Goal: Task Accomplishment & Management: Complete application form

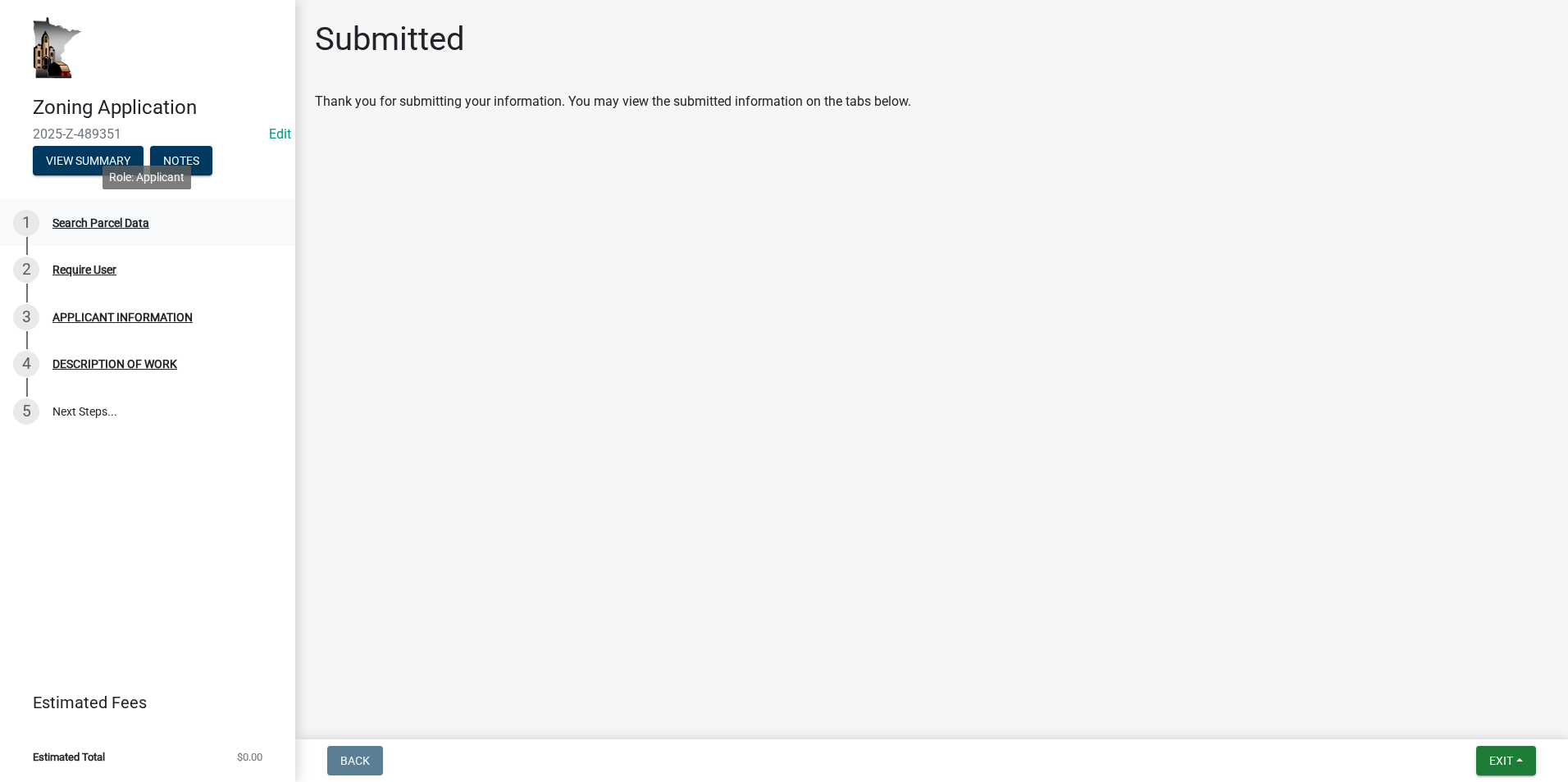
click at [117, 220] on div "Search Parcel Data" at bounding box center [100, 223] width 96 height 11
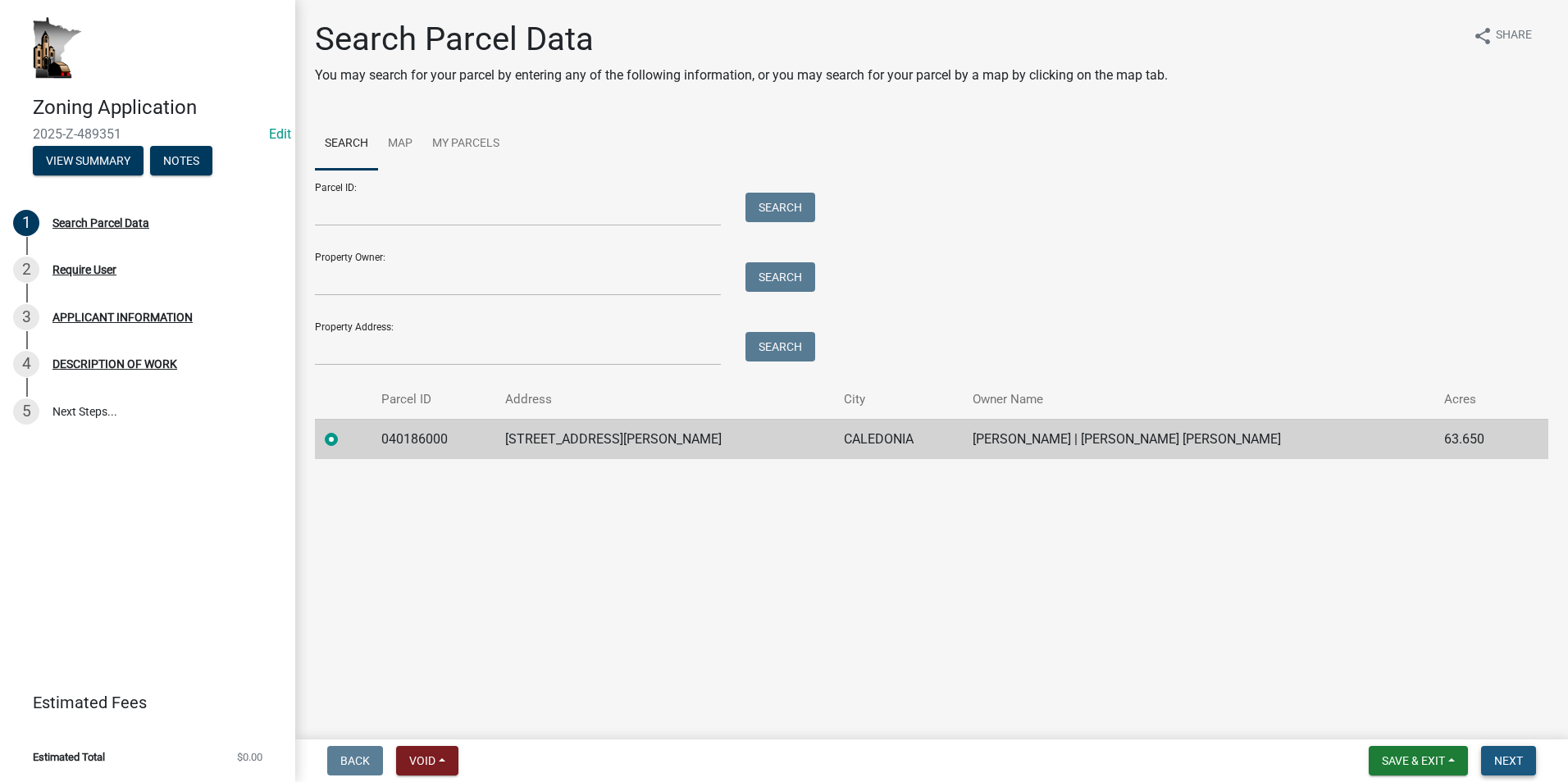
click at [1515, 767] on span "Next" at bounding box center [1509, 761] width 29 height 13
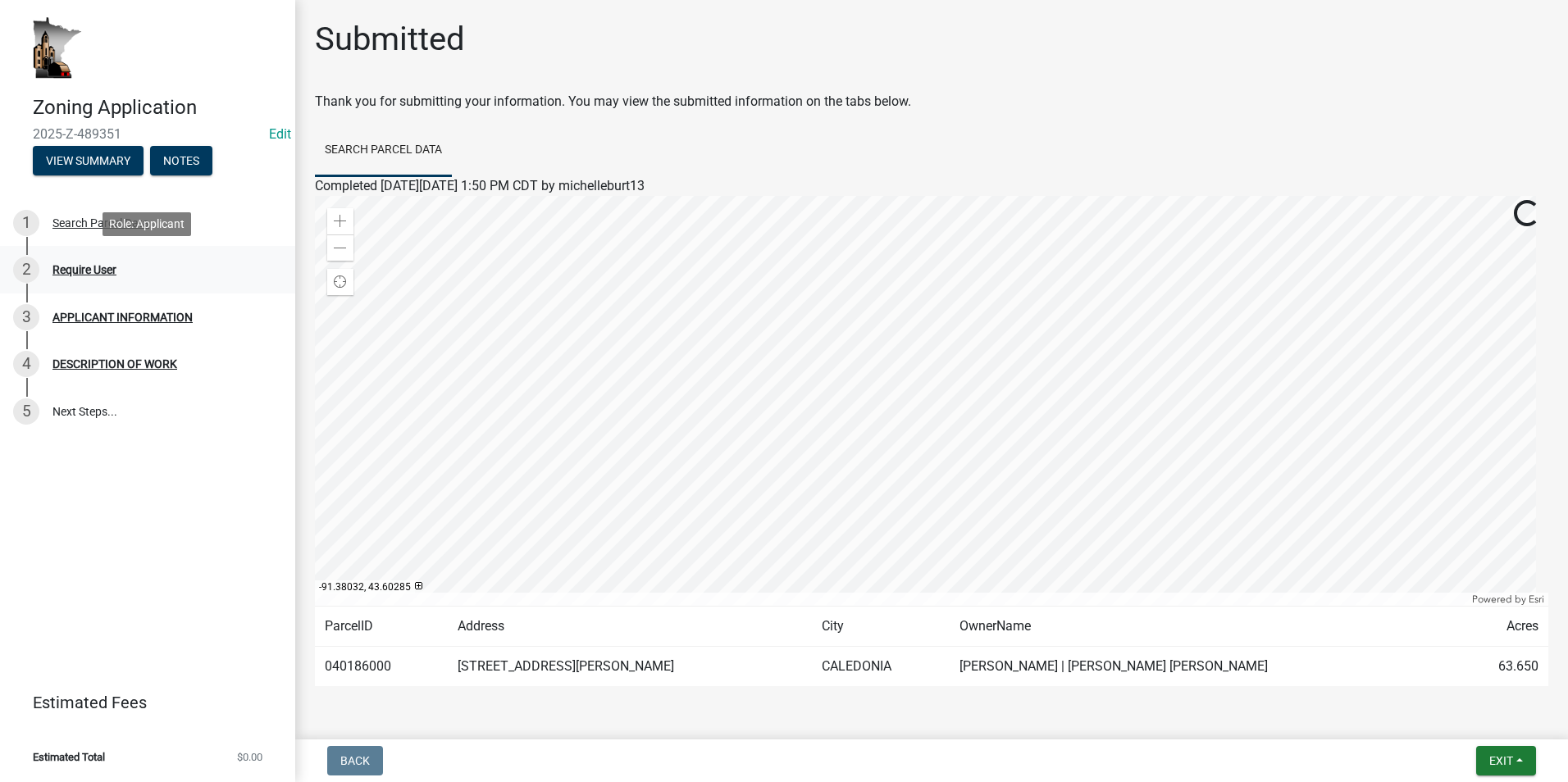
click at [89, 276] on div "Require User" at bounding box center [84, 270] width 64 height 11
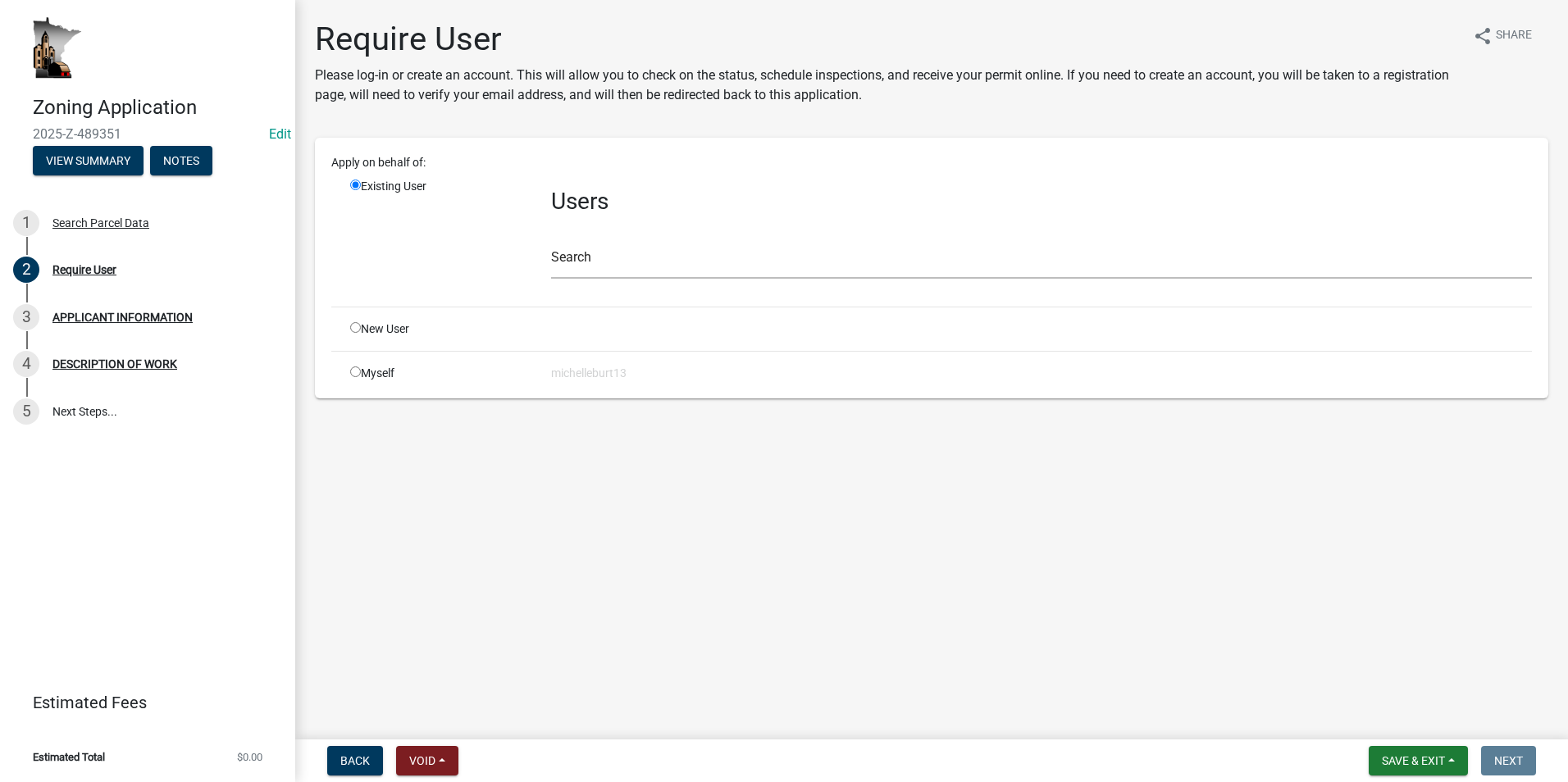
click at [356, 328] on input "radio" at bounding box center [355, 327] width 11 height 11
radio input "true"
radio input "false"
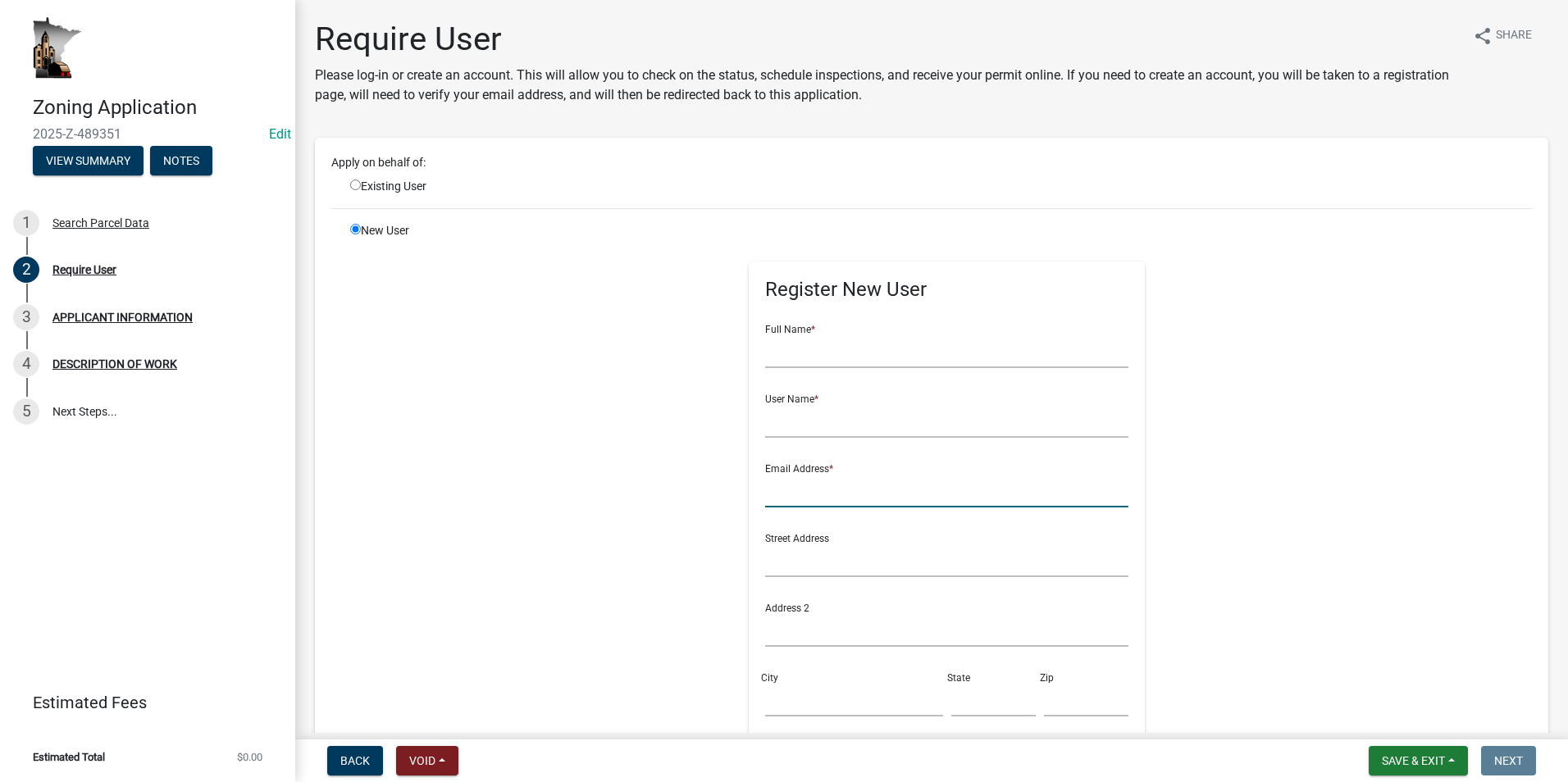
click at [802, 488] on input "text" at bounding box center [946, 490] width 363 height 33
type input "dolderzieke@gmail.com"
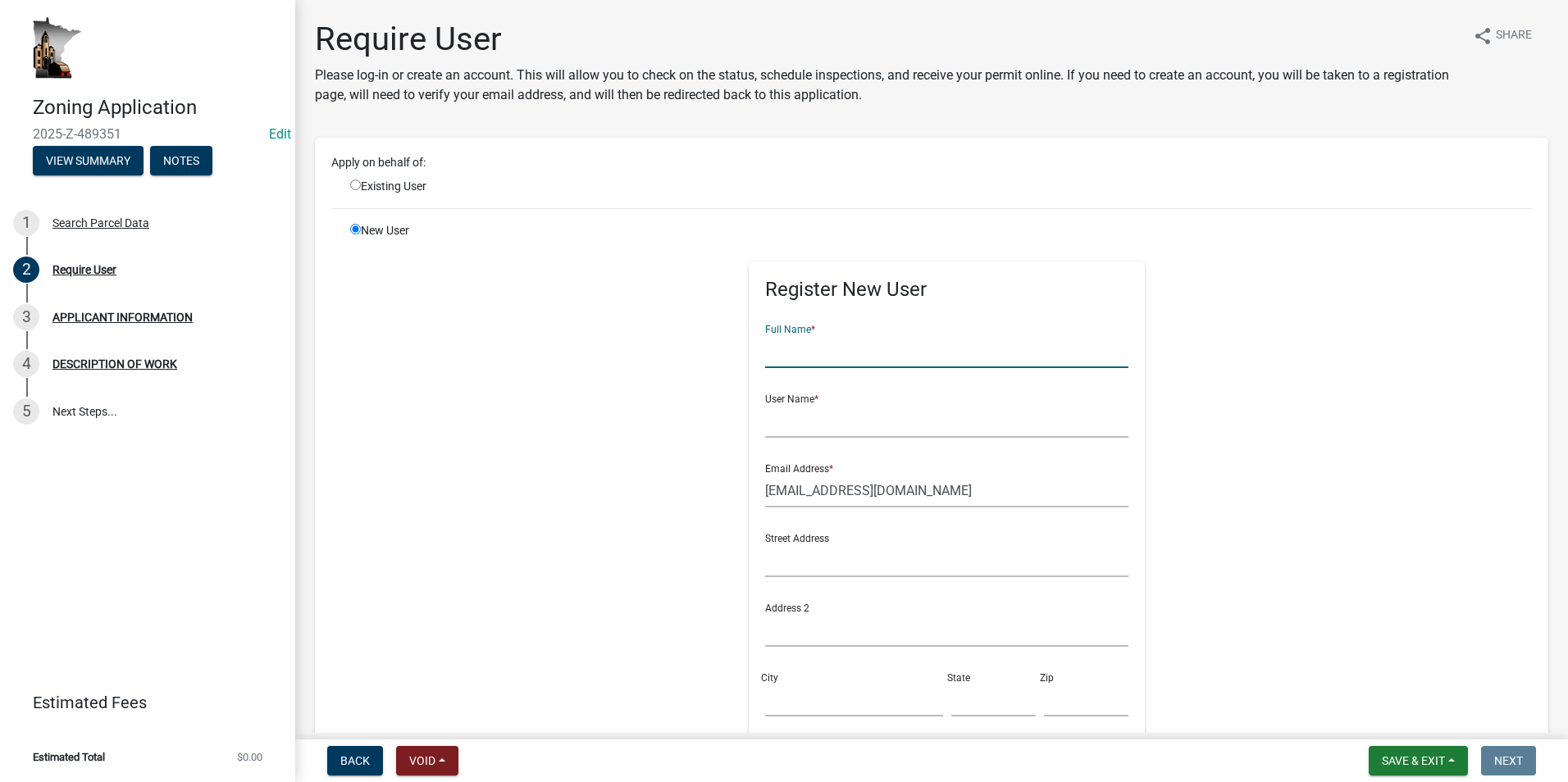
click at [778, 353] on input "text" at bounding box center [946, 350] width 363 height 33
type input "[PERSON_NAME]"
click at [784, 419] on input "text" at bounding box center [946, 420] width 363 height 33
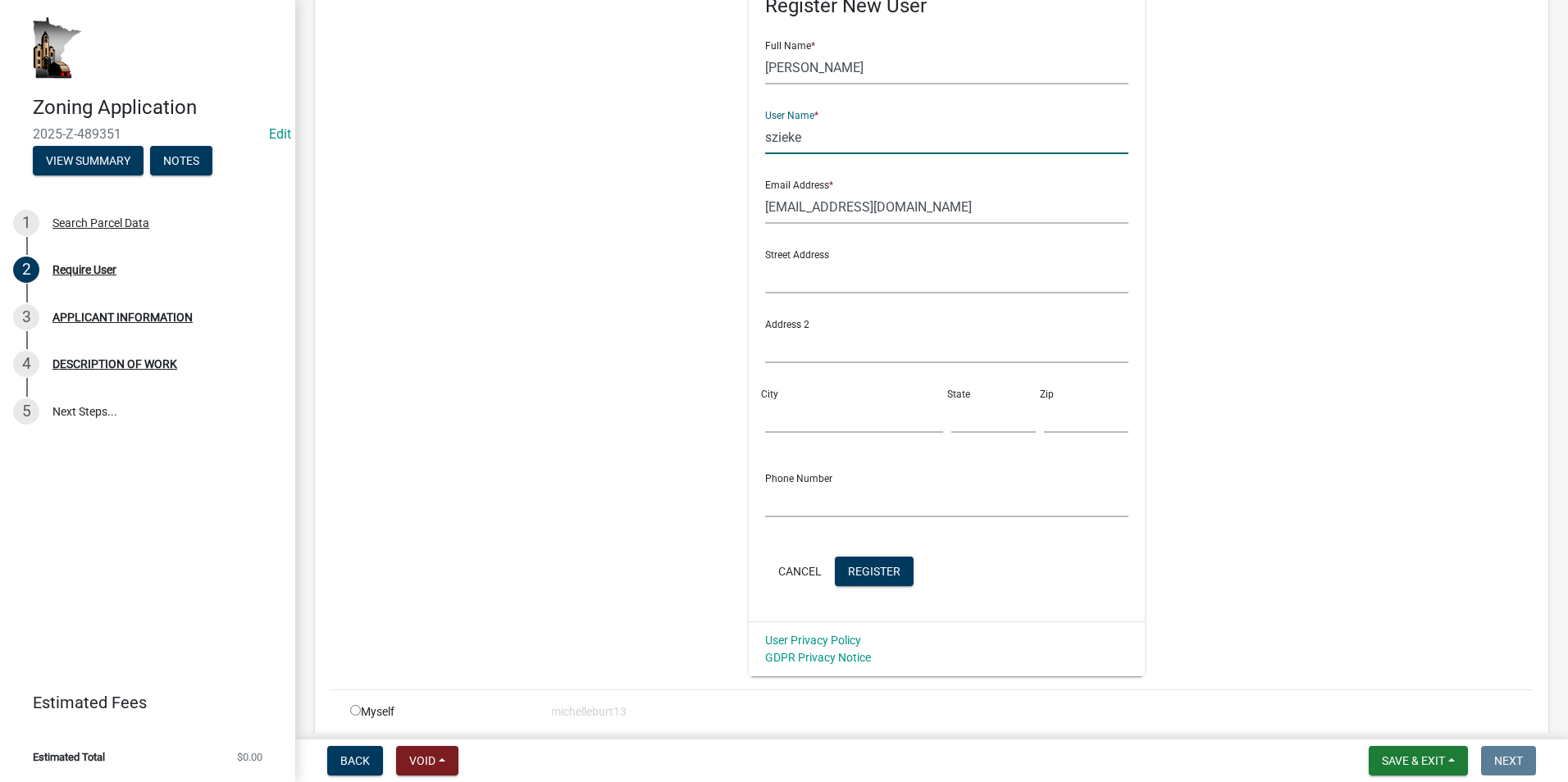
scroll to position [351, 0]
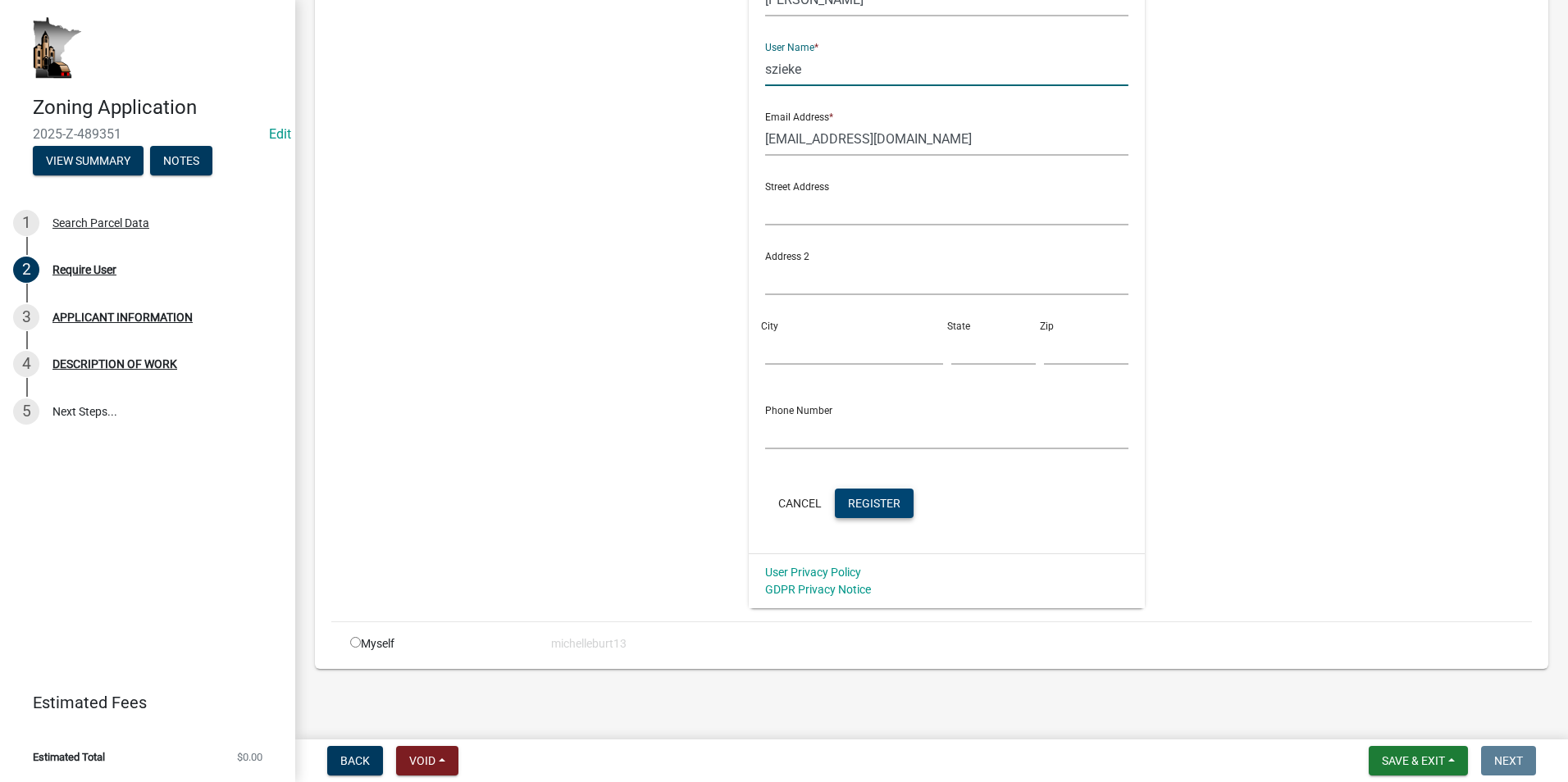
type input "szieke"
click at [855, 499] on span "Register" at bounding box center [874, 503] width 53 height 13
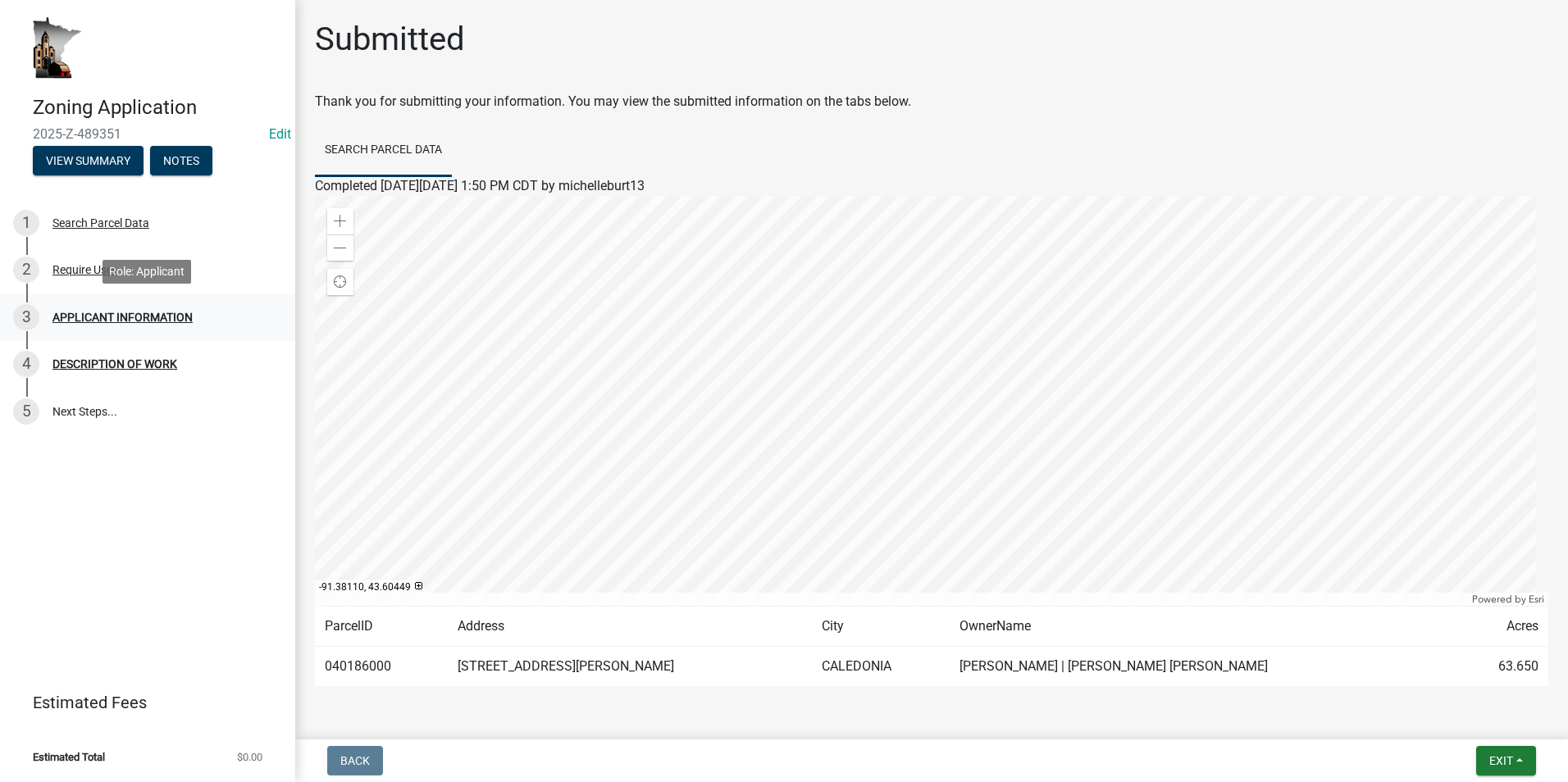
click at [171, 319] on div "APPLICANT INFORMATION" at bounding box center [122, 317] width 140 height 11
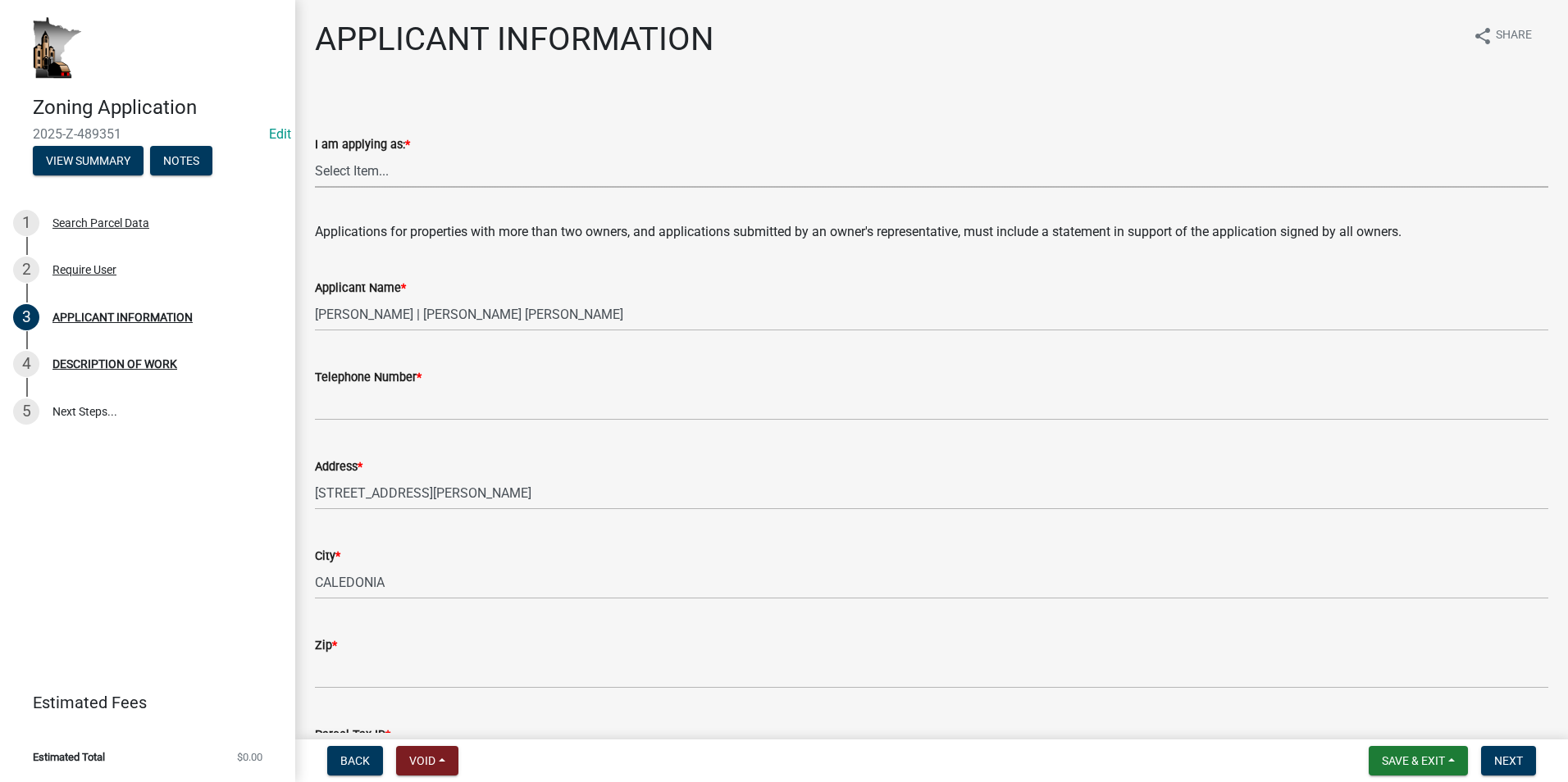
click at [380, 169] on select "Select Item... The sole owner of the property A co-owner of the property with o…" at bounding box center [932, 170] width 1234 height 33
click at [315, 154] on select "Select Item... The sole owner of the property A co-owner of the property with o…" at bounding box center [932, 170] width 1234 height 33
select select "884de254-84a4-4256-8abe-0e7e5fcf6e66"
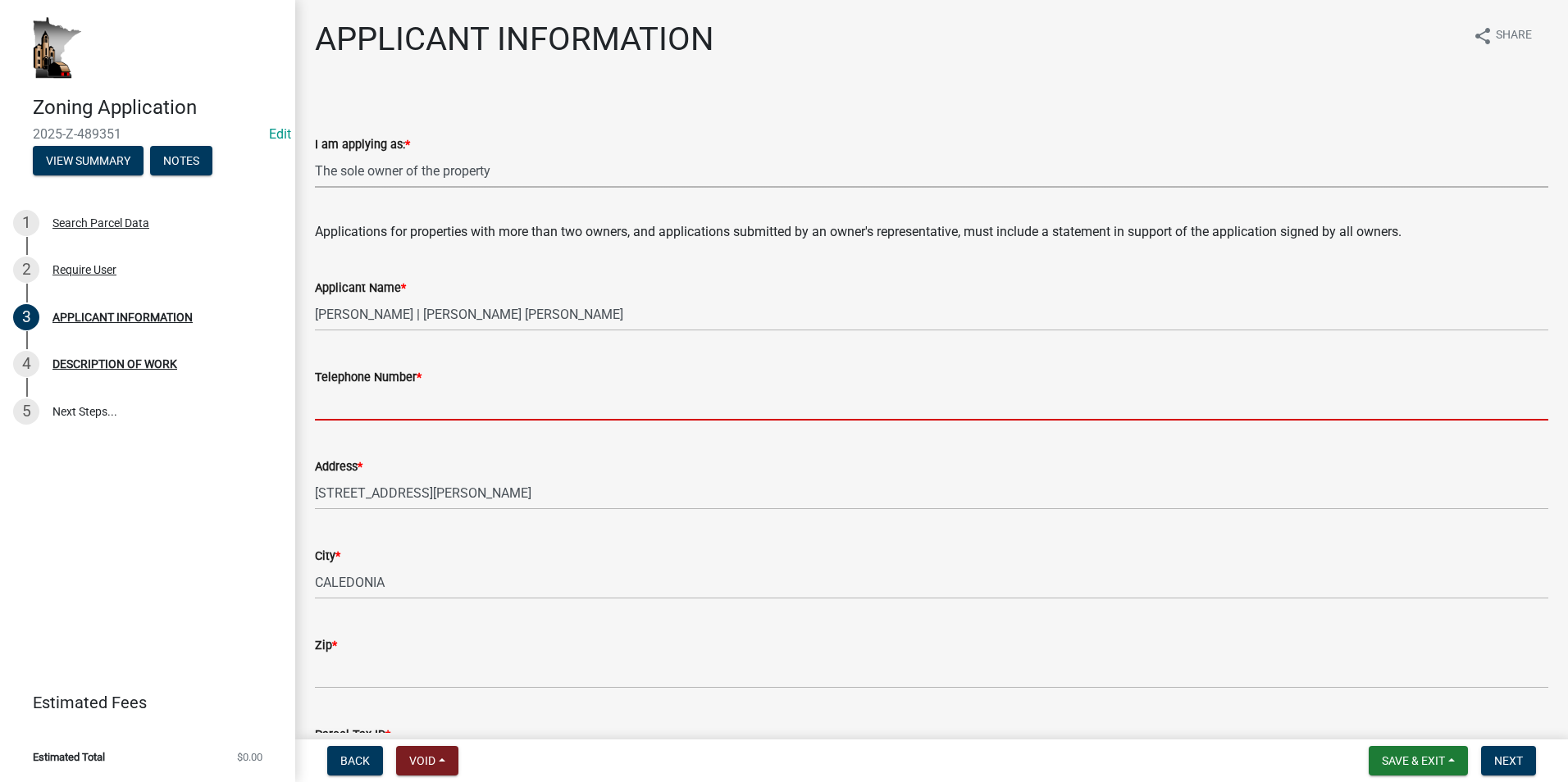
click at [355, 406] on input "Telephone Number *" at bounding box center [932, 403] width 1234 height 33
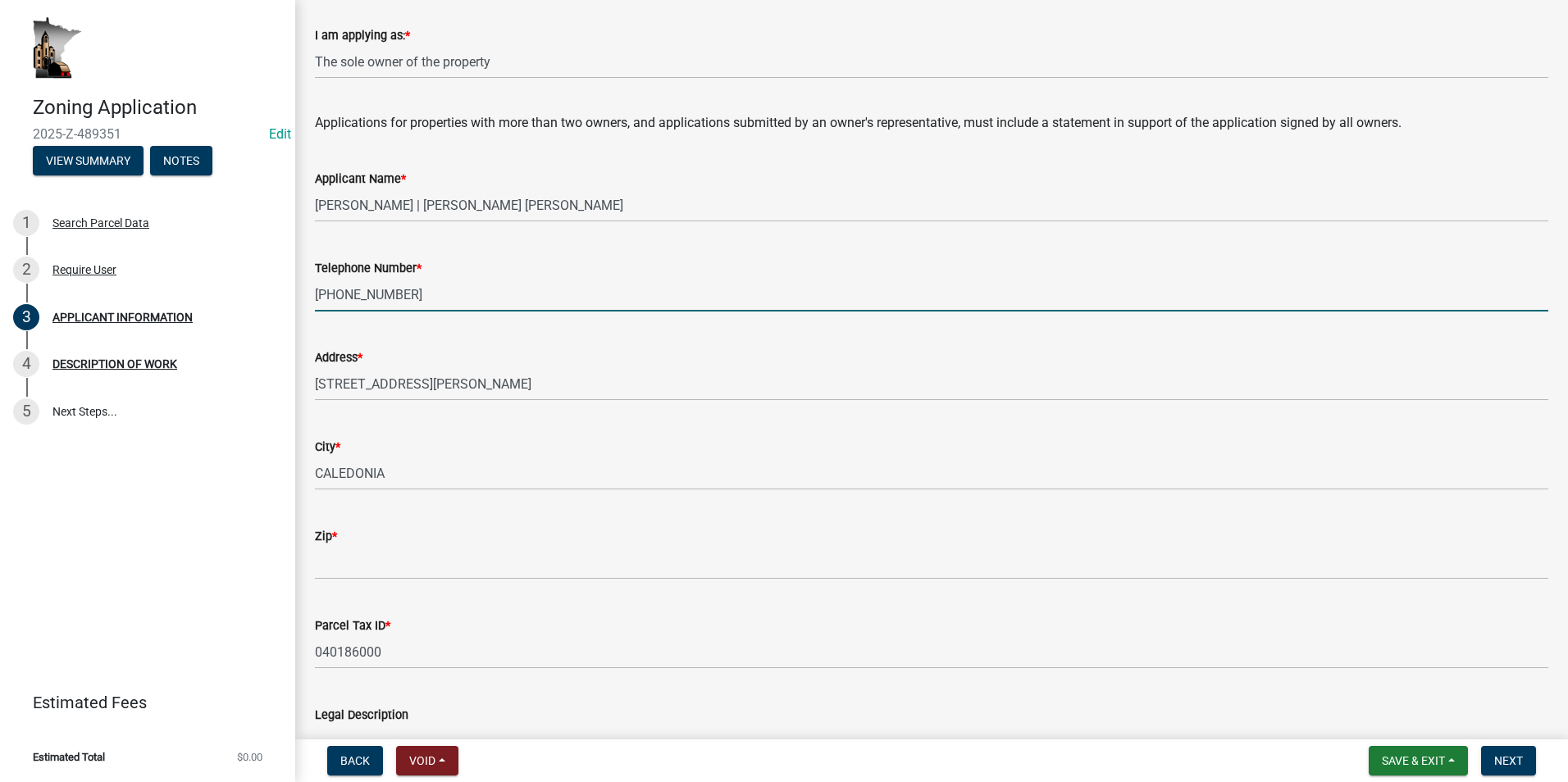
scroll to position [164, 0]
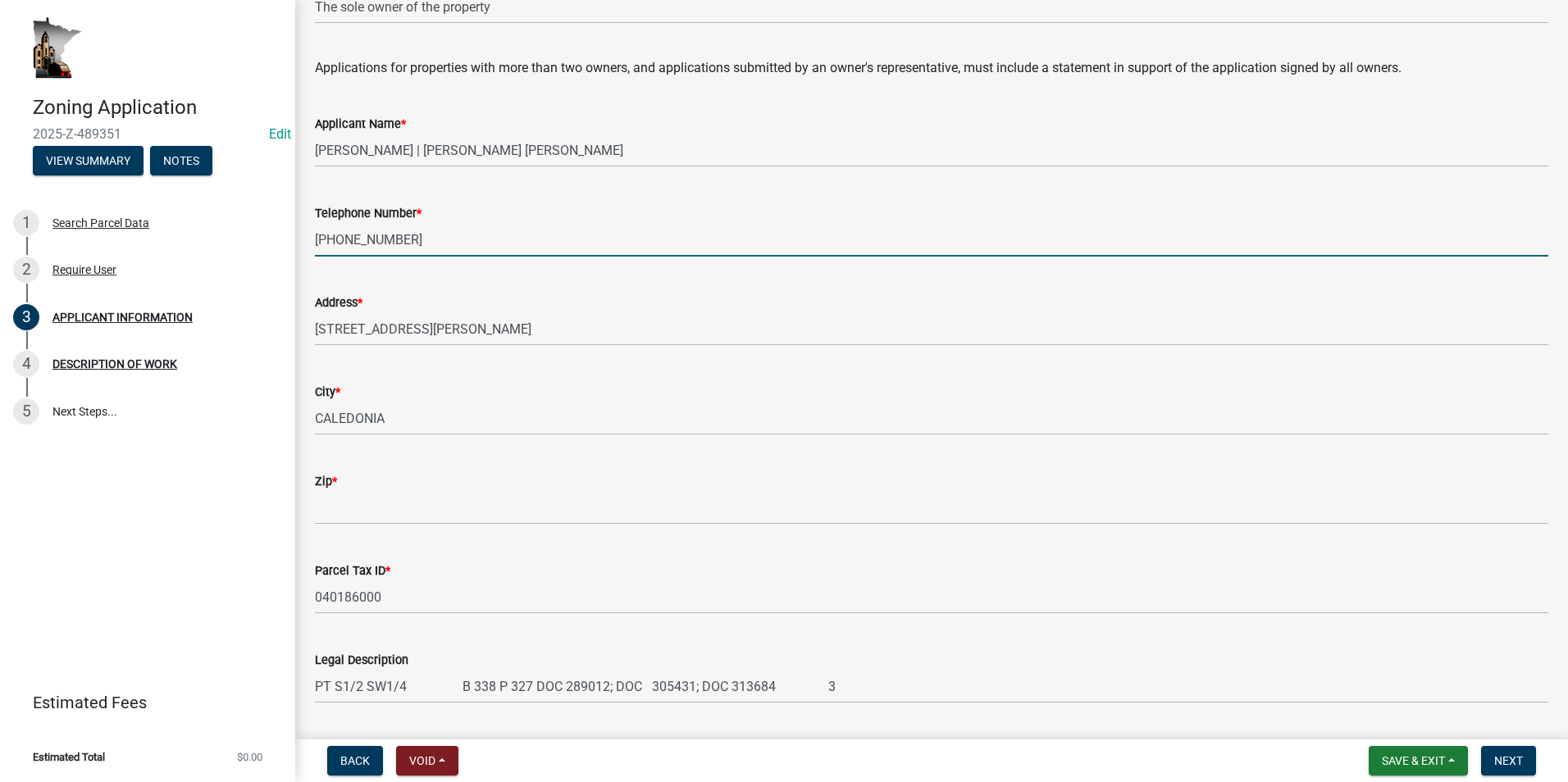
type input "507-724-2480"
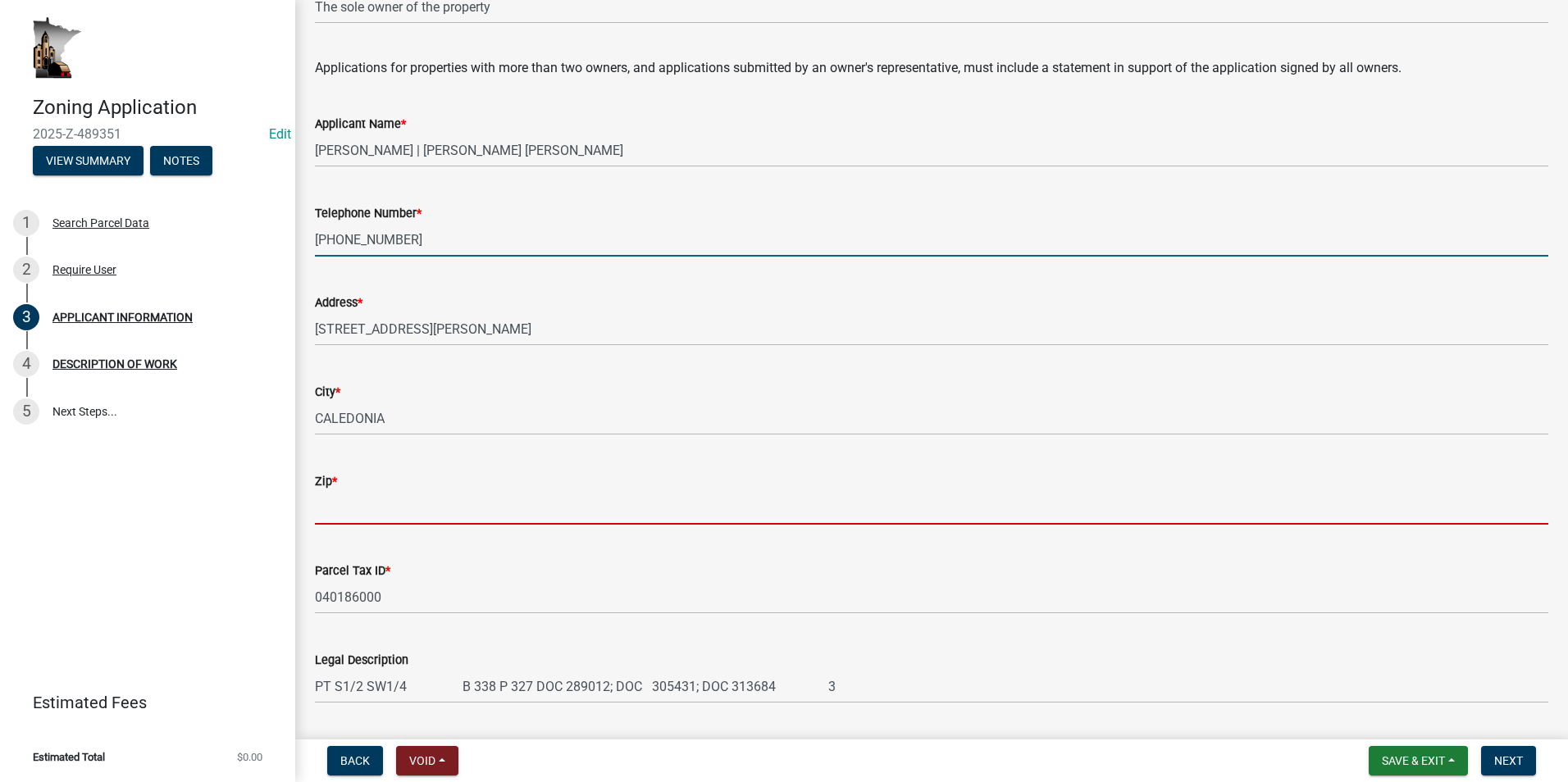
click at [343, 514] on input "Zip *" at bounding box center [932, 507] width 1234 height 33
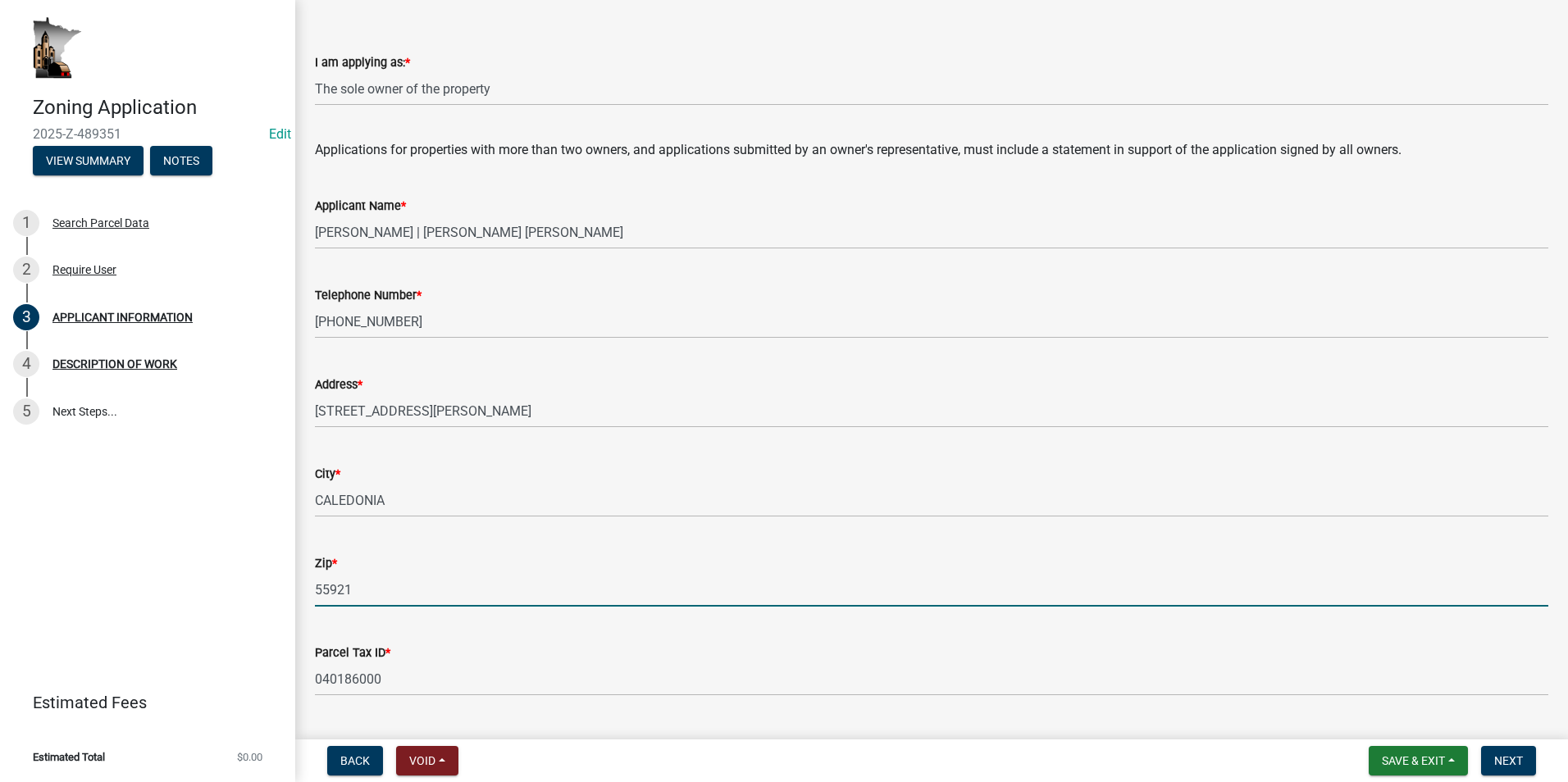
scroll to position [0, 0]
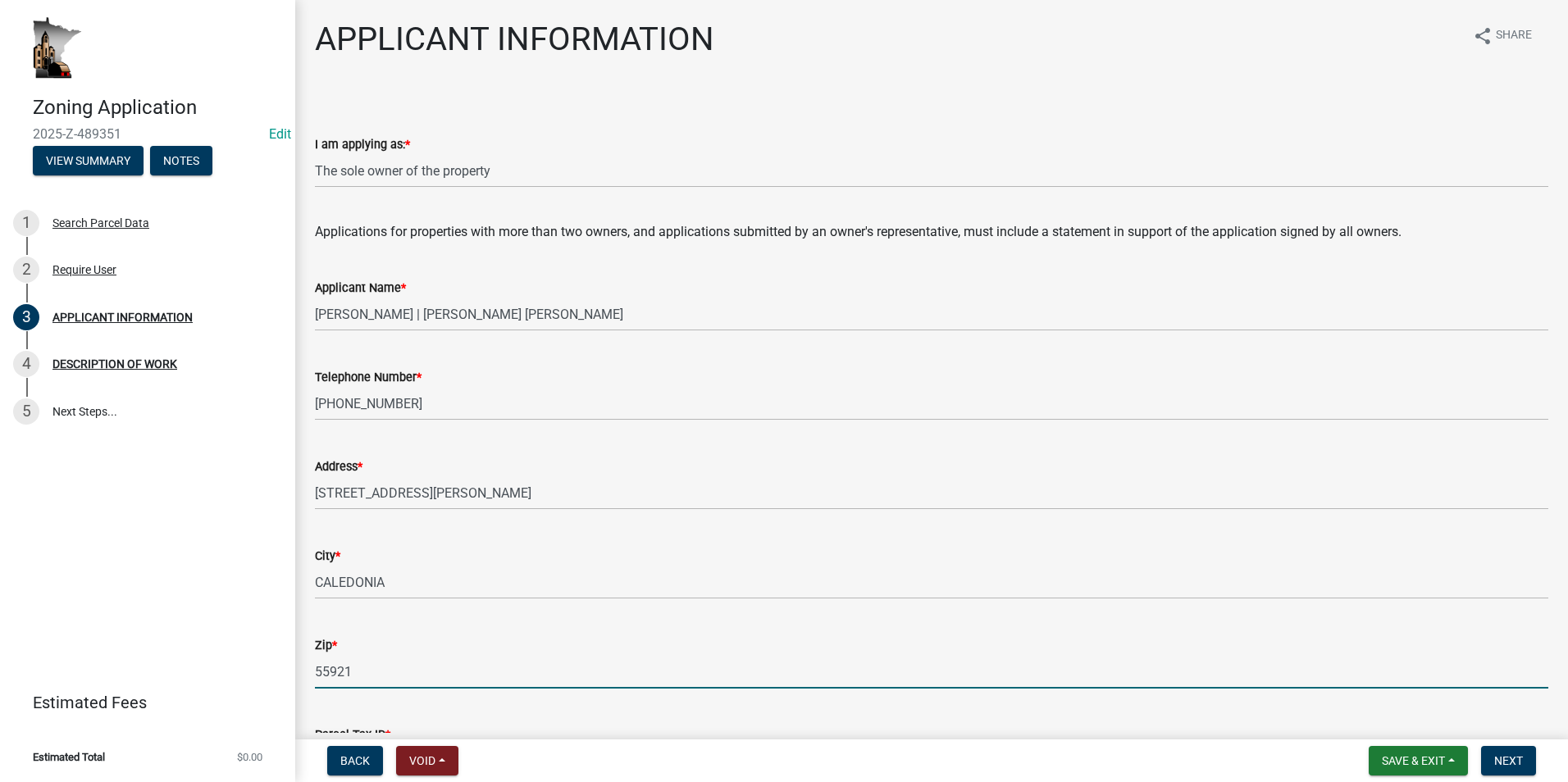
type input "55921"
click at [509, 170] on select "Select Item... The sole owner of the property A co-owner of the property with o…" at bounding box center [932, 170] width 1234 height 33
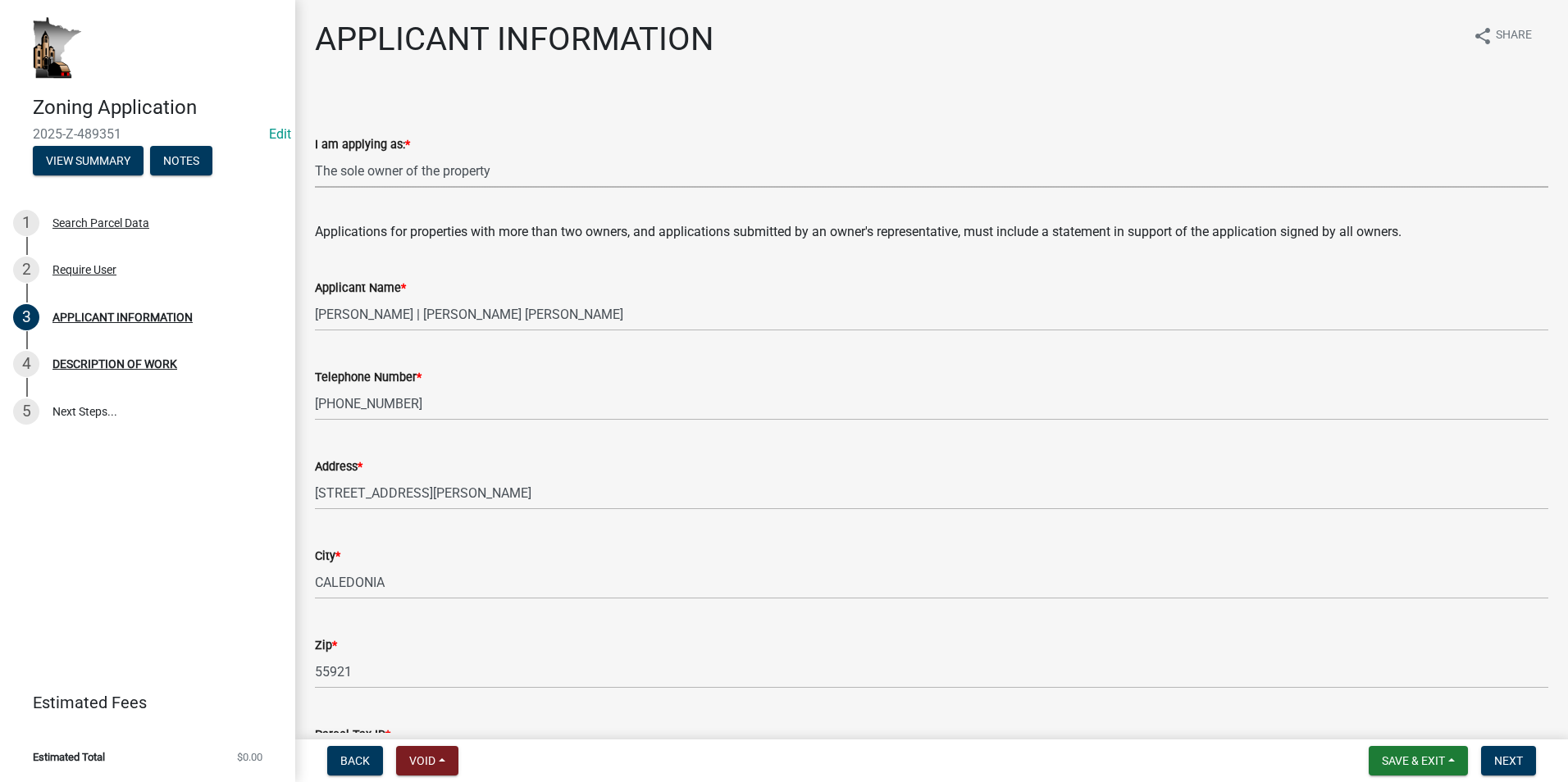
click at [315, 154] on select "Select Item... The sole owner of the property A co-owner of the property with o…" at bounding box center [932, 170] width 1234 height 33
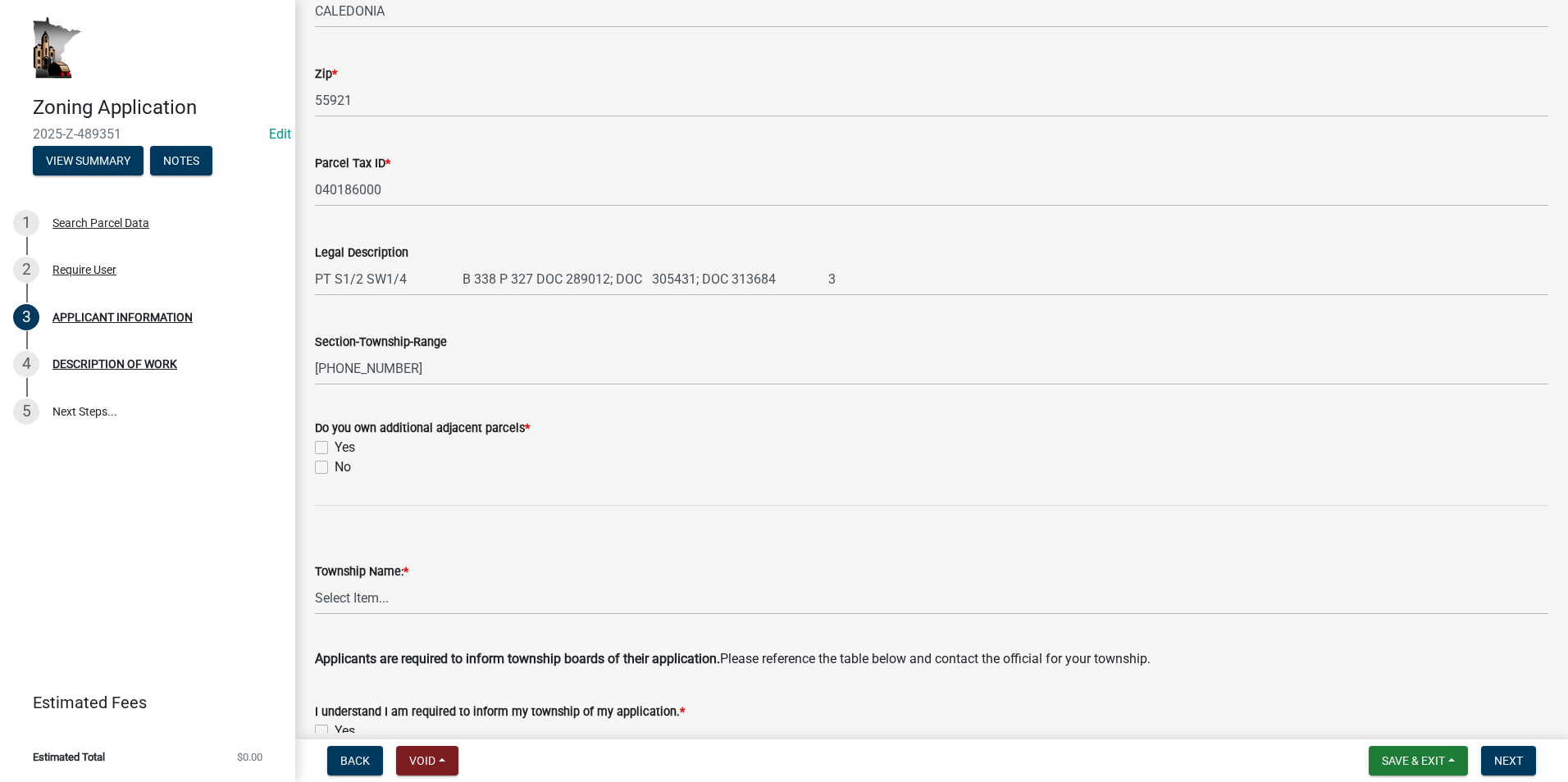
scroll to position [574, 0]
click at [334, 465] on label "No" at bounding box center [342, 465] width 16 height 20
click at [334, 465] on input "No" at bounding box center [339, 460] width 11 height 11
checkbox input "true"
checkbox input "false"
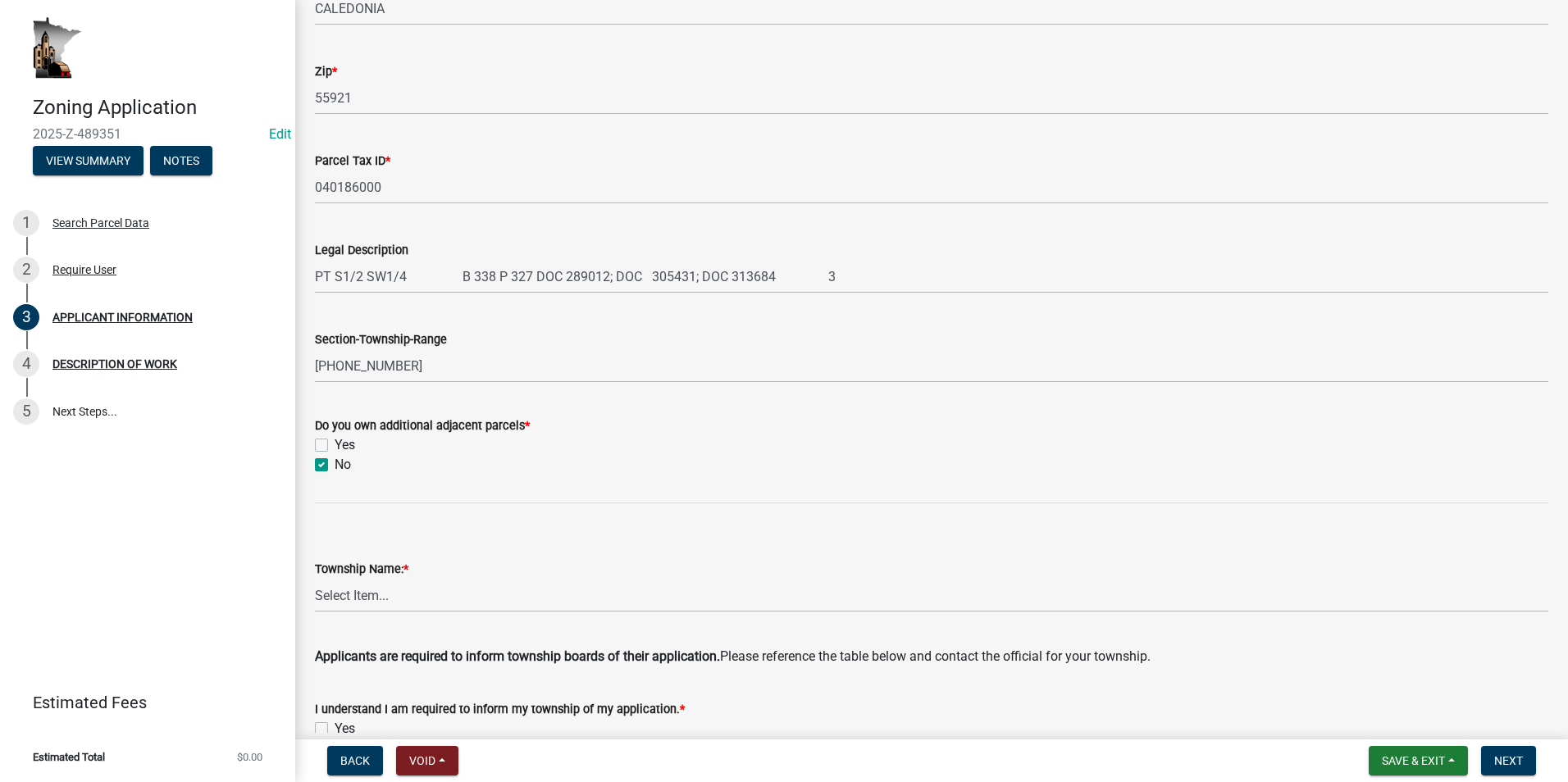
checkbox input "true"
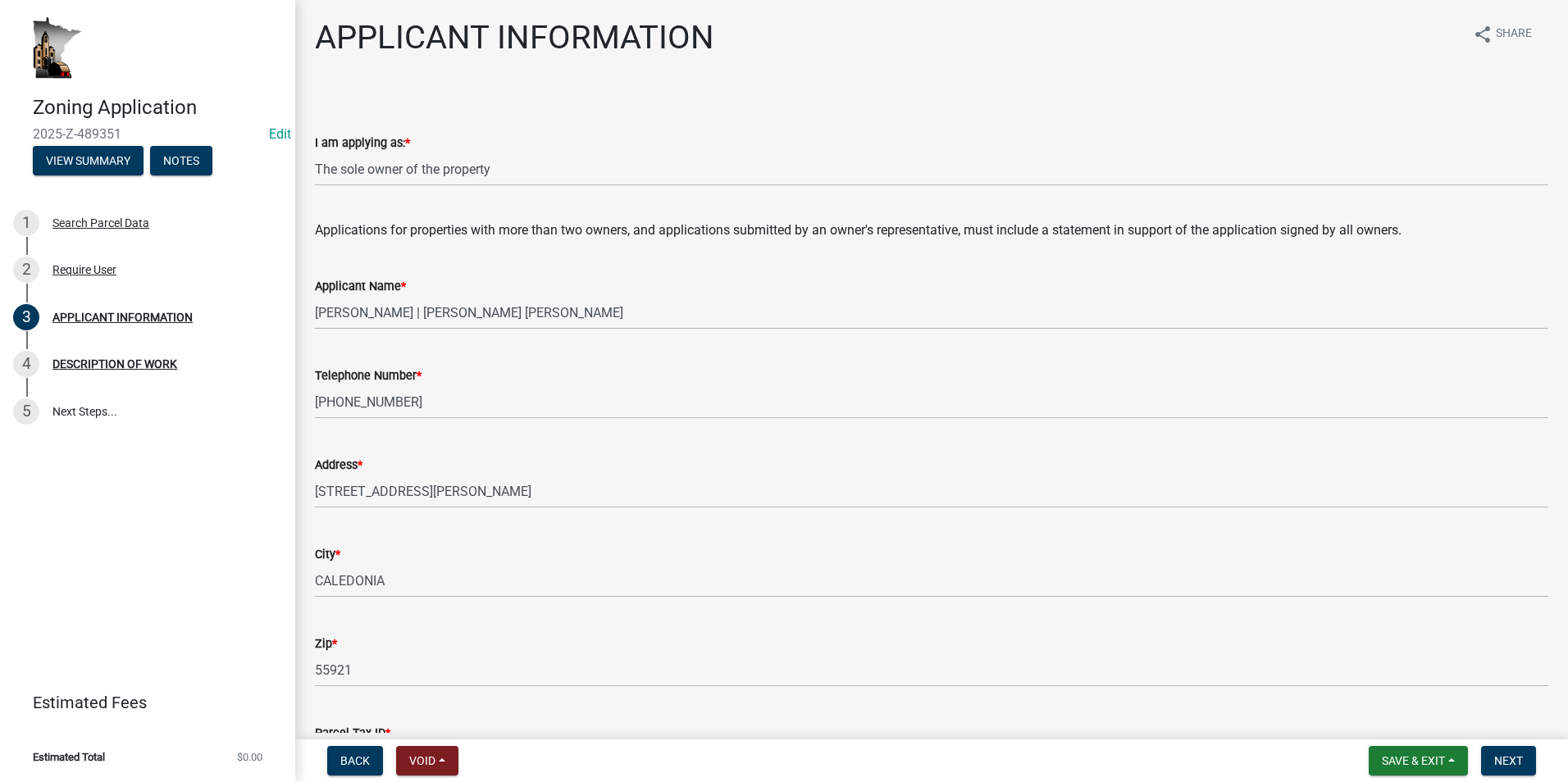
scroll to position [0, 0]
click at [495, 170] on select "Select Item... The sole owner of the property A co-owner of the property with o…" at bounding box center [932, 170] width 1234 height 33
click at [315, 154] on select "Select Item... The sole owner of the property A co-owner of the property with o…" at bounding box center [932, 170] width 1234 height 33
click at [474, 174] on select "Select Item... The sole owner of the property A co-owner of the property with o…" at bounding box center [932, 170] width 1234 height 33
click at [315, 154] on select "Select Item... The sole owner of the property A co-owner of the property with o…" at bounding box center [932, 170] width 1234 height 33
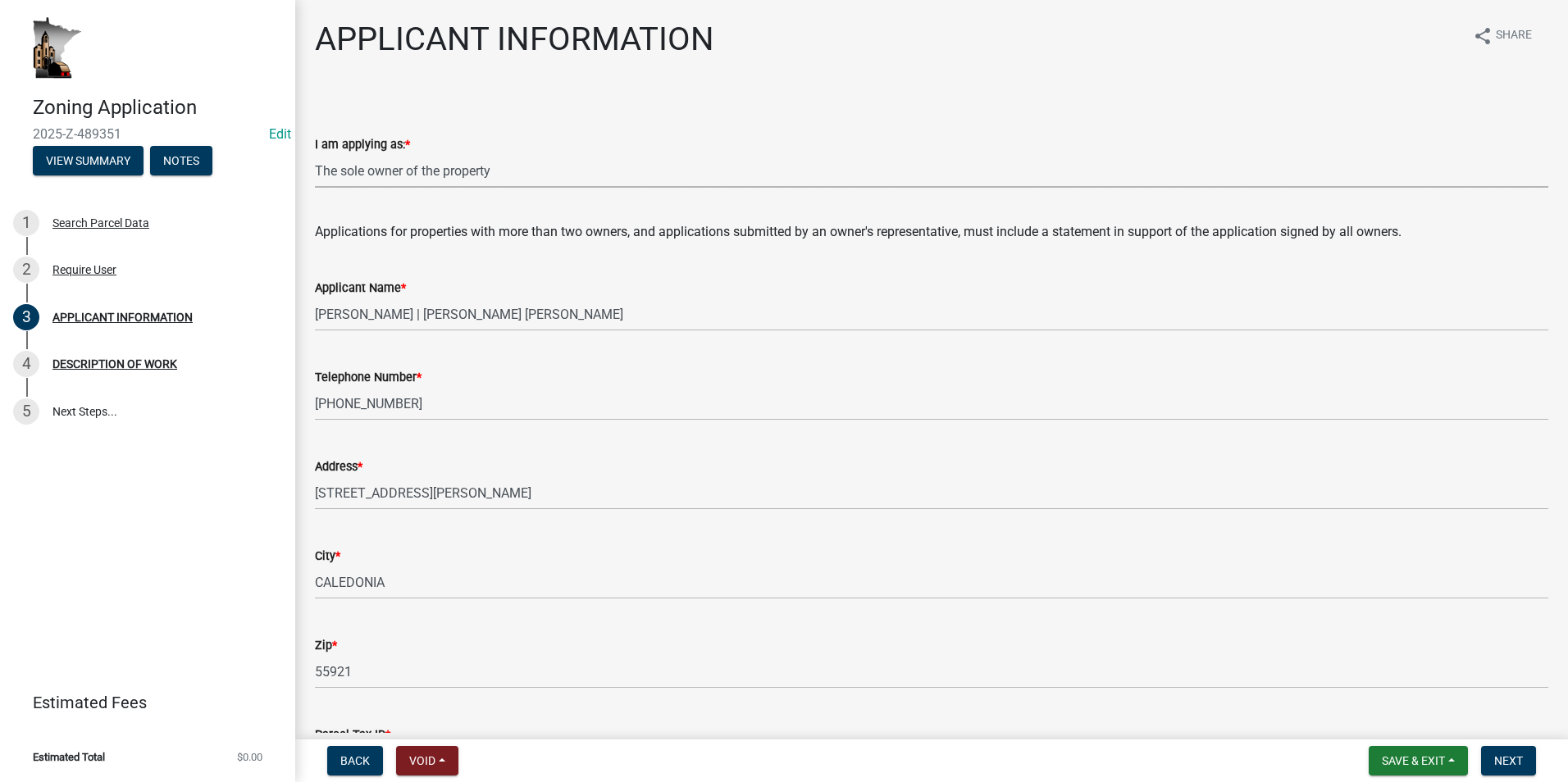
select select "884de254-84a4-4256-8abe-0e7e5fcf6e66"
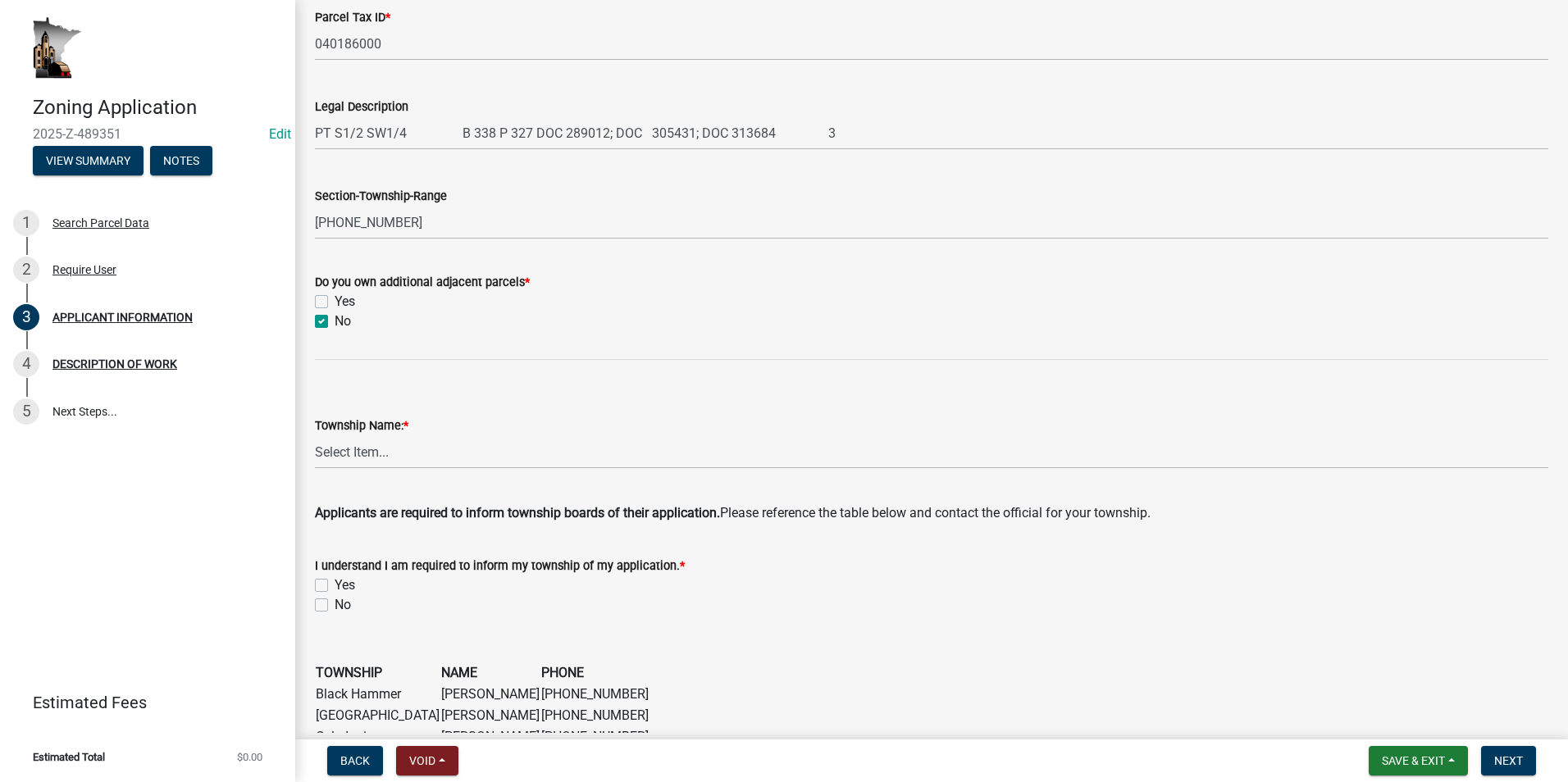
scroll to position [738, 0]
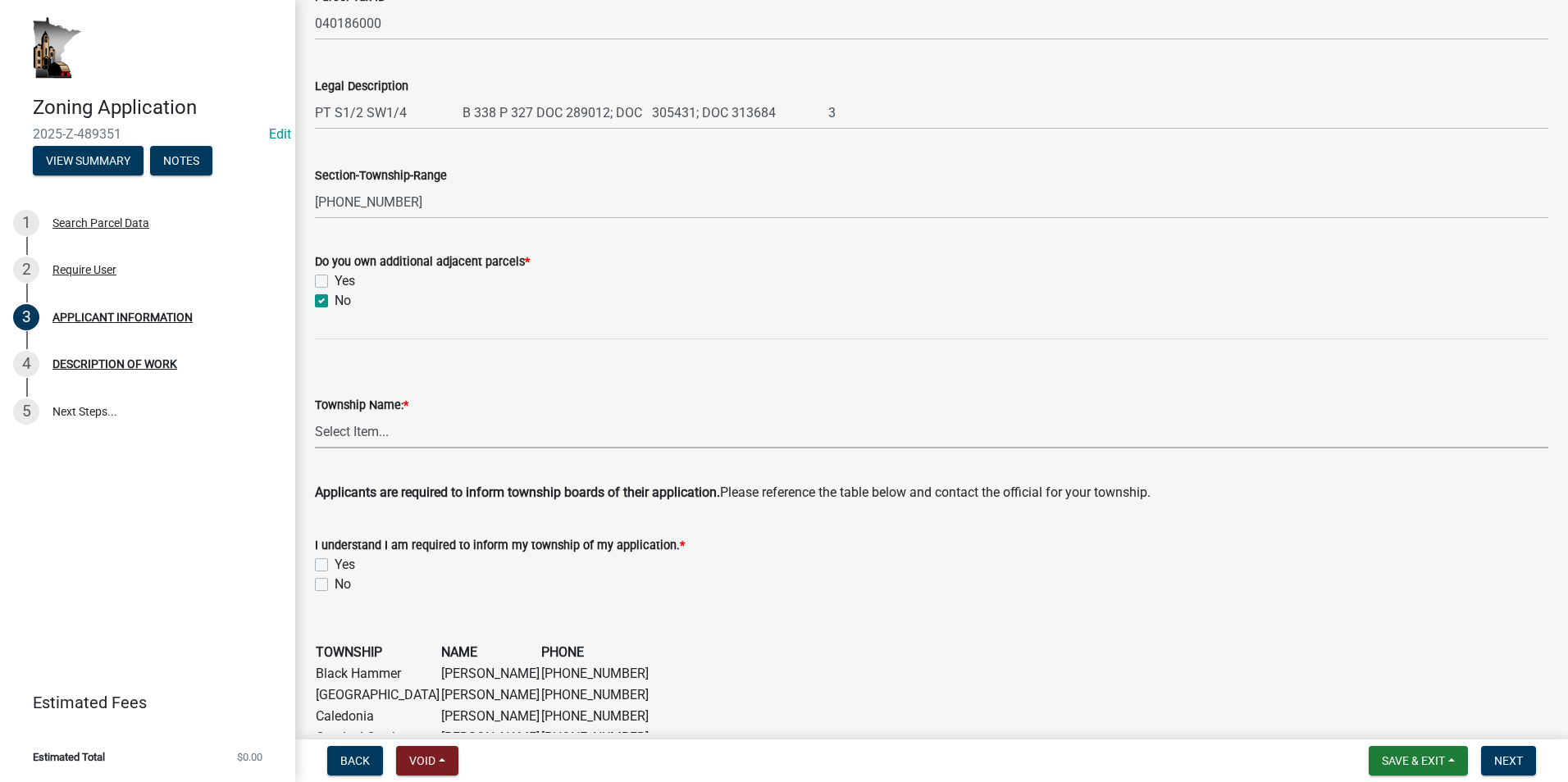
click at [383, 438] on select "Select Item... Black Hammer Brownsville Caledonia Crooked Creek Hokah Houston J…" at bounding box center [932, 432] width 1234 height 33
click at [315, 415] on select "Select Item... Black Hammer Brownsville Caledonia Crooked Creek Hokah Houston J…" at bounding box center [932, 432] width 1234 height 33
select select "8fb0c41e-755b-47ca-b3e9-06e4ea5a0865"
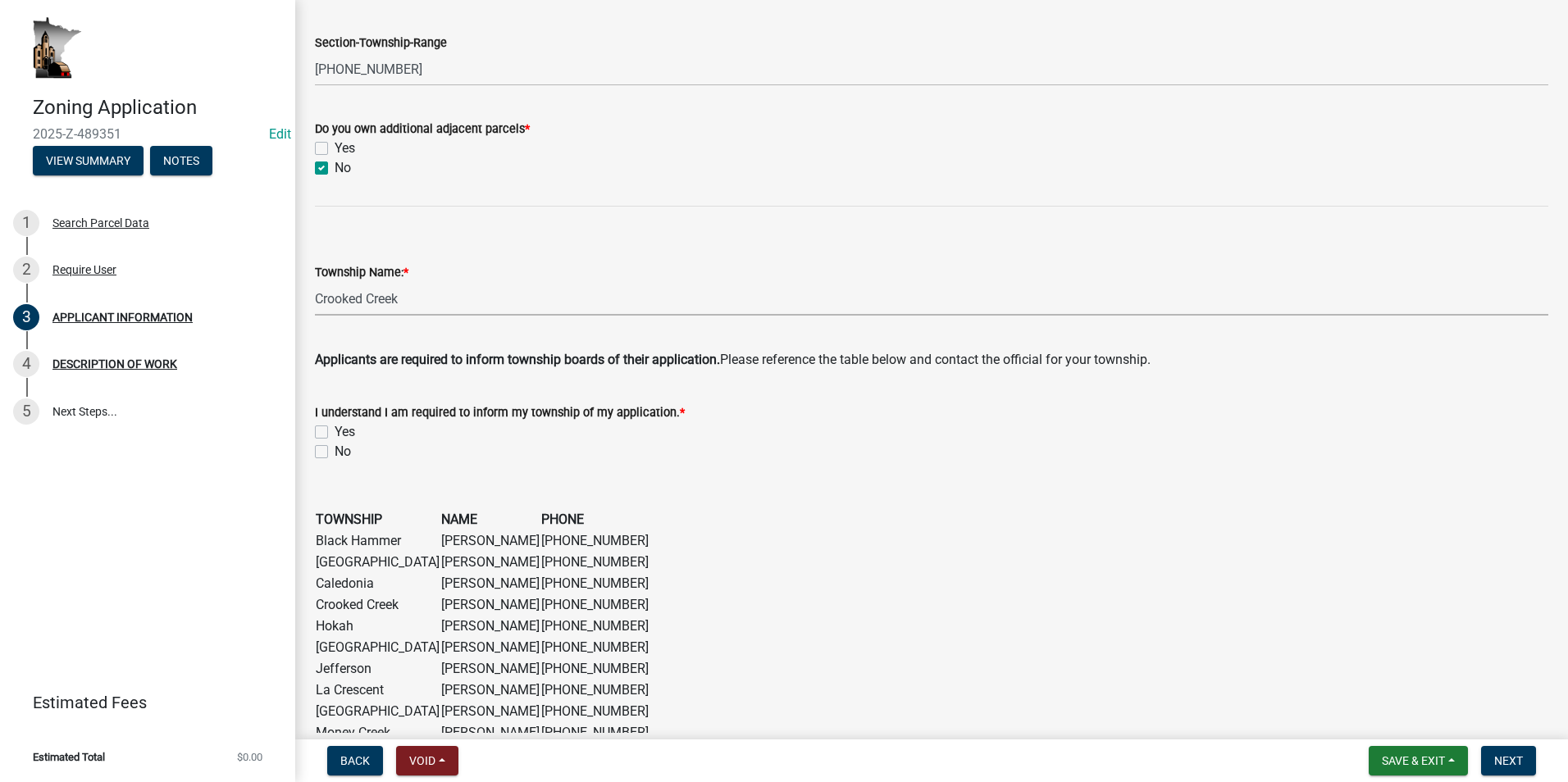
scroll to position [902, 0]
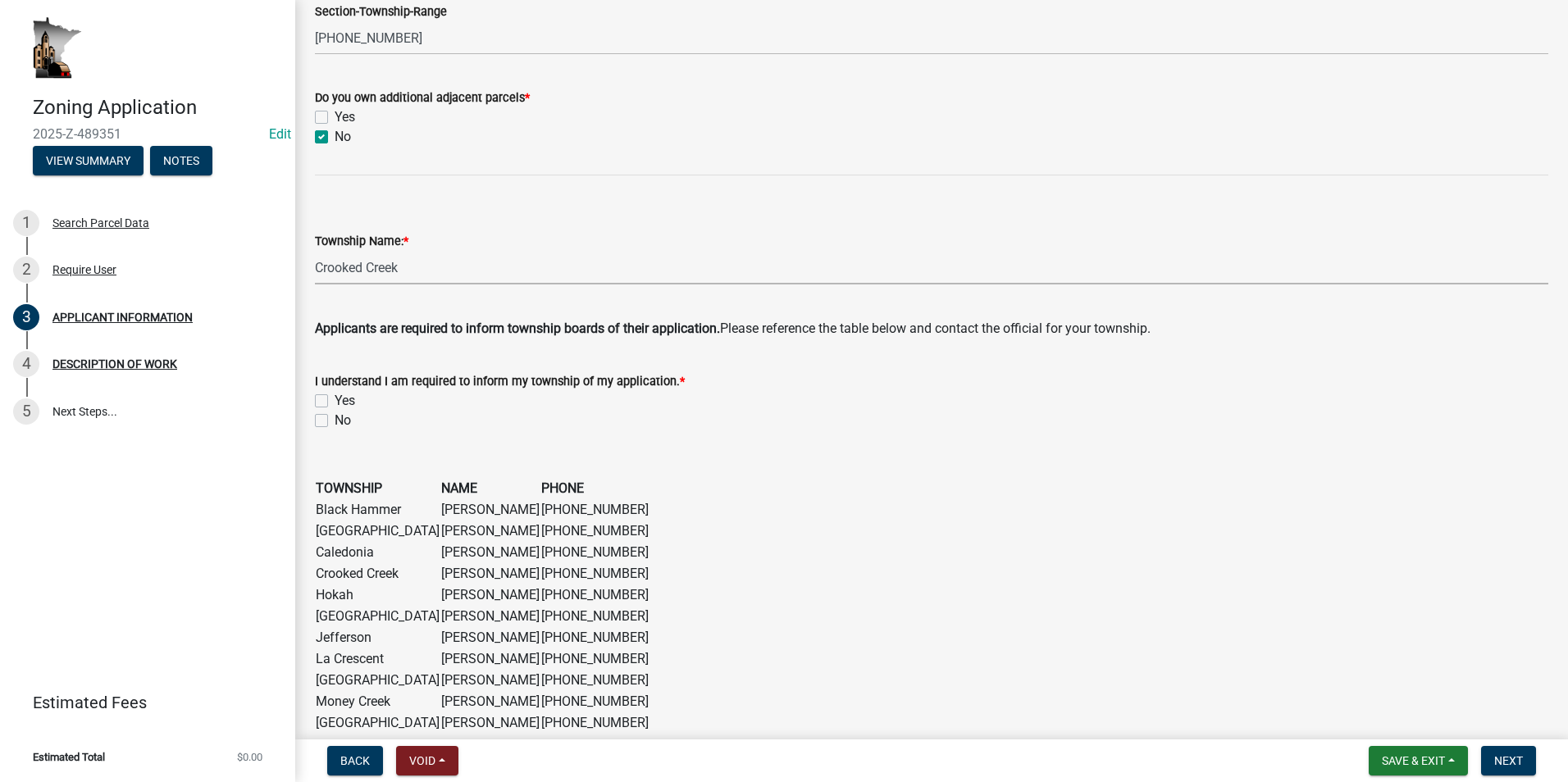
click at [334, 399] on label "Yes" at bounding box center [344, 401] width 20 height 20
click at [334, 399] on input "Yes" at bounding box center [339, 396] width 11 height 11
checkbox input "true"
checkbox input "false"
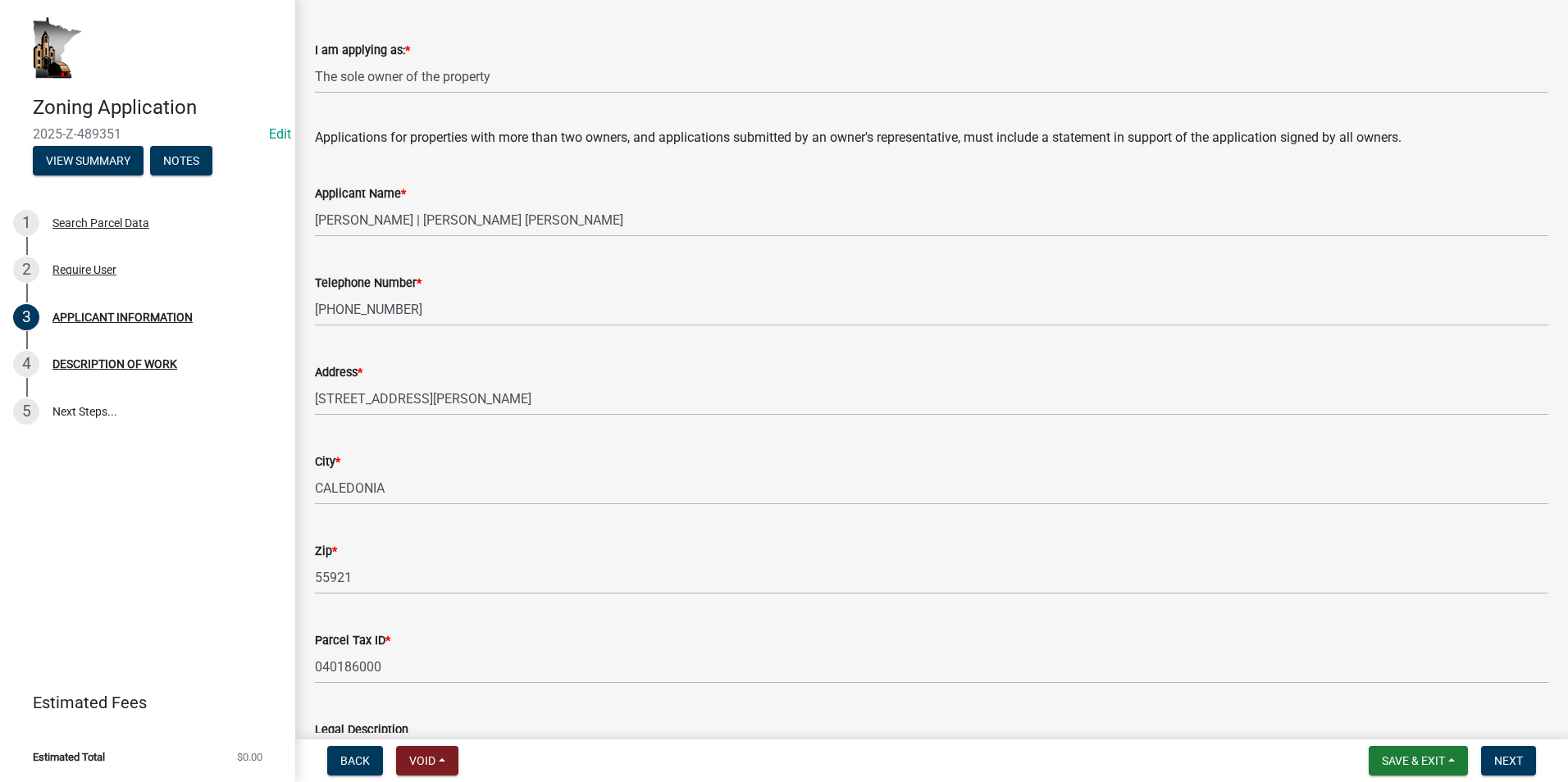
scroll to position [0, 0]
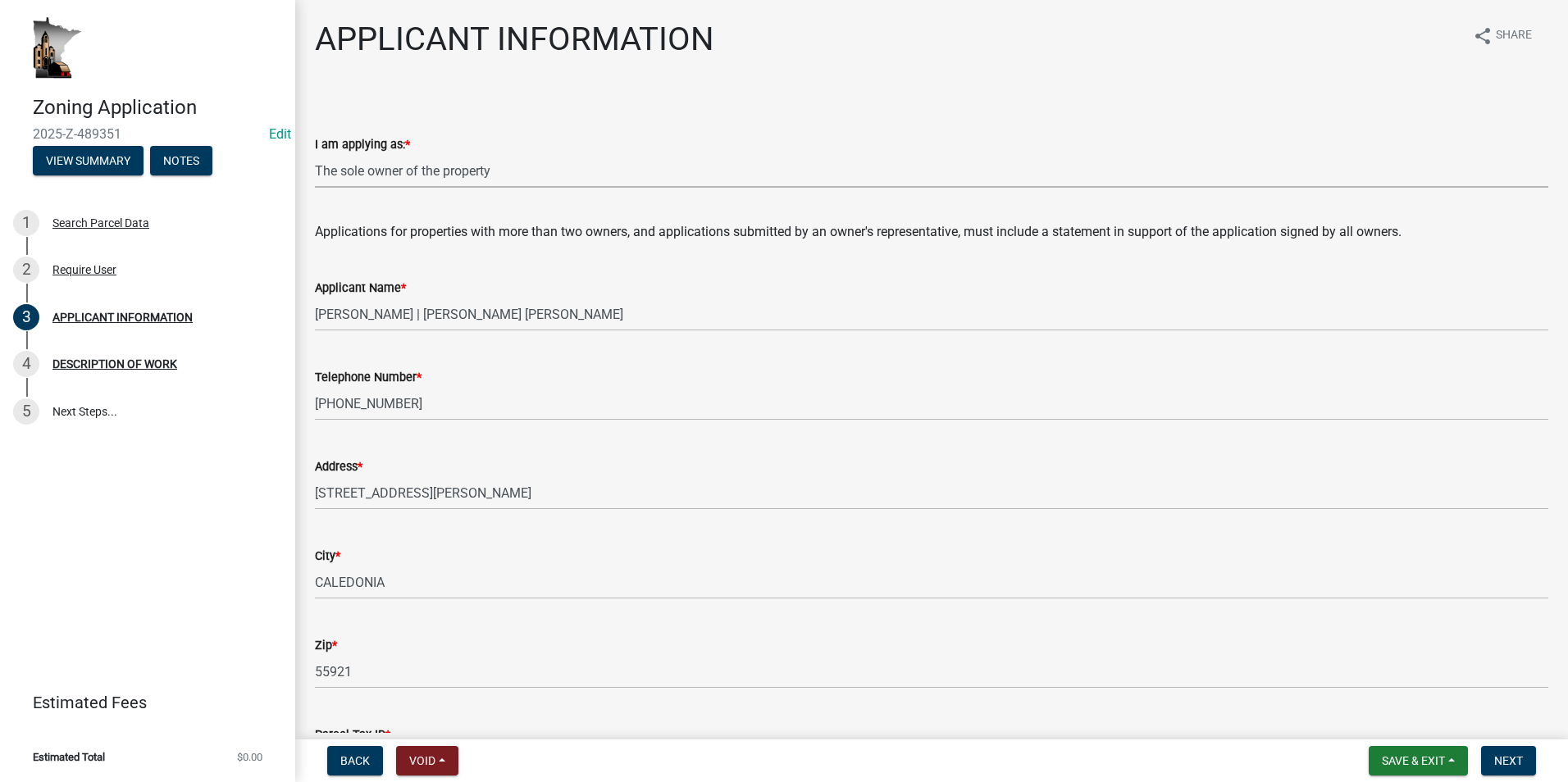
click at [445, 171] on select "Select Item... The sole owner of the property A co-owner of the property with o…" at bounding box center [932, 170] width 1234 height 33
click at [315, 154] on select "Select Item... The sole owner of the property A co-owner of the property with o…" at bounding box center [932, 170] width 1234 height 33
select select "5d5ec67e-83f1-4720-bb1f-c45cadde6202"
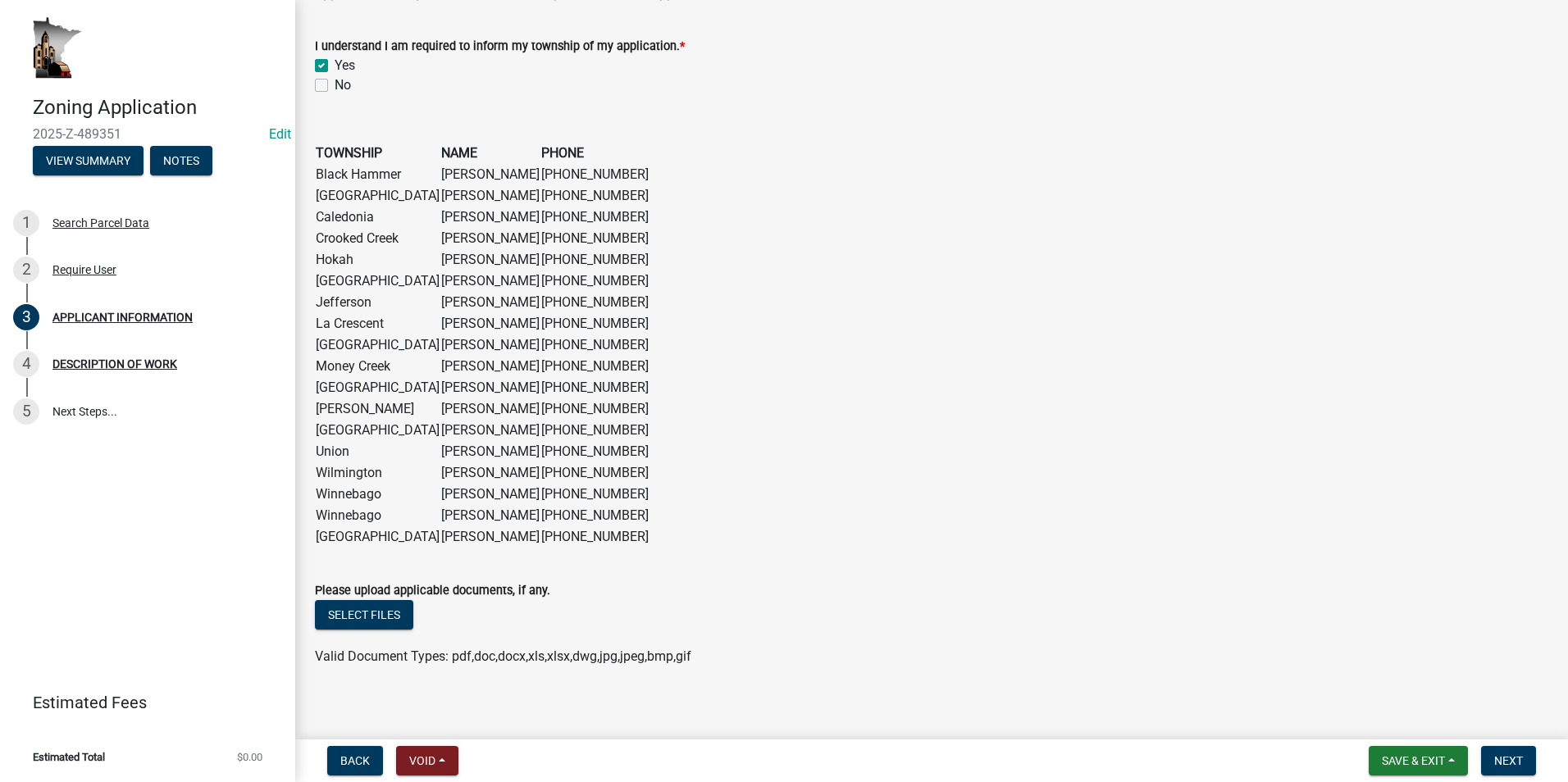
scroll to position [1250, 0]
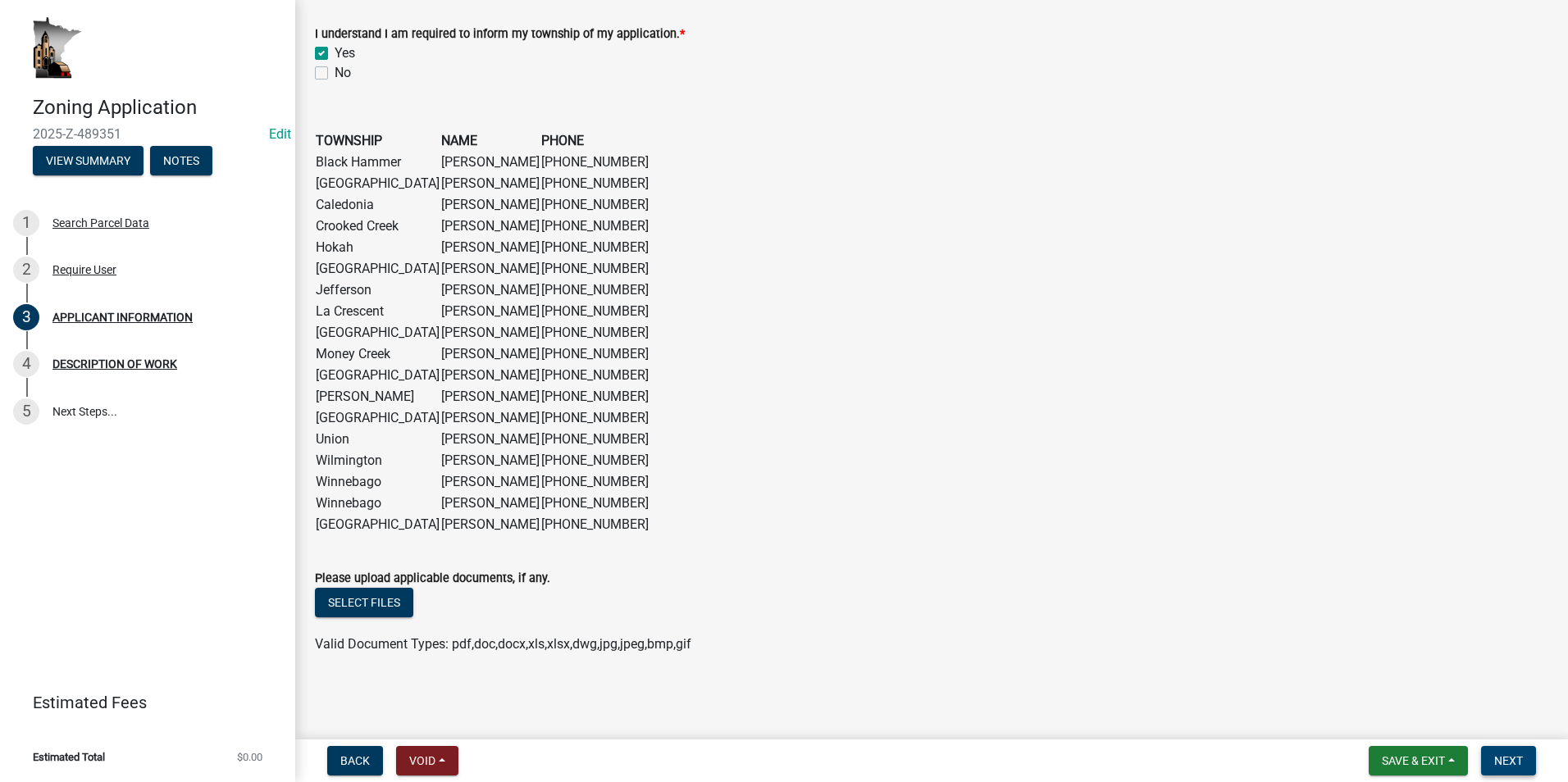
click at [1511, 752] on button "Next" at bounding box center [1509, 760] width 55 height 30
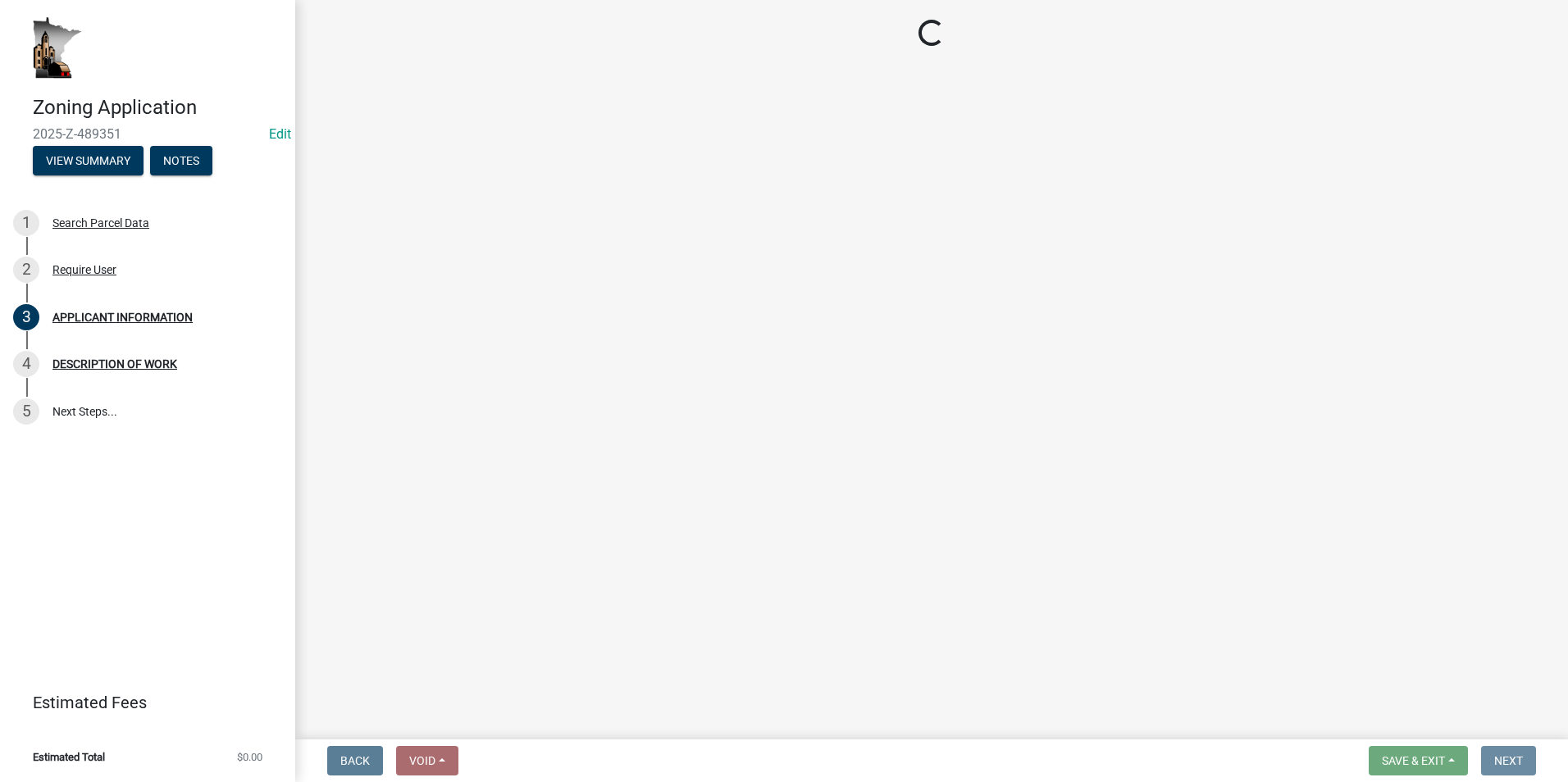
scroll to position [0, 0]
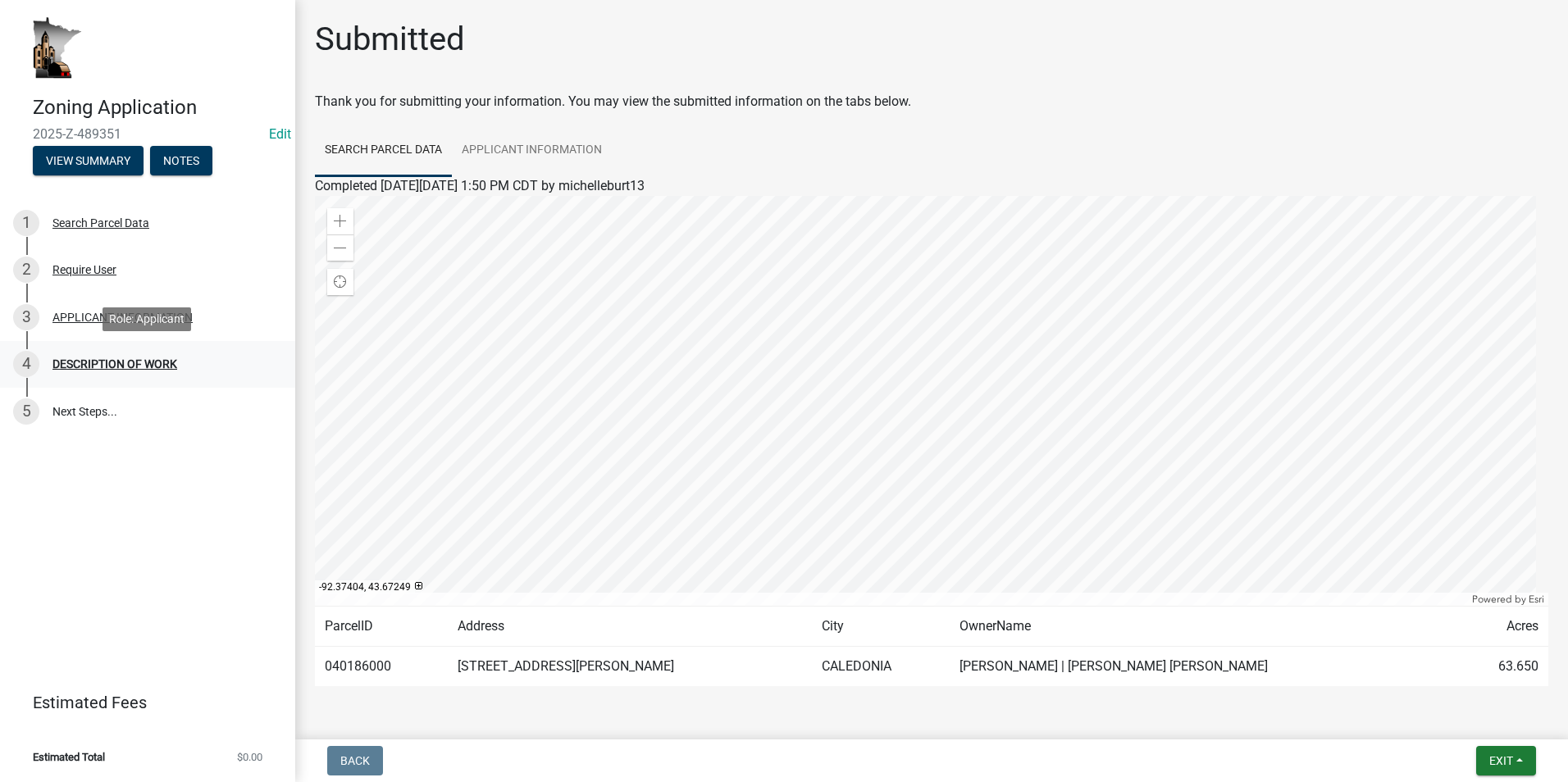
click at [150, 364] on div "DESCRIPTION OF WORK" at bounding box center [115, 364] width 125 height 11
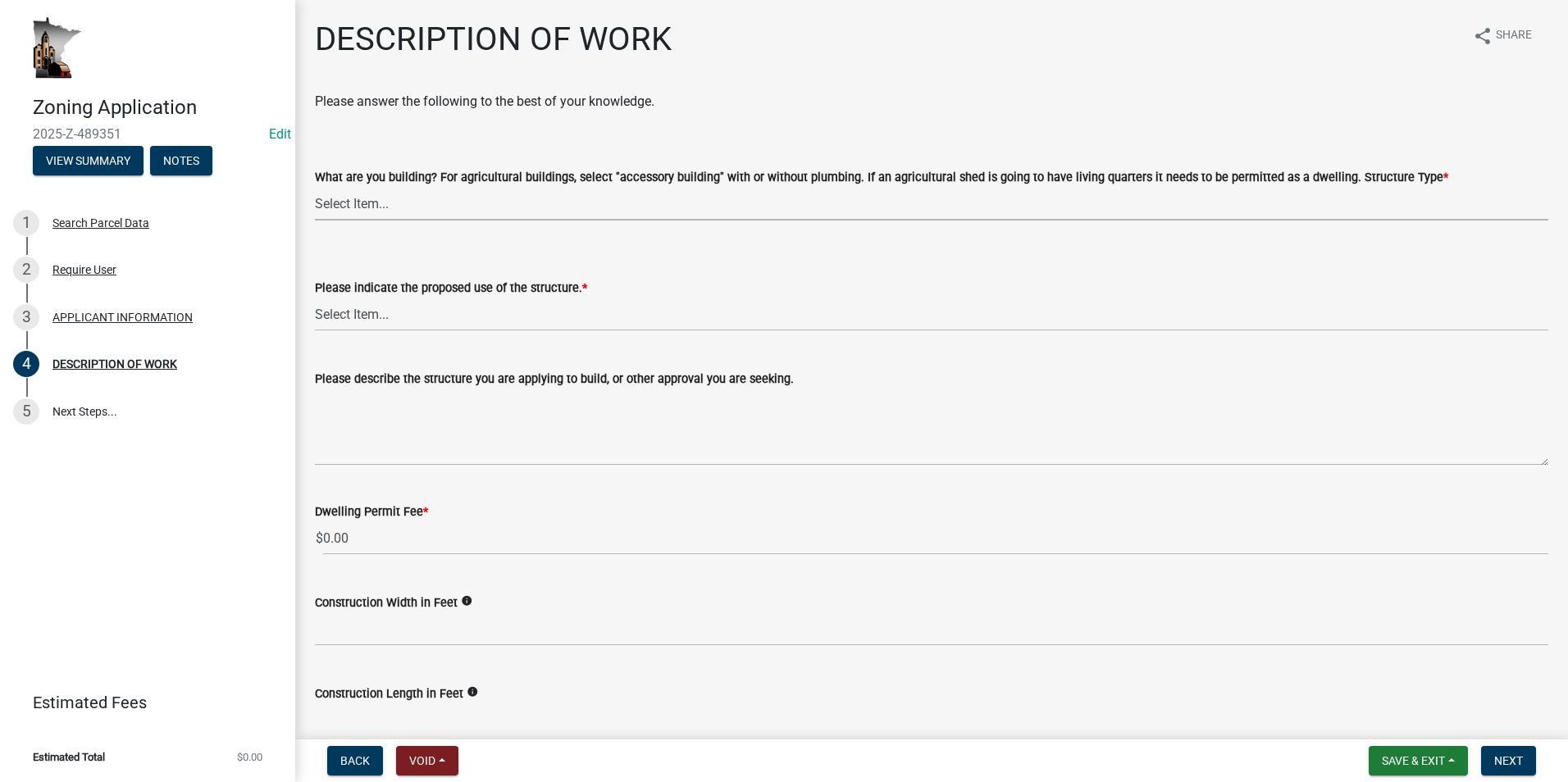
click at [391, 206] on select "Select Item... Single Family Dwelling or "Shouse" Bedroom addition Non-bedroom …" at bounding box center [932, 203] width 1234 height 33
click at [315, 187] on select "Select Item... Single Family Dwelling or "Shouse" Bedroom addition Non-bedroom …" at bounding box center [932, 203] width 1234 height 33
select select "b3a6beee-04a6-4ced-bc5d-3a63bafb7701"
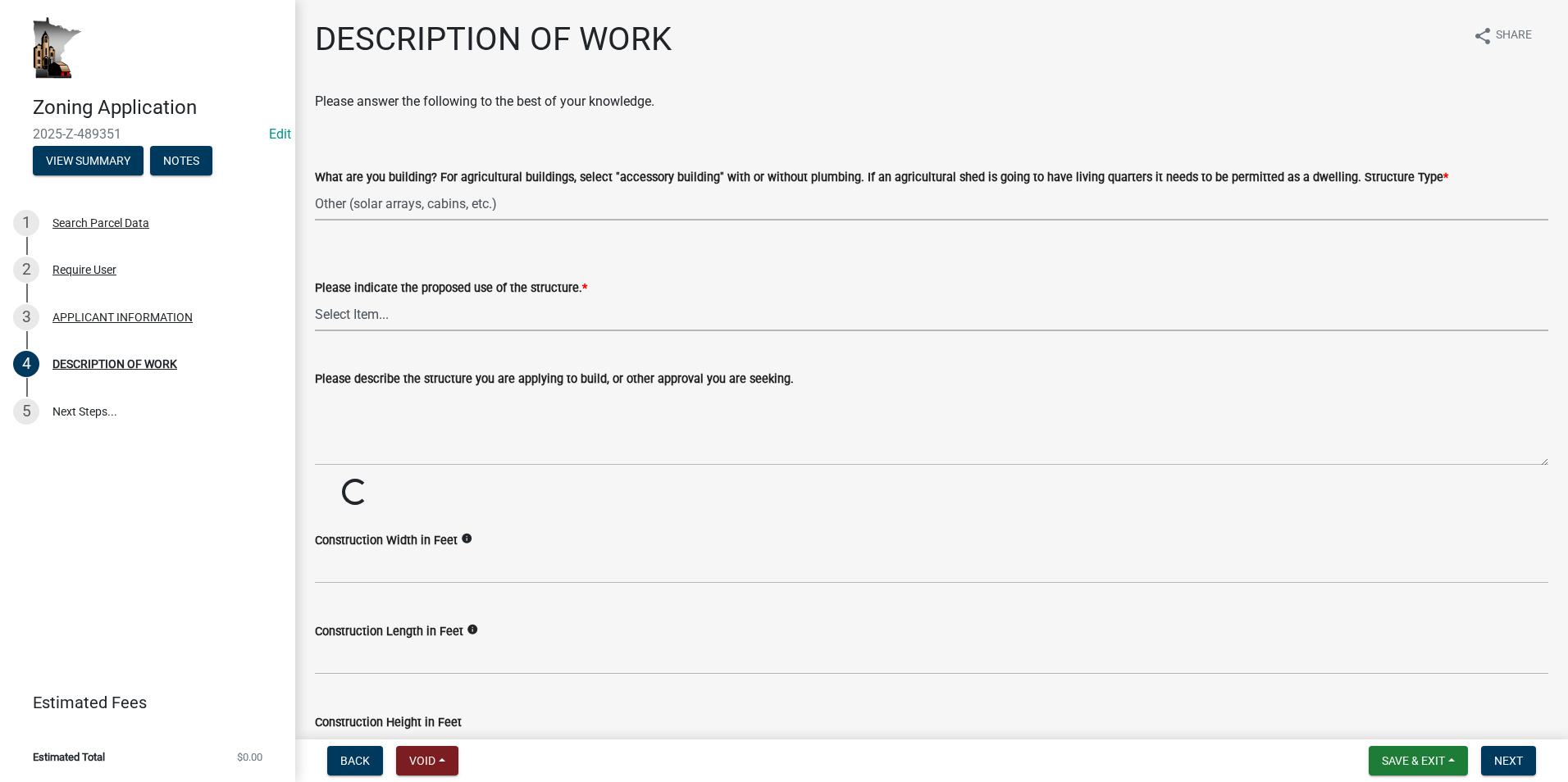
click at [350, 313] on select "Select Item... Year-Round Residential Seasonal Residential Agricultural Recreat…" at bounding box center [932, 314] width 1234 height 33
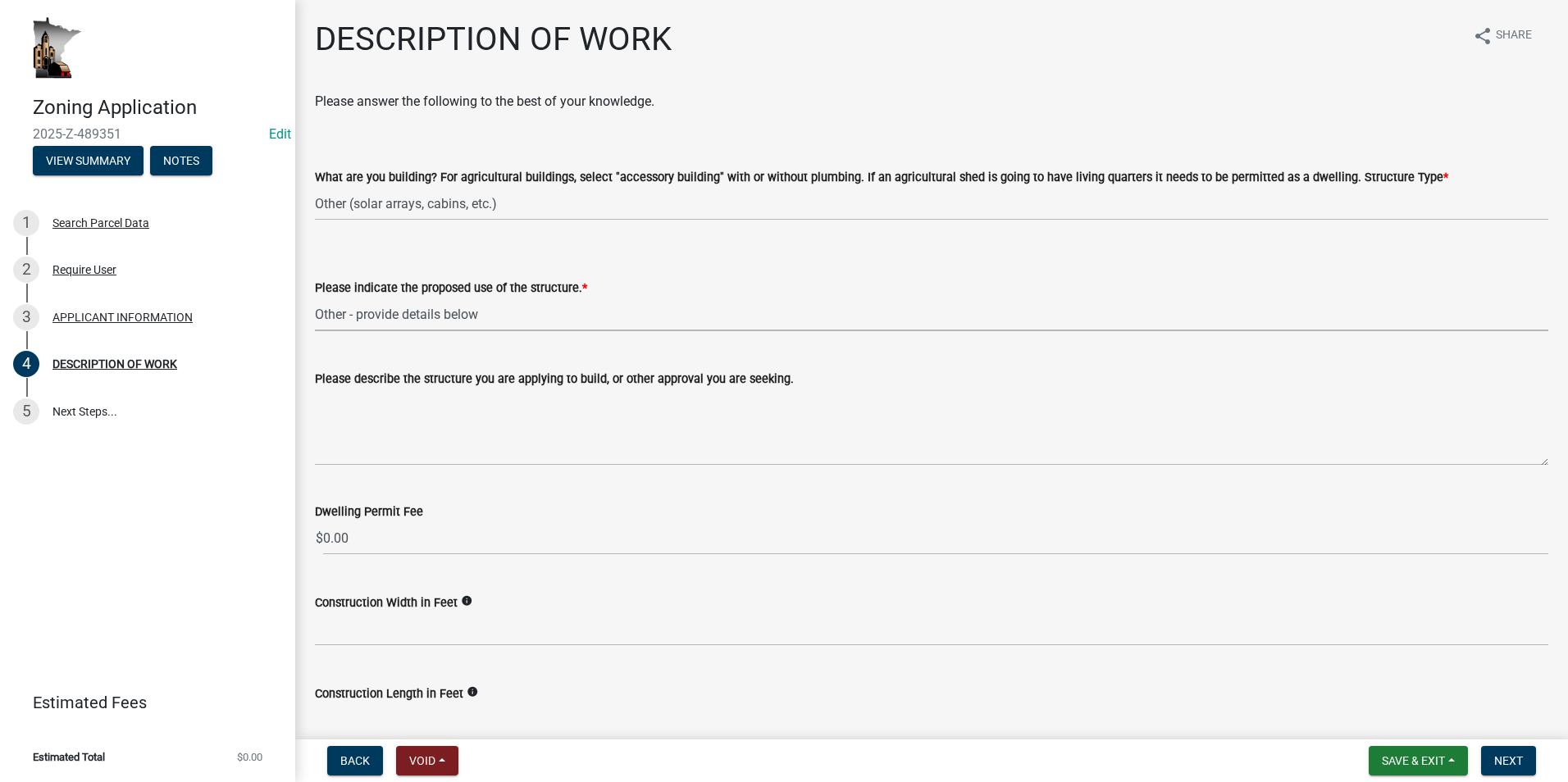
click at [315, 298] on select "Select Item... Year-Round Residential Seasonal Residential Agricultural Recreat…" at bounding box center [932, 314] width 1234 height 33
select select "d5c4c3d5-0e01-416f-8471-05b912159bd9"
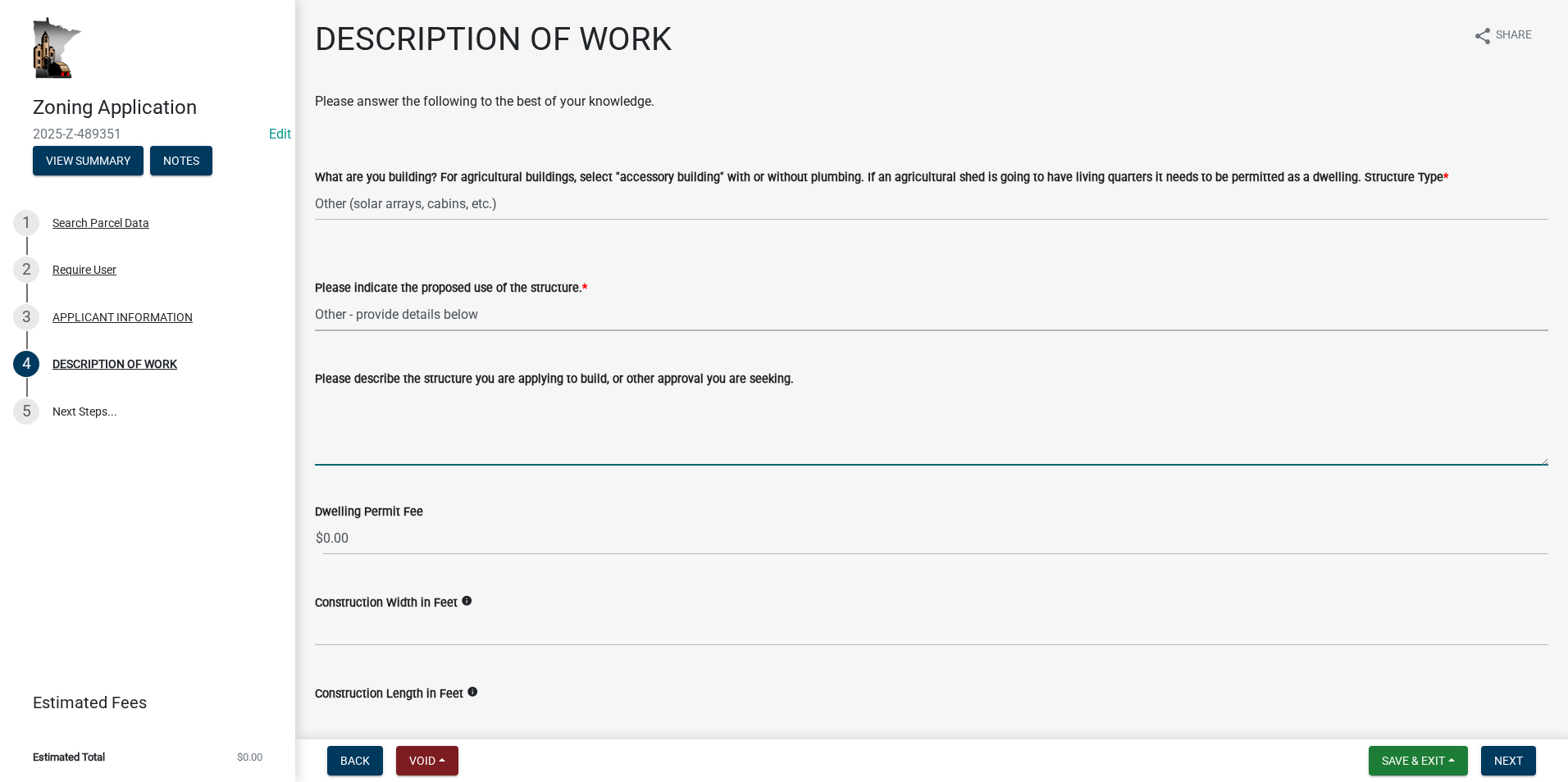
click at [339, 411] on textarea "Please describe the structure you are applying to build, or other approval you …" at bounding box center [932, 427] width 1234 height 77
type textarea "S"
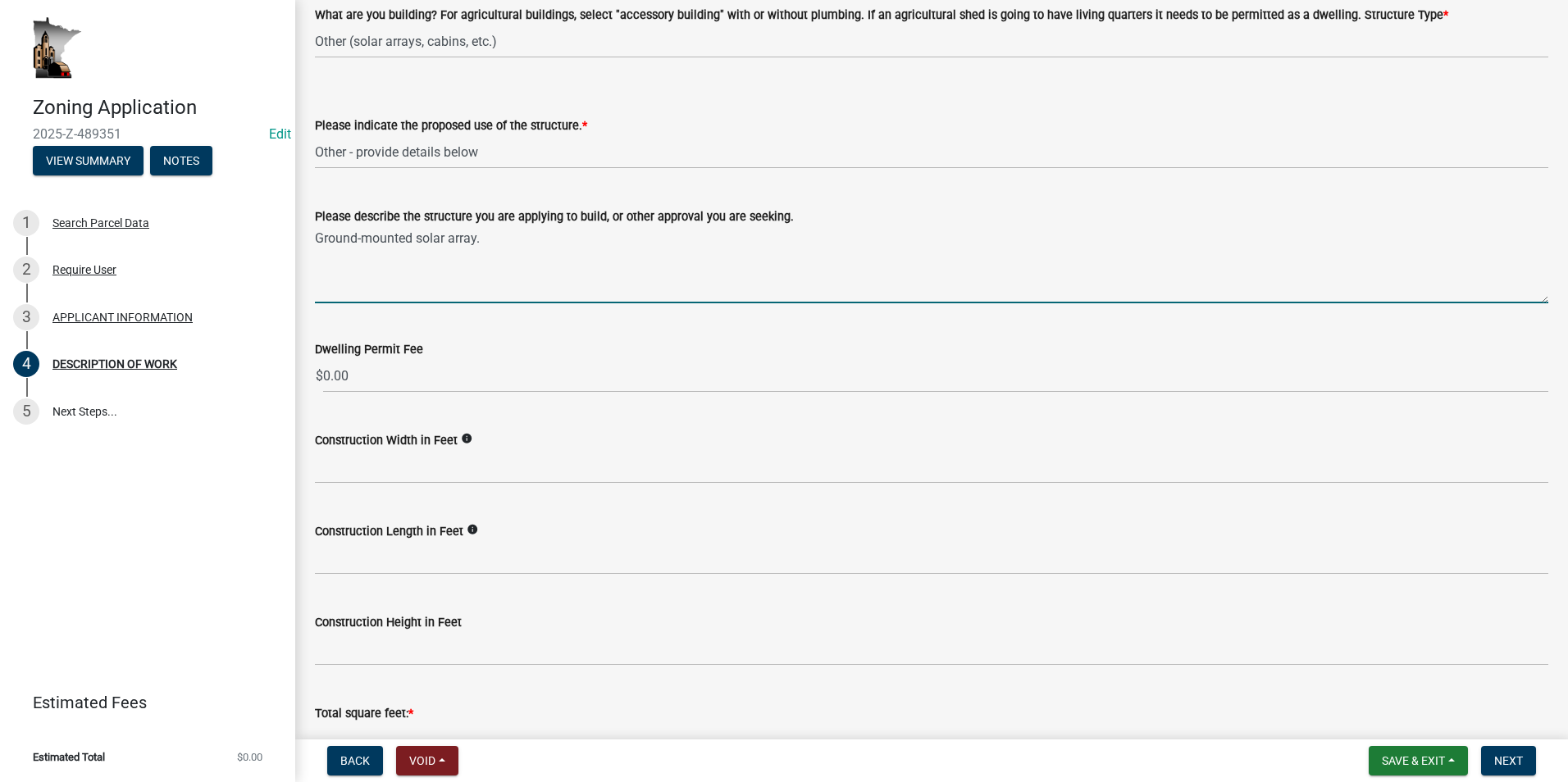
scroll to position [164, 0]
type textarea "Ground-mounted solar array."
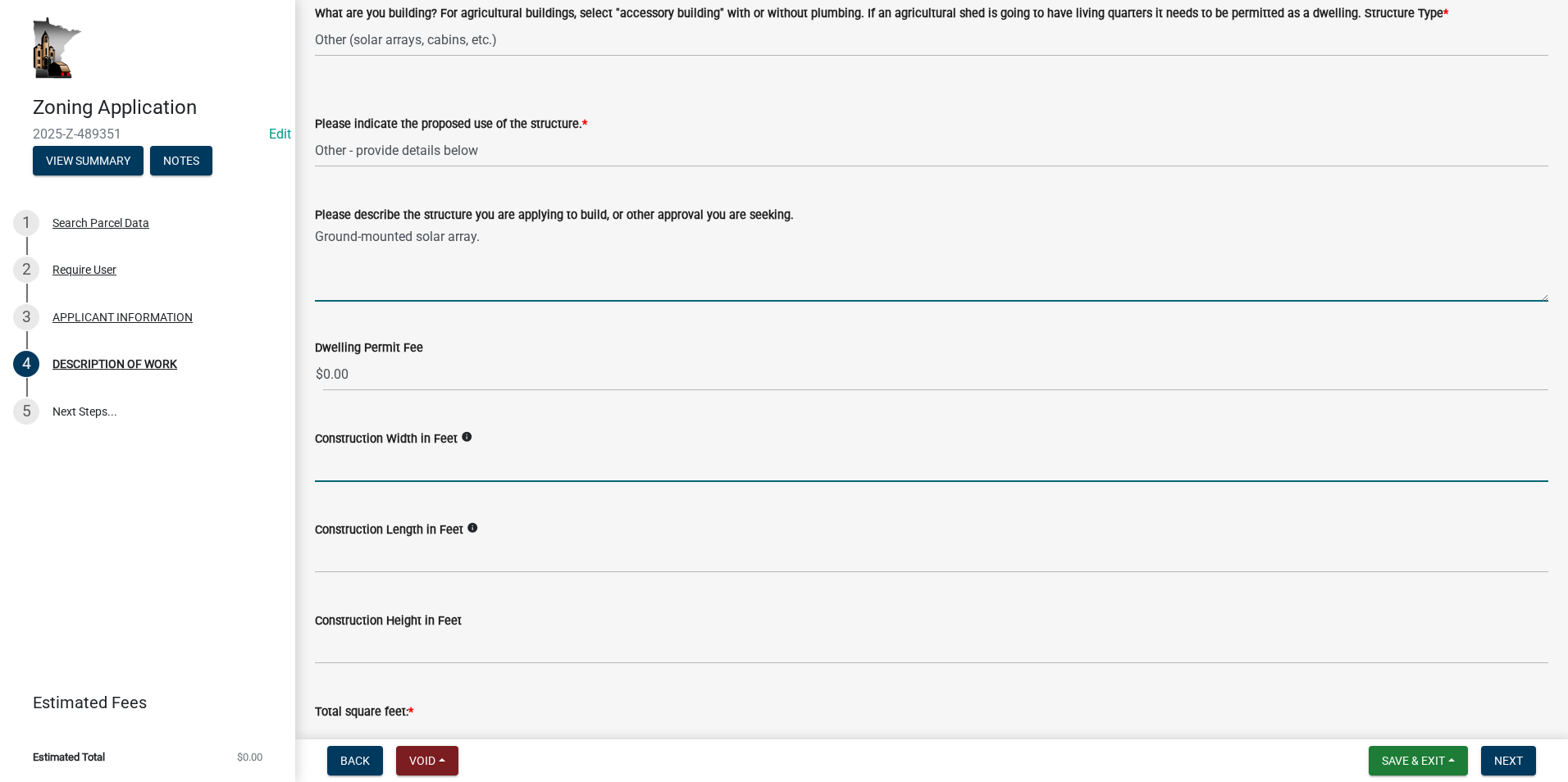
click at [345, 466] on input "text" at bounding box center [932, 465] width 1234 height 33
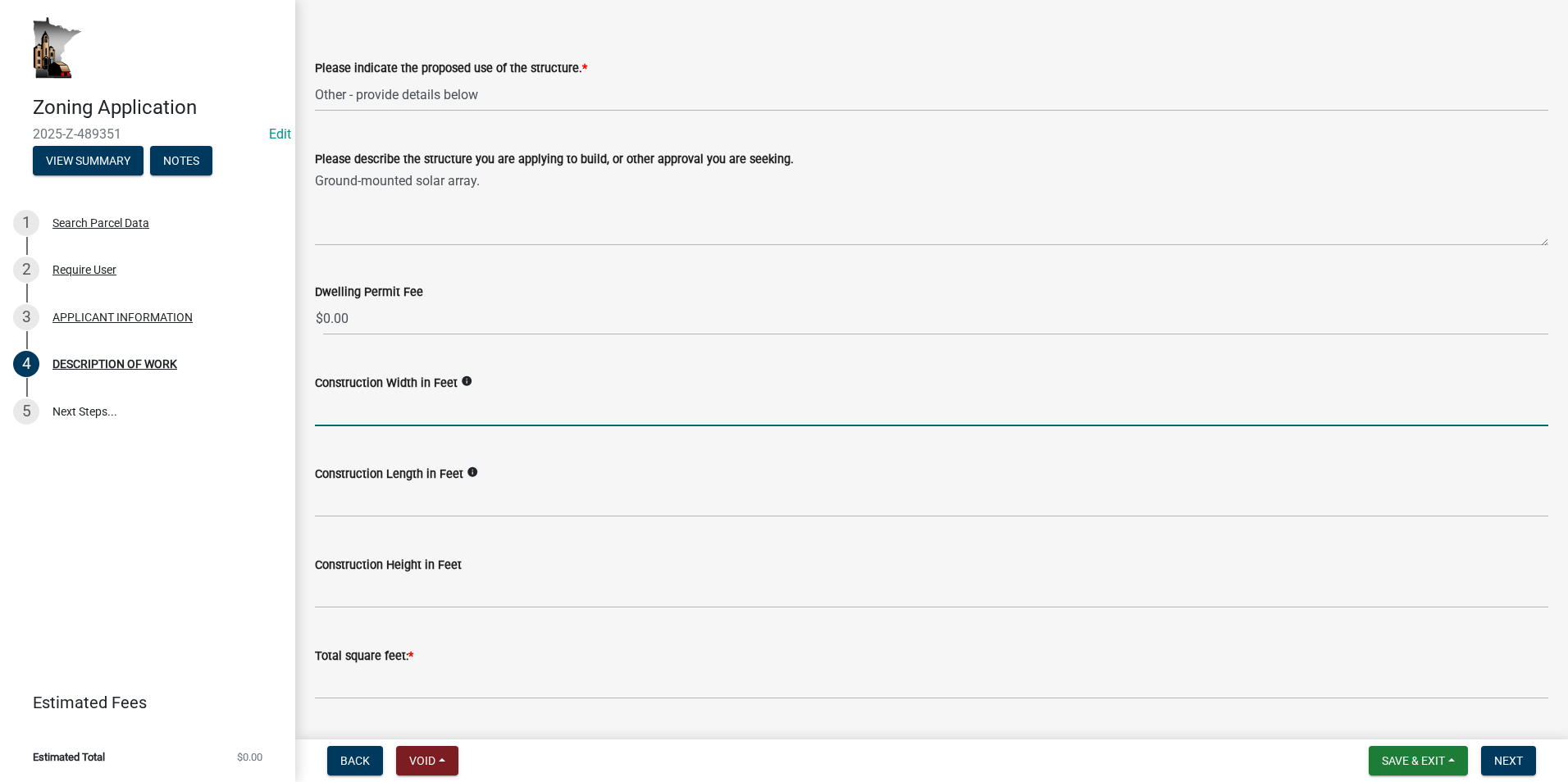
scroll to position [246, 0]
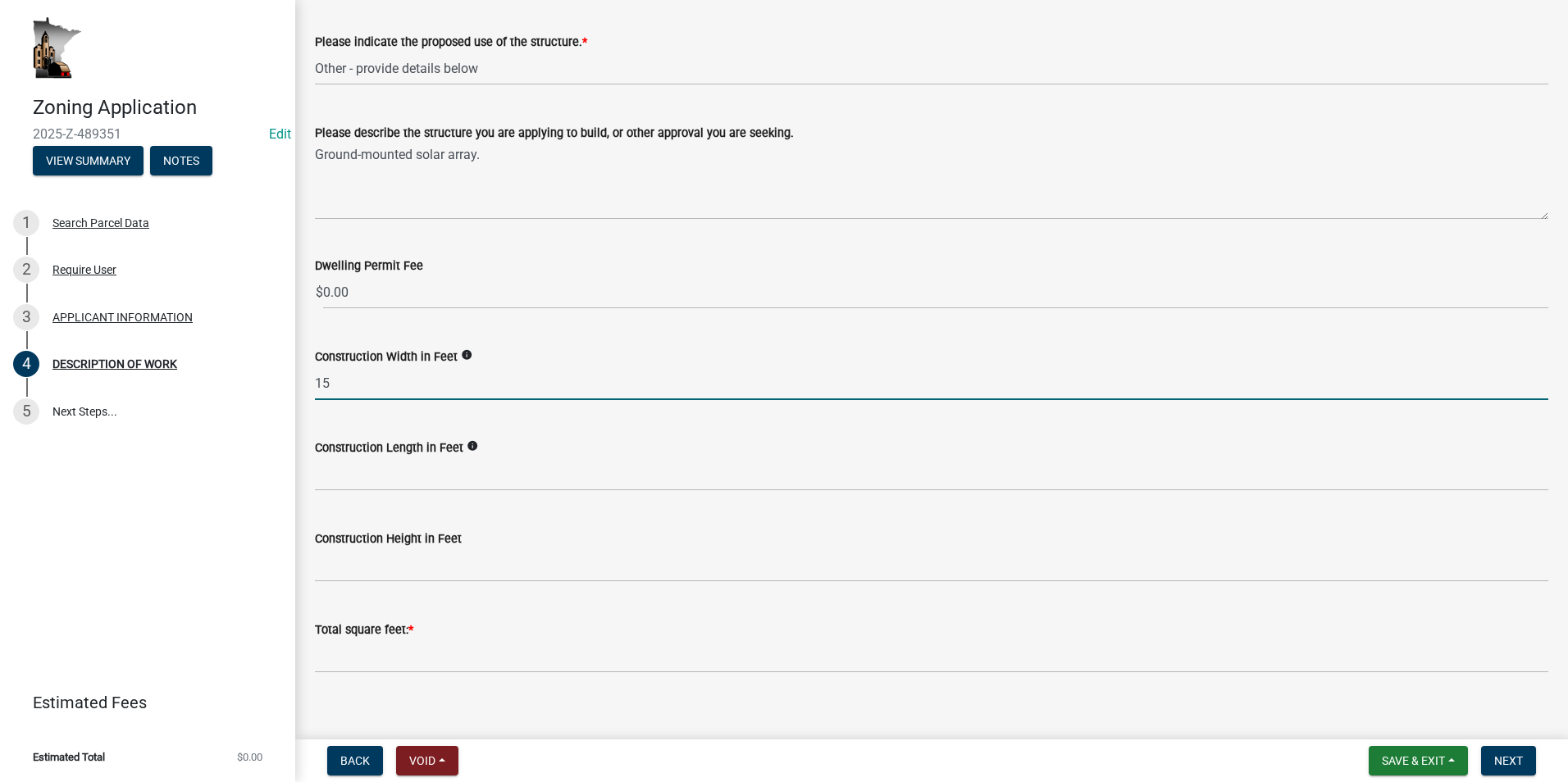
type input "15"
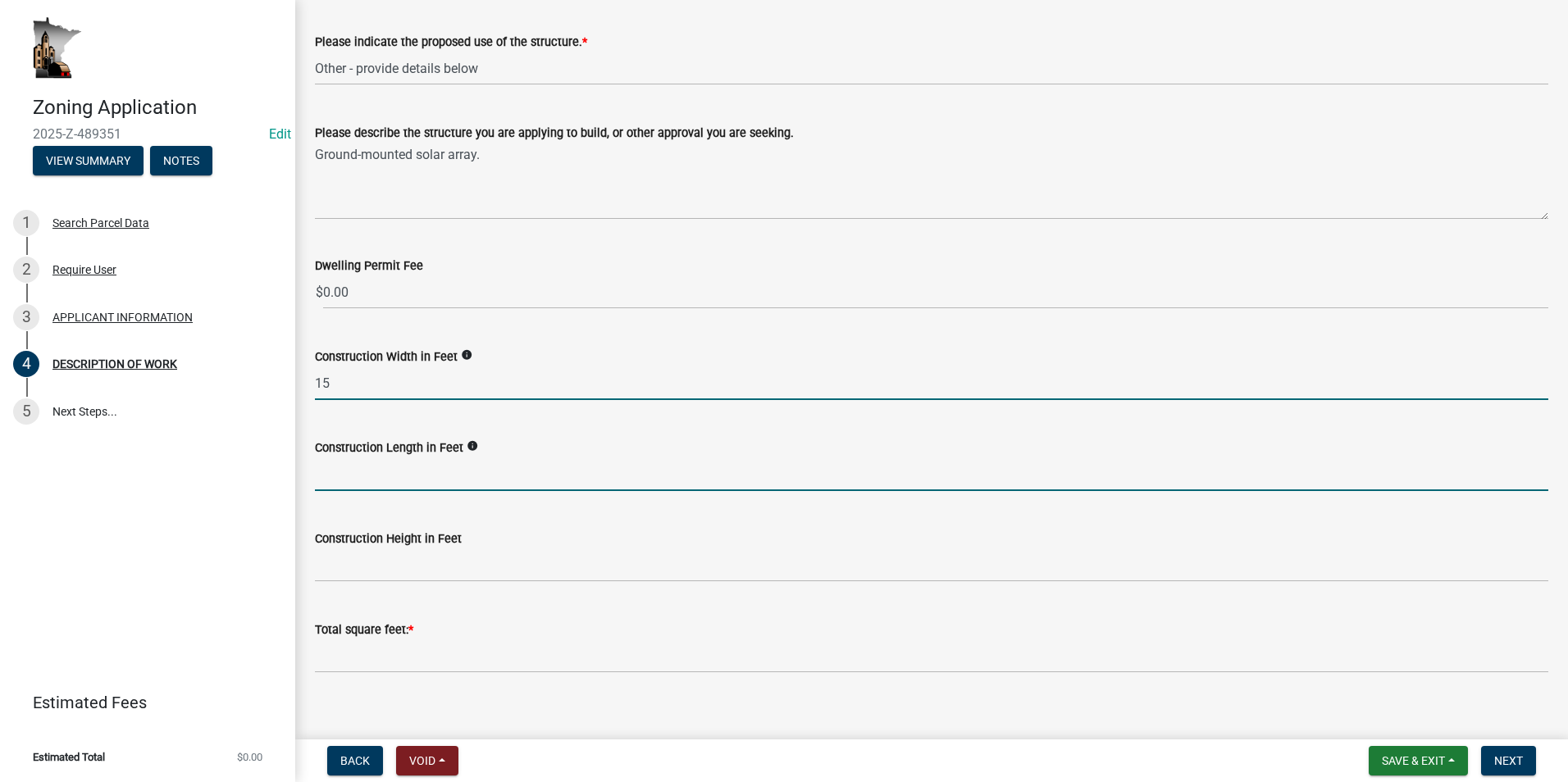
click at [396, 474] on input "text" at bounding box center [932, 474] width 1234 height 33
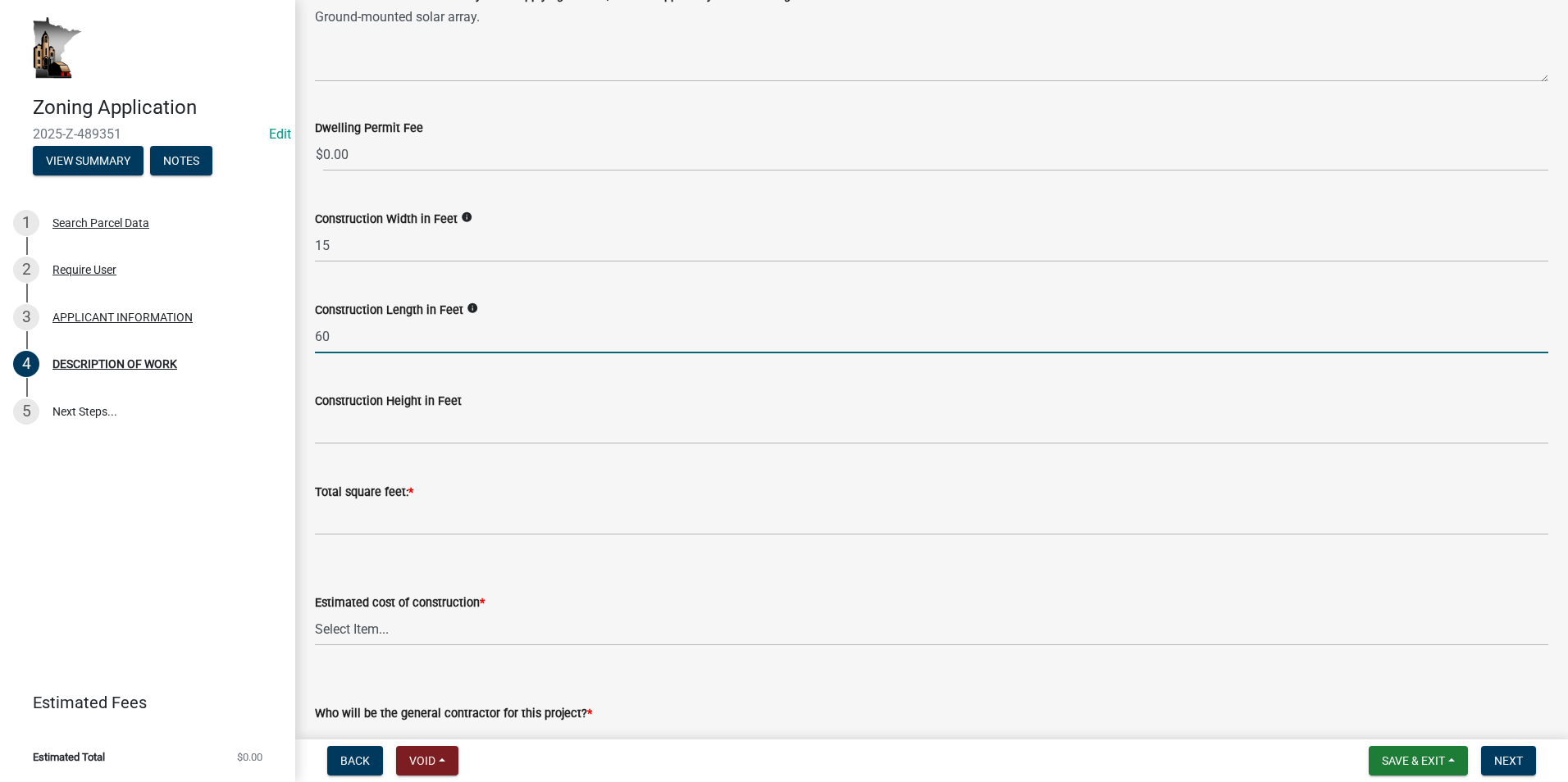
scroll to position [410, 0]
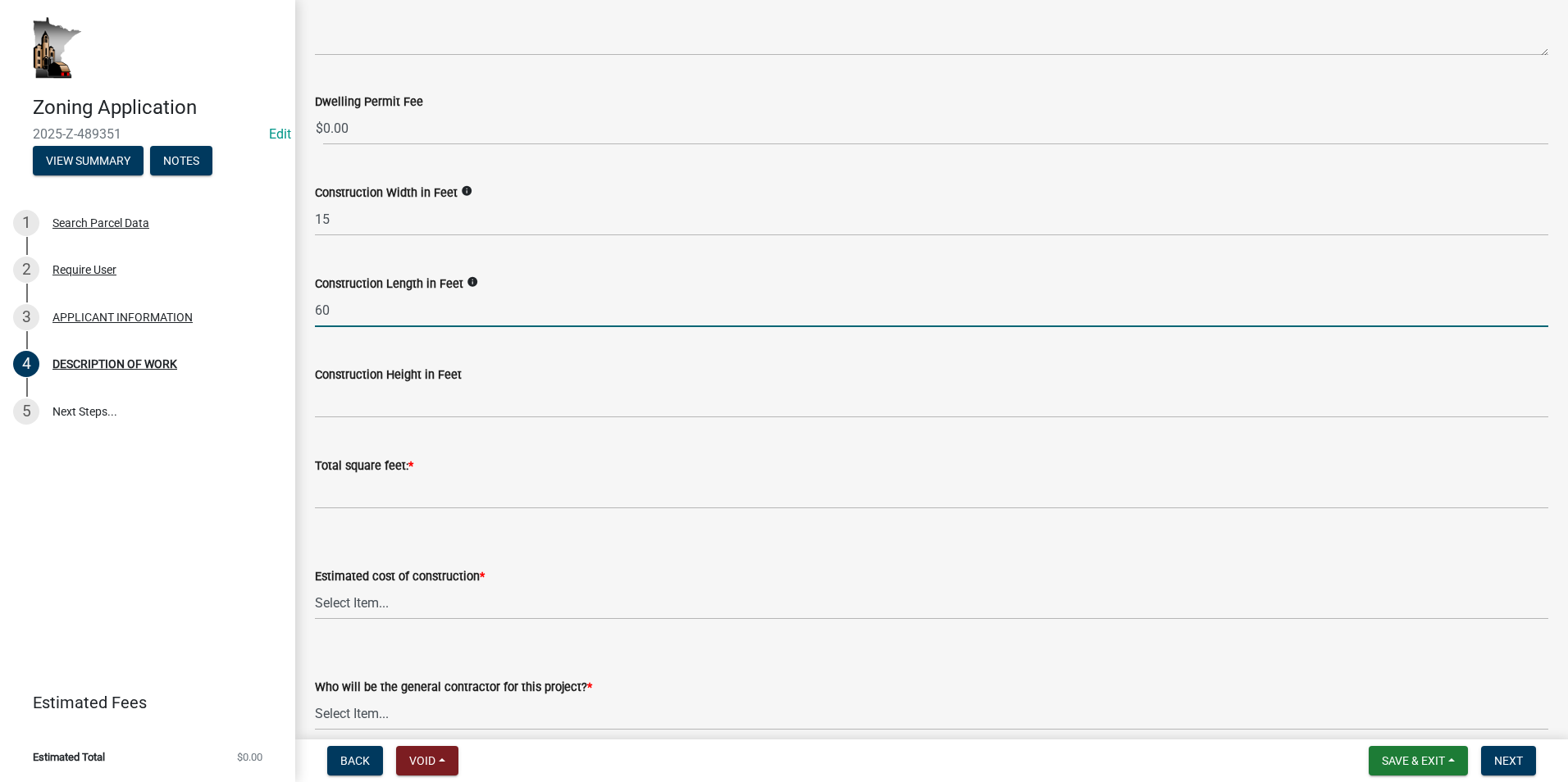
type input "60"
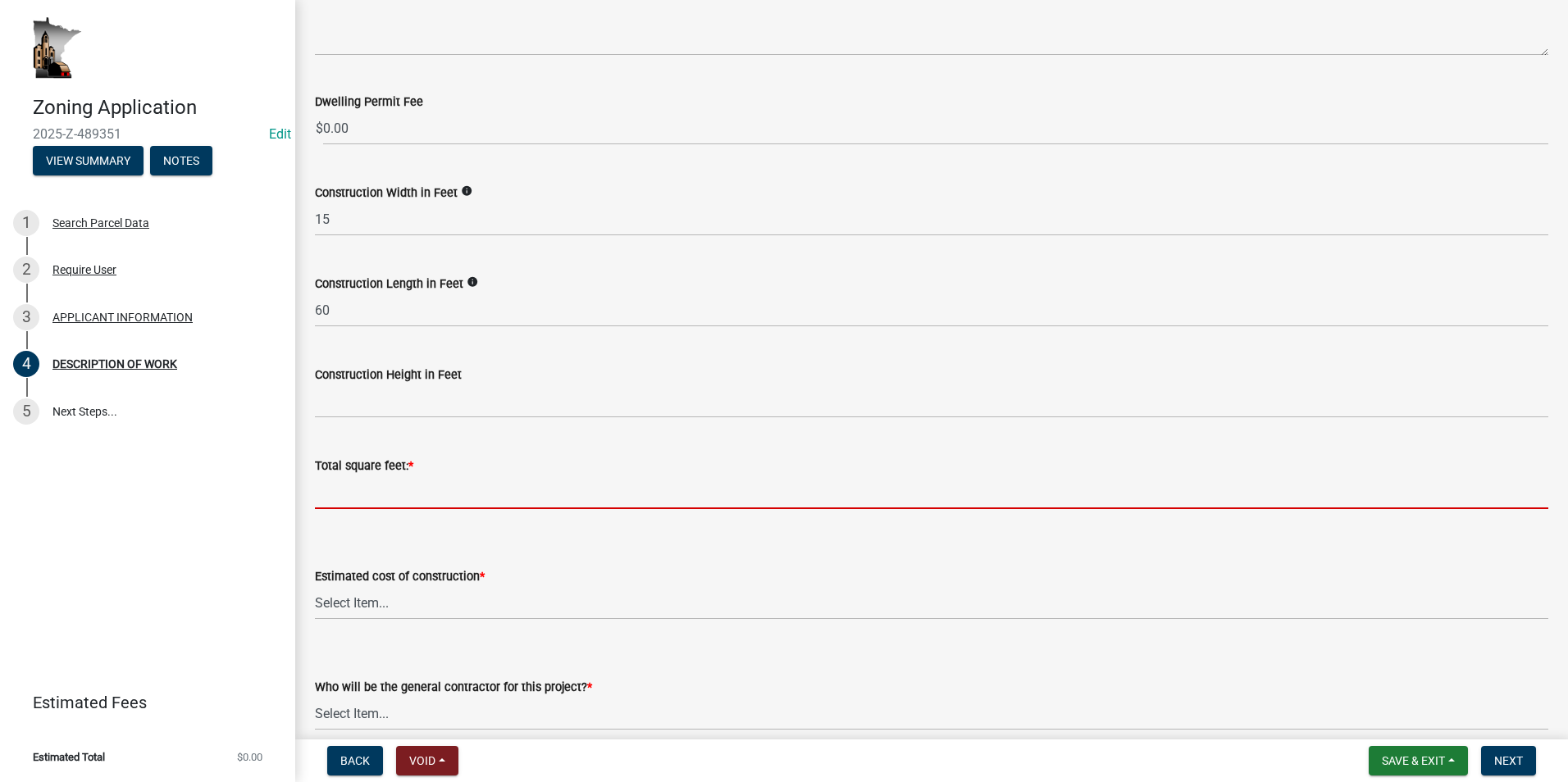
click at [347, 491] on input "text" at bounding box center [932, 492] width 1234 height 33
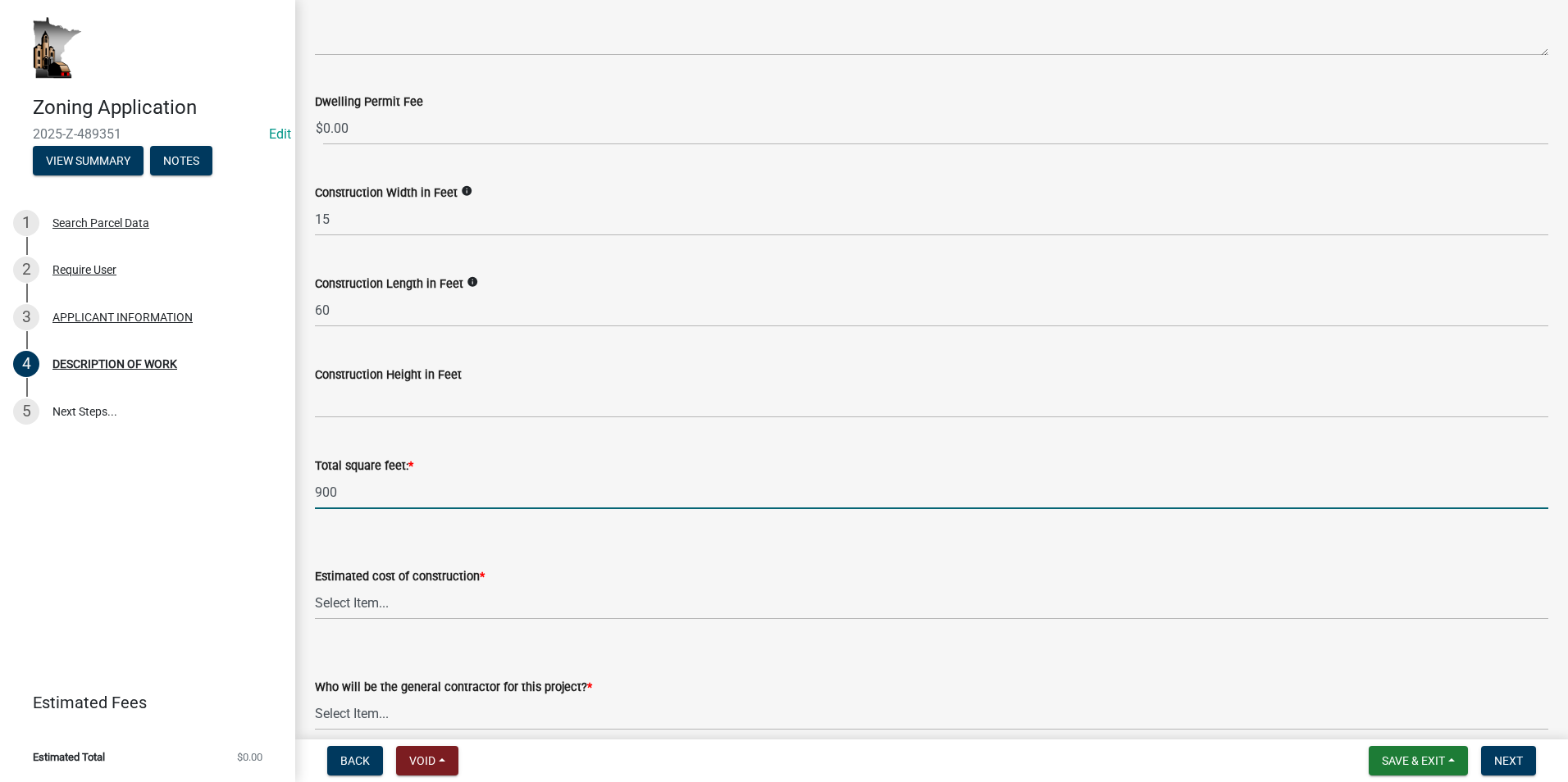
type input "900"
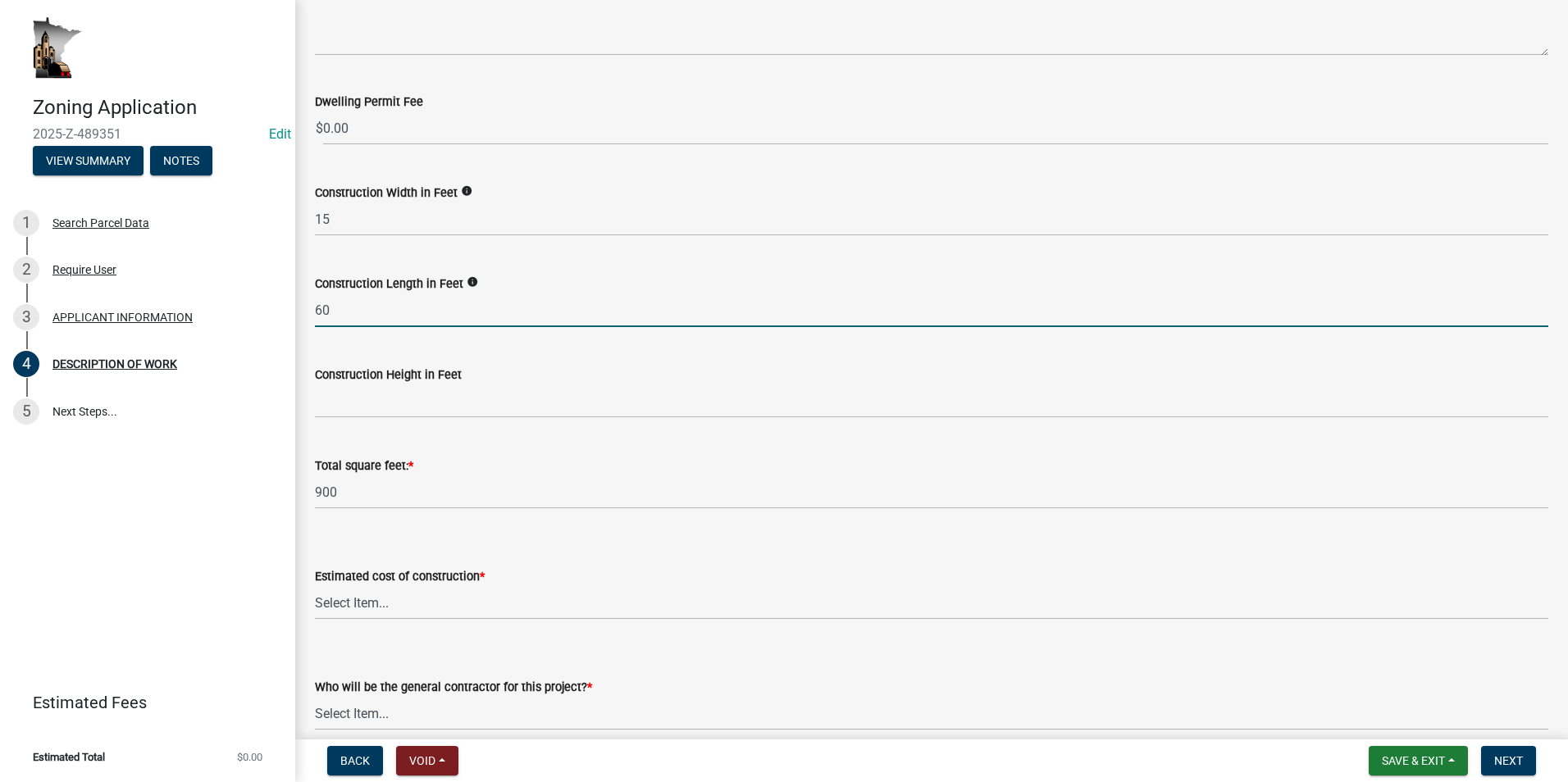
click at [322, 310] on input "60" at bounding box center [932, 309] width 1234 height 33
type input "50"
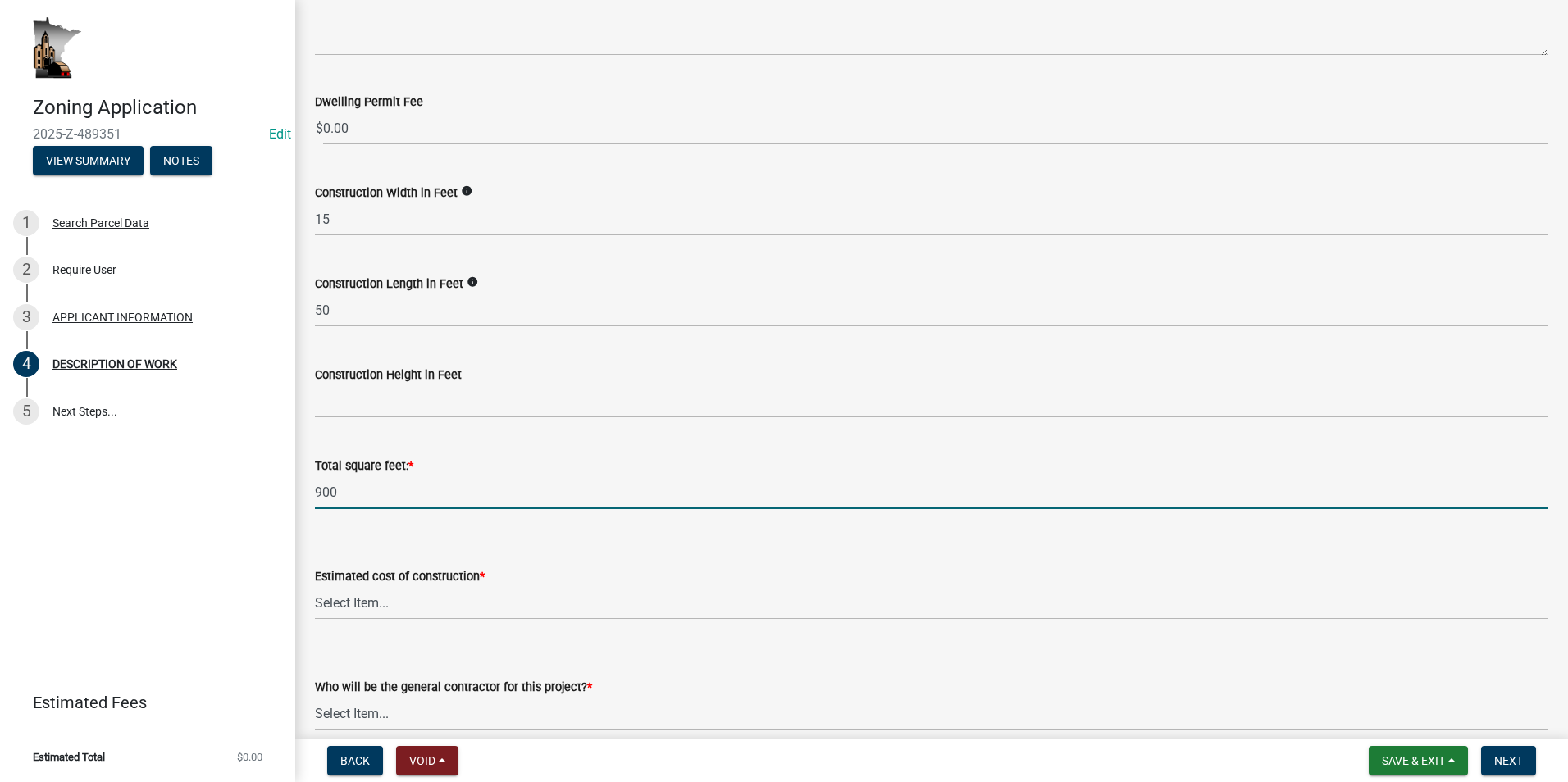
drag, startPoint x: 339, startPoint y: 495, endPoint x: 288, endPoint y: 490, distance: 51.2
click at [288, 490] on div "Zoning Application 2025-Z-489351 Edit View Summary Notes 1 Search Parcel Data 2…" at bounding box center [784, 391] width 1568 height 782
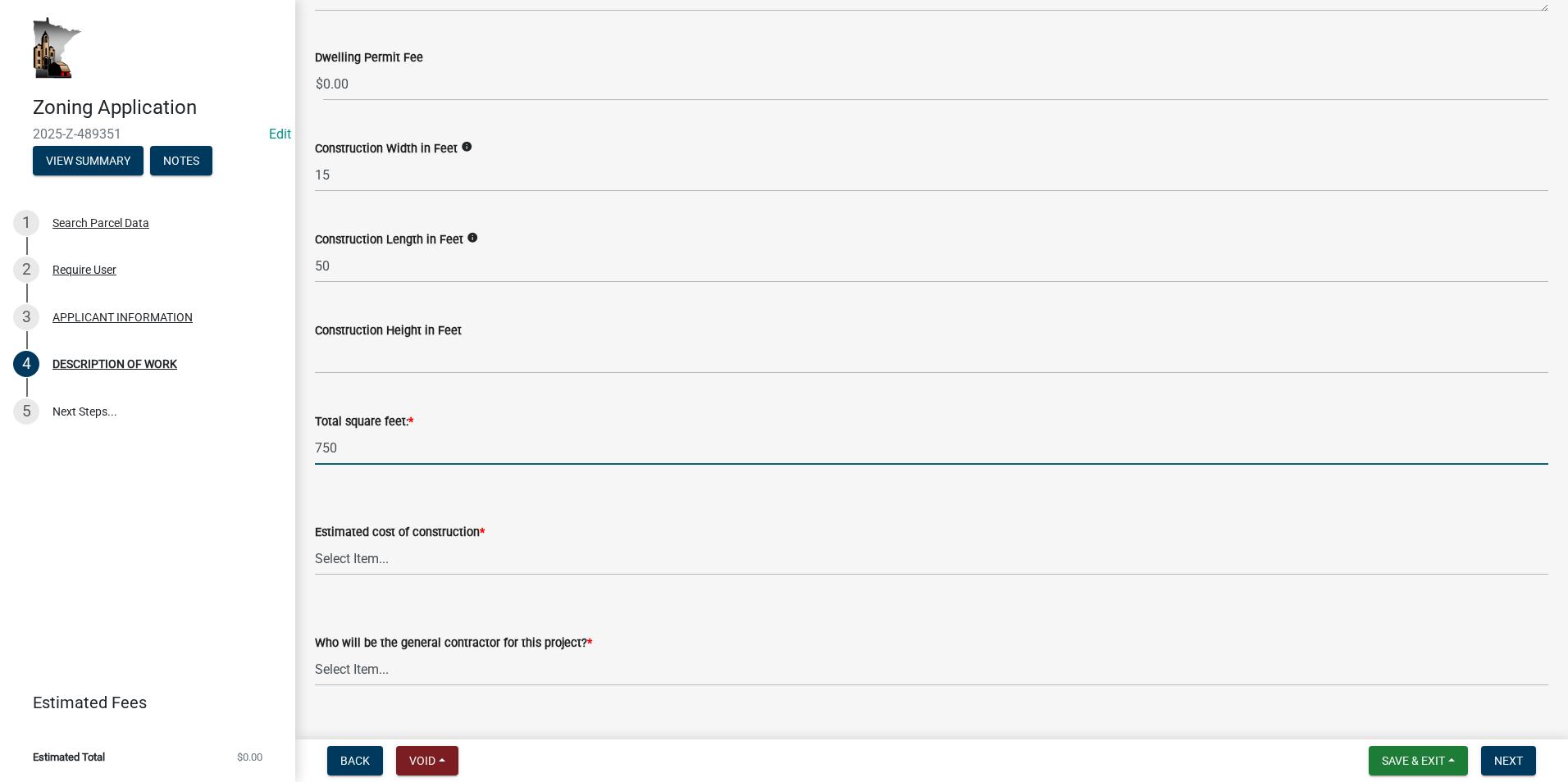
scroll to position [492, 0]
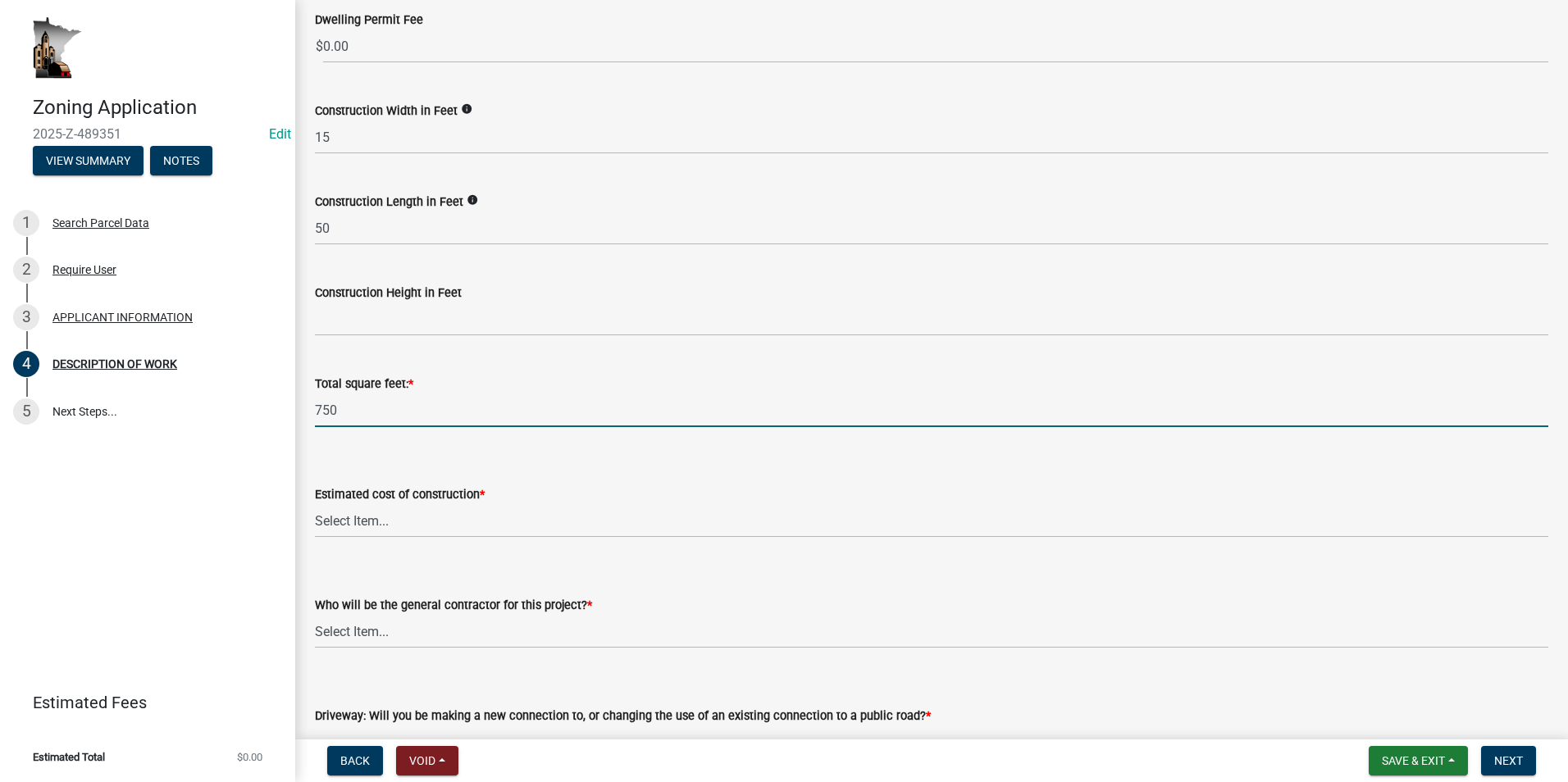
type input "750"
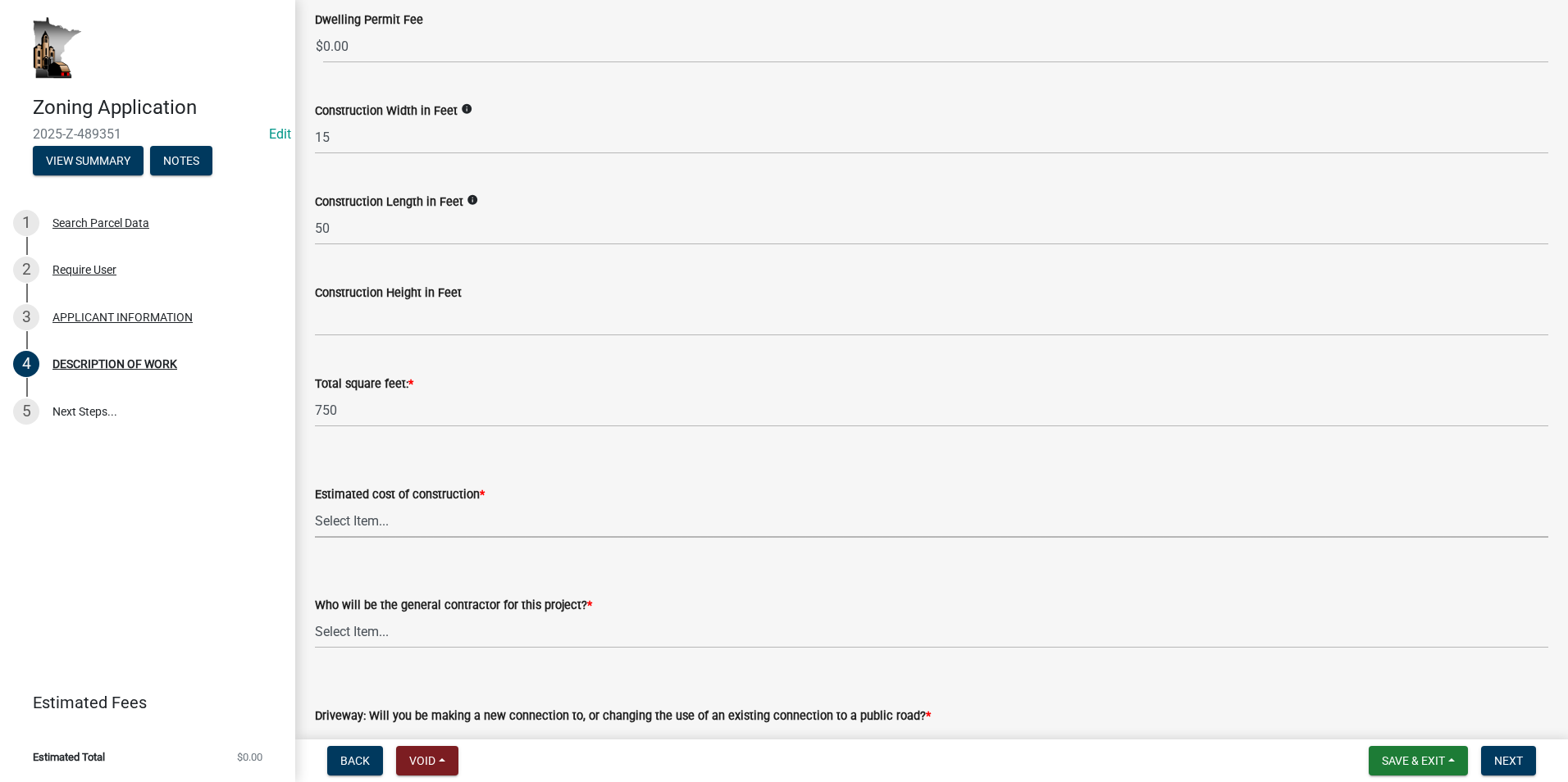
click at [380, 519] on select "Select Item... $0 - $50,000 $50,001 - $100,000 $101,000 - $150,000 $150,001 or …" at bounding box center [932, 520] width 1234 height 33
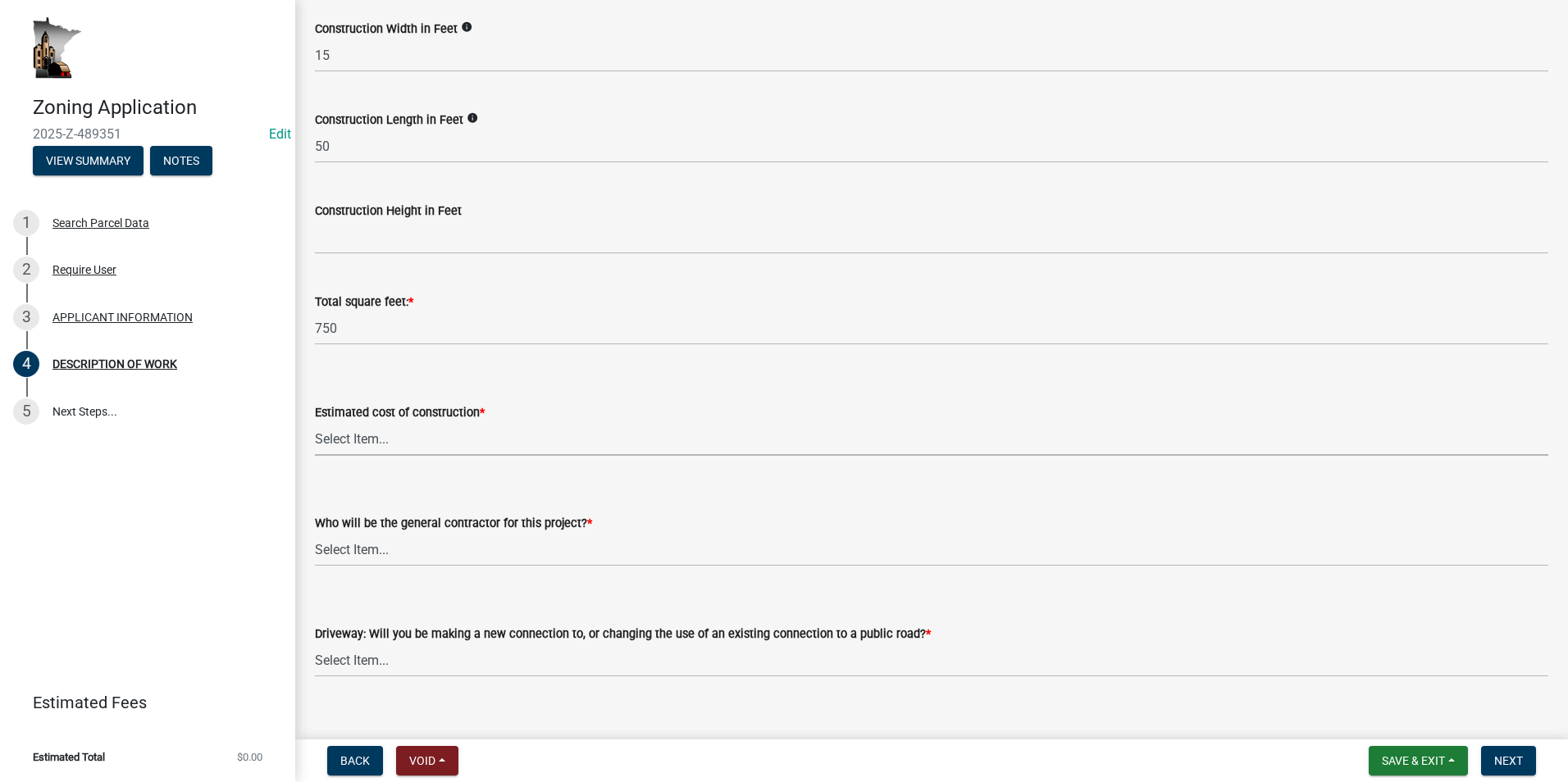
click at [386, 436] on select "Select Item... $0 - $50,000 $50,001 - $100,000 $101,000 - $150,000 $150,001 or …" at bounding box center [932, 438] width 1234 height 33
click at [315, 422] on select "Select Item... $0 - $50,000 $50,001 - $100,000 $101,000 - $150,000 $150,001 or …" at bounding box center [932, 438] width 1234 height 33
select select "b77d4c88-b606-4875-889f-ef493ebc67f8"
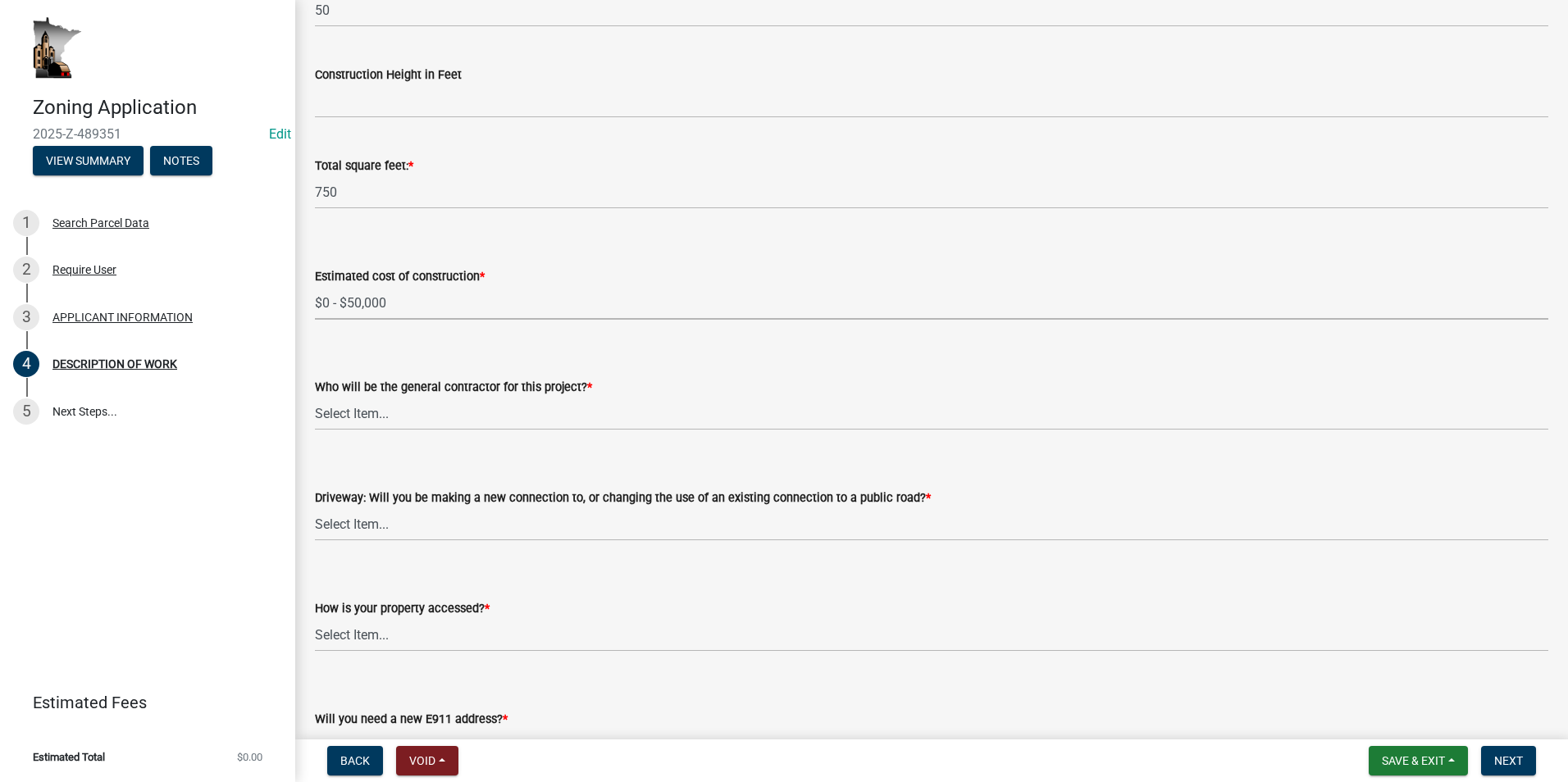
scroll to position [738, 0]
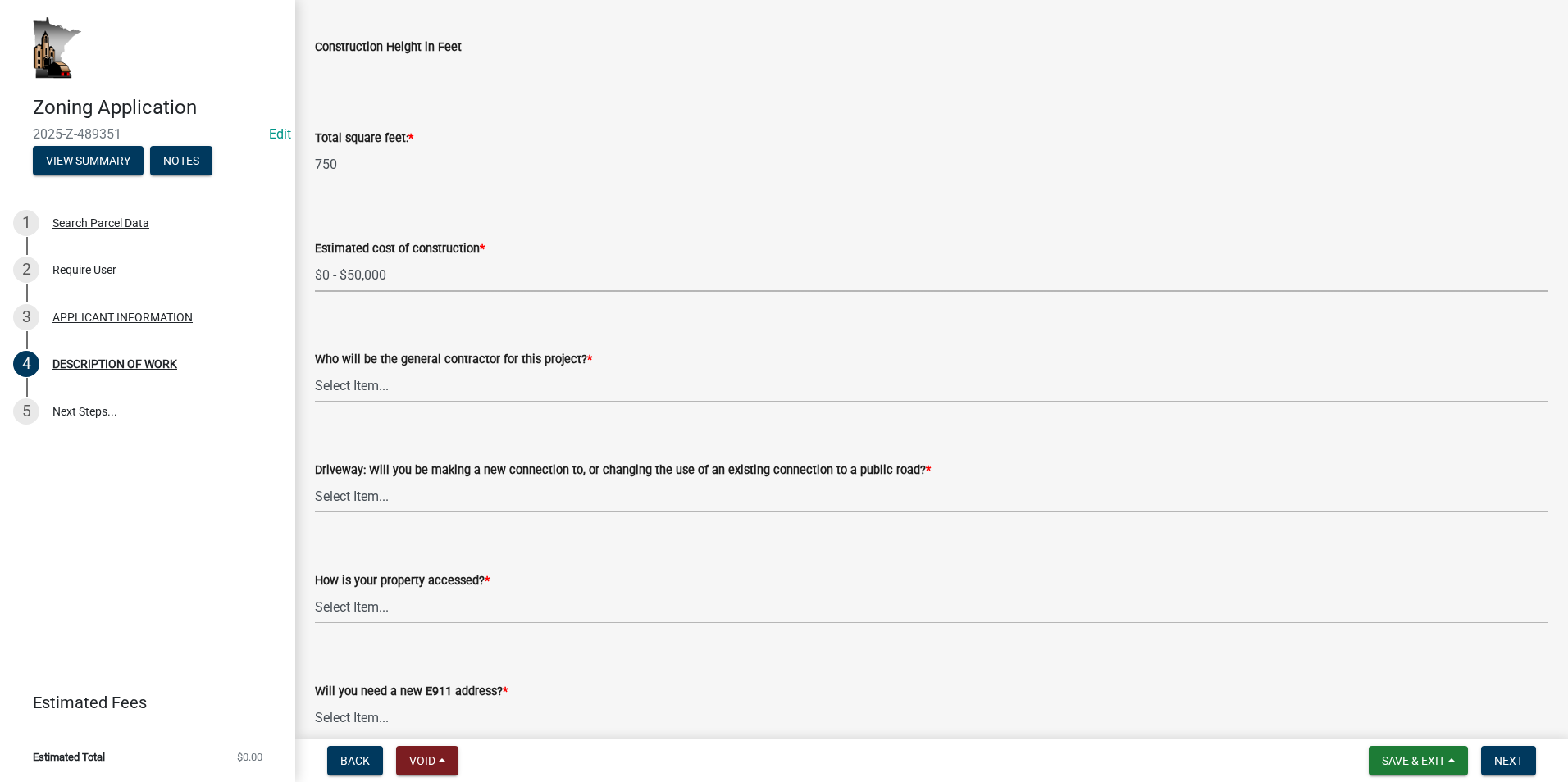
click at [391, 386] on select "Select Item... Myself Other" at bounding box center [932, 385] width 1234 height 33
click at [315, 369] on select "Select Item... Myself Other" at bounding box center [932, 385] width 1234 height 33
select select "4bd12ca6-4a20-42a0-933f-fd6ef7b65674"
click at [380, 491] on select "Select Item... I am installing a new driveway access to a public road I am chan…" at bounding box center [932, 496] width 1234 height 33
click at [315, 479] on select "Select Item... I am installing a new driveway access to a public road I am chan…" at bounding box center [932, 496] width 1234 height 33
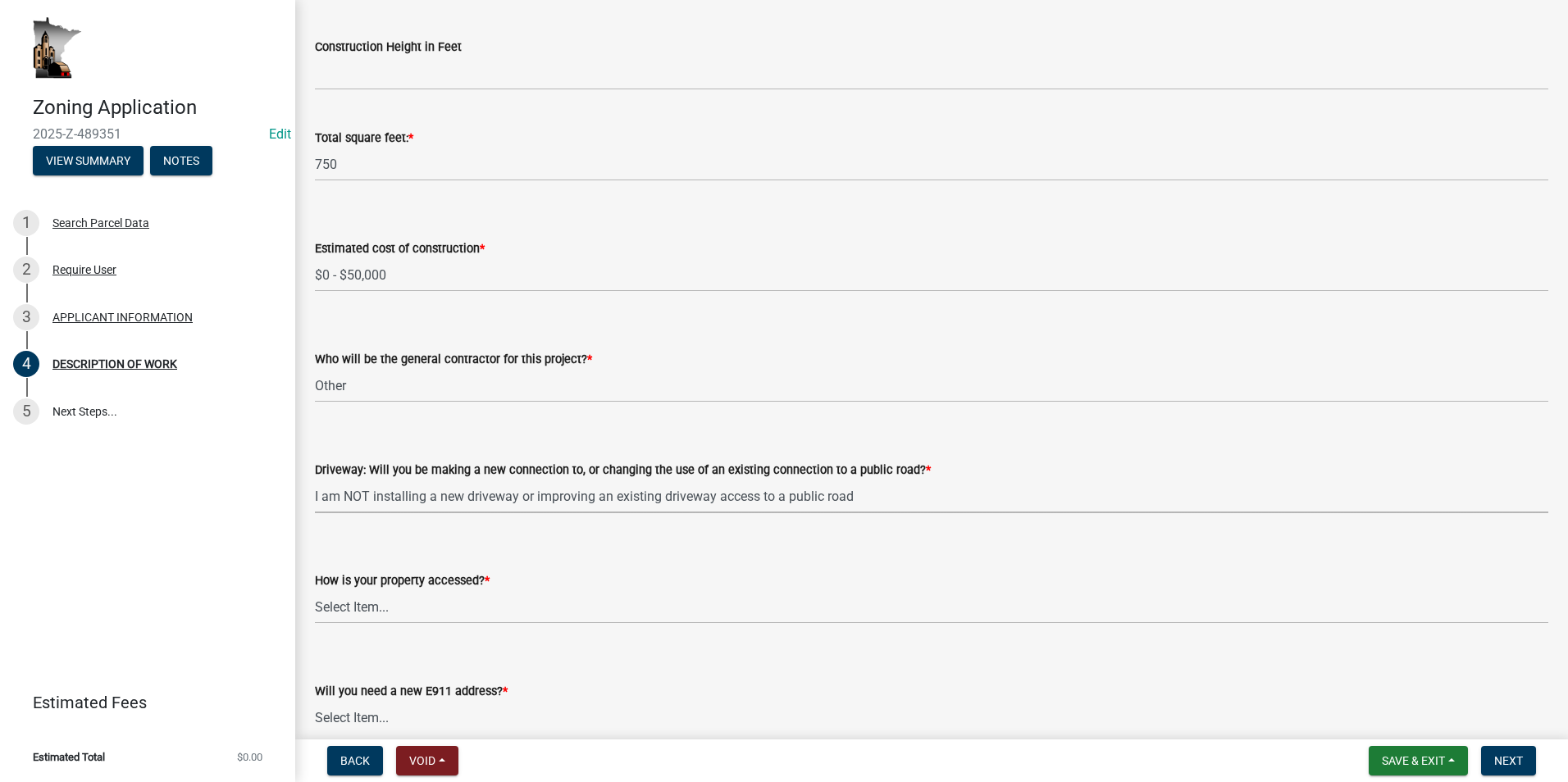
select select "865858fb-cec4-4771-ade1-629df977e661"
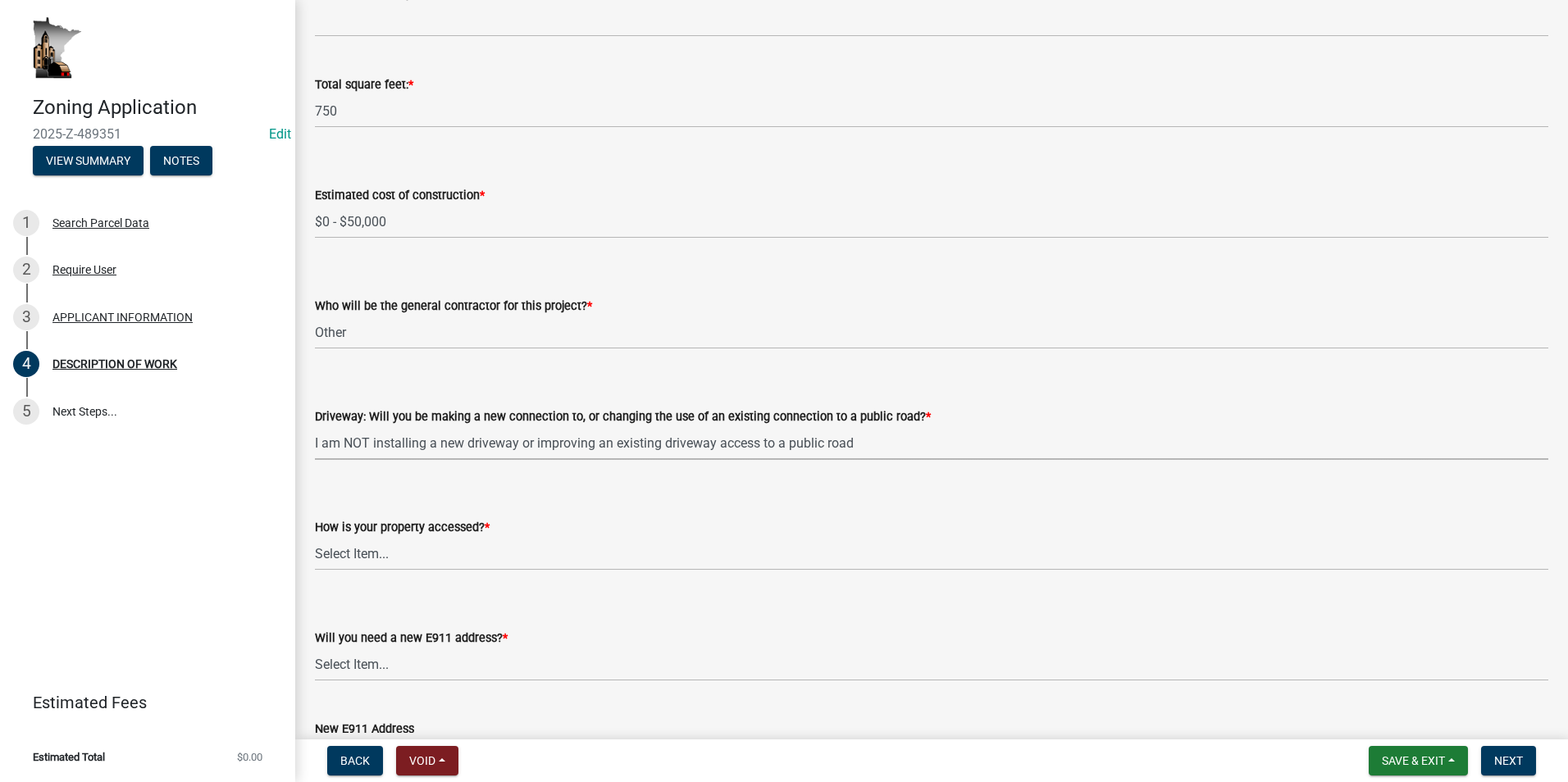
scroll to position [820, 0]
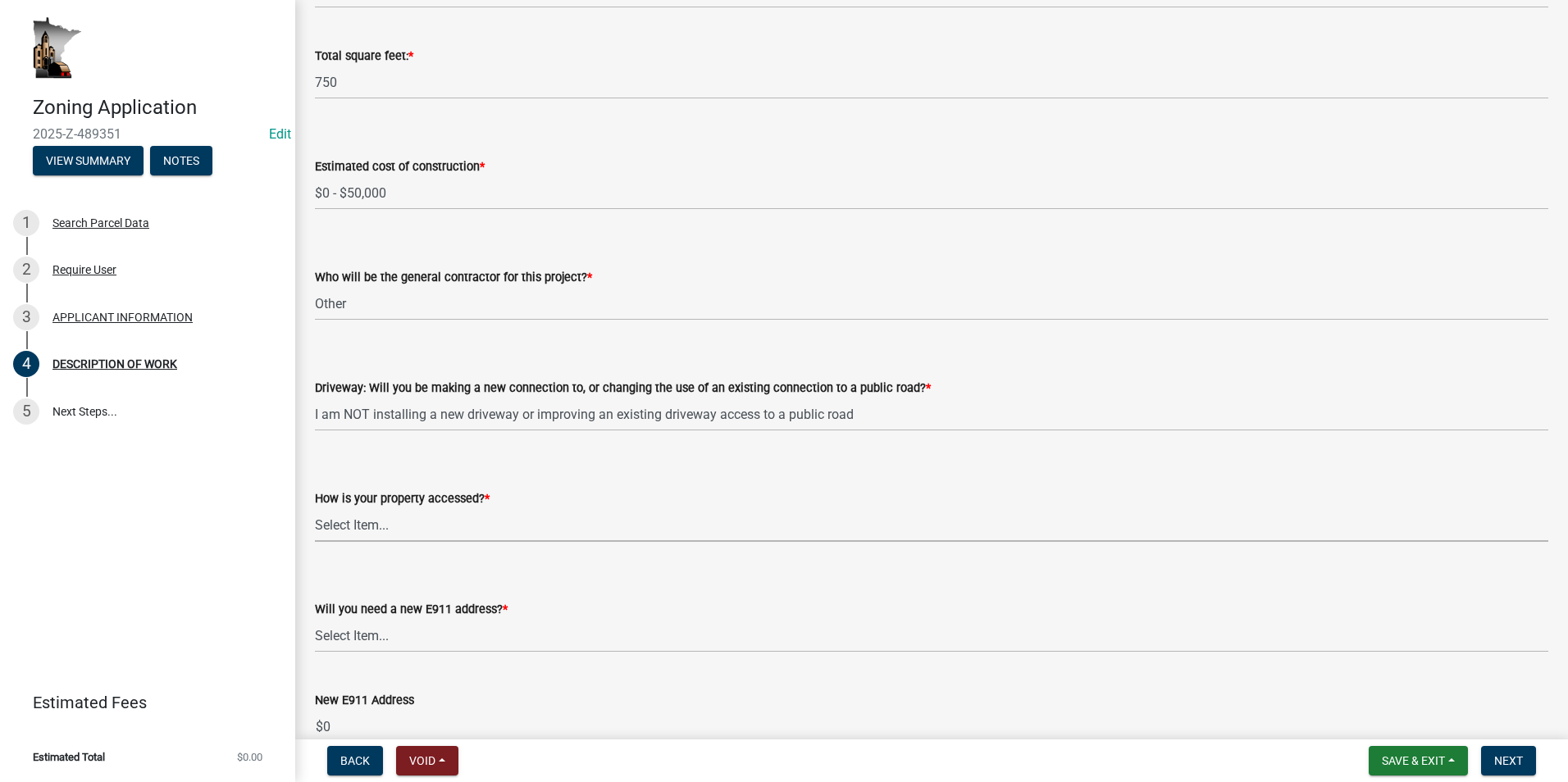
click at [404, 530] on select "Select Item... Access is off a state highway Access is off a county road Access…" at bounding box center [932, 524] width 1234 height 33
click at [315, 508] on select "Select Item... Access is off a state highway Access is off a county road Access…" at bounding box center [932, 524] width 1234 height 33
select select "c0af4bca-2ac9-43a4-954a-b6dfd2bb8fae"
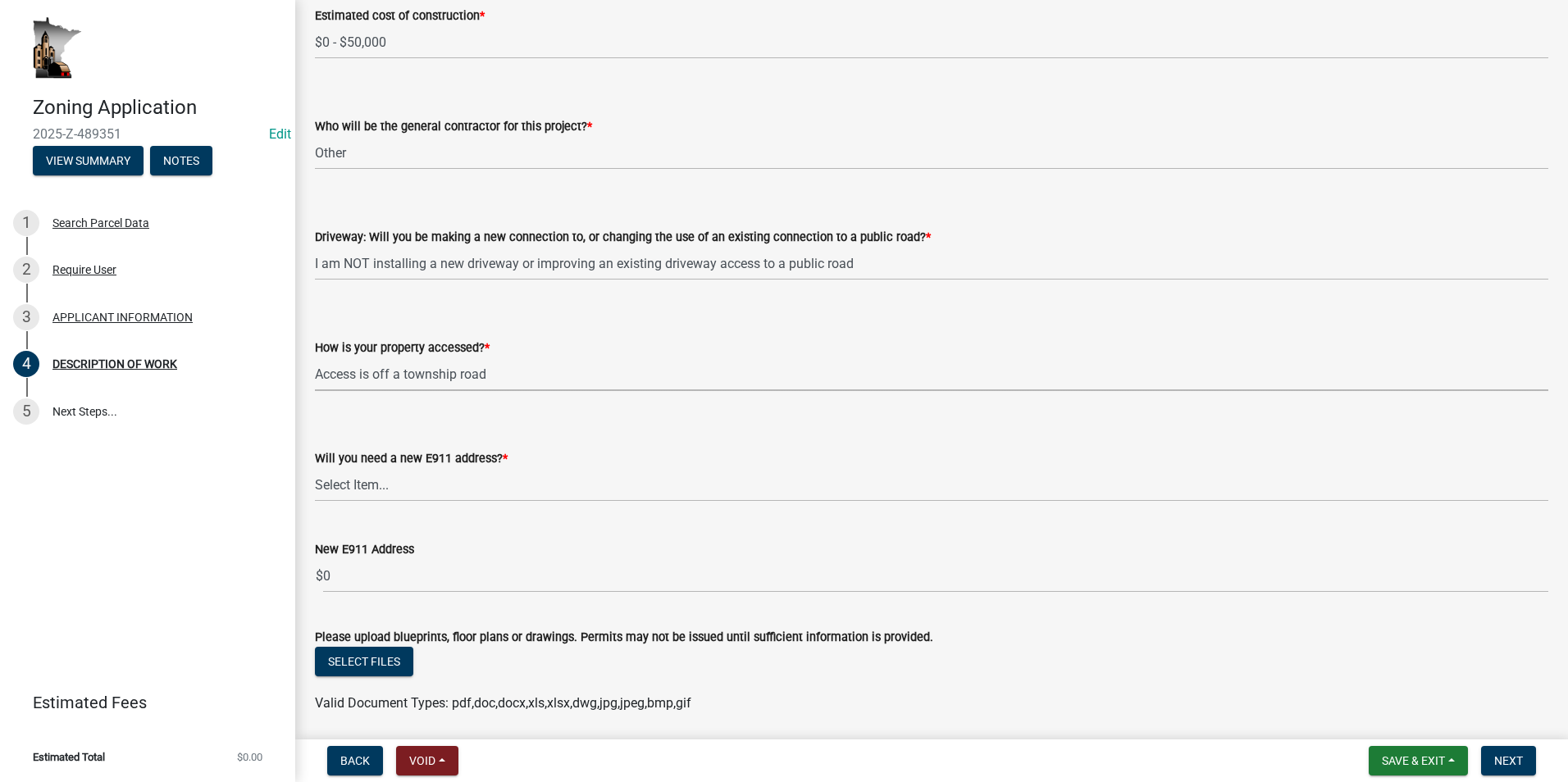
scroll to position [984, 0]
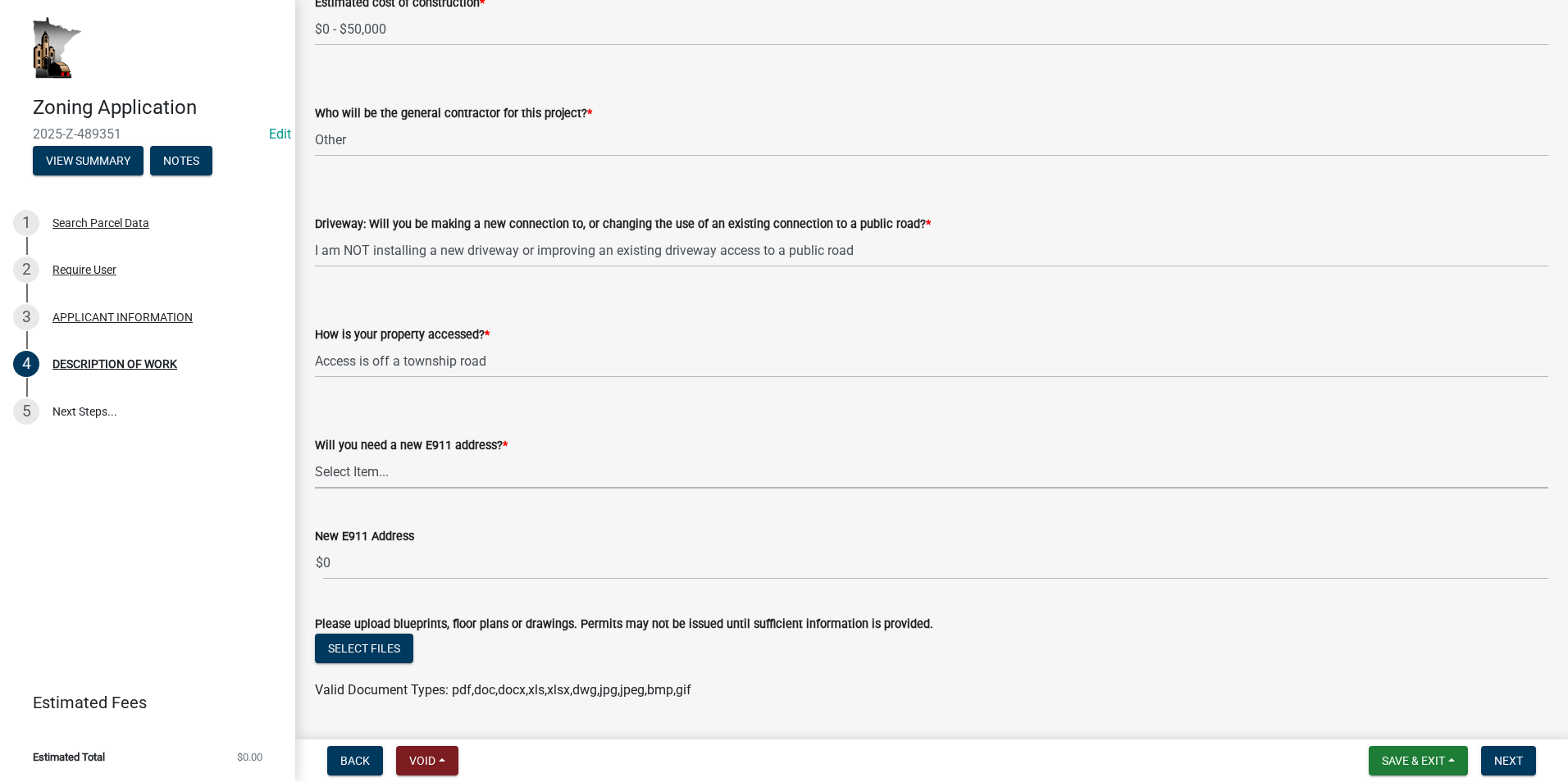
click at [408, 466] on select "Select Item... Yes No" at bounding box center [932, 472] width 1234 height 33
click at [315, 472] on select "Select Item... Yes No" at bounding box center [932, 472] width 1234 height 33
select select "79149638-379e-4eb8-8707-a078303474c9"
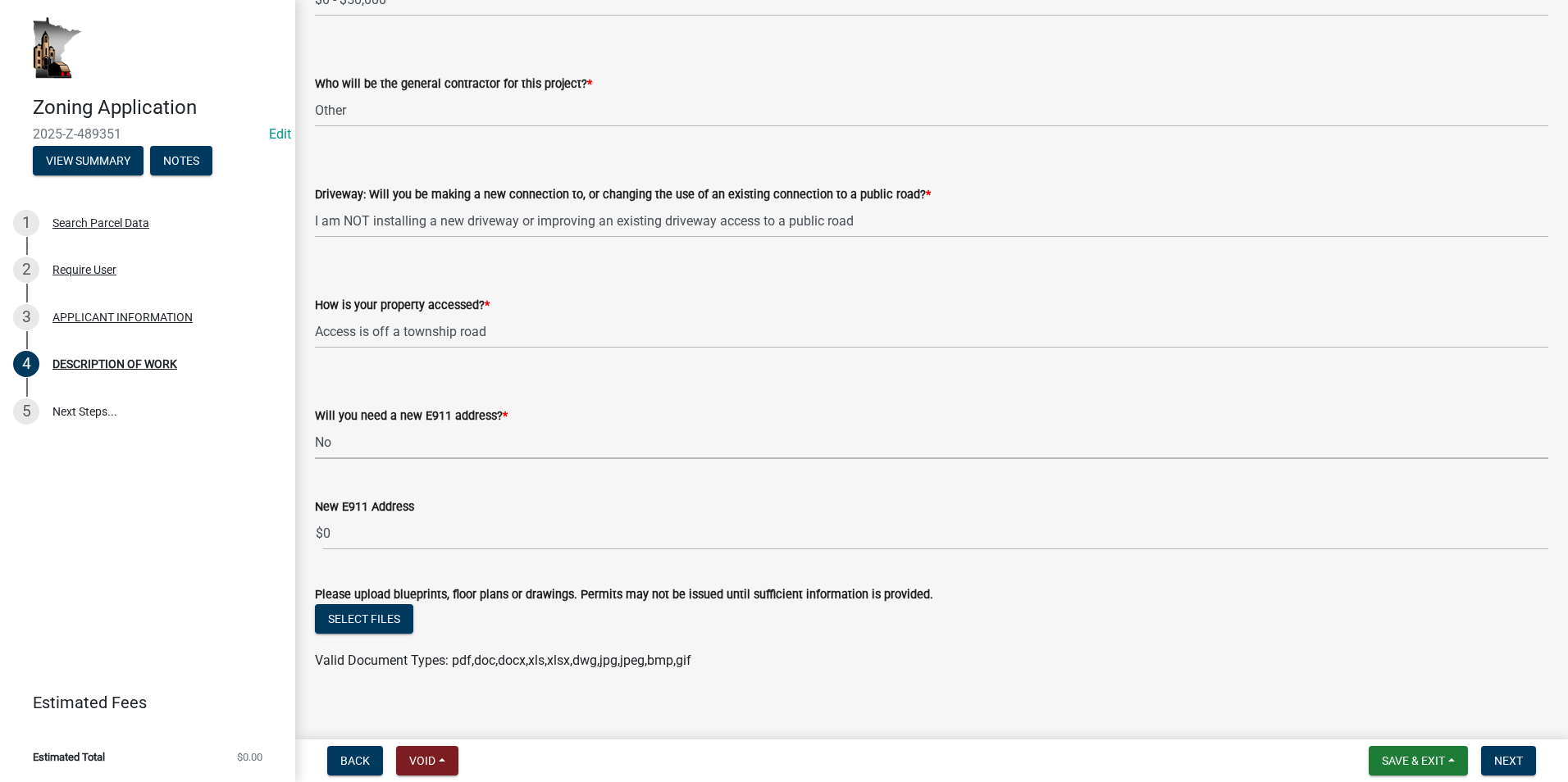
scroll to position [1030, 0]
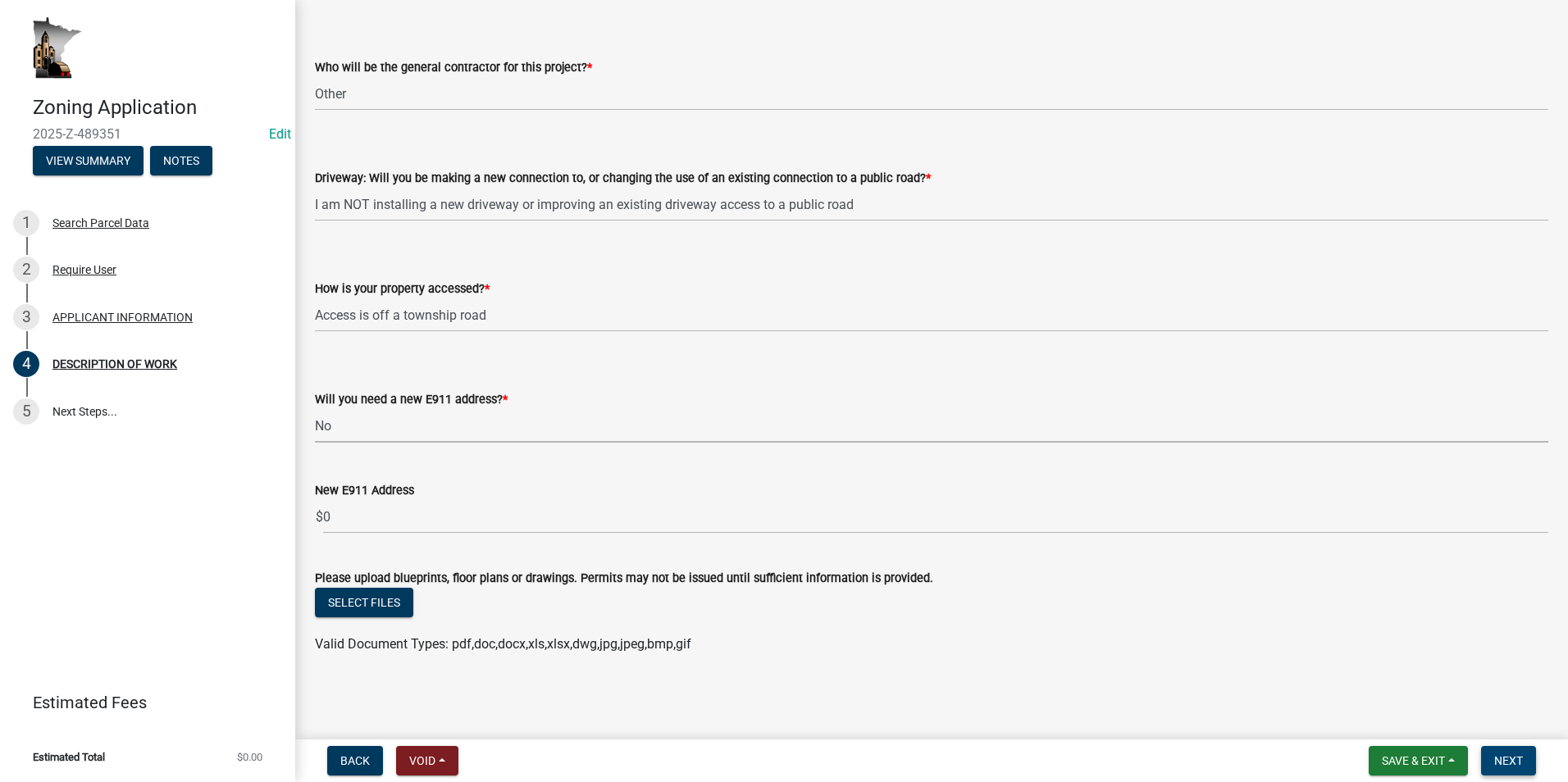
click at [1525, 765] on button "Next" at bounding box center [1509, 760] width 55 height 30
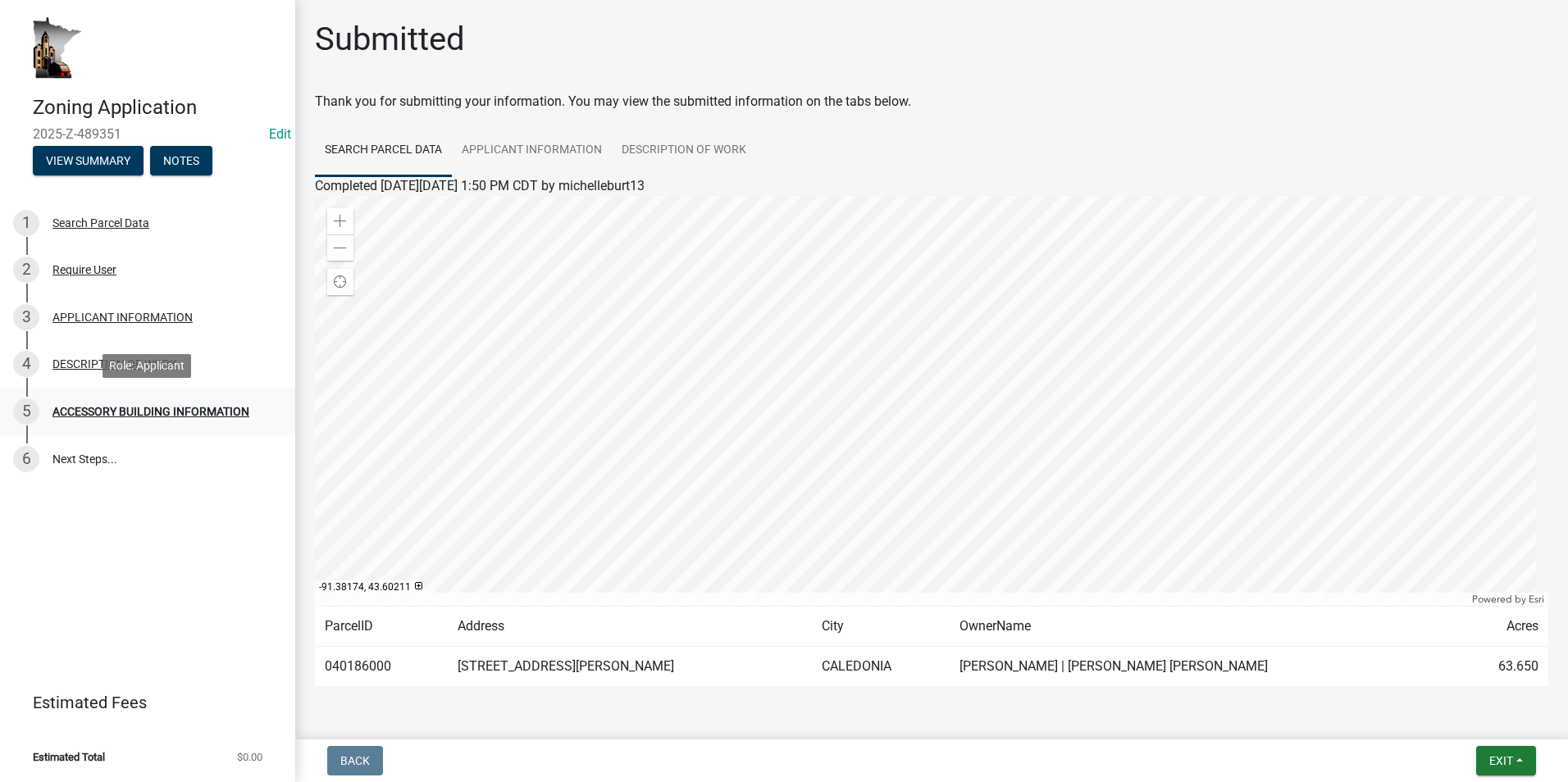
click at [140, 403] on div "5 ACCESSORY BUILDING INFORMATION" at bounding box center [141, 411] width 256 height 26
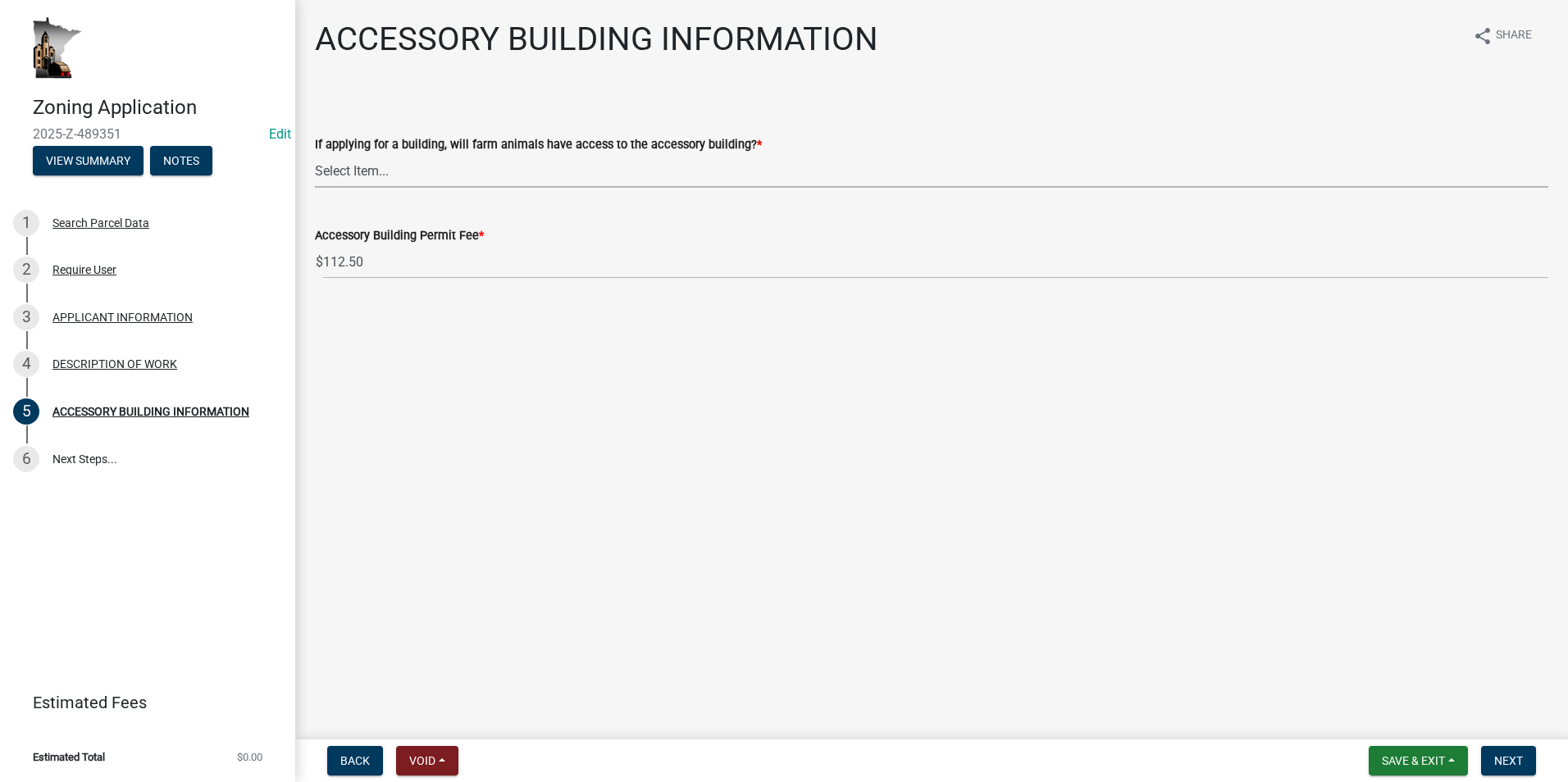
click at [425, 176] on select "Select Item... Yes No" at bounding box center [932, 170] width 1234 height 33
click at [315, 154] on select "Select Item... Yes No" at bounding box center [932, 170] width 1234 height 33
select select "88703b1b-78c7-4d2b-862c-09a913535c10"
click at [1510, 758] on span "Next" at bounding box center [1509, 761] width 29 height 13
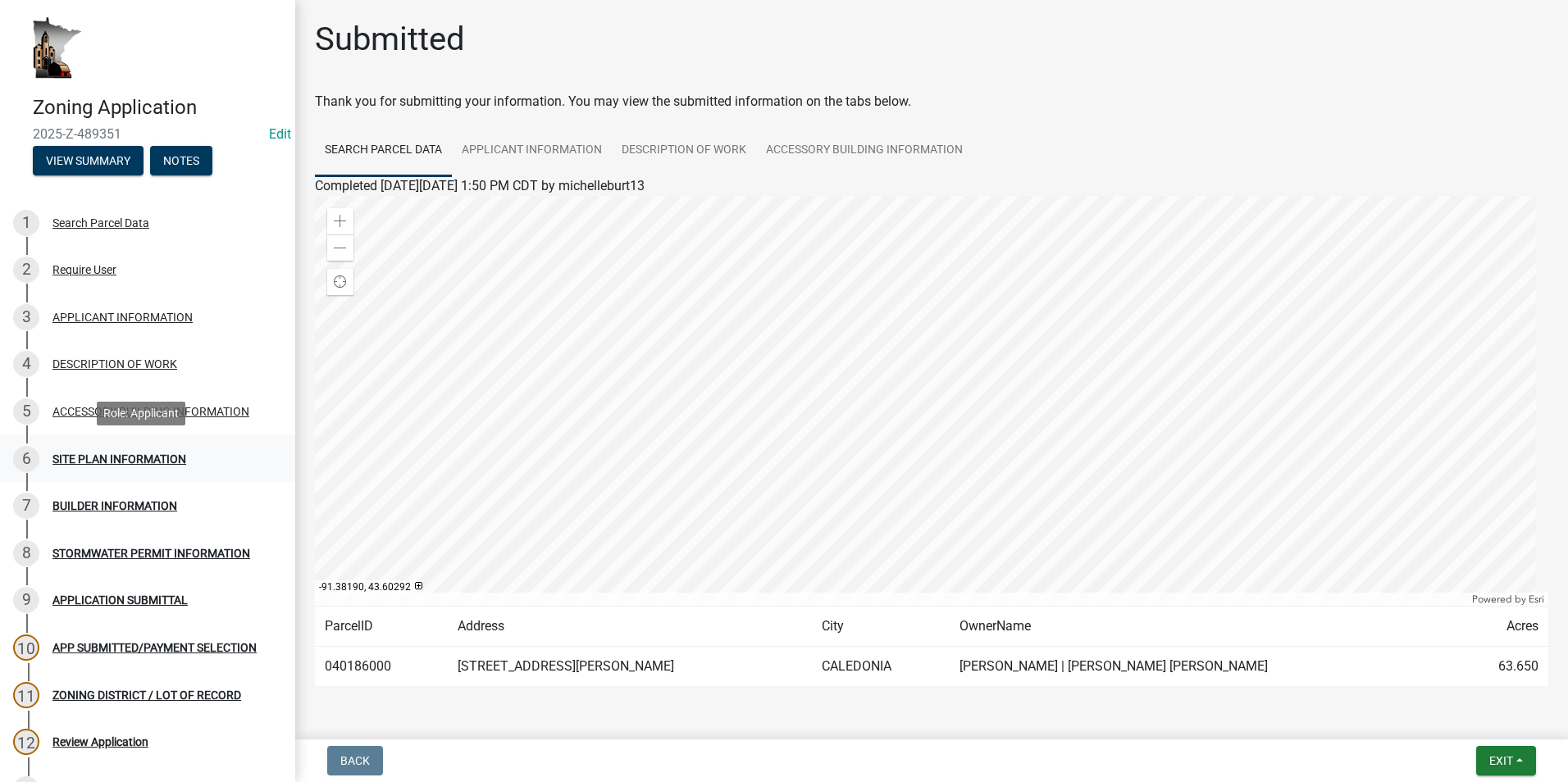
click at [192, 453] on div "6 SITE PLAN INFORMATION" at bounding box center [141, 458] width 256 height 26
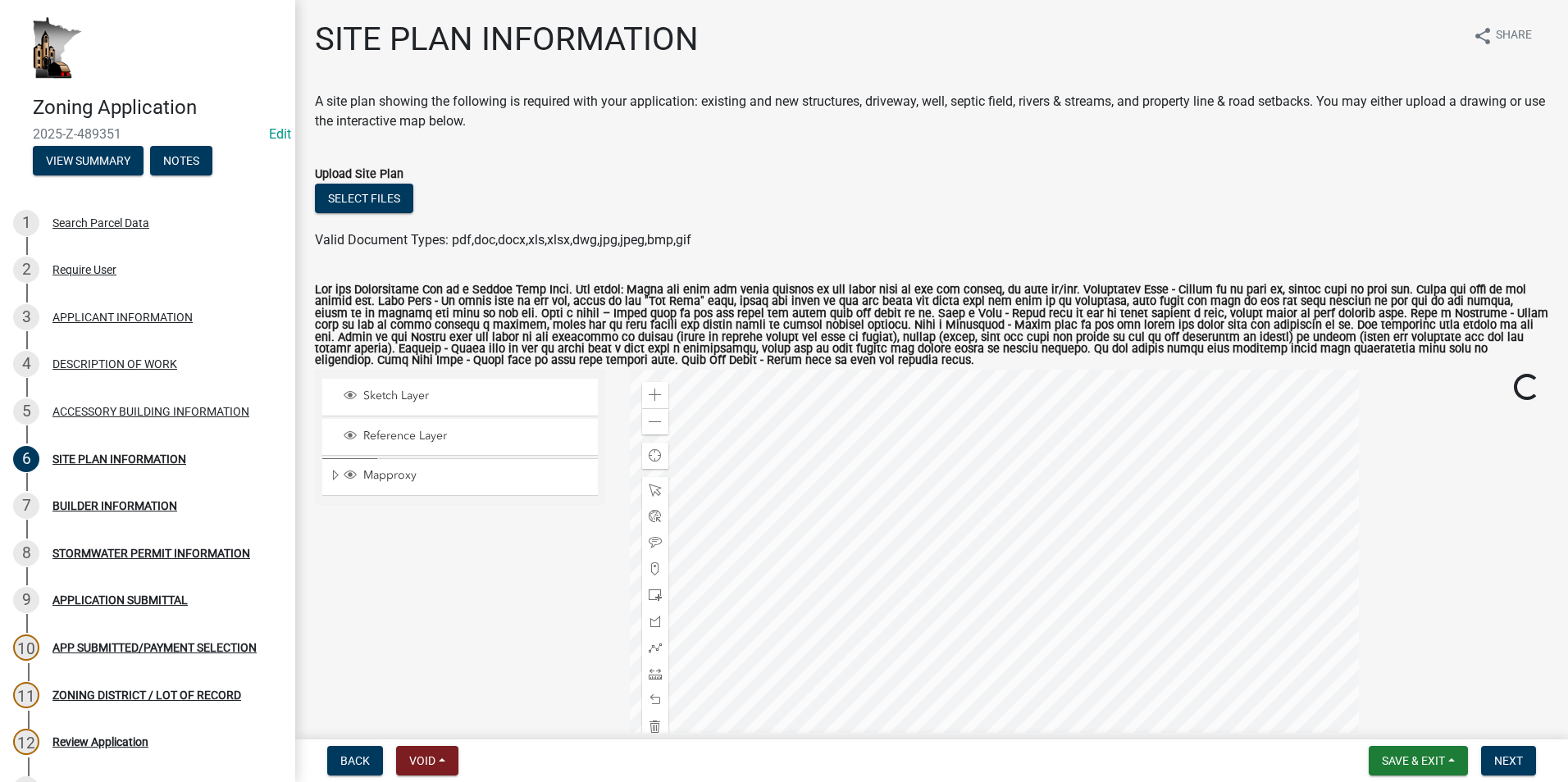
scroll to position [82, 0]
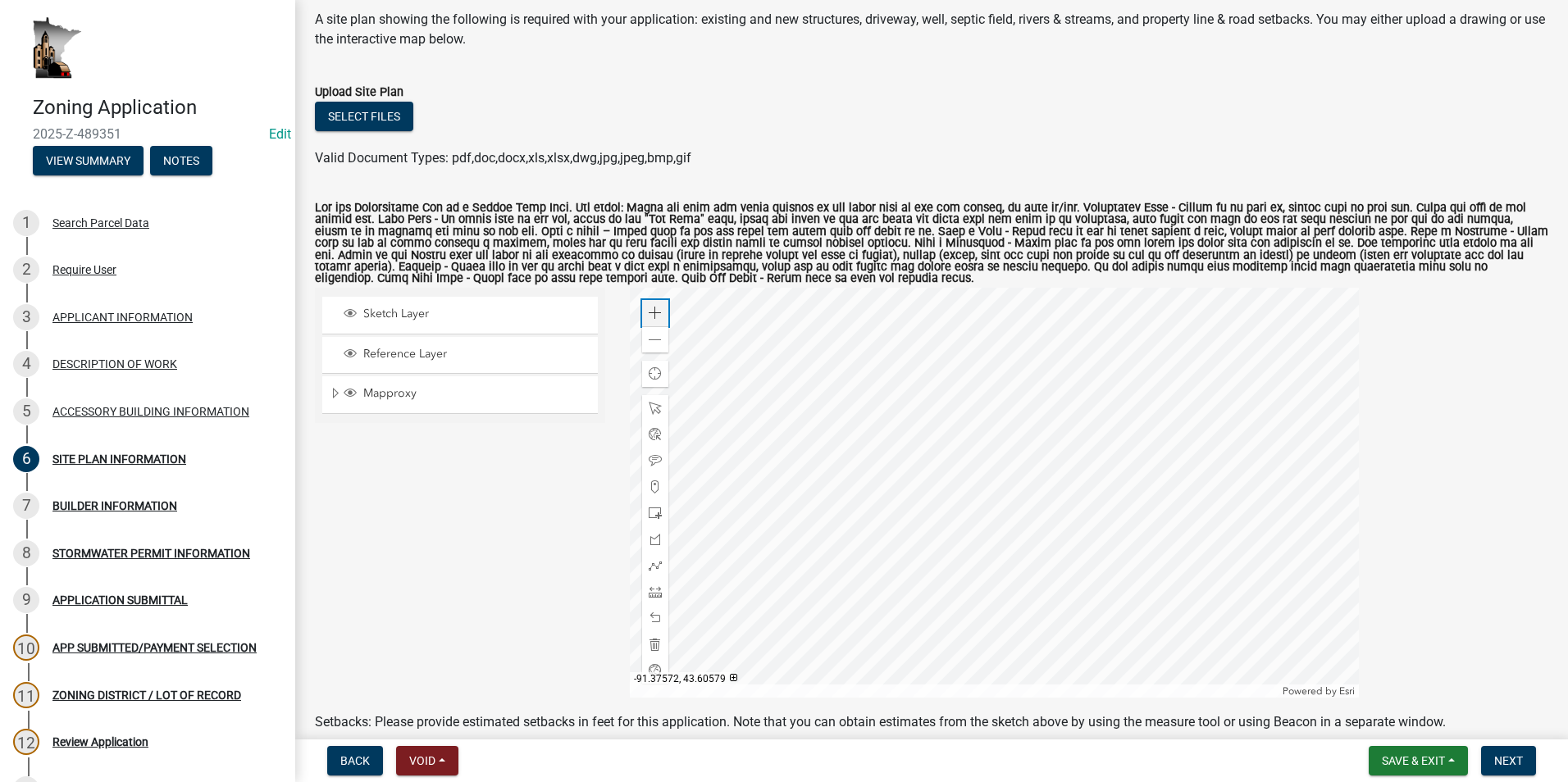
click at [648, 305] on div "Zoom in" at bounding box center [654, 312] width 26 height 26
click at [907, 570] on div at bounding box center [994, 492] width 729 height 410
click at [879, 485] on div at bounding box center [994, 492] width 729 height 410
click at [821, 546] on div at bounding box center [994, 492] width 729 height 410
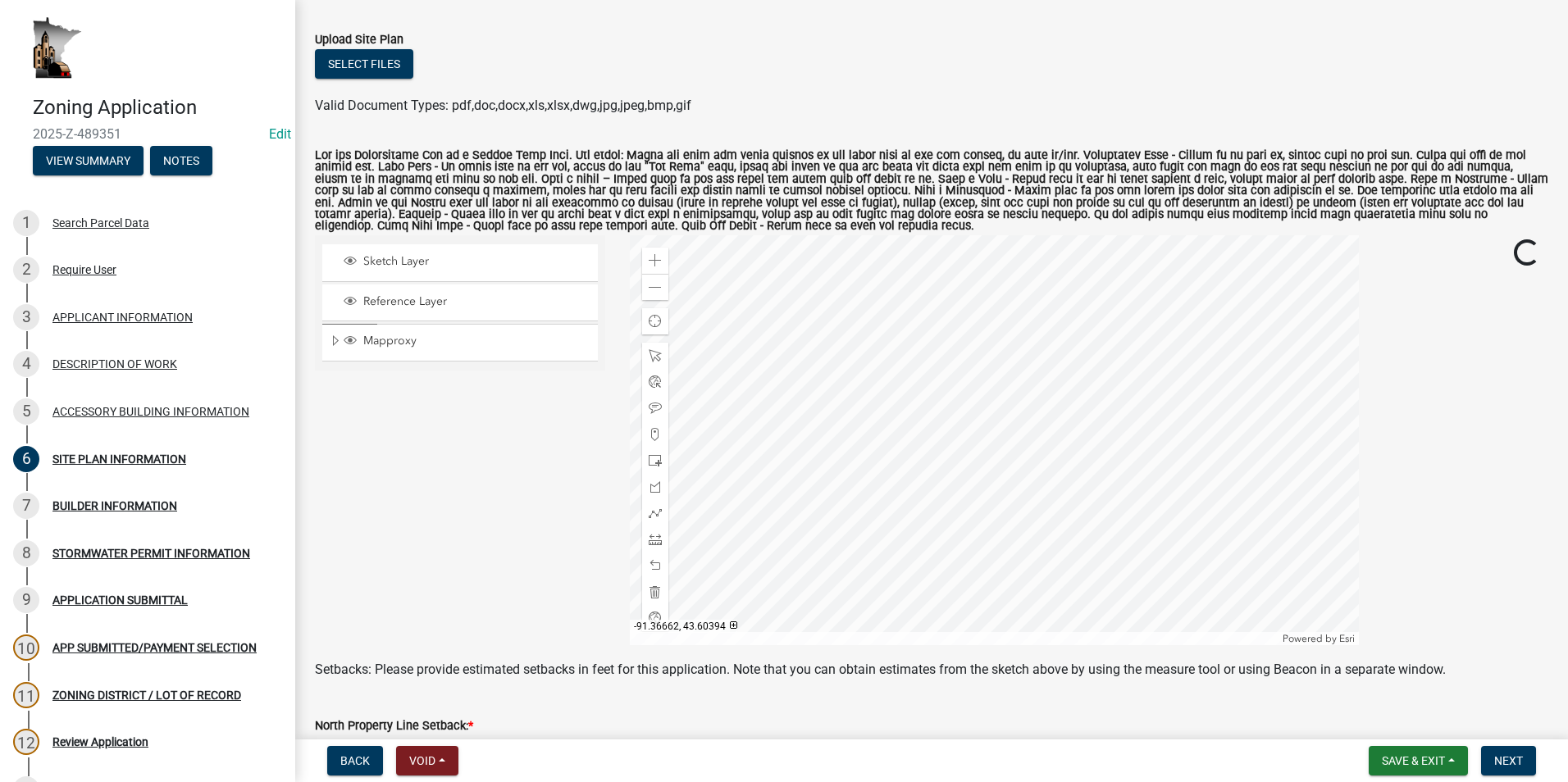
scroll to position [164, 0]
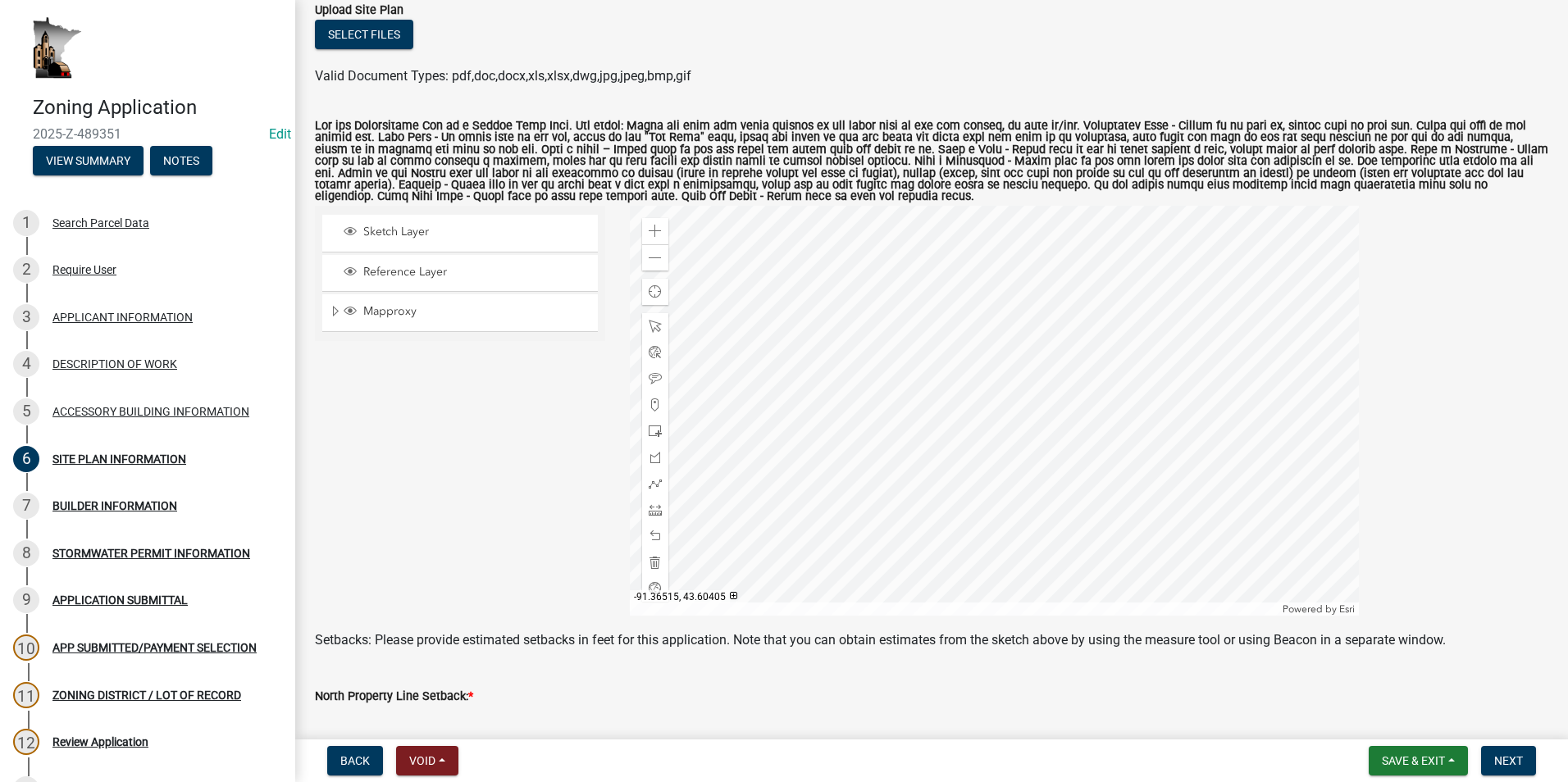
click at [912, 423] on div at bounding box center [994, 411] width 729 height 410
click at [649, 430] on span at bounding box center [655, 432] width 13 height 13
click at [969, 276] on div at bounding box center [994, 411] width 729 height 410
click at [662, 331] on div at bounding box center [654, 326] width 26 height 26
click at [956, 273] on div at bounding box center [994, 411] width 729 height 410
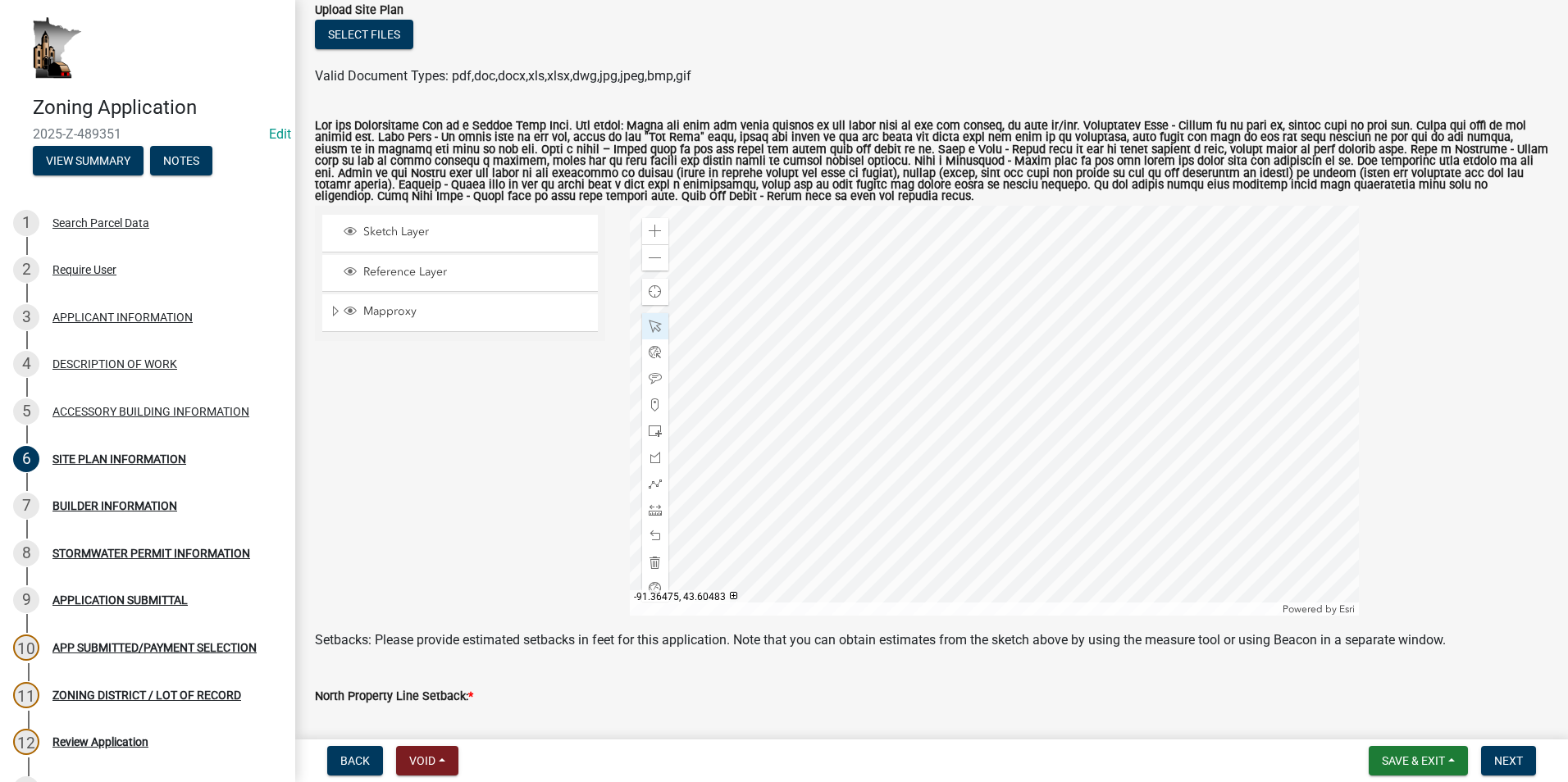
click at [969, 269] on div at bounding box center [994, 411] width 729 height 410
click at [1092, 339] on span "Close" at bounding box center [1094, 341] width 13 height 13
click at [969, 287] on div at bounding box center [994, 411] width 729 height 410
click at [1007, 285] on div at bounding box center [994, 411] width 729 height 410
click at [998, 287] on div at bounding box center [994, 411] width 729 height 410
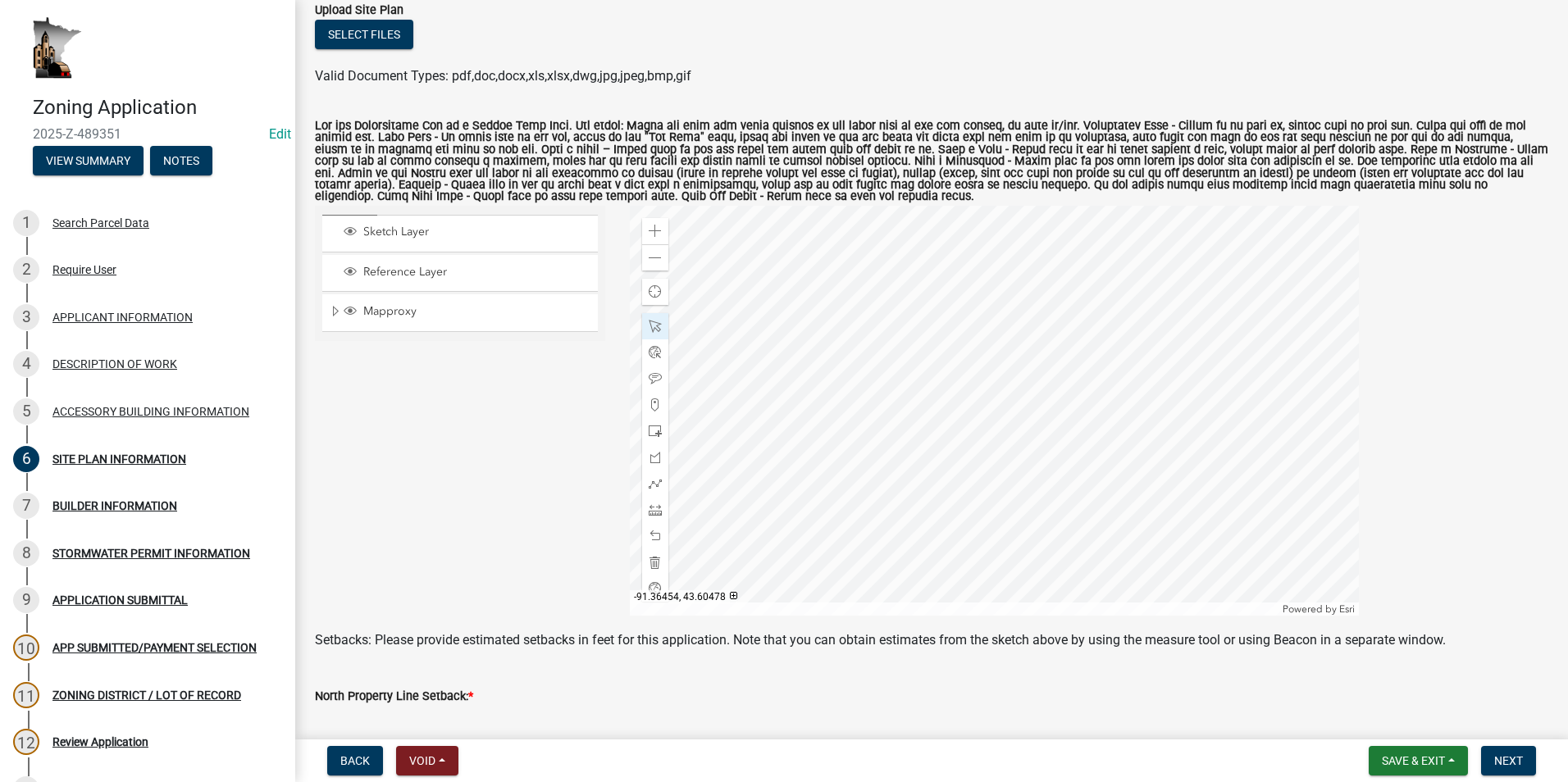
click at [999, 279] on div at bounding box center [994, 411] width 729 height 410
click at [1016, 298] on div at bounding box center [994, 411] width 729 height 410
click at [1036, 298] on div at bounding box center [994, 411] width 729 height 410
click at [650, 504] on span at bounding box center [655, 510] width 13 height 13
click at [957, 525] on div at bounding box center [994, 411] width 729 height 410
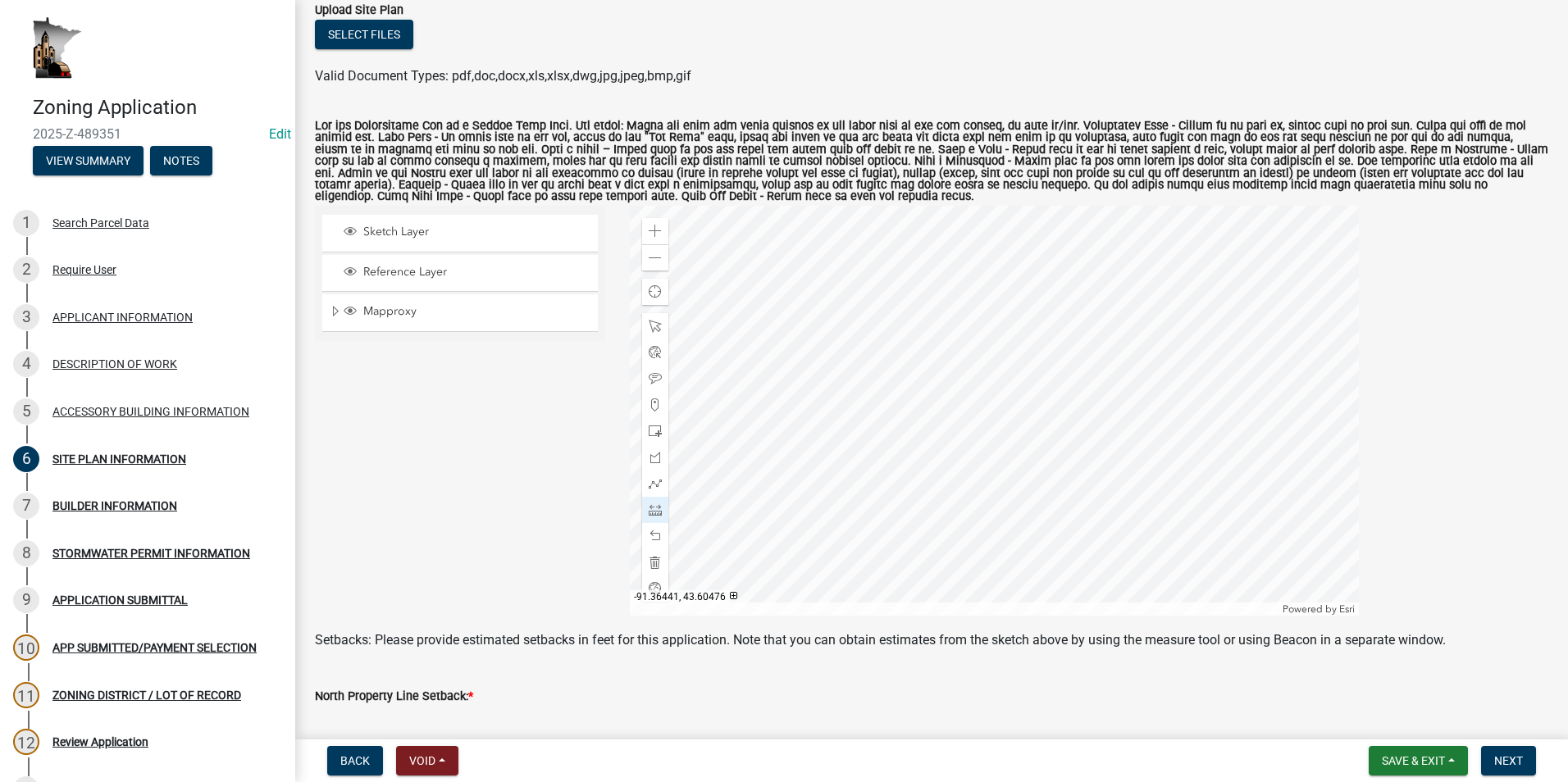
click at [978, 360] on div at bounding box center [994, 411] width 729 height 410
click at [973, 271] on div at bounding box center [994, 411] width 729 height 410
click at [1017, 370] on div at bounding box center [994, 411] width 729 height 410
click at [1314, 372] on div at bounding box center [994, 411] width 729 height 410
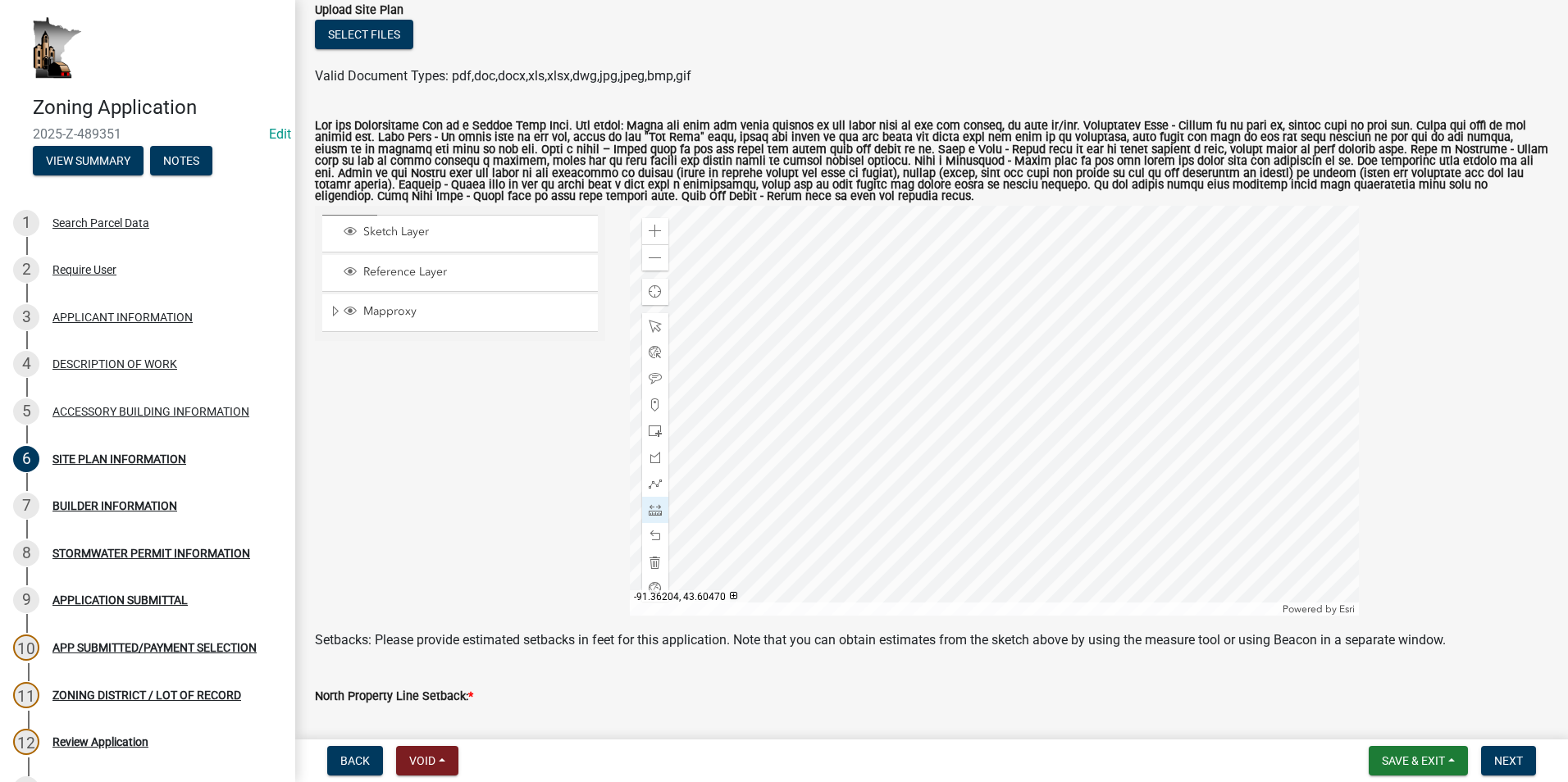
click at [1314, 372] on div at bounding box center [994, 411] width 729 height 410
click at [1067, 340] on div at bounding box center [994, 411] width 729 height 410
click at [933, 232] on div at bounding box center [994, 411] width 729 height 410
click at [943, 295] on div at bounding box center [994, 411] width 729 height 410
click at [954, 322] on div at bounding box center [994, 411] width 729 height 410
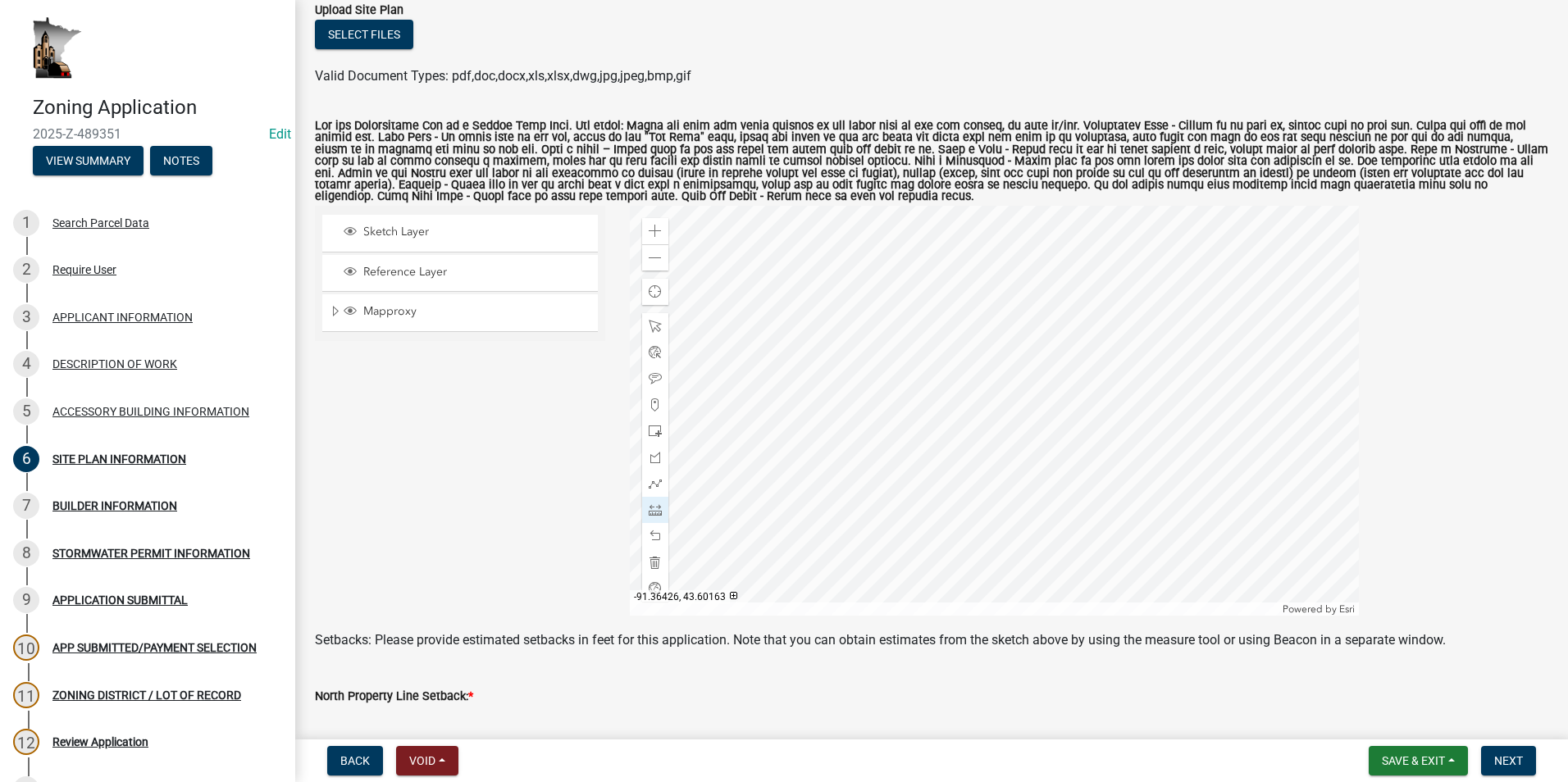
click at [956, 511] on div at bounding box center [994, 411] width 729 height 410
click at [1036, 577] on div at bounding box center [994, 411] width 729 height 410
click at [1062, 580] on div at bounding box center [994, 411] width 729 height 410
click at [945, 359] on div at bounding box center [994, 411] width 729 height 410
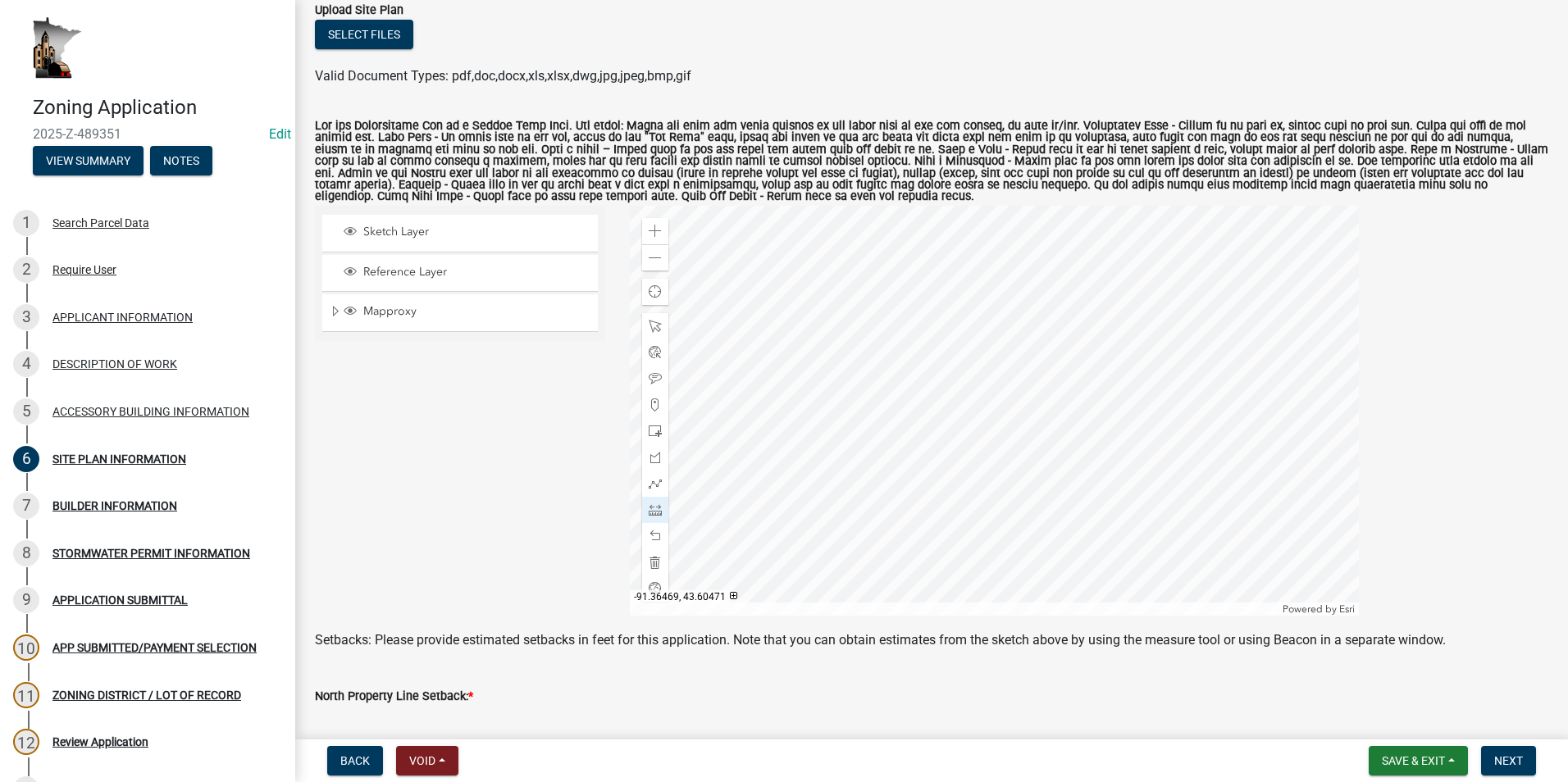
click at [946, 359] on div at bounding box center [994, 411] width 729 height 410
click at [1056, 361] on div at bounding box center [994, 411] width 729 height 410
click at [1076, 353] on div at bounding box center [994, 411] width 729 height 410
click at [1131, 333] on div at bounding box center [994, 411] width 729 height 410
click at [1057, 348] on div at bounding box center [994, 411] width 729 height 410
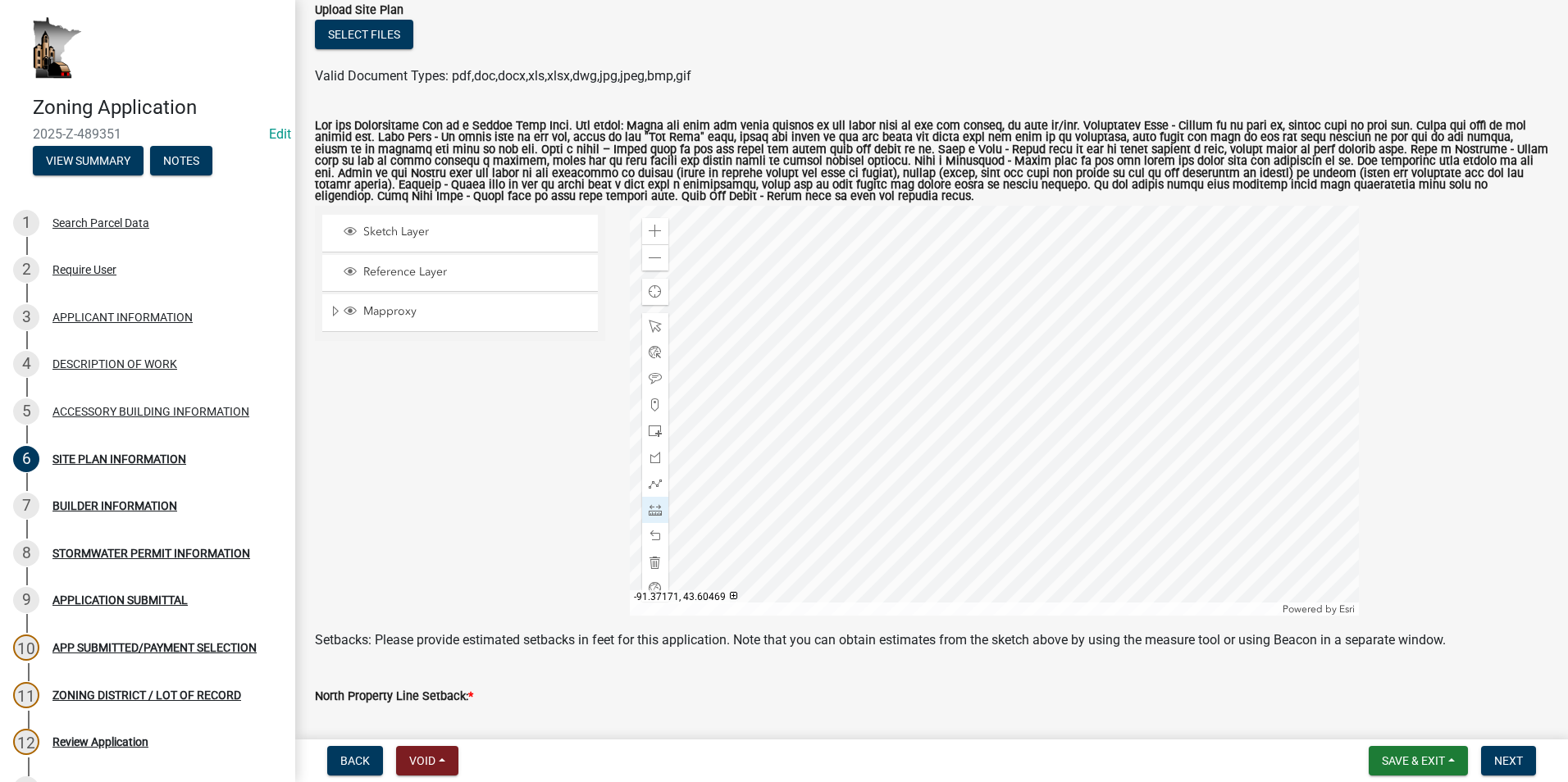
click at [884, 340] on div at bounding box center [994, 411] width 729 height 410
click at [883, 341] on div at bounding box center [994, 411] width 729 height 410
click at [694, 381] on div at bounding box center [994, 411] width 729 height 410
click at [798, 415] on div at bounding box center [994, 411] width 729 height 410
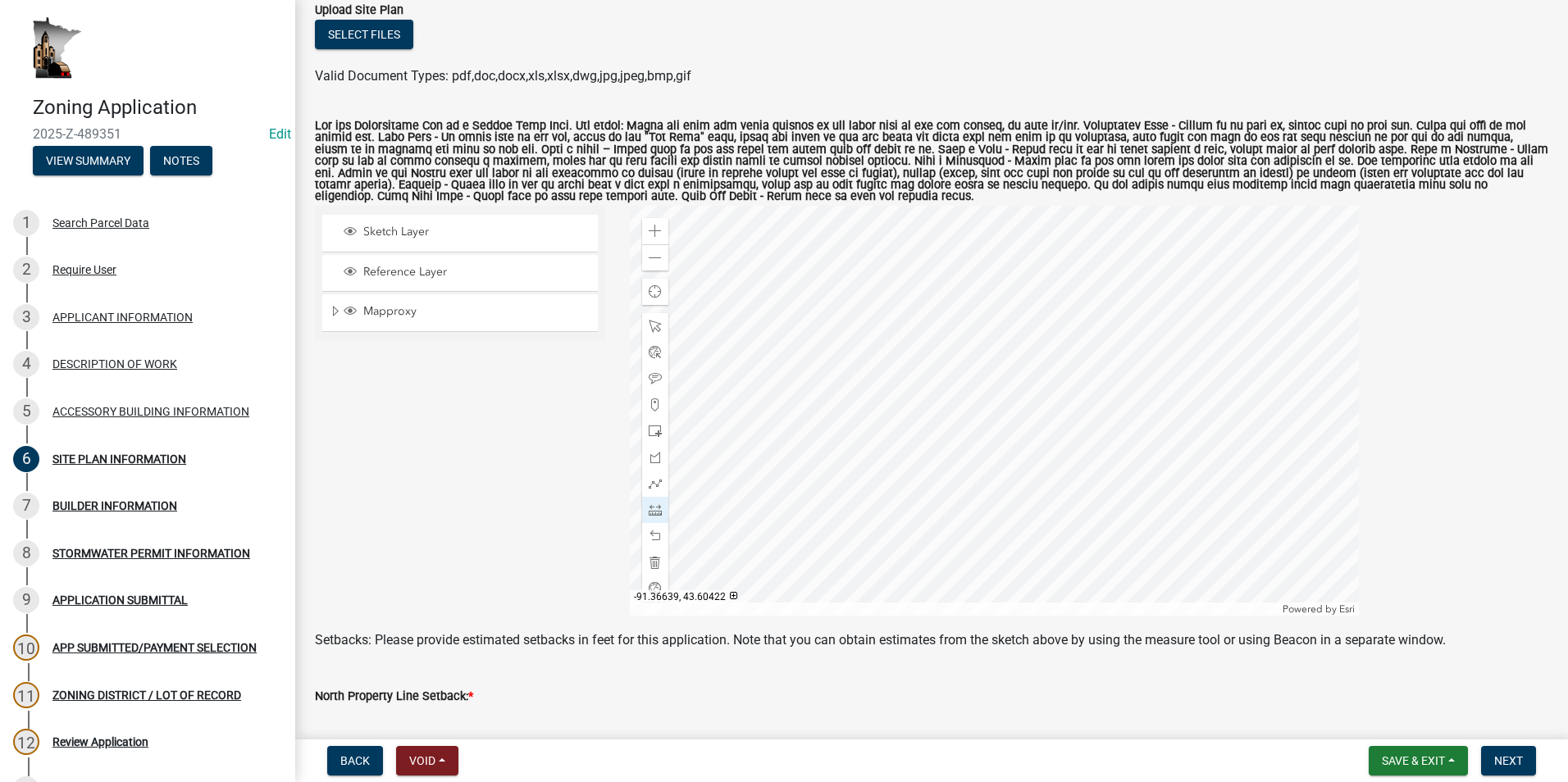
click at [766, 406] on div at bounding box center [994, 411] width 729 height 410
click at [879, 342] on div at bounding box center [994, 411] width 729 height 410
click at [823, 283] on div at bounding box center [994, 411] width 729 height 410
click at [655, 259] on span at bounding box center [655, 259] width 13 height 13
click at [878, 299] on div at bounding box center [994, 411] width 729 height 410
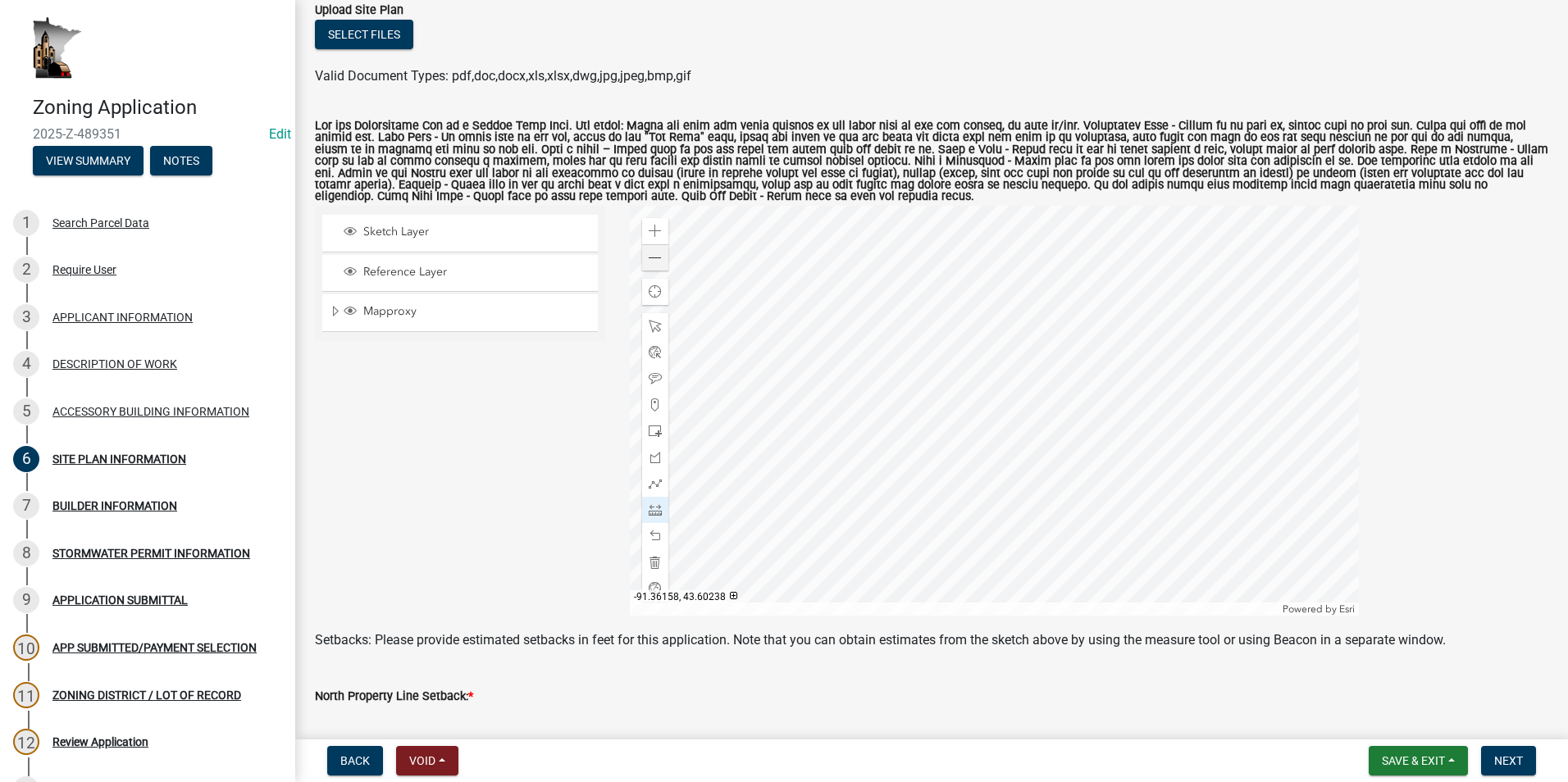
click at [1059, 522] on div at bounding box center [994, 411] width 729 height 410
click at [654, 322] on span at bounding box center [655, 327] width 13 height 13
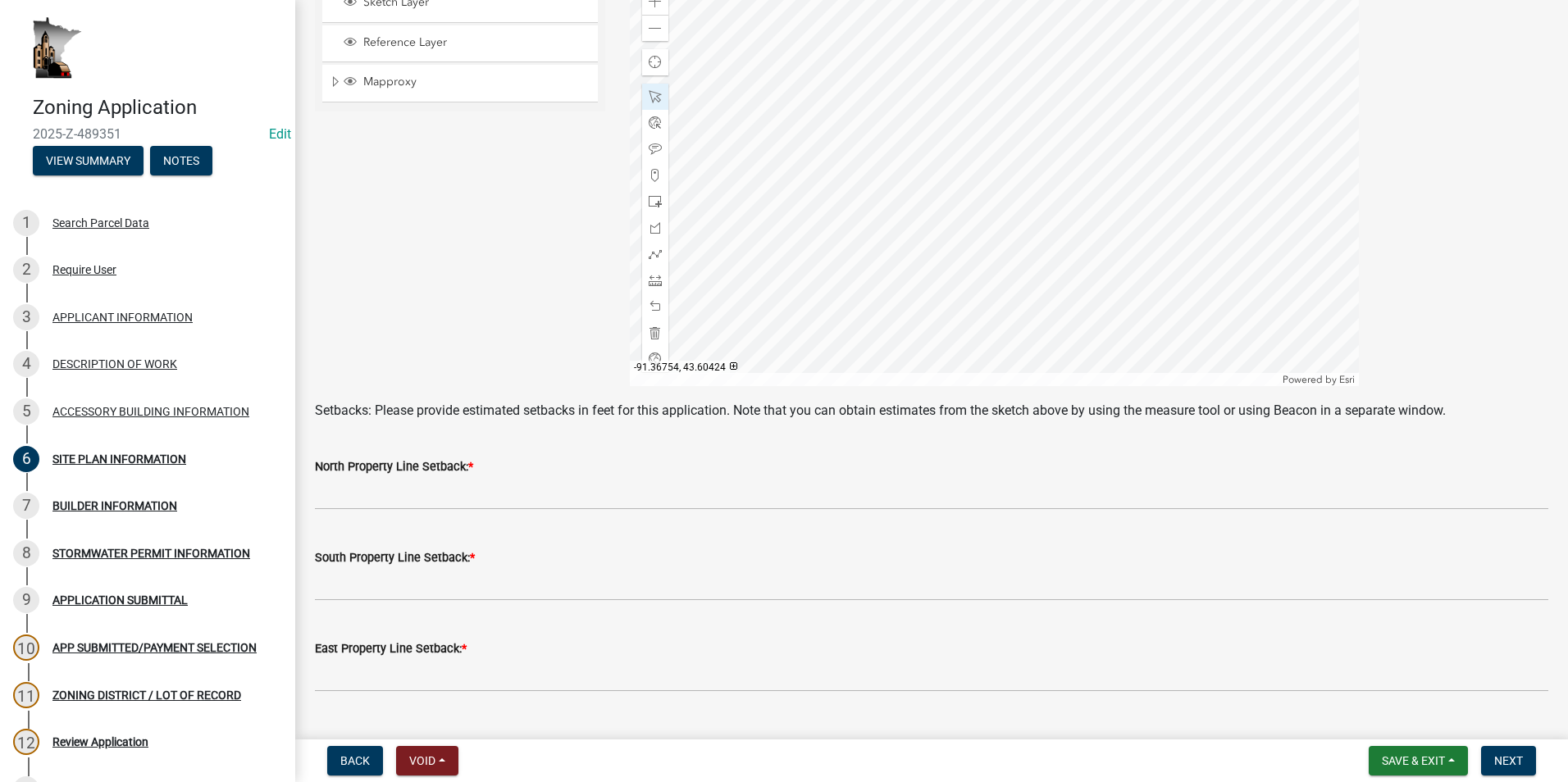
scroll to position [410, 0]
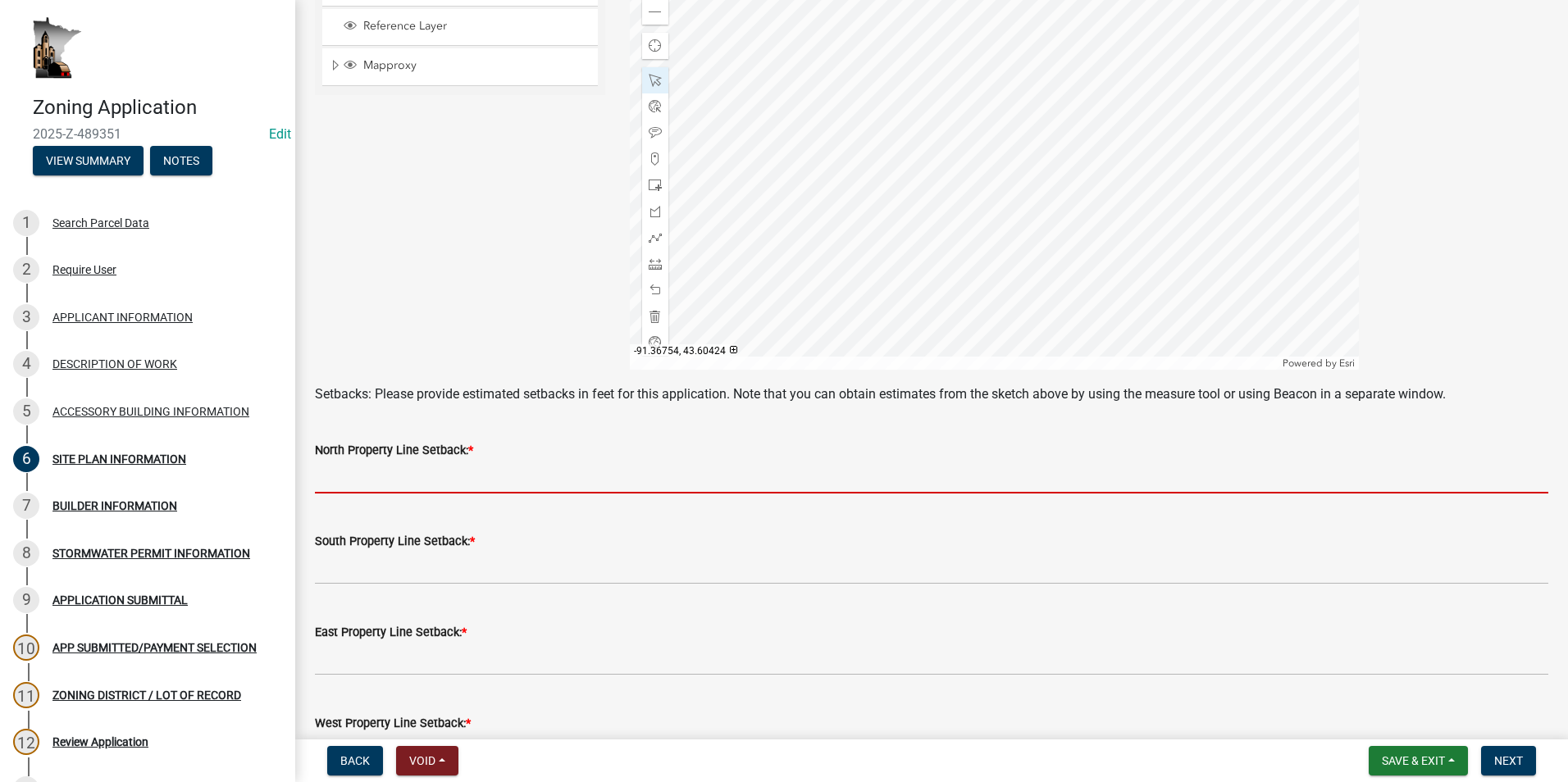
drag, startPoint x: 427, startPoint y: 465, endPoint x: 459, endPoint y: 452, distance: 34.5
click at [427, 465] on input "text" at bounding box center [932, 476] width 1234 height 33
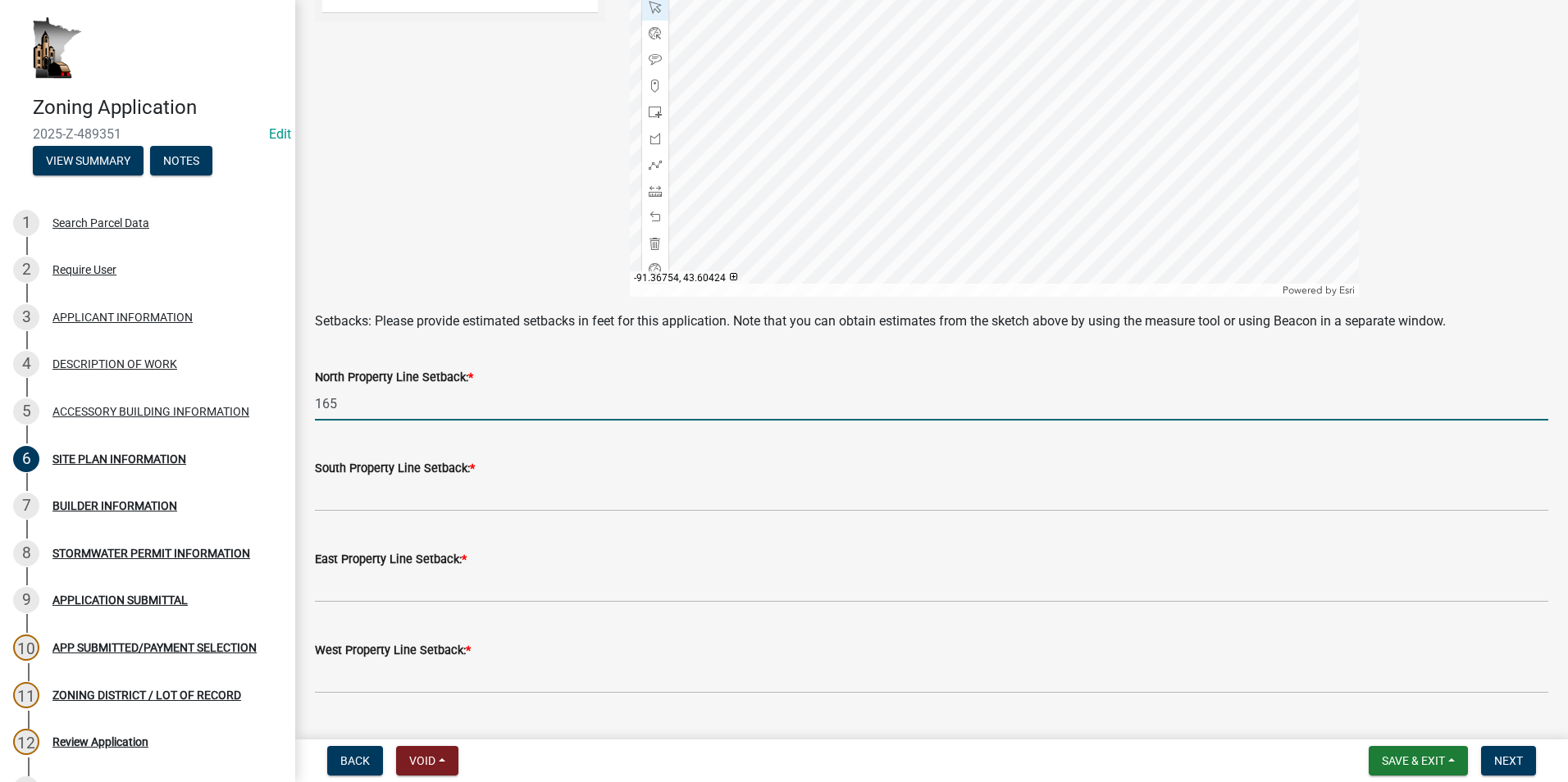
scroll to position [574, 0]
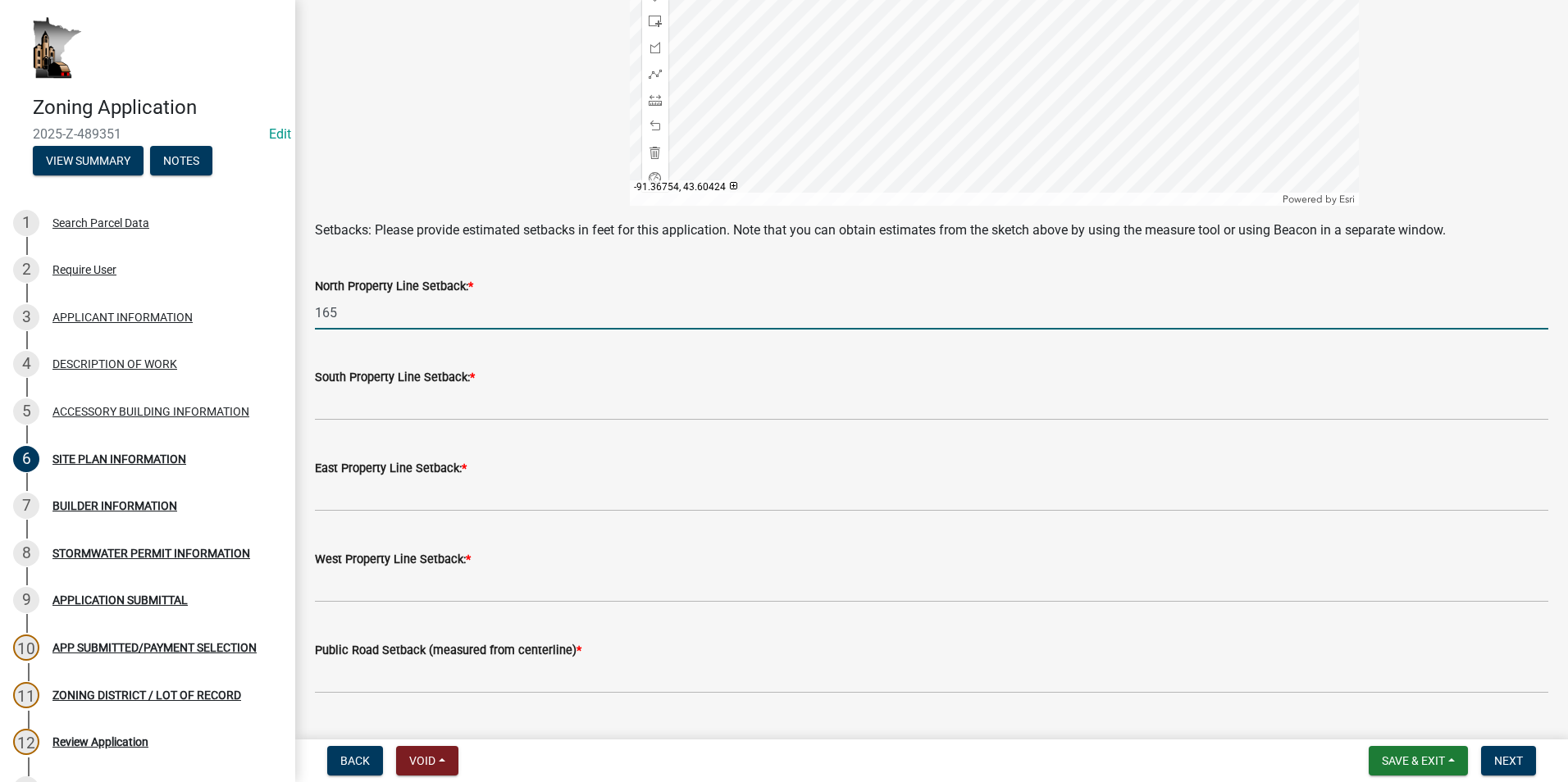
type input "165"
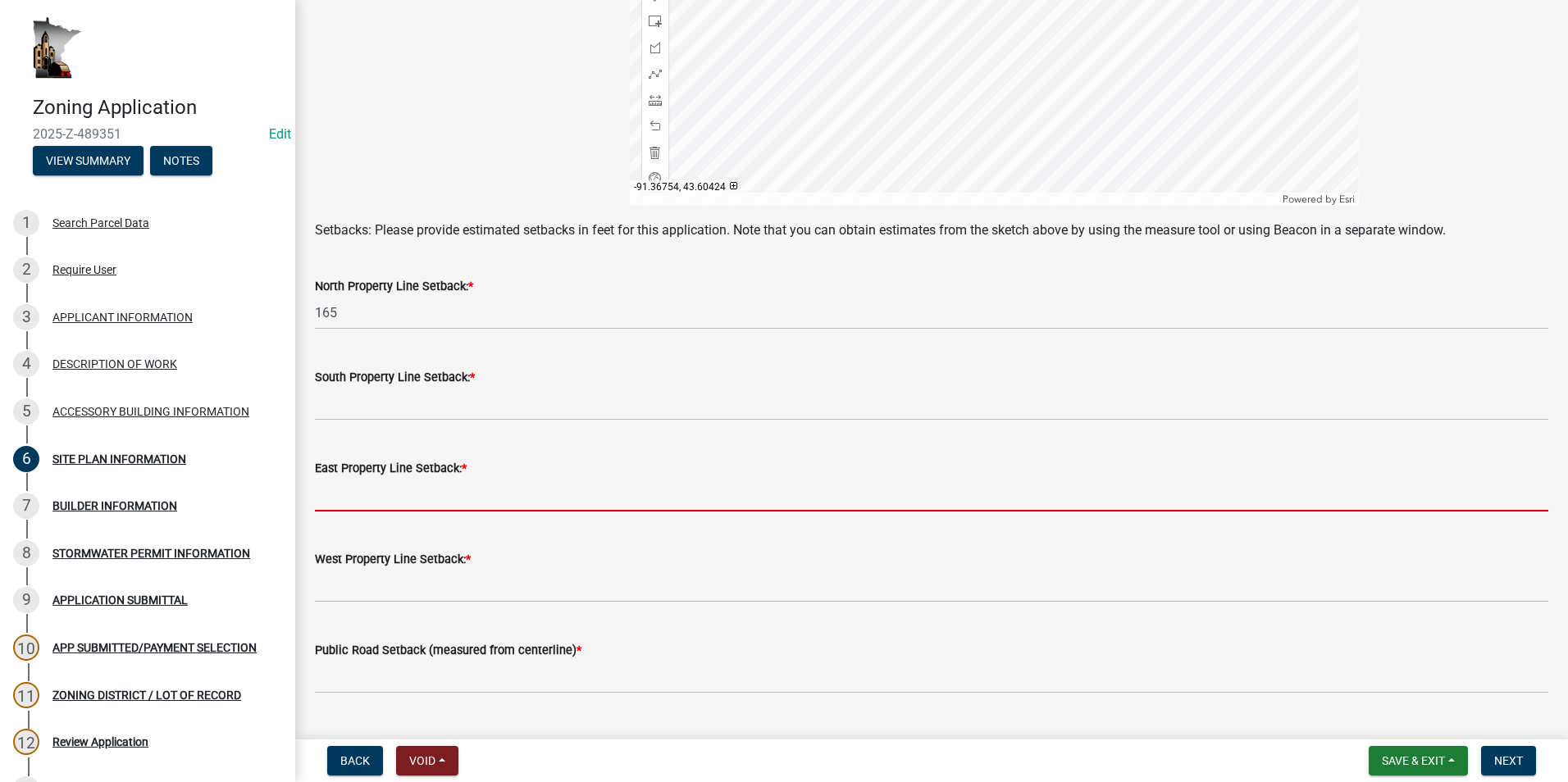
click at [438, 487] on input "text" at bounding box center [932, 495] width 1234 height 33
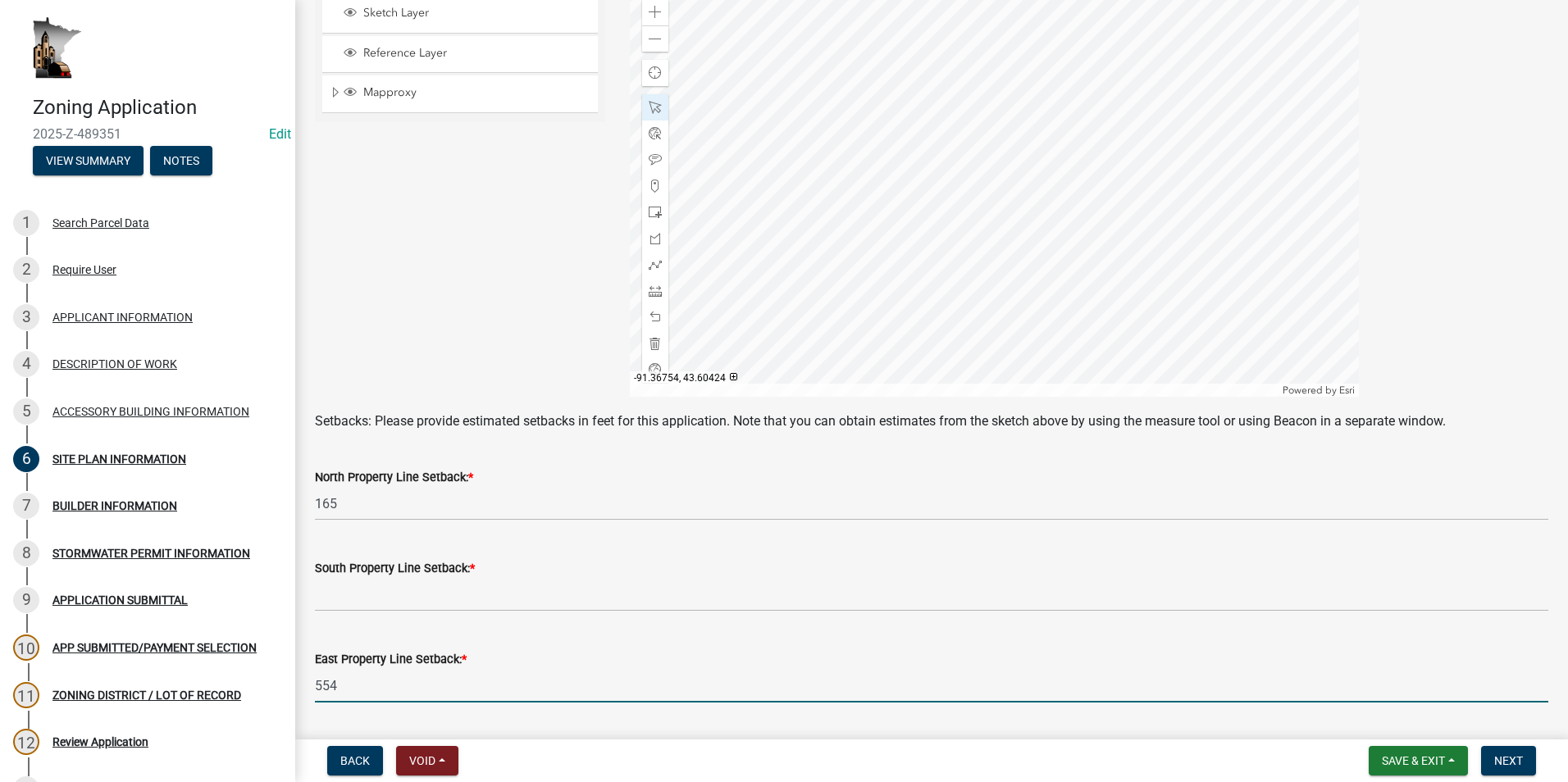
scroll to position [410, 0]
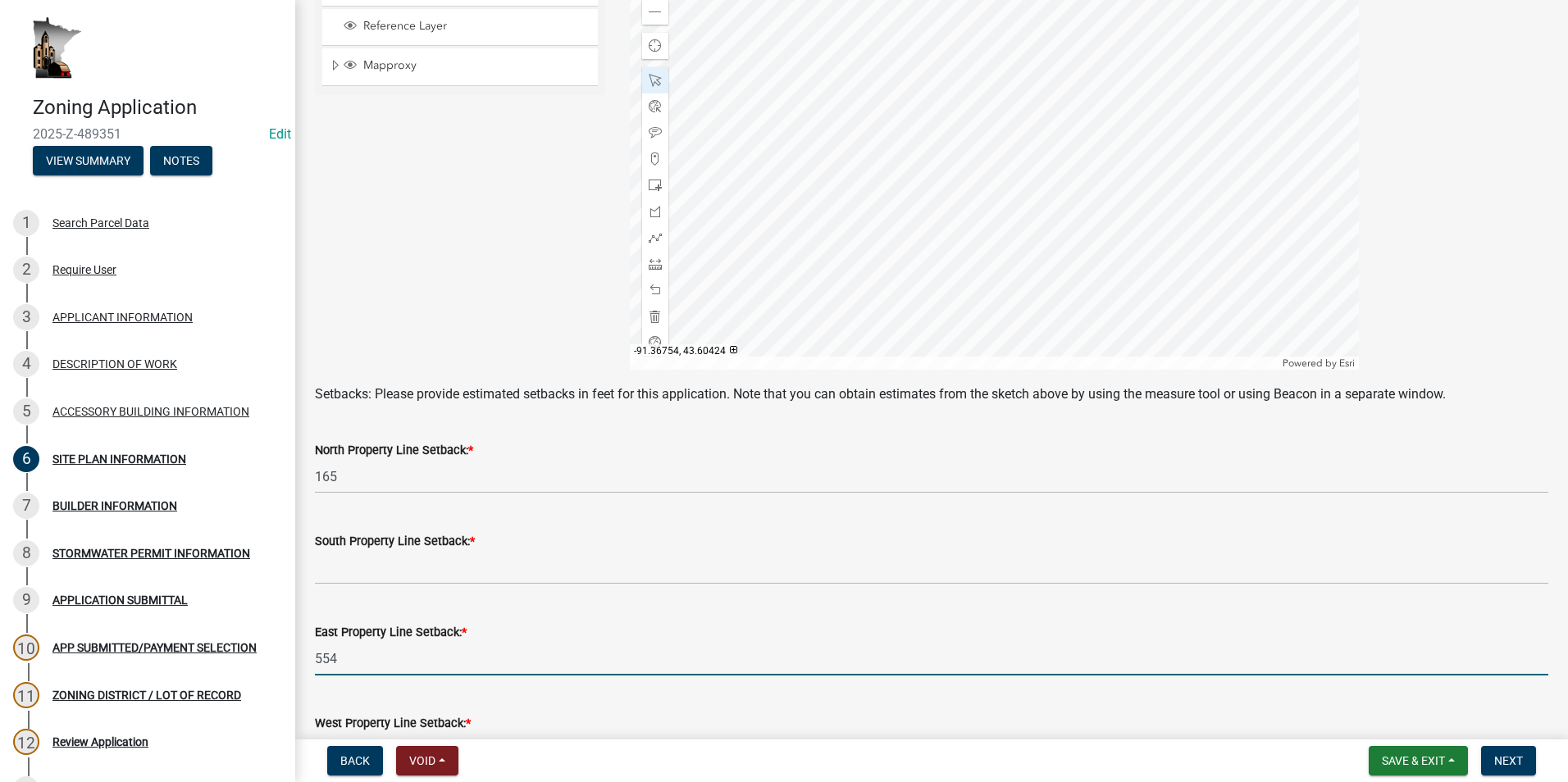
type input "554"
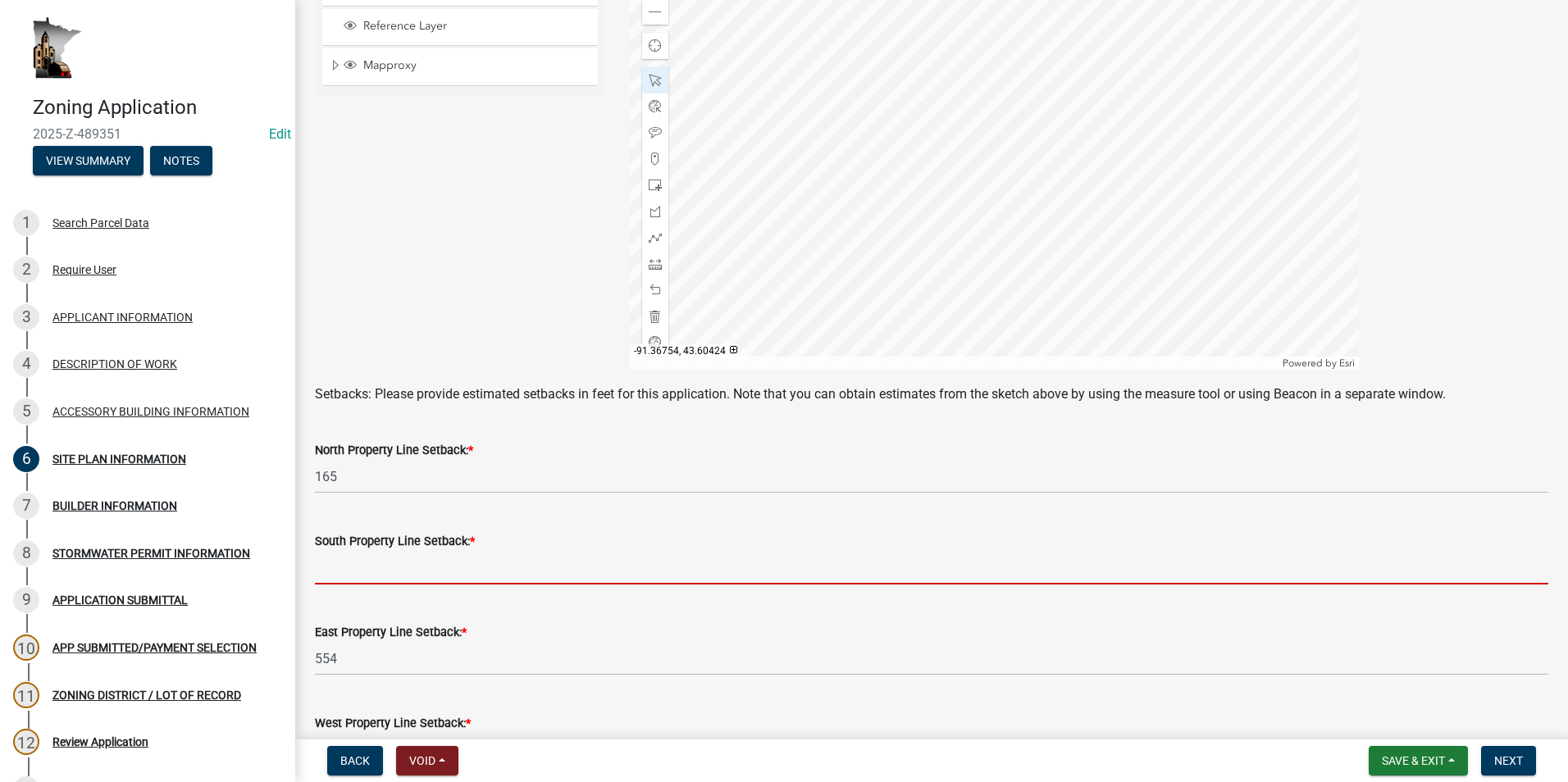
click at [455, 567] on input "text" at bounding box center [932, 567] width 1234 height 33
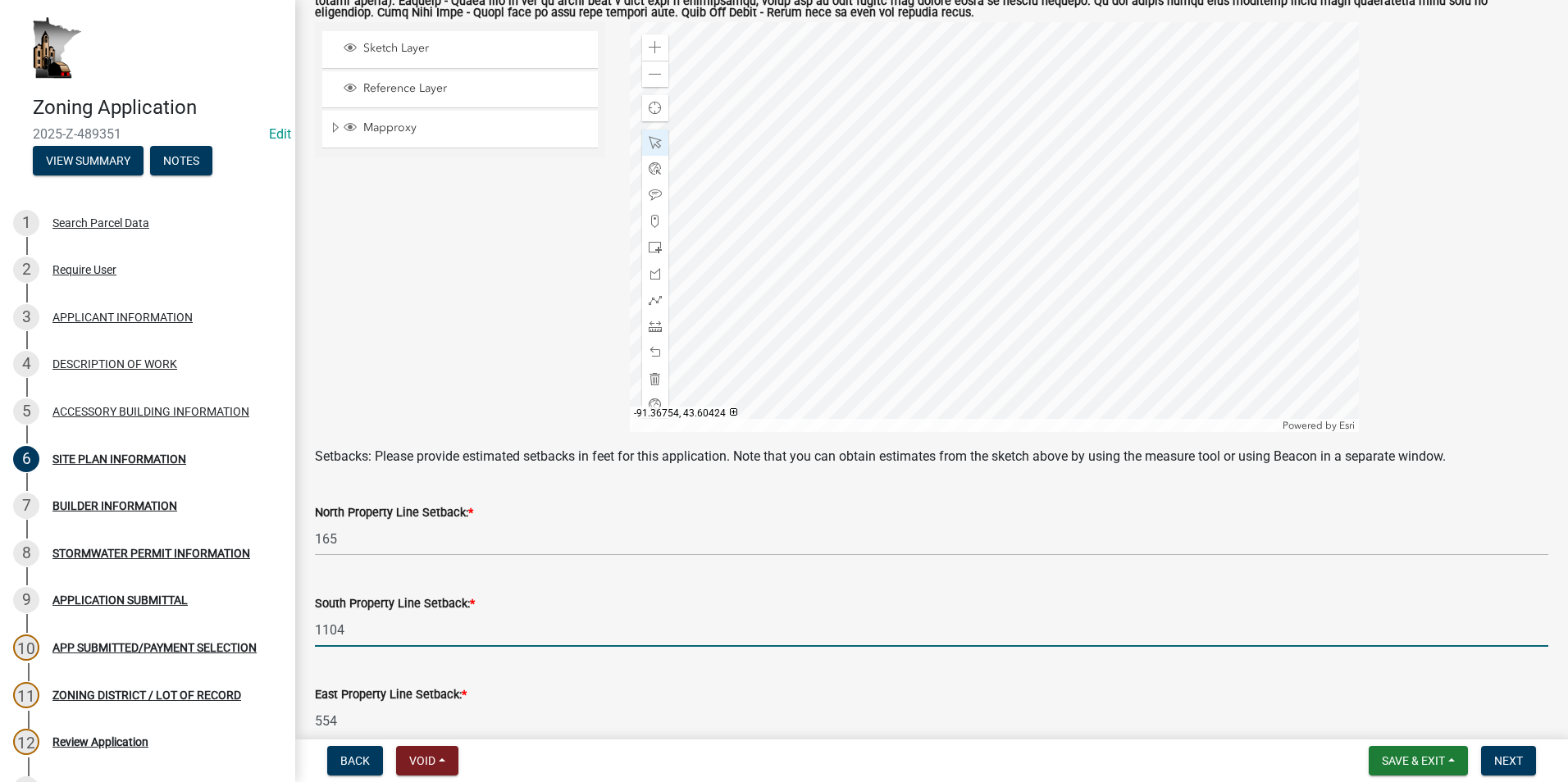
scroll to position [328, 0]
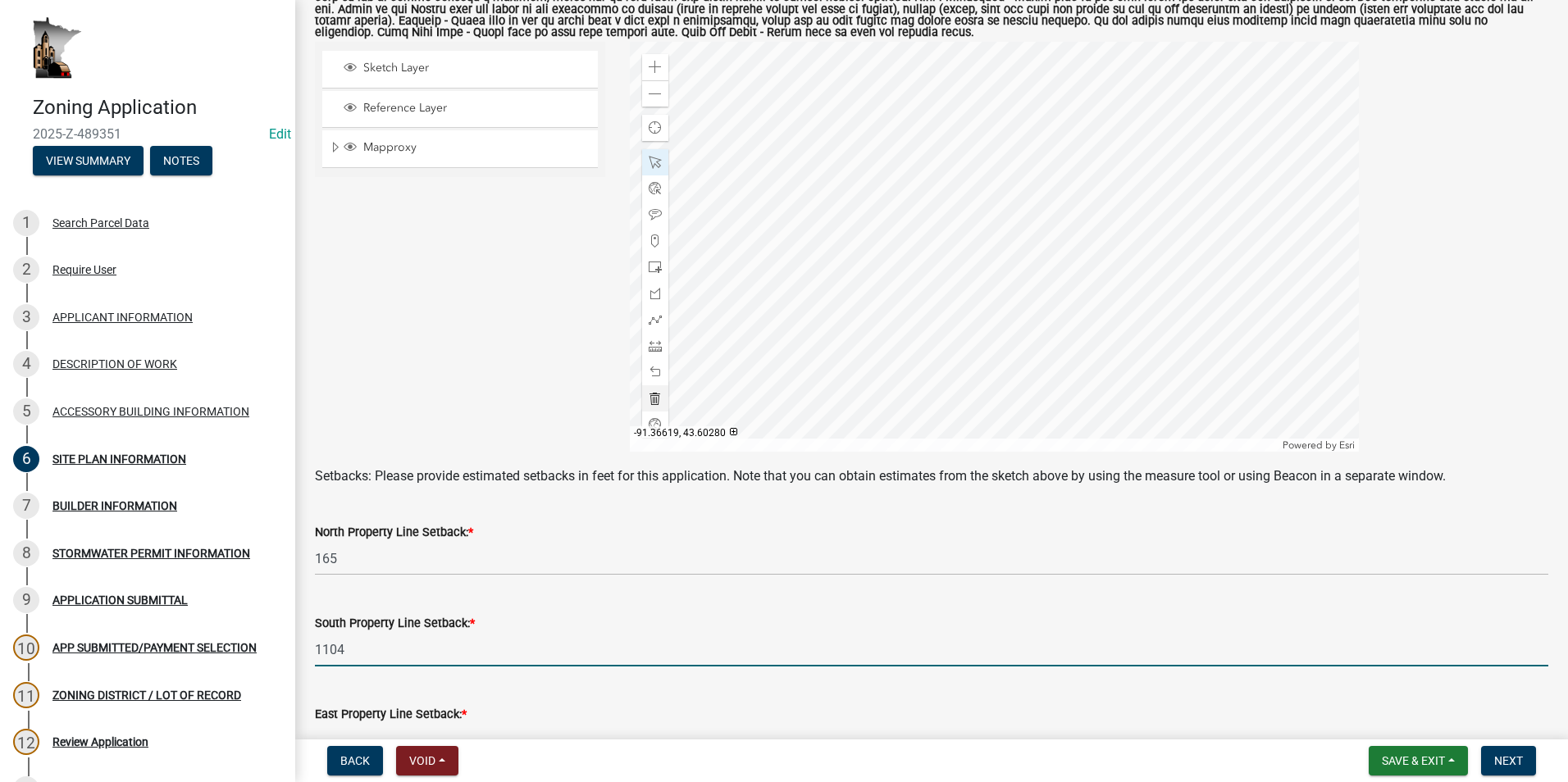
type input "1104"
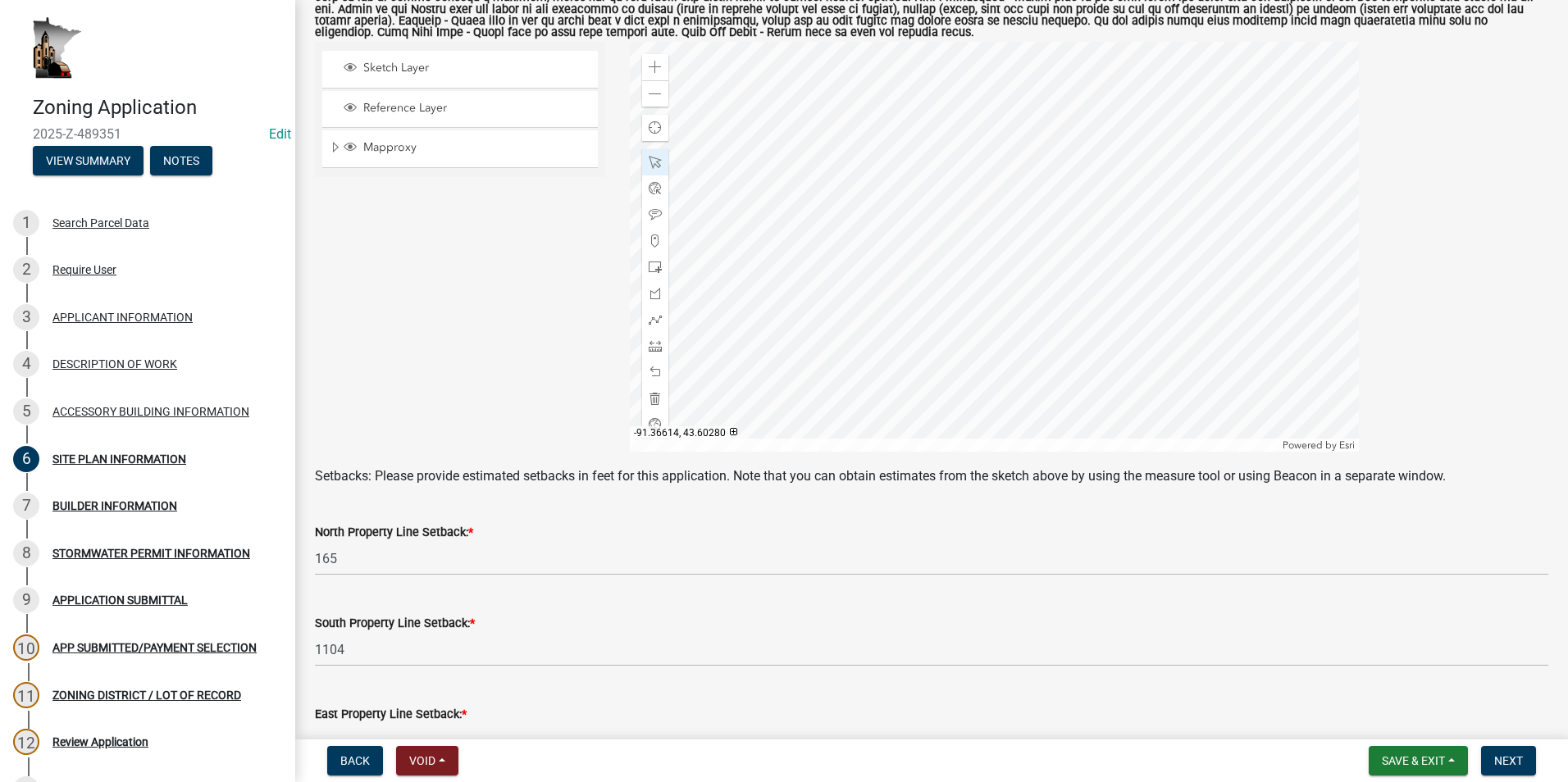
click at [1001, 365] on div at bounding box center [994, 246] width 729 height 410
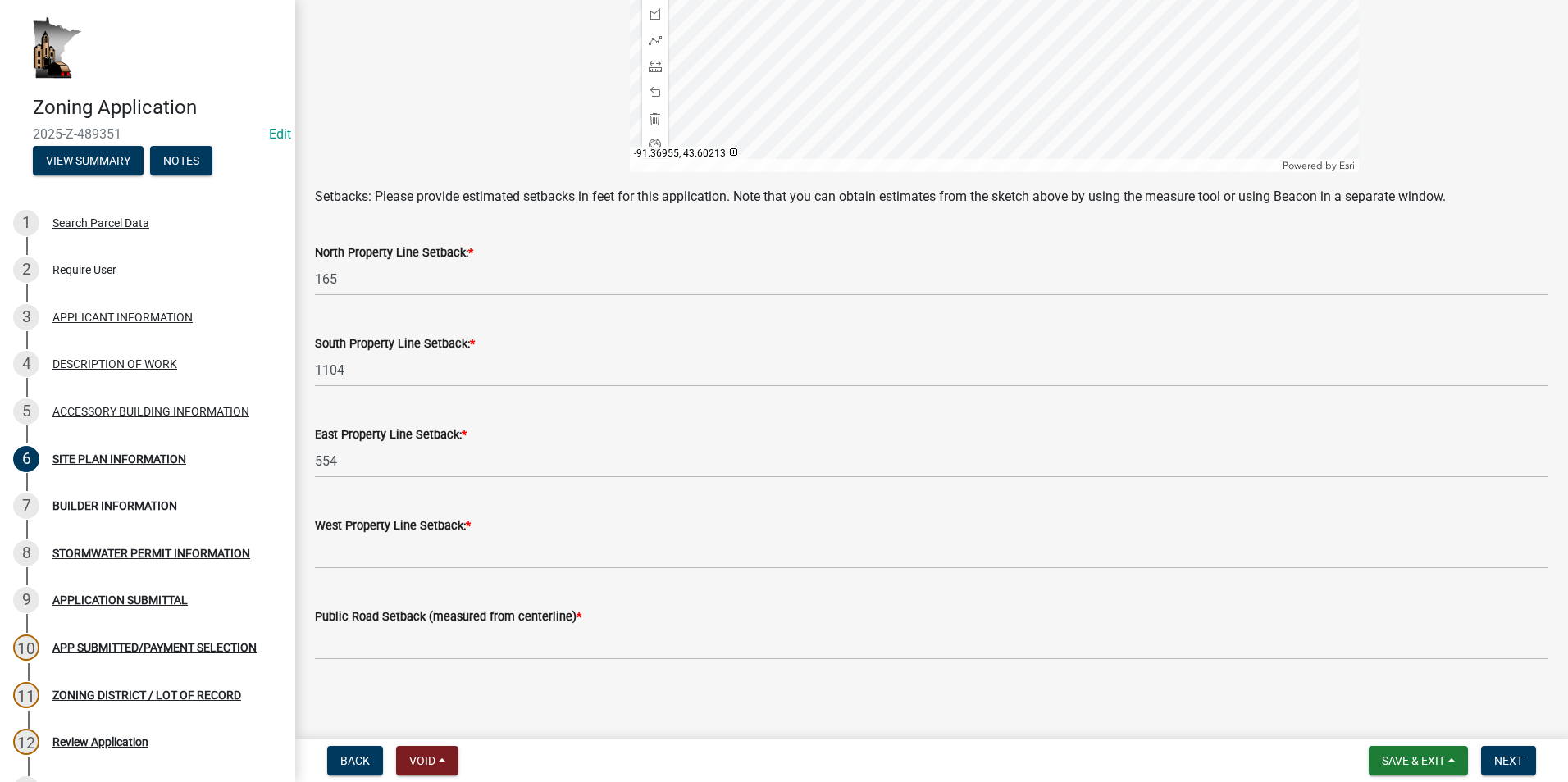
scroll to position [614, 0]
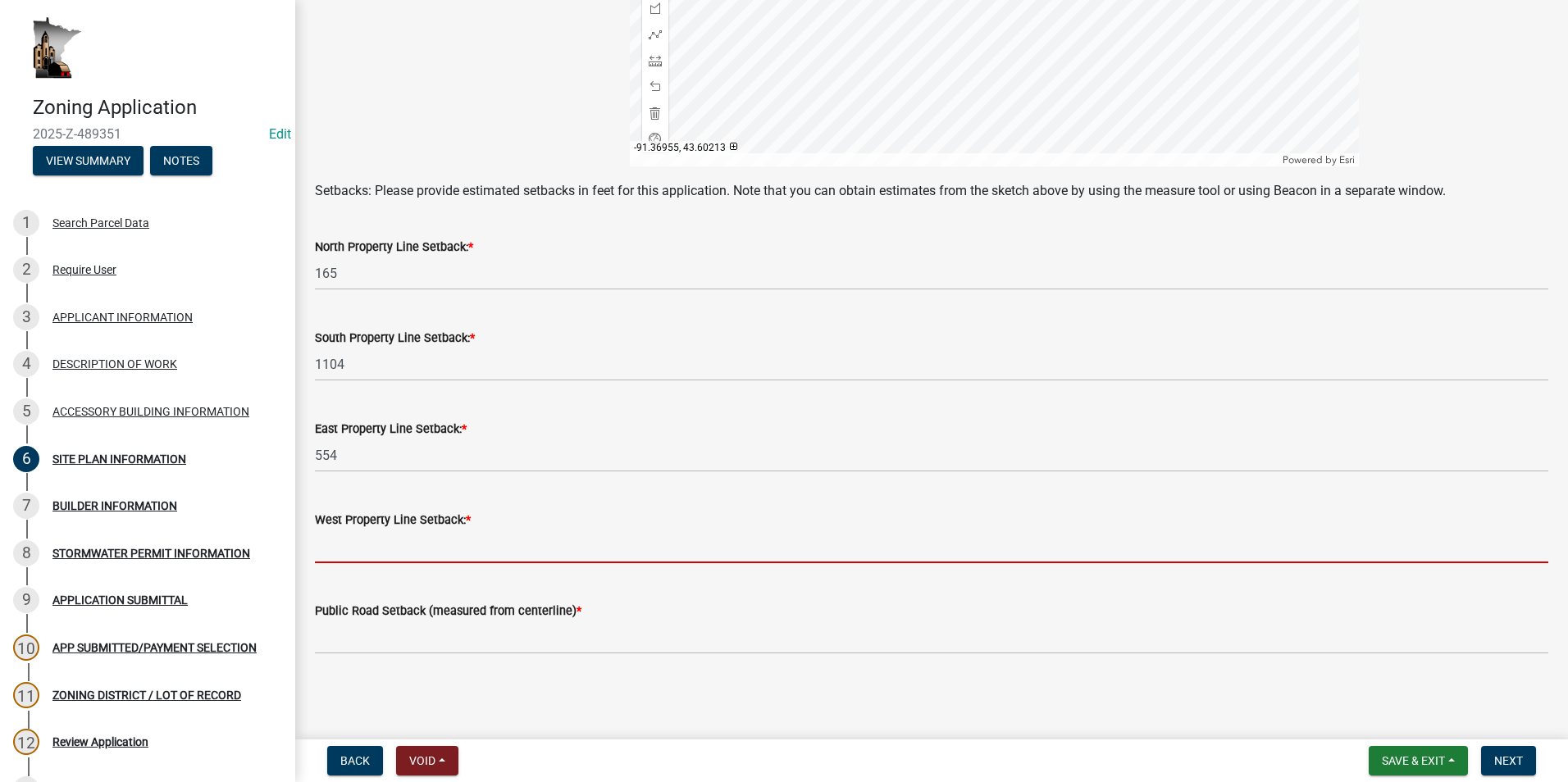
click at [441, 547] on input "text" at bounding box center [932, 546] width 1234 height 33
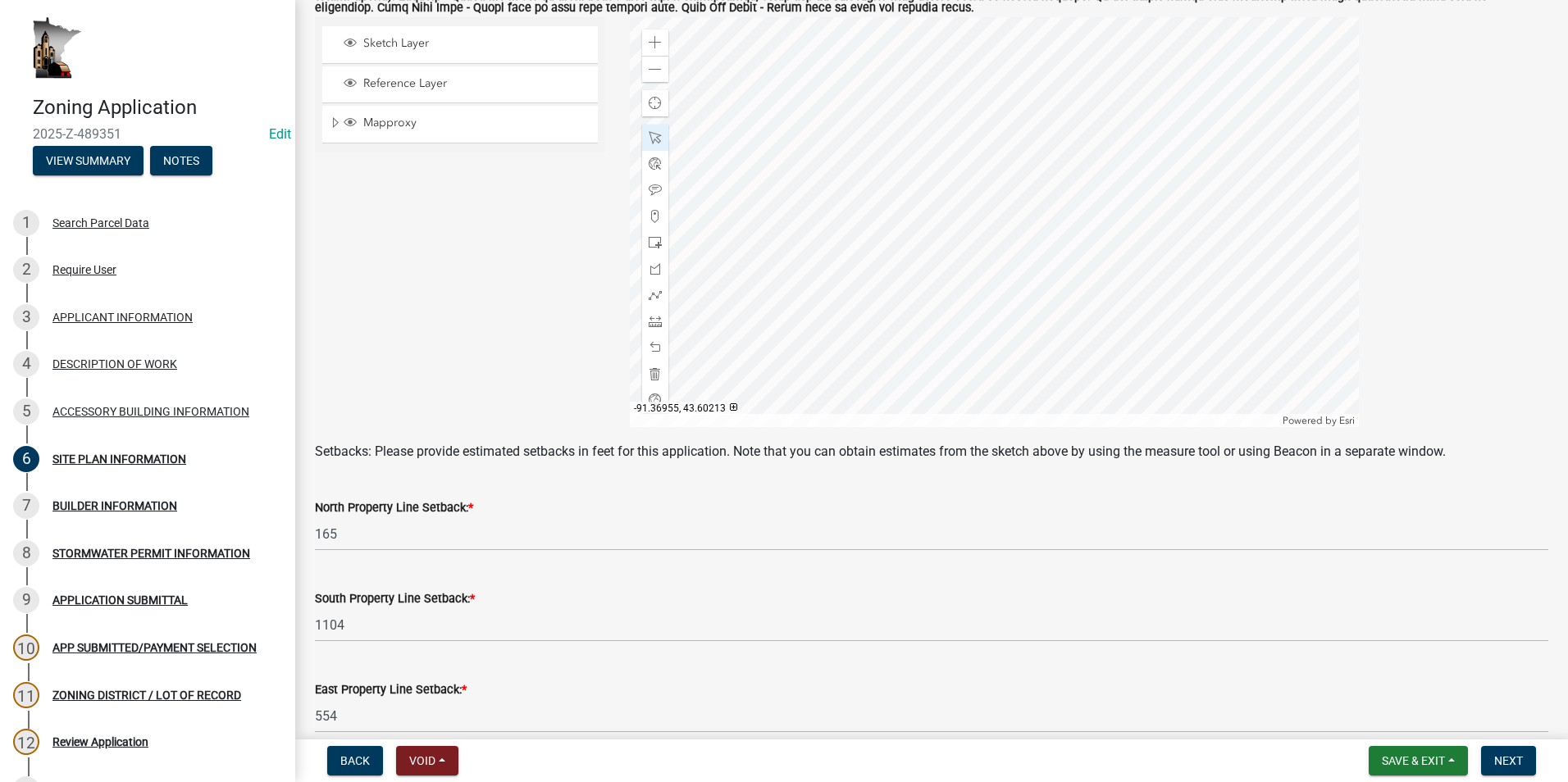
scroll to position [286, 0]
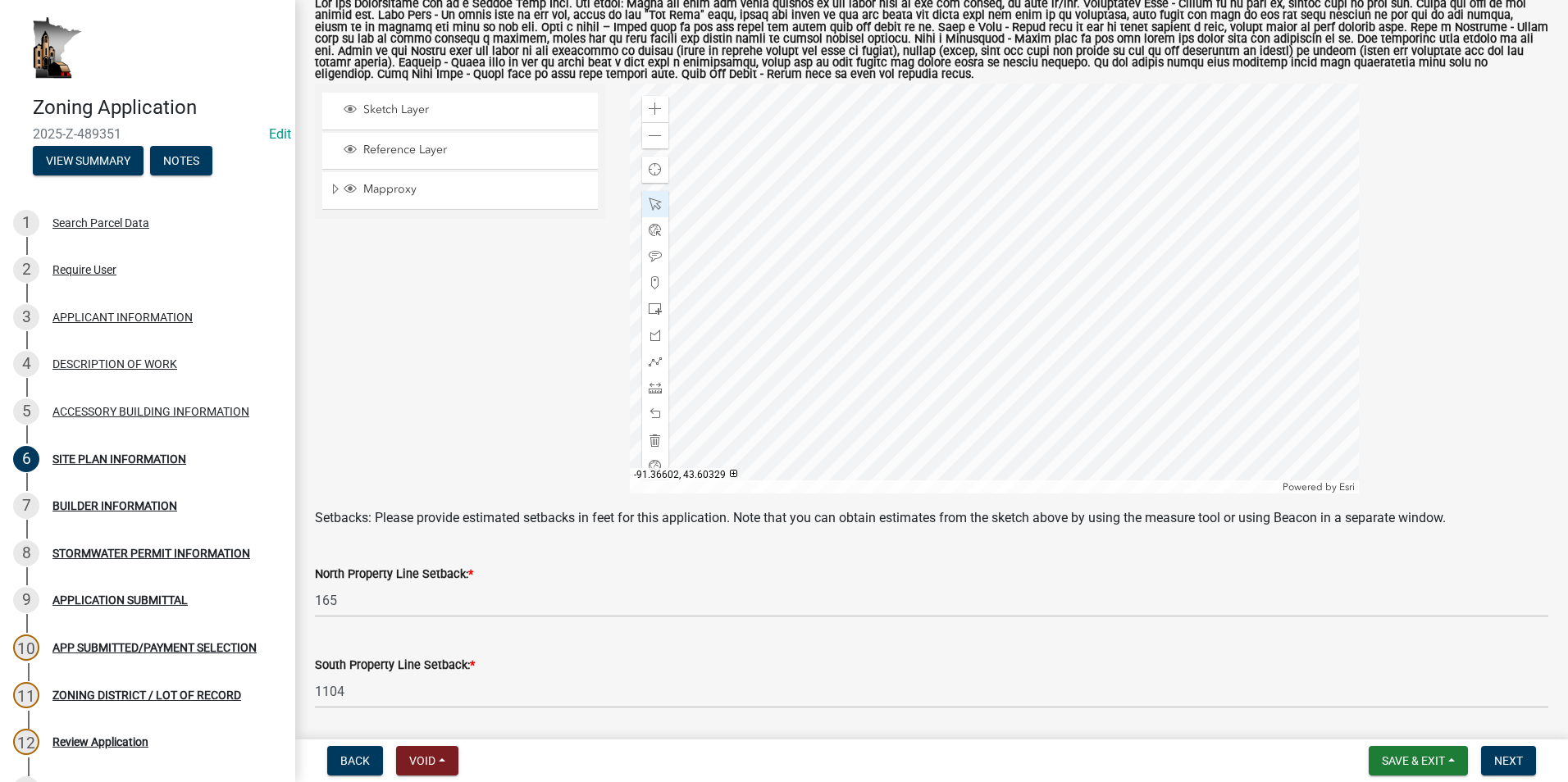
type input "1859"
click at [825, 288] on div at bounding box center [994, 288] width 729 height 410
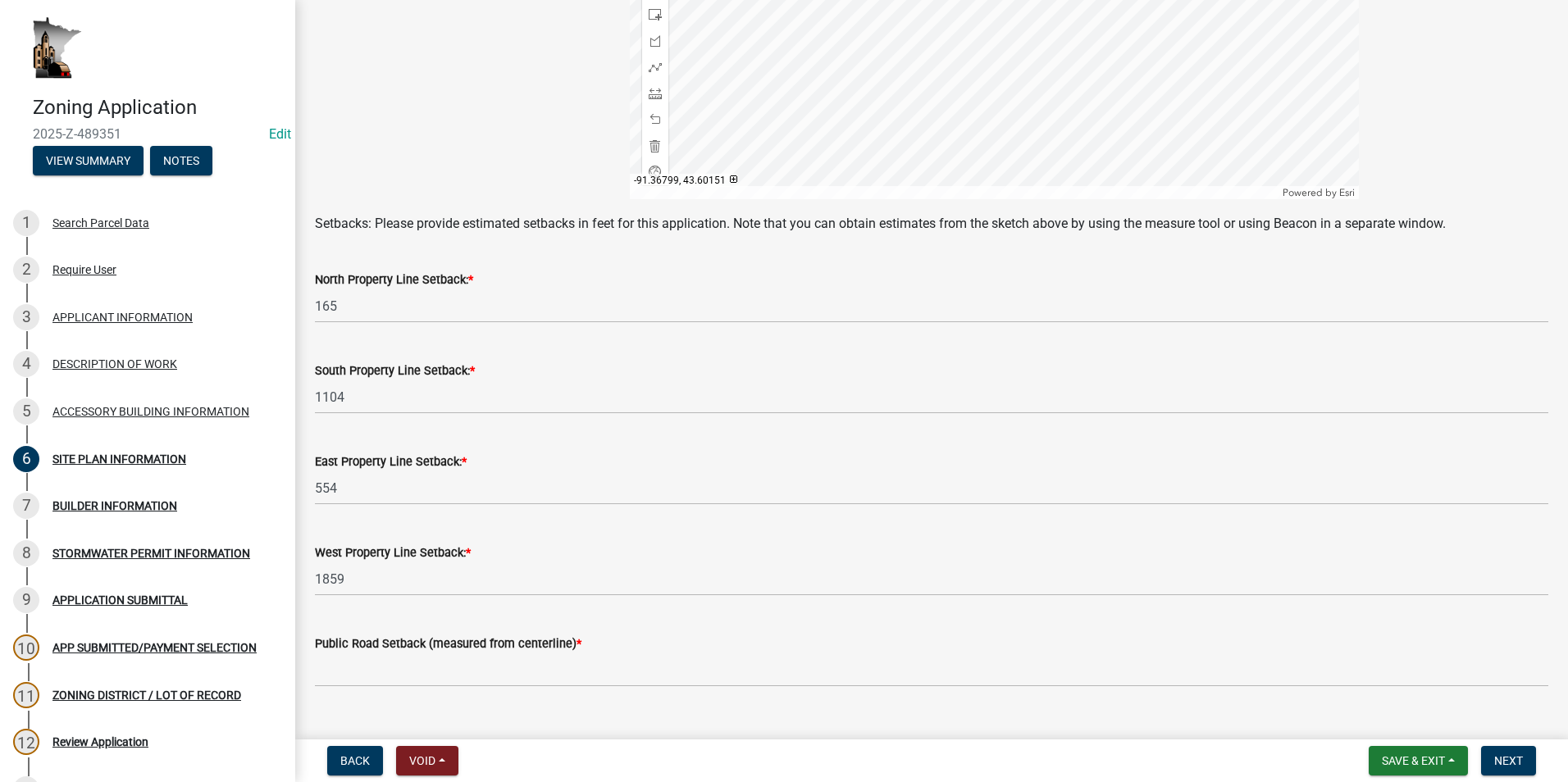
scroll to position [614, 0]
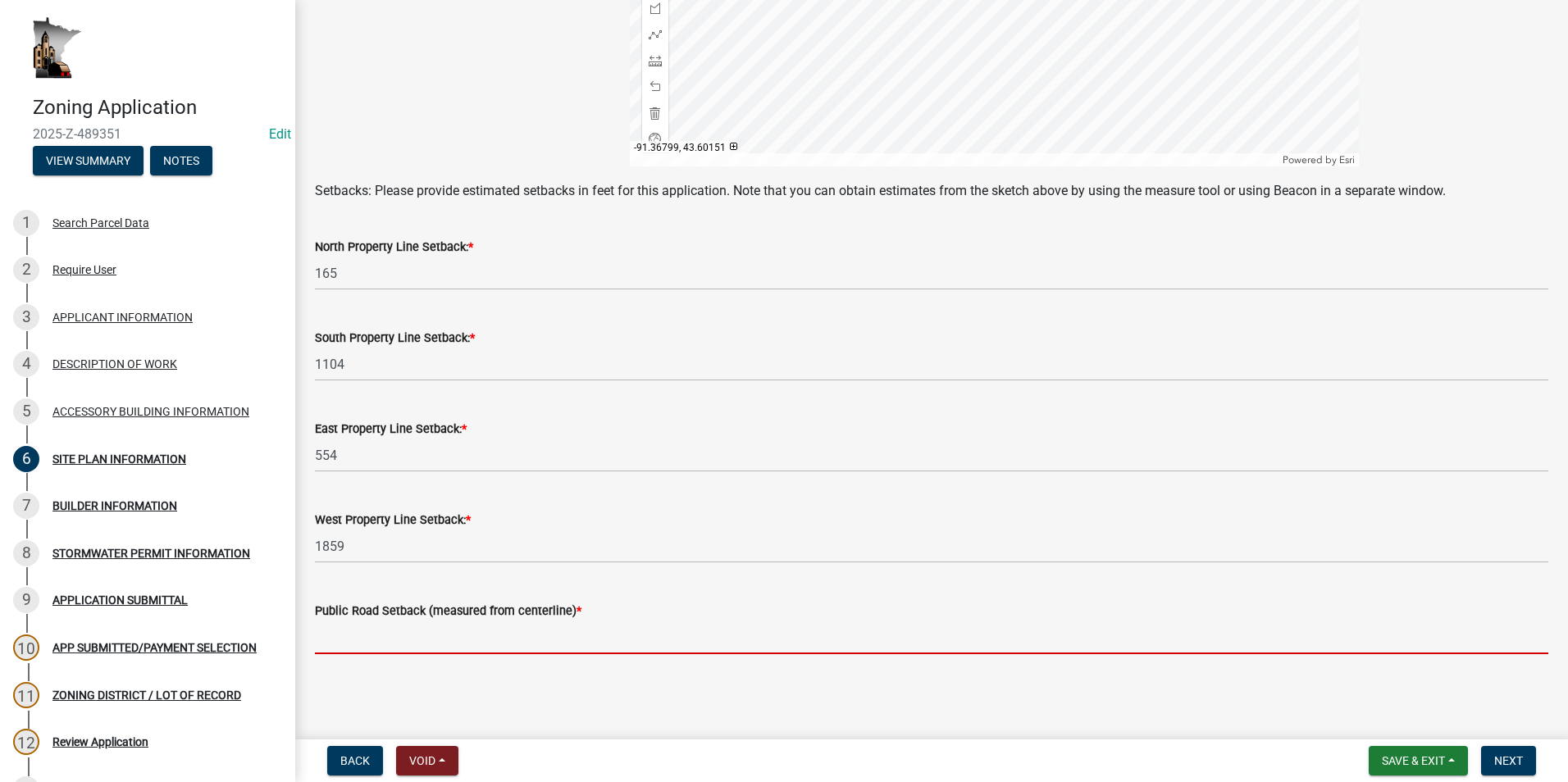
click at [432, 625] on input "text" at bounding box center [932, 637] width 1234 height 33
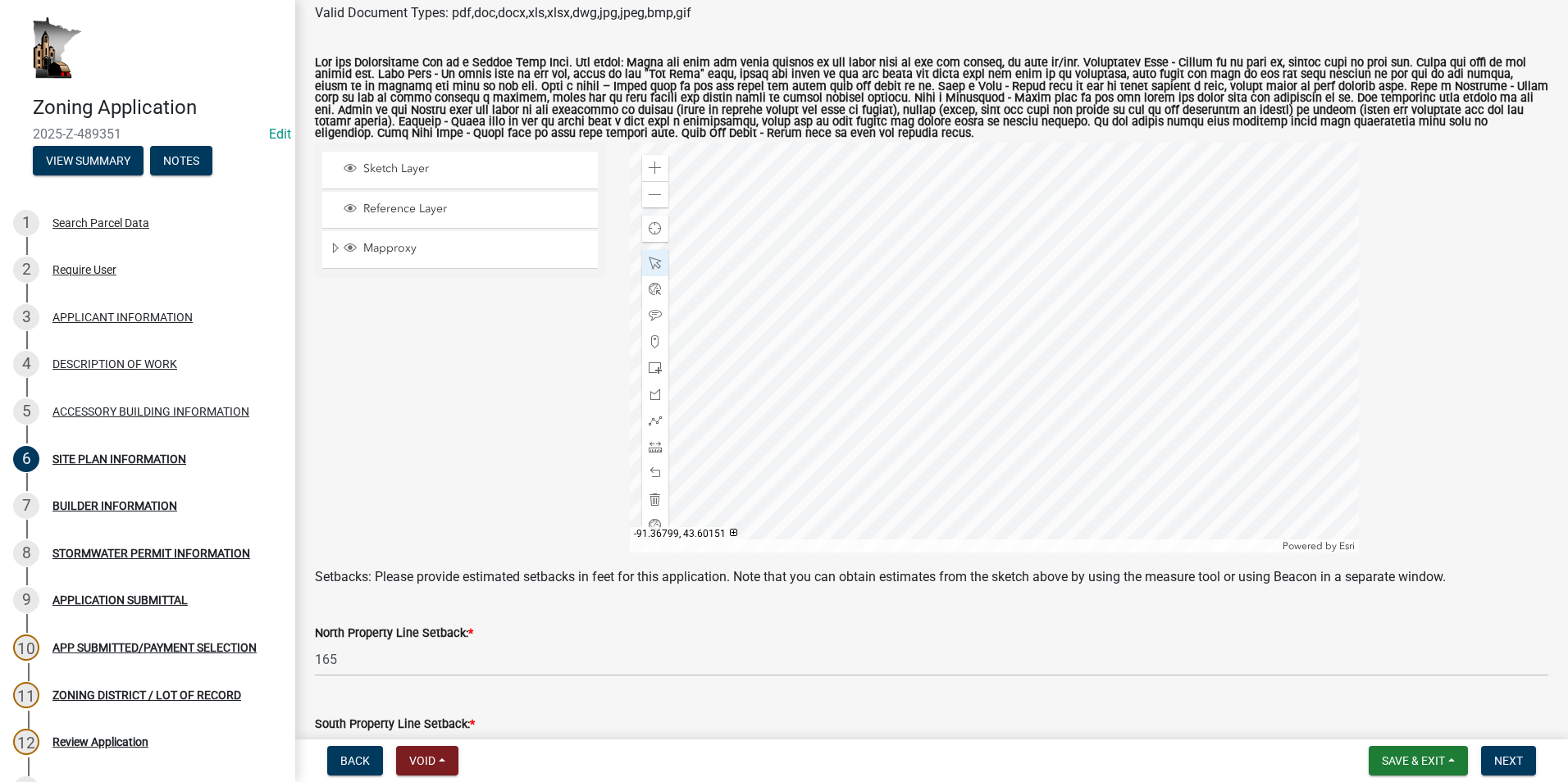
scroll to position [204, 0]
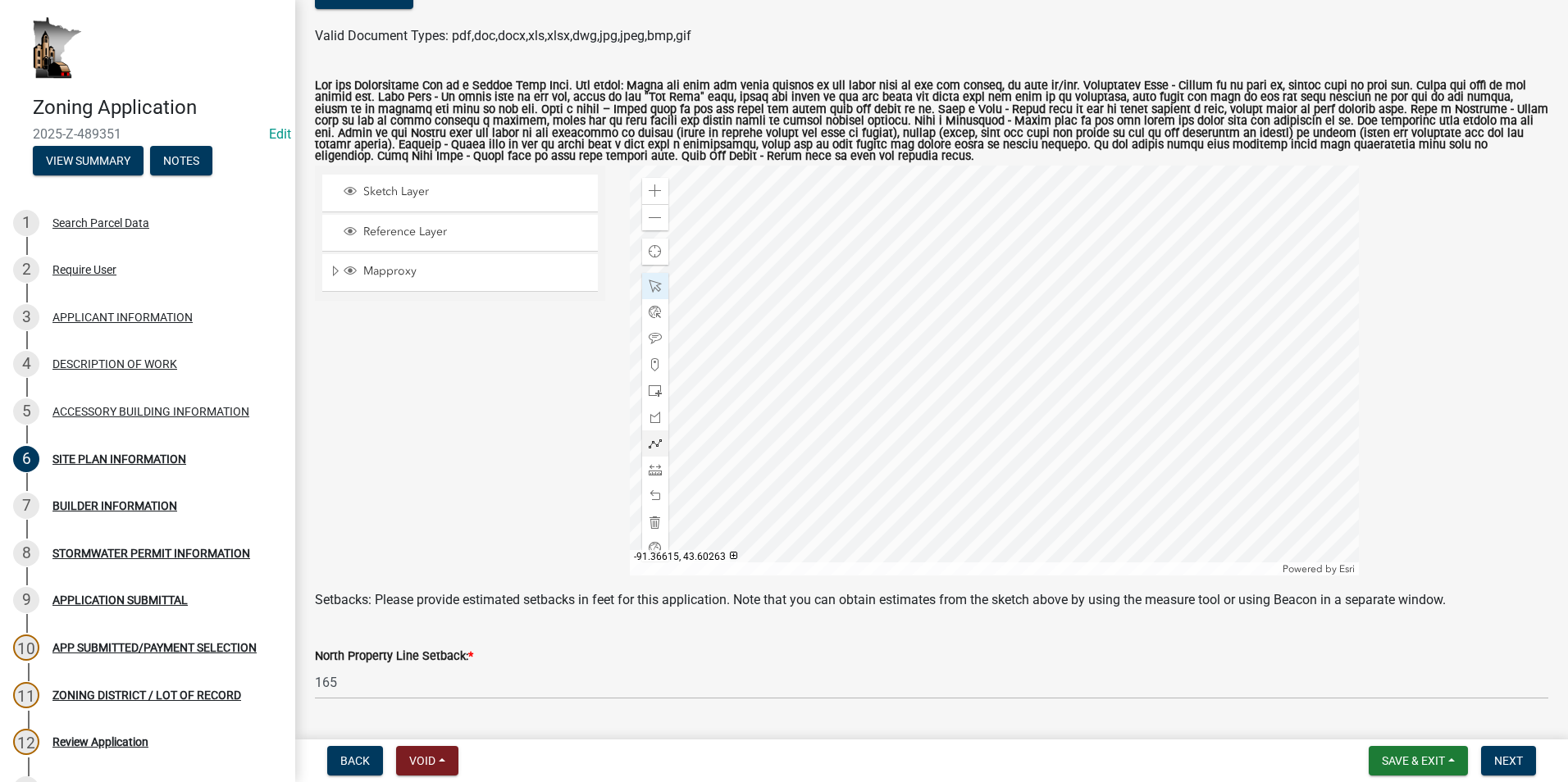
type input "1071"
click at [874, 455] on div at bounding box center [994, 370] width 729 height 410
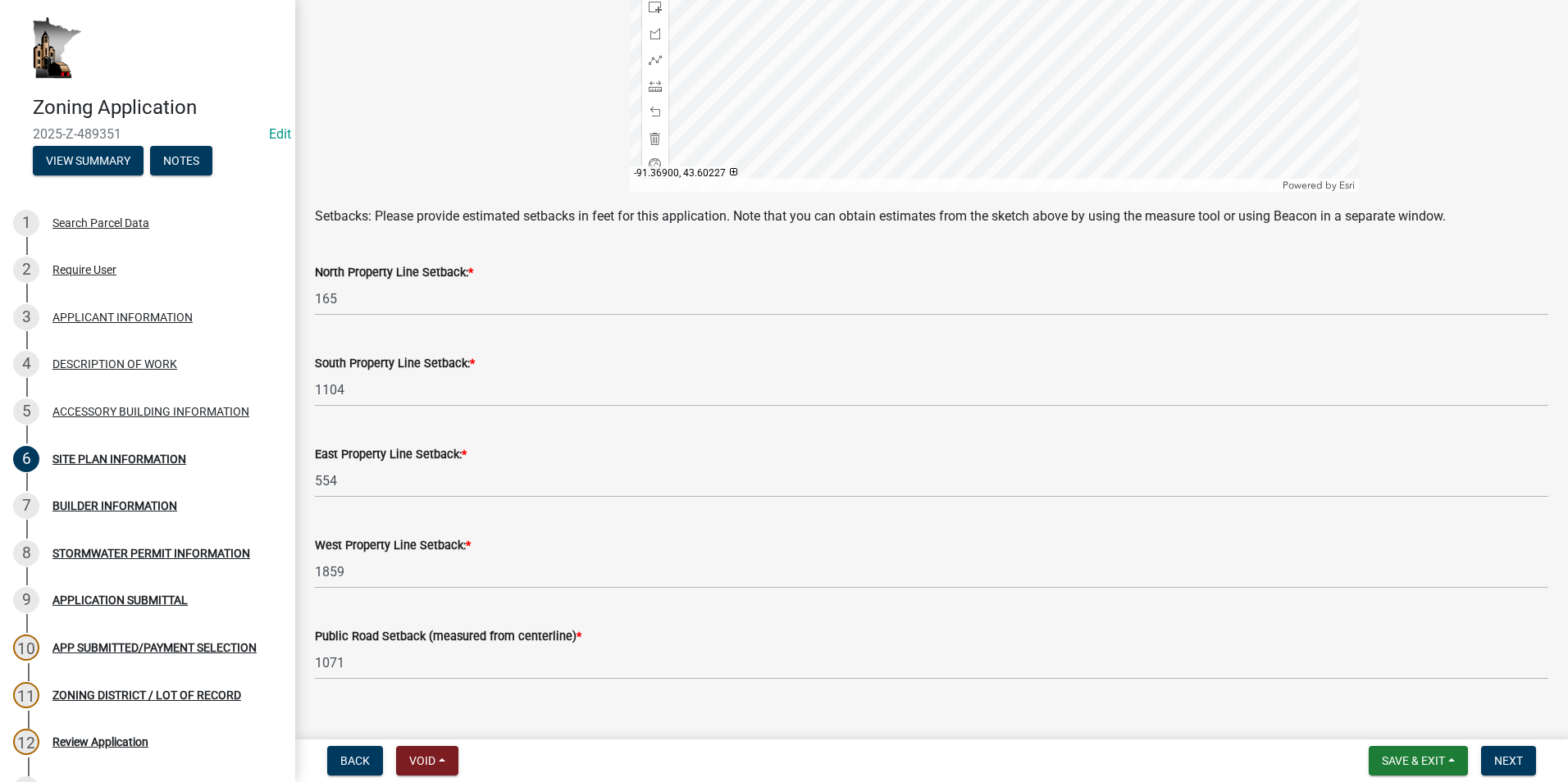
scroll to position [614, 0]
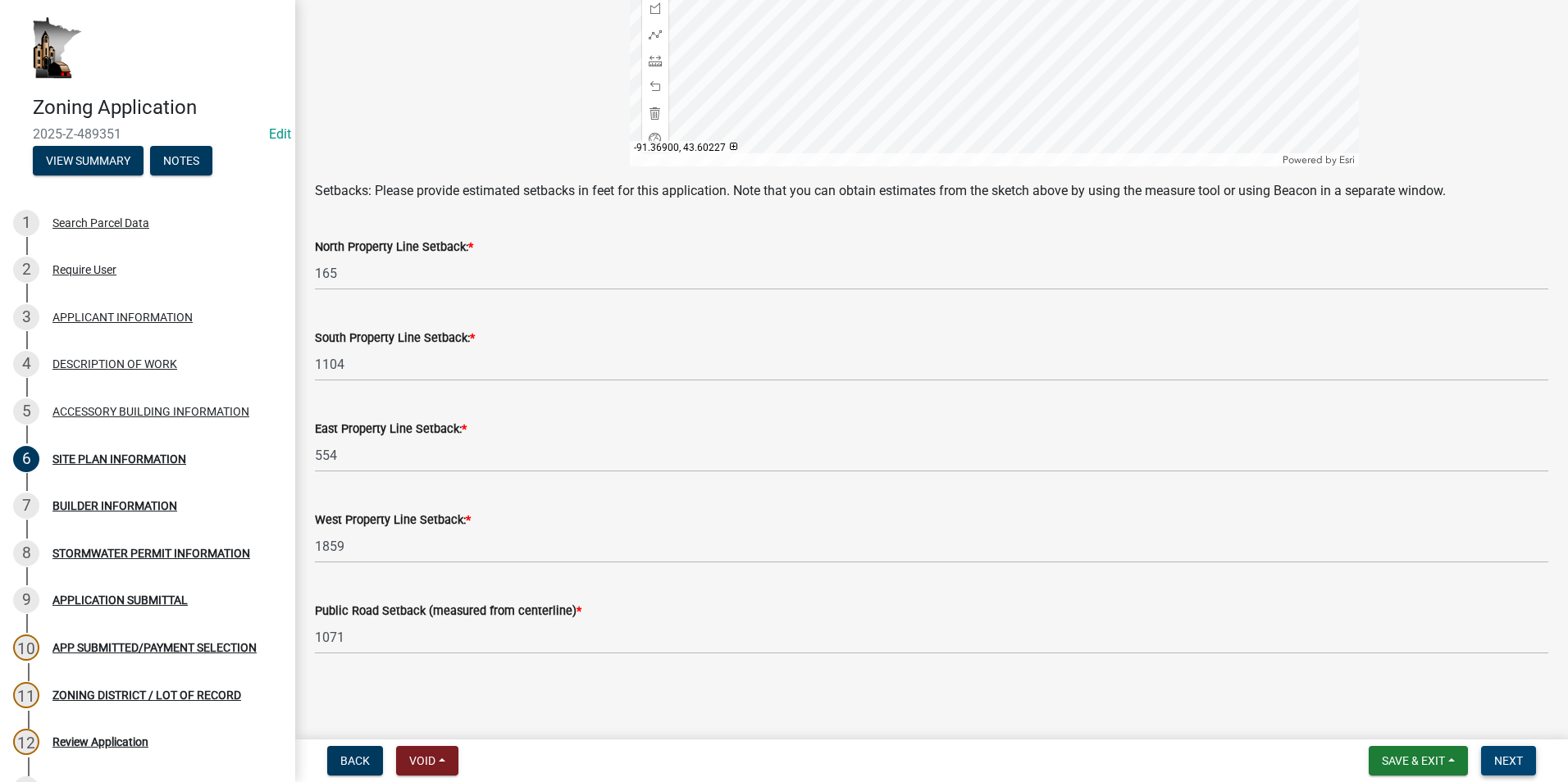
click at [1508, 758] on span "Next" at bounding box center [1509, 761] width 29 height 13
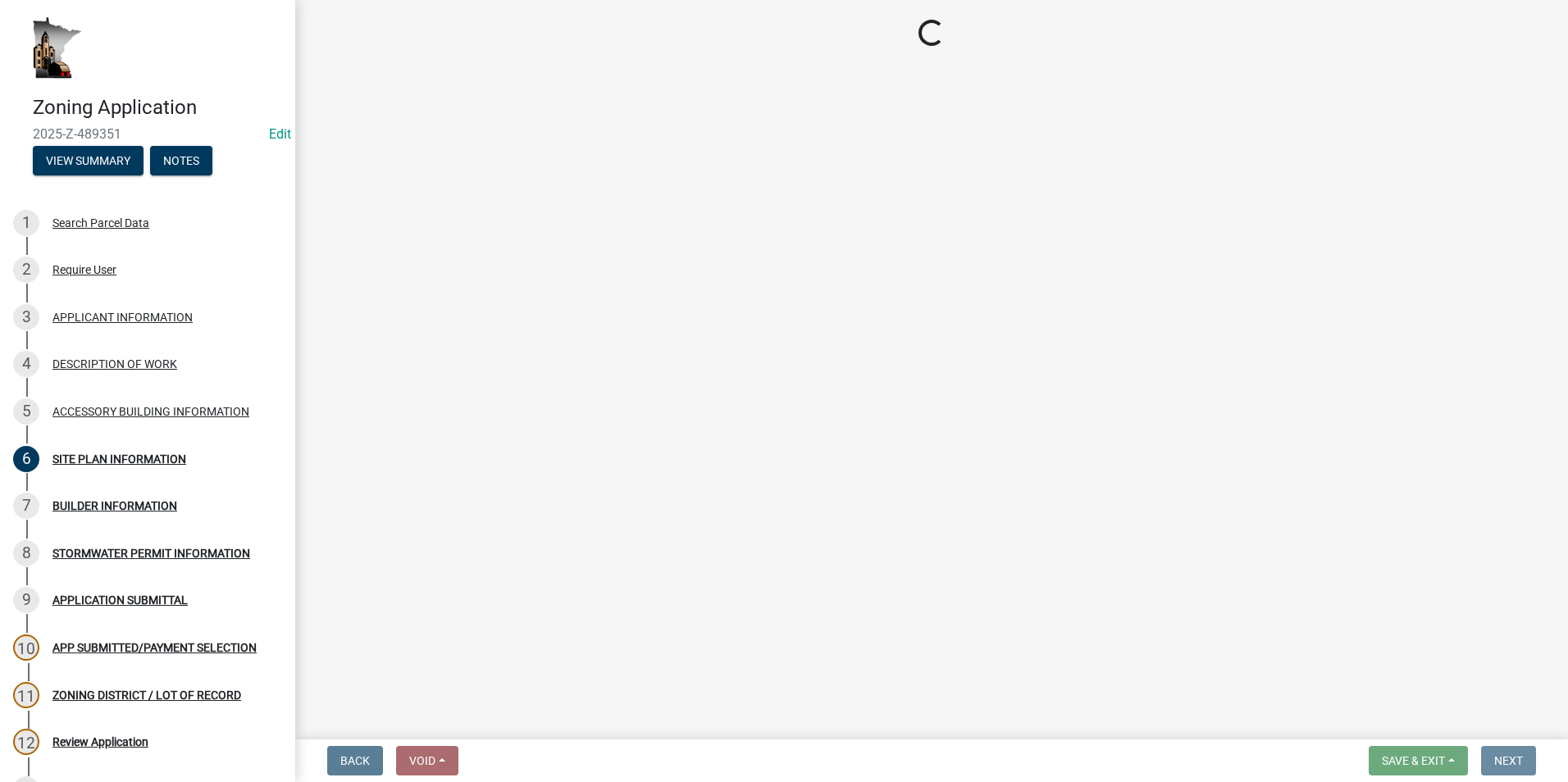
scroll to position [0, 0]
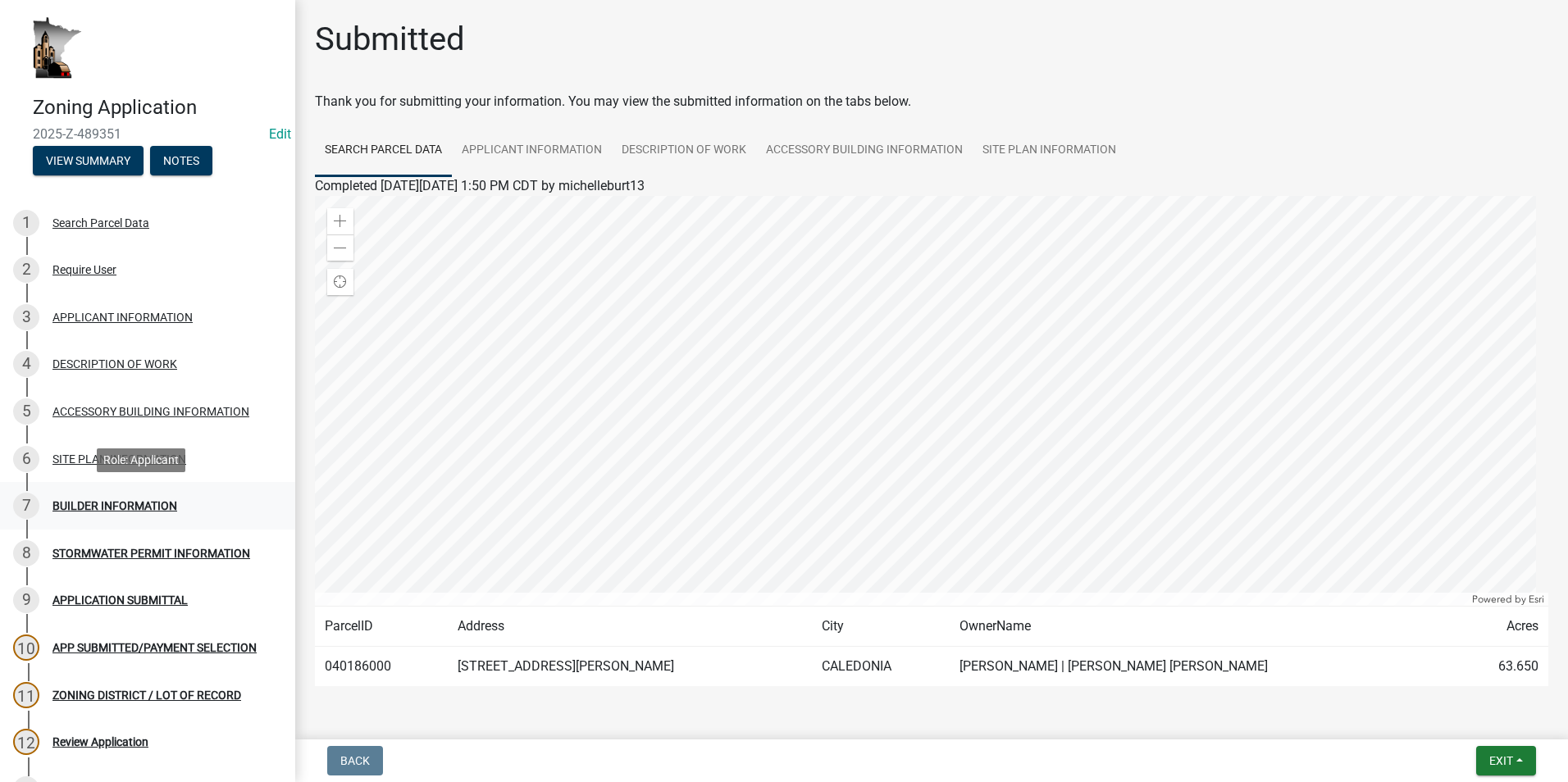
click at [137, 502] on div "BUILDER INFORMATION" at bounding box center [115, 506] width 125 height 11
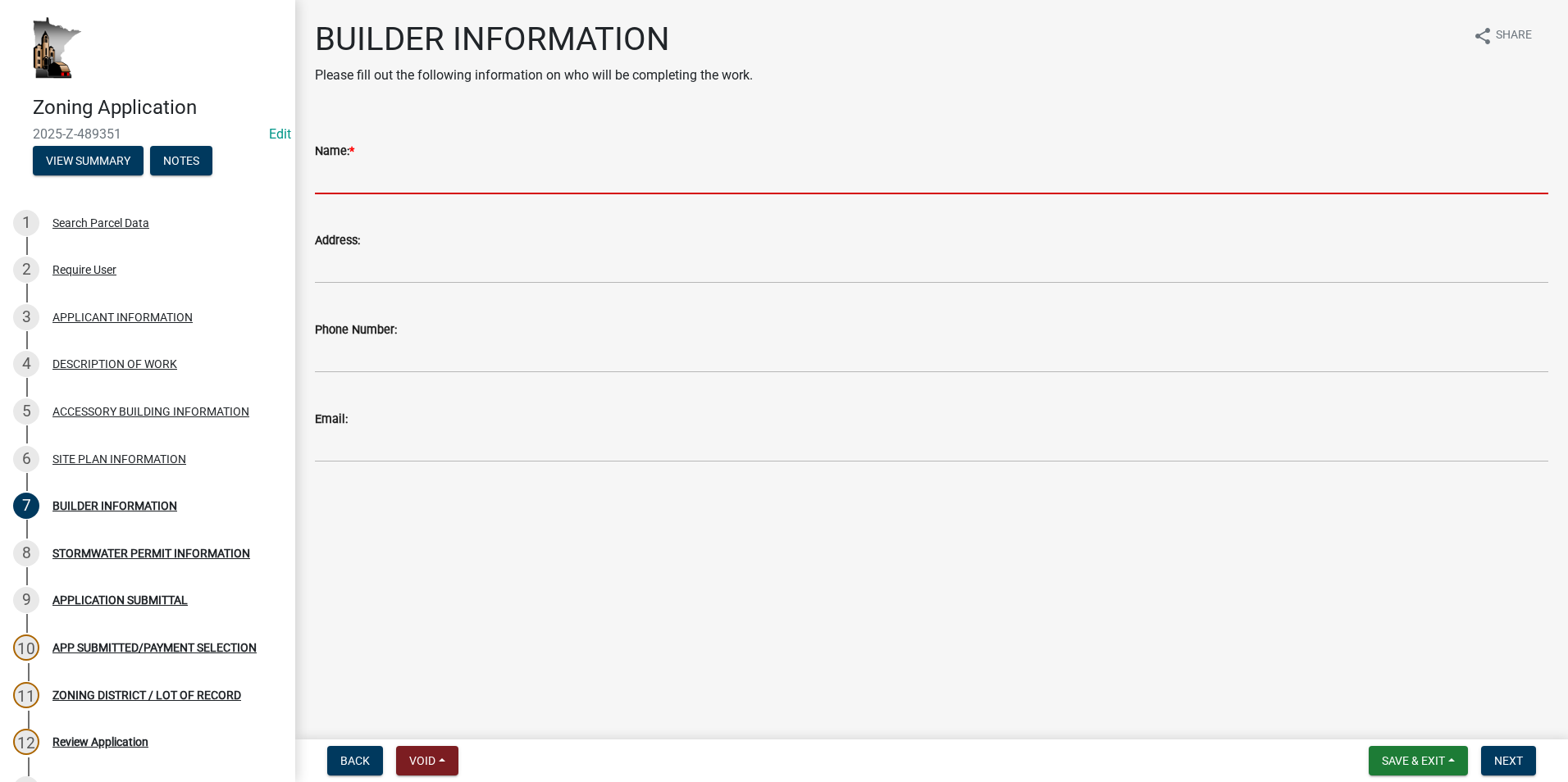
click at [364, 179] on input "Name: *" at bounding box center [932, 177] width 1234 height 33
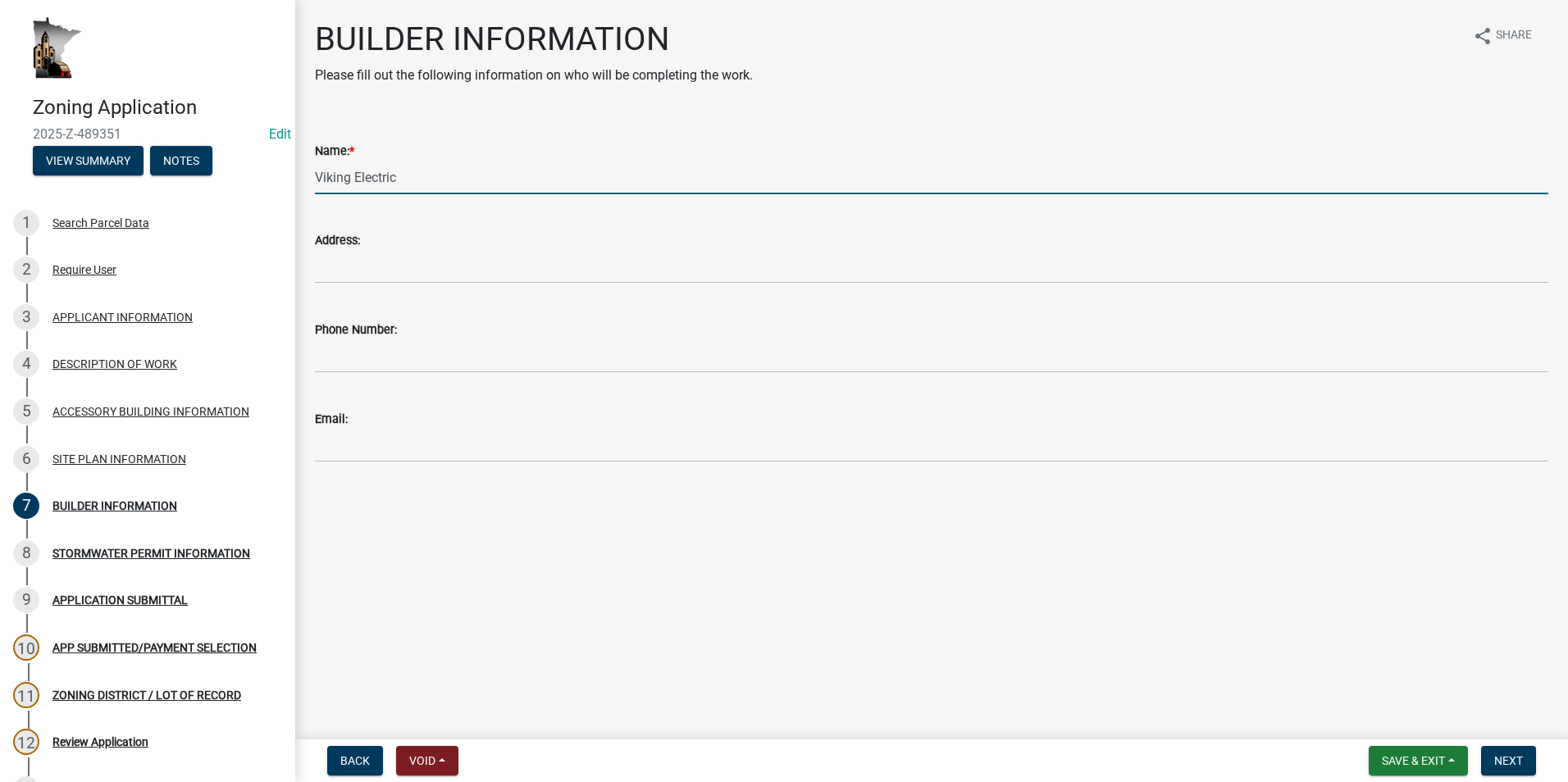
drag, startPoint x: 398, startPoint y: 176, endPoint x: 308, endPoint y: 178, distance: 90.0
click at [308, 178] on div "Name: * Viking Electric" at bounding box center [931, 157] width 1258 height 76
type input "Scott Prahl"
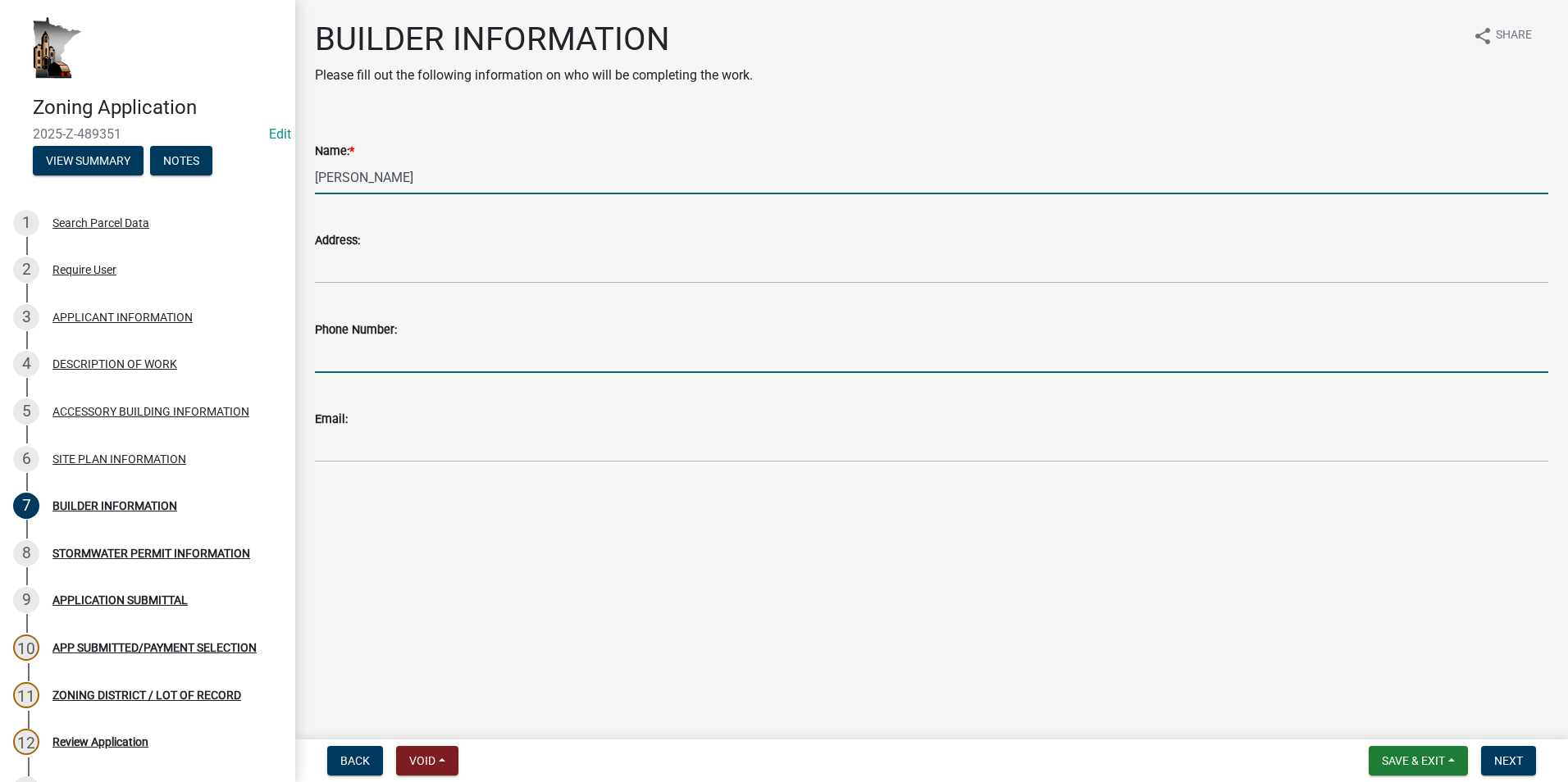
click at [346, 360] on input "Phone Number:" at bounding box center [932, 356] width 1234 height 33
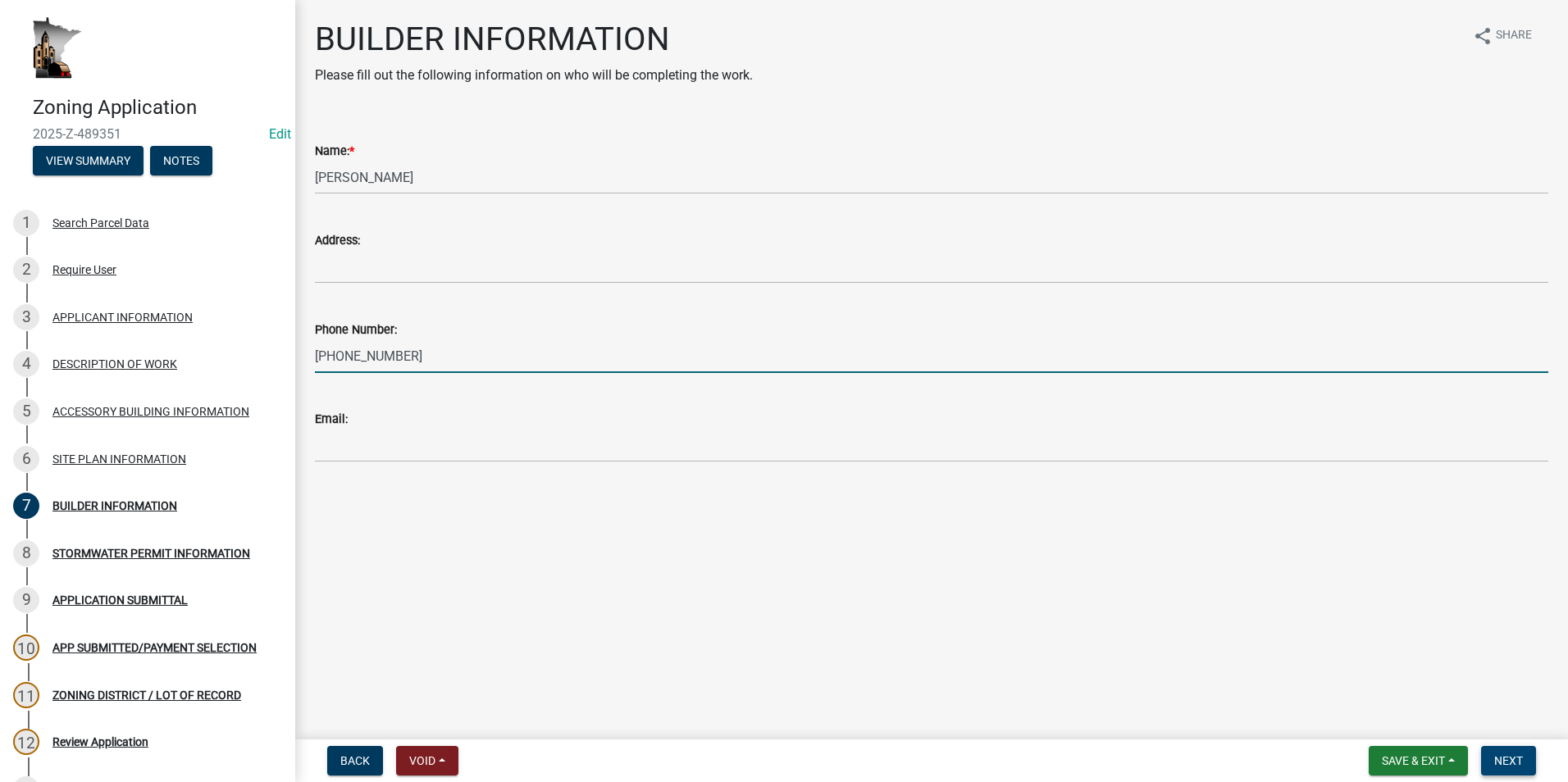
type input "507-500-1980"
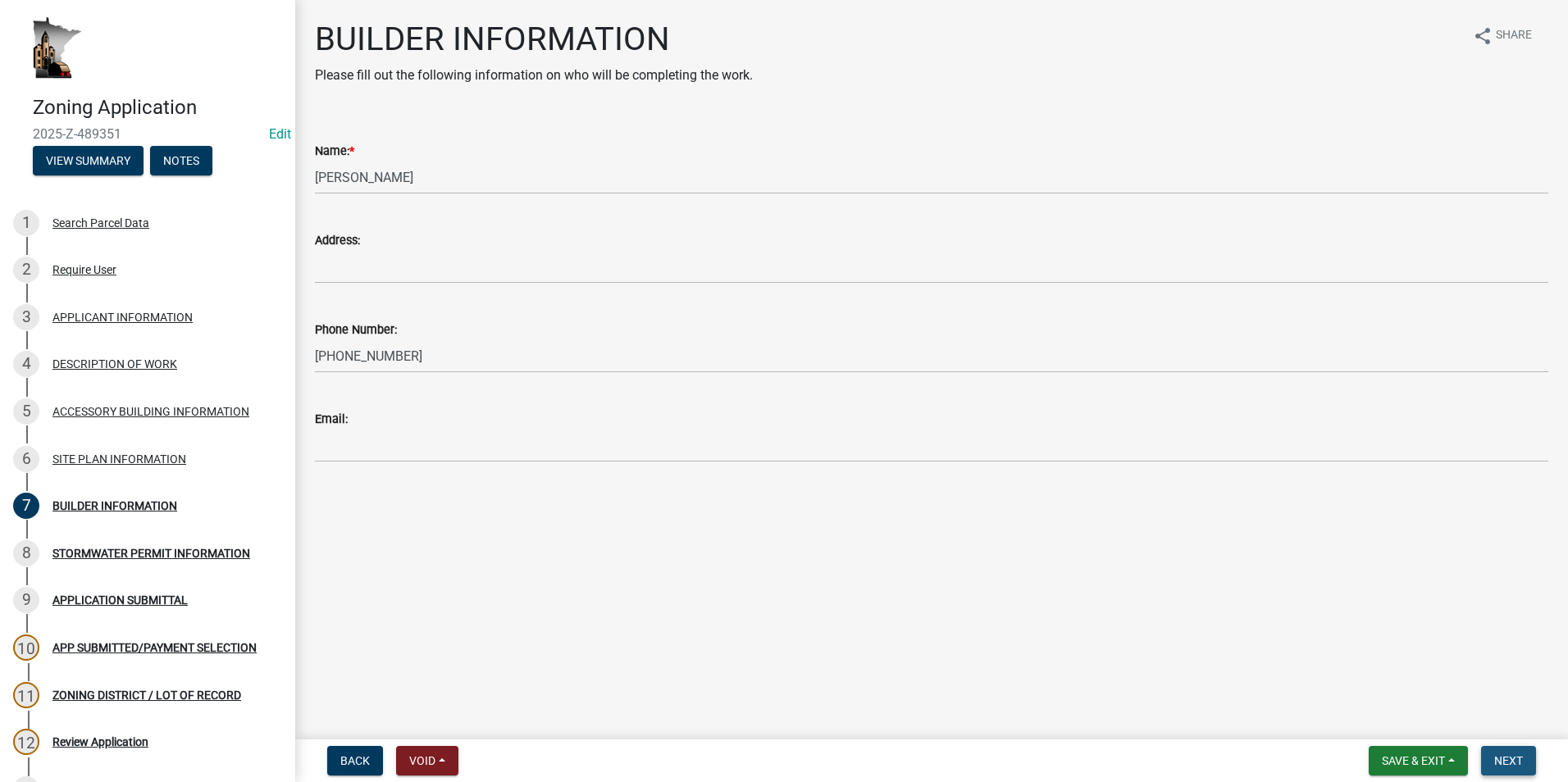
click at [1501, 763] on span "Next" at bounding box center [1509, 761] width 29 height 13
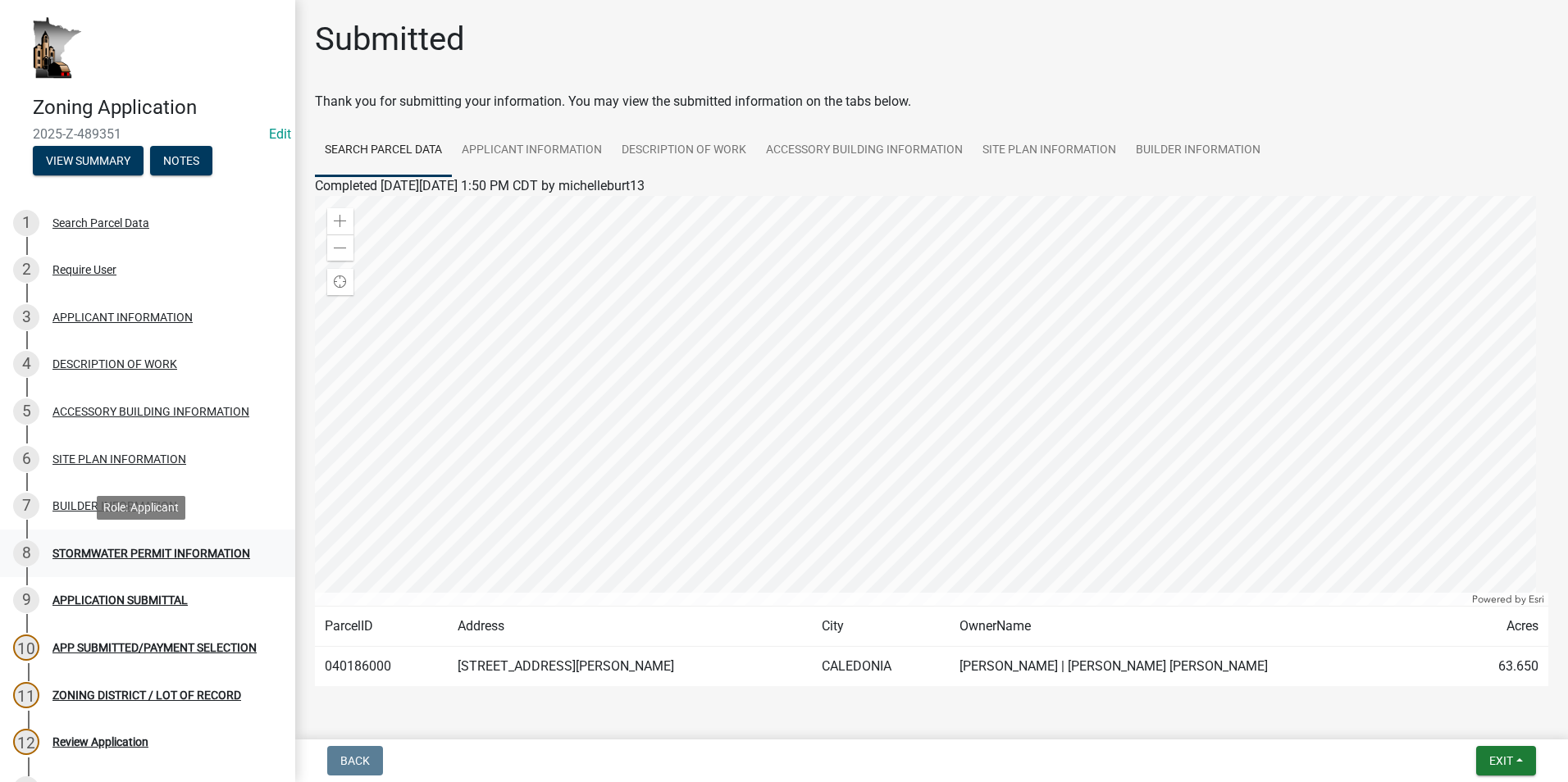
click at [146, 560] on div "8 STORMWATER PERMIT INFORMATION" at bounding box center [141, 553] width 256 height 26
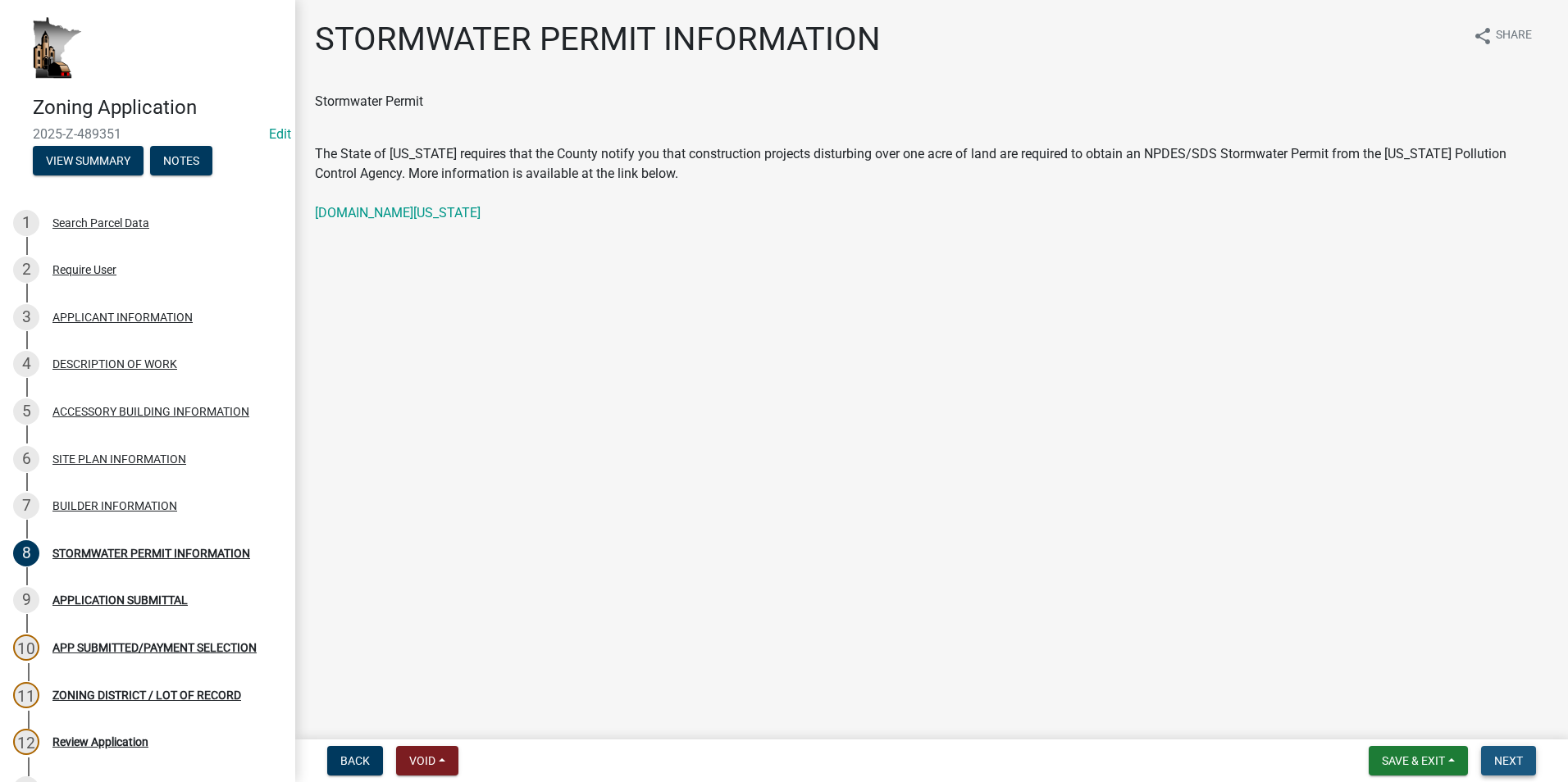
click at [1503, 755] on span "Next" at bounding box center [1509, 761] width 29 height 13
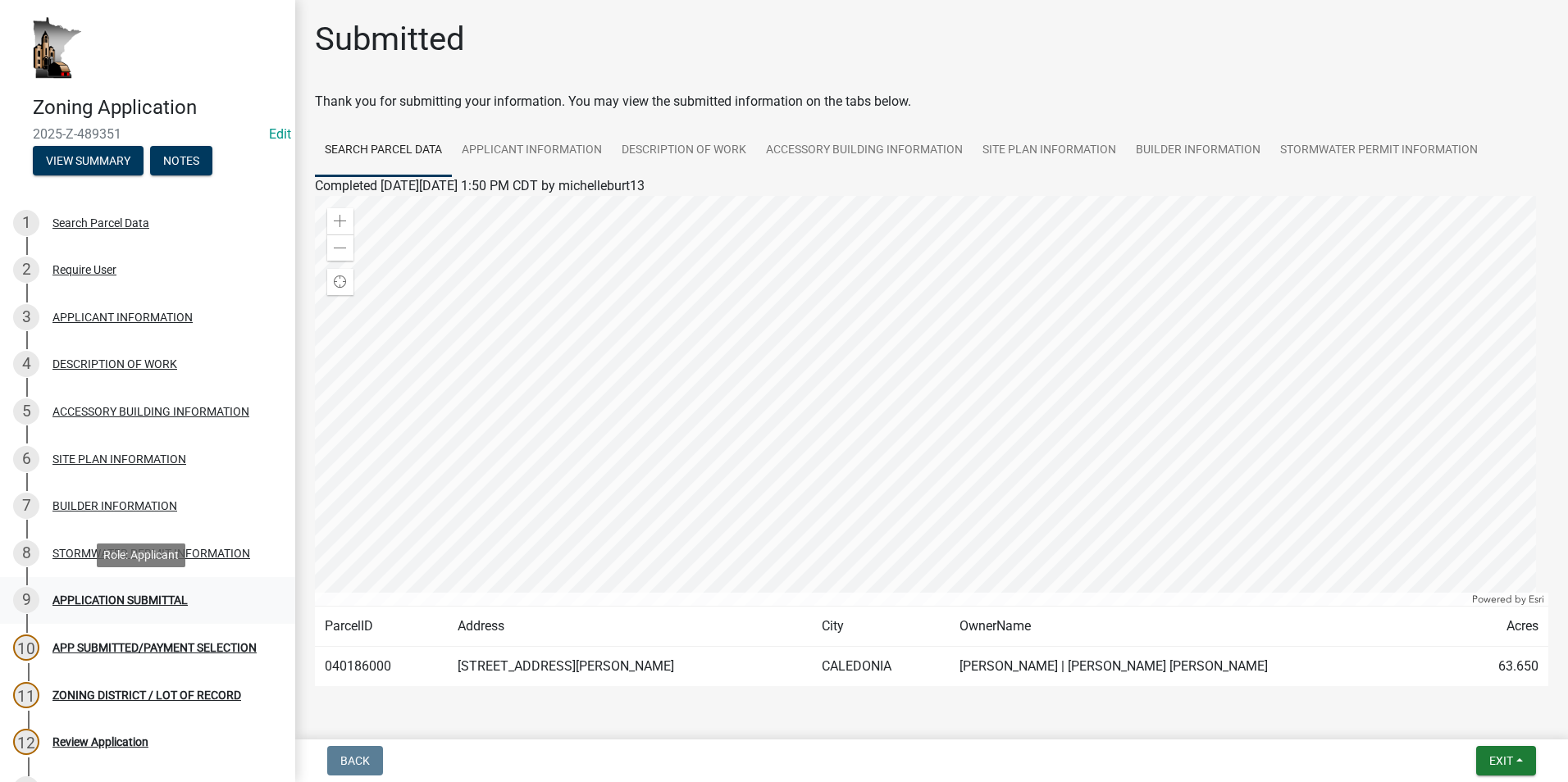
click at [141, 592] on div "9 APPLICATION SUBMITTAL" at bounding box center [141, 600] width 256 height 26
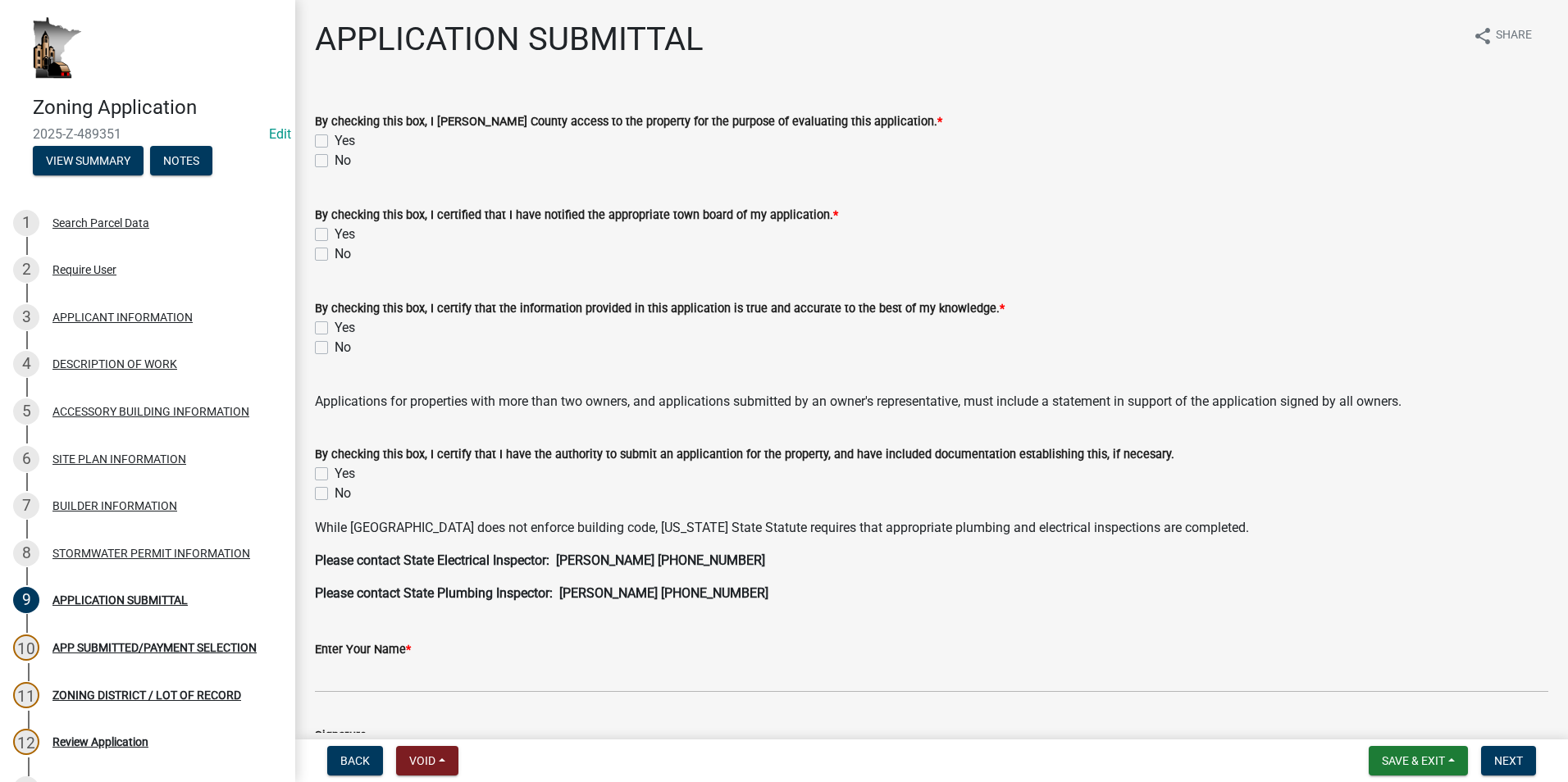
click at [334, 137] on label "Yes" at bounding box center [344, 140] width 20 height 20
click at [334, 137] on input "Yes" at bounding box center [339, 136] width 11 height 11
checkbox input "true"
checkbox input "false"
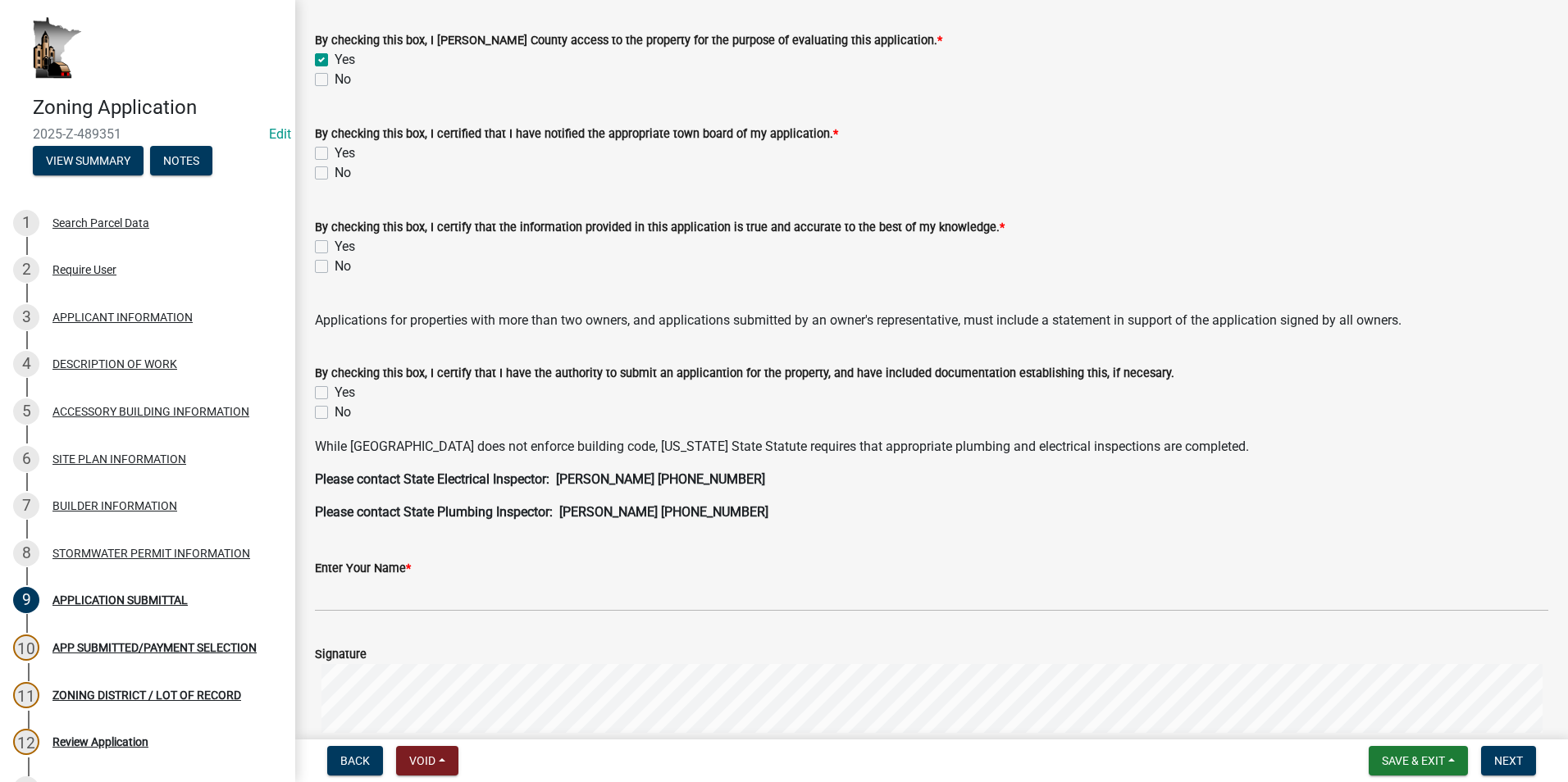
scroll to position [82, 0]
click at [334, 149] on label "Yes" at bounding box center [344, 152] width 20 height 20
click at [334, 149] on input "Yes" at bounding box center [339, 147] width 11 height 11
checkbox input "true"
checkbox input "false"
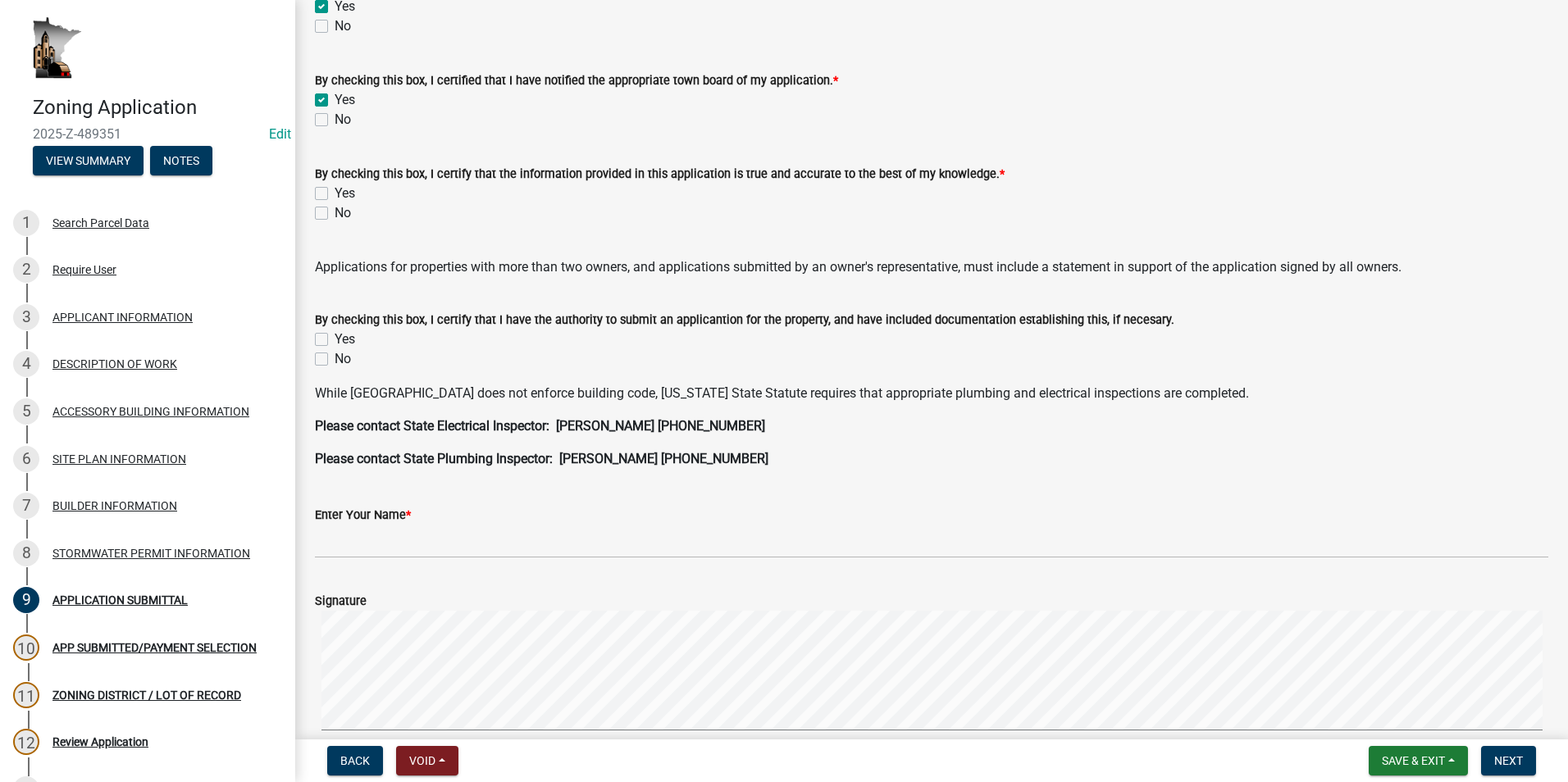
scroll to position [164, 0]
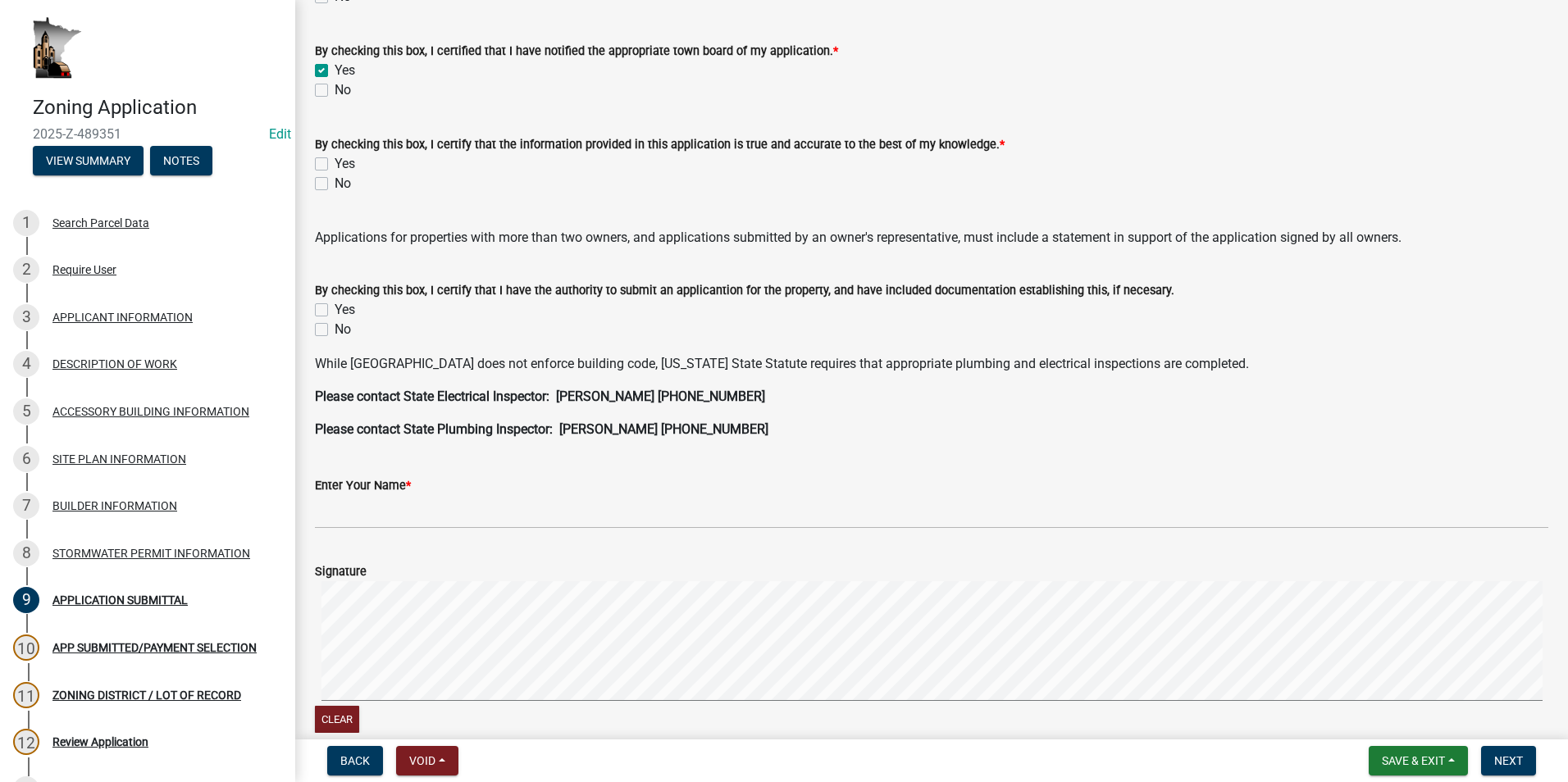
click at [334, 160] on label "Yes" at bounding box center [344, 163] width 20 height 20
click at [334, 160] on input "Yes" at bounding box center [339, 159] width 11 height 11
checkbox input "true"
checkbox input "false"
click at [334, 310] on label "Yes" at bounding box center [344, 309] width 20 height 20
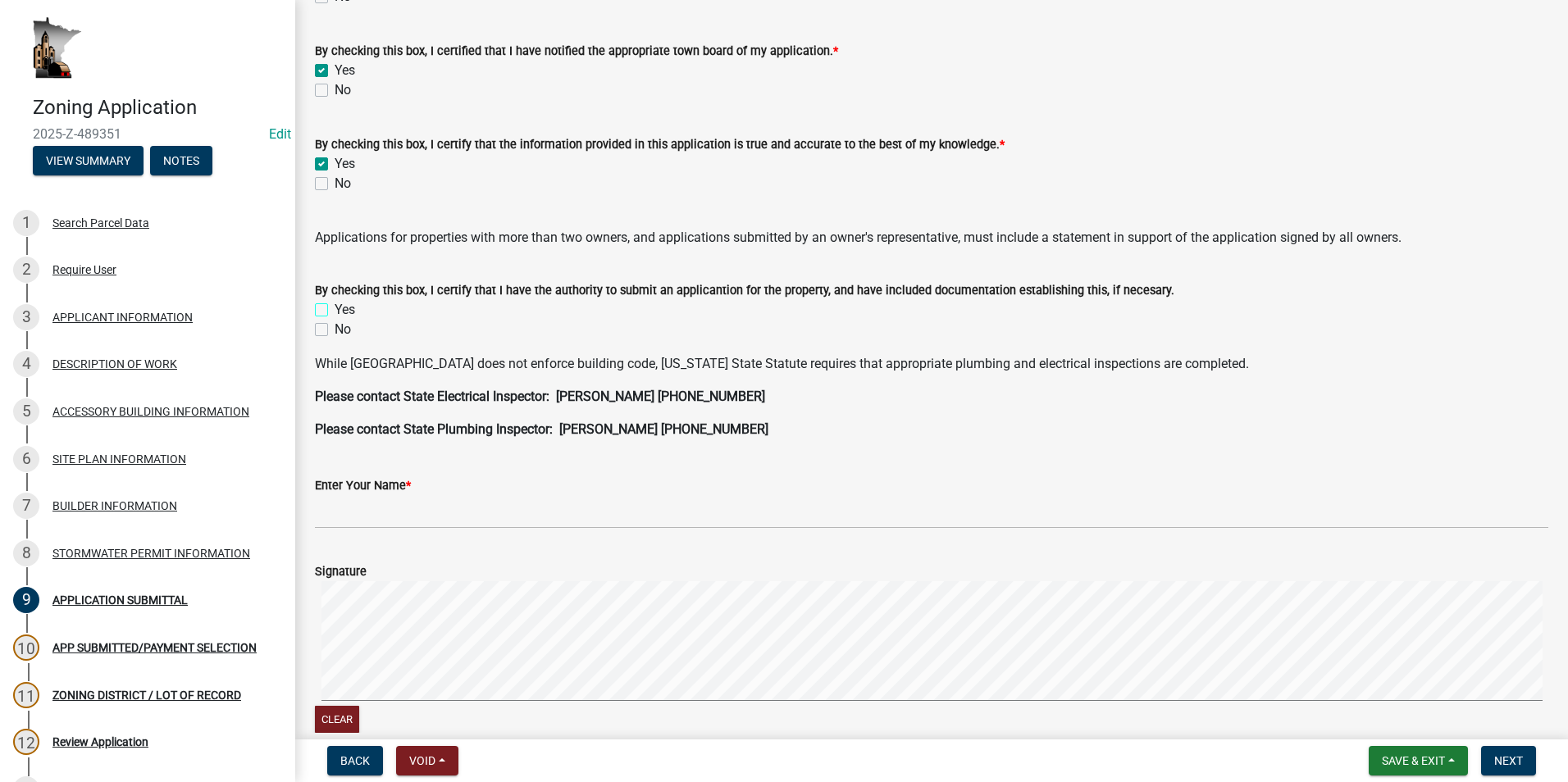
click at [334, 310] on input "Yes" at bounding box center [339, 305] width 11 height 11
checkbox input "true"
checkbox input "false"
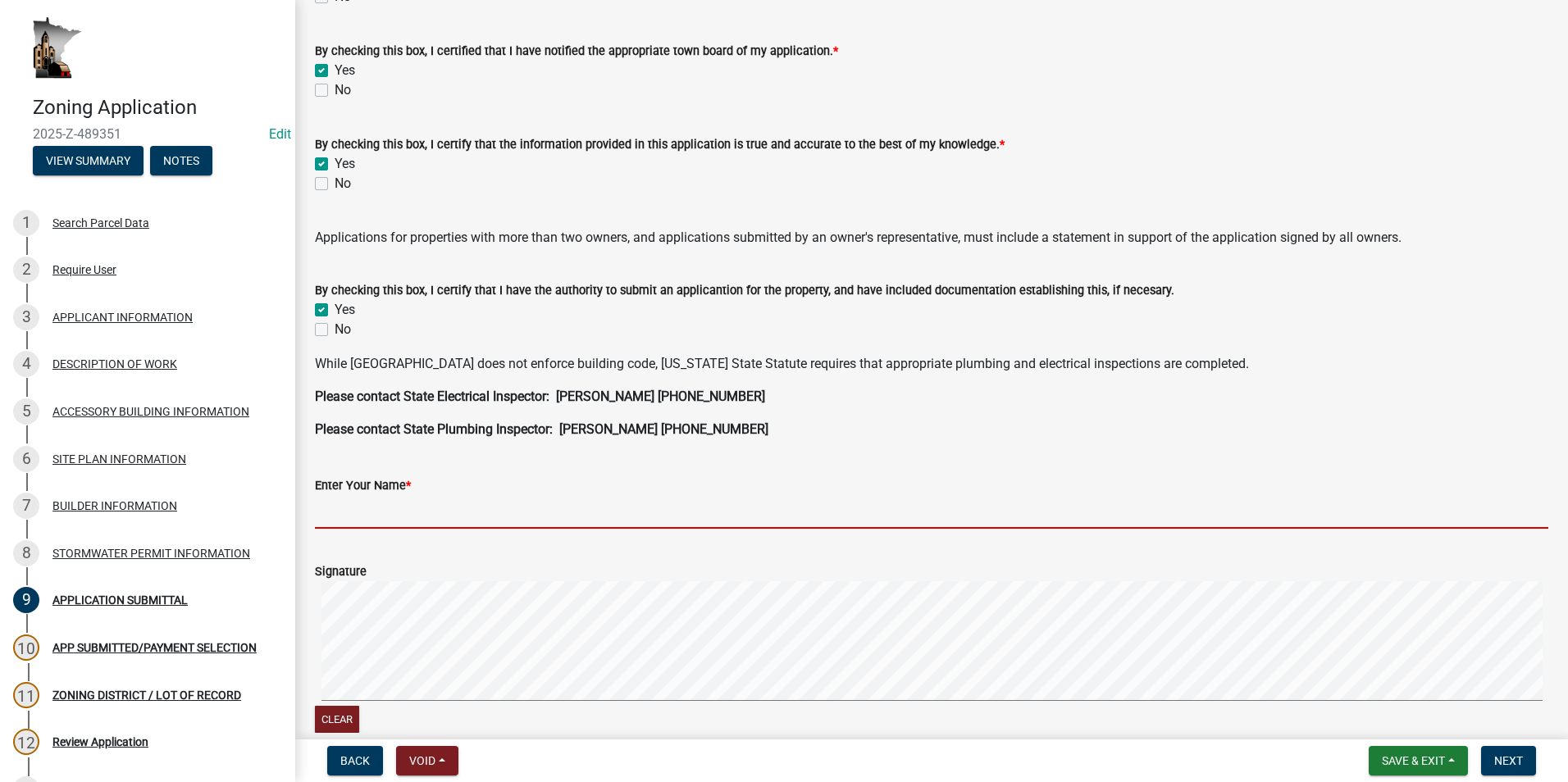
click at [363, 509] on input "Enter Your Name *" at bounding box center [932, 512] width 1234 height 33
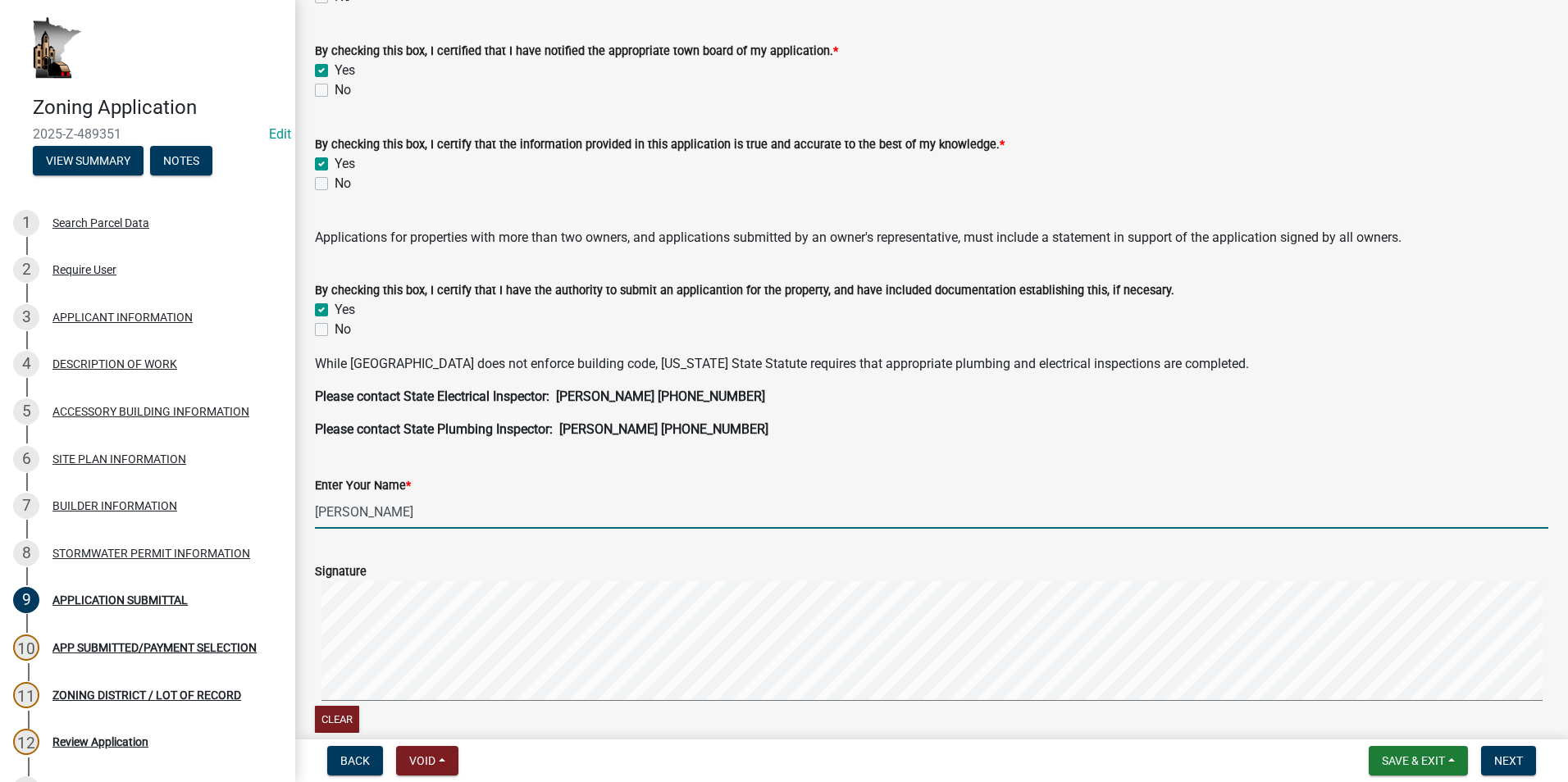
type input "[PERSON_NAME]"
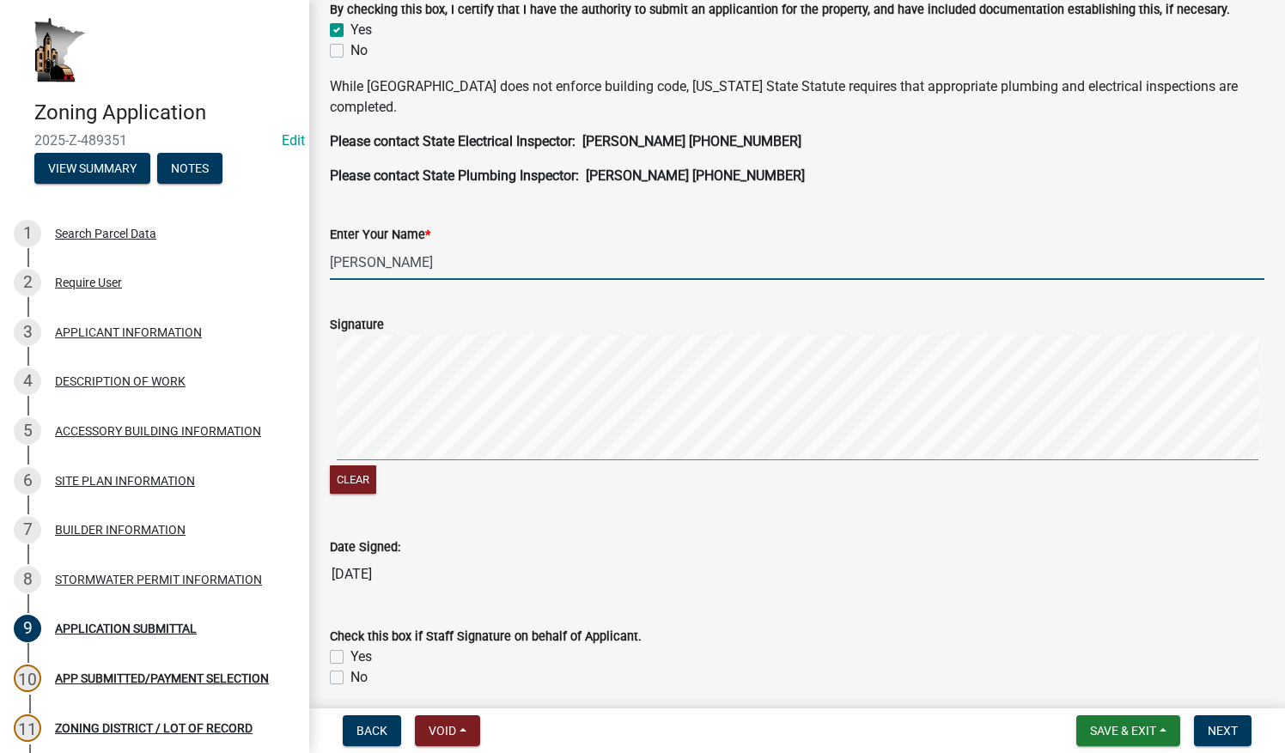
scroll to position [515, 0]
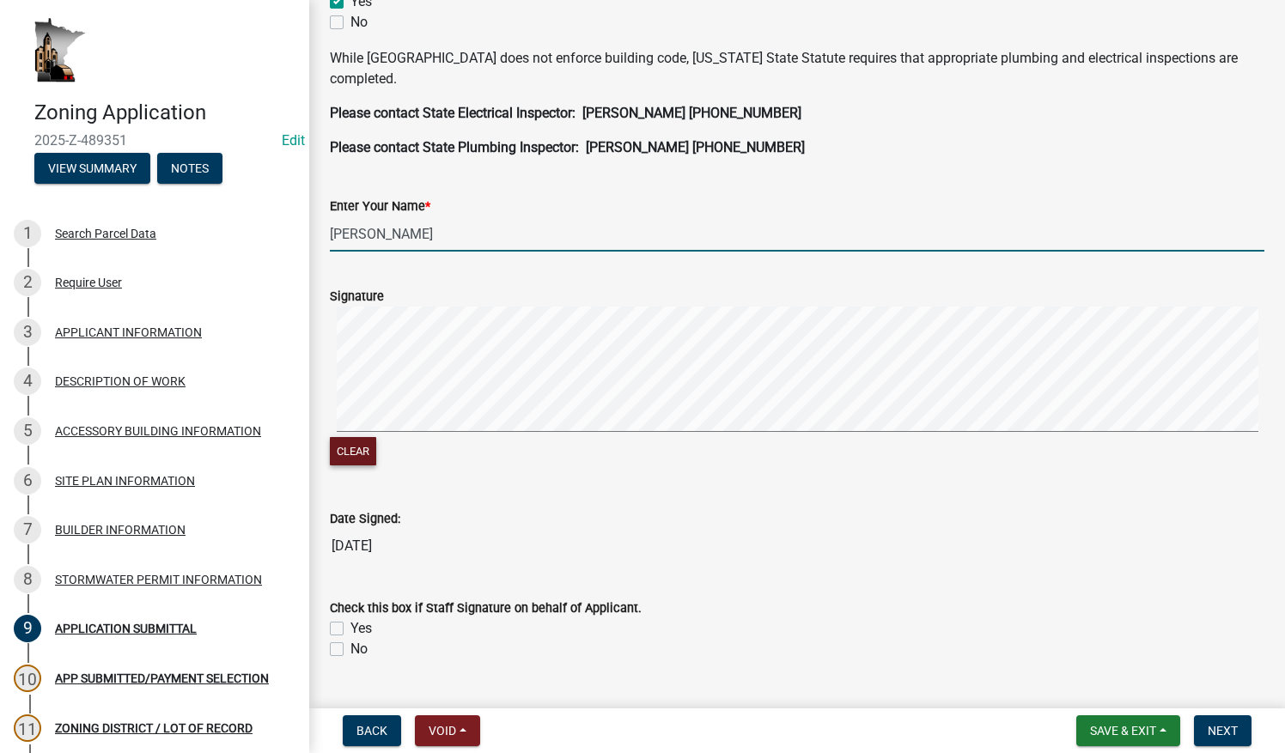
click at [361, 464] on button "Clear" at bounding box center [353, 451] width 46 height 28
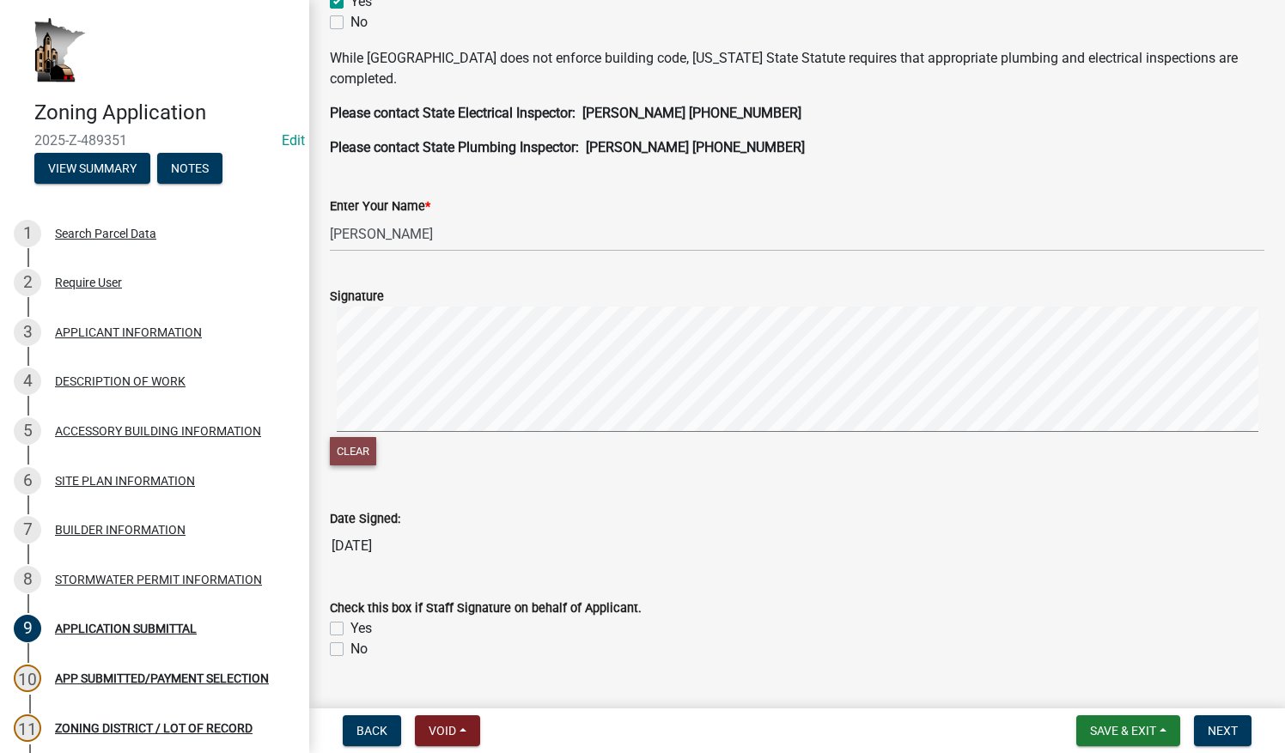
click at [358, 450] on button "Clear" at bounding box center [353, 451] width 46 height 28
click at [354, 450] on button "Clear" at bounding box center [353, 451] width 46 height 28
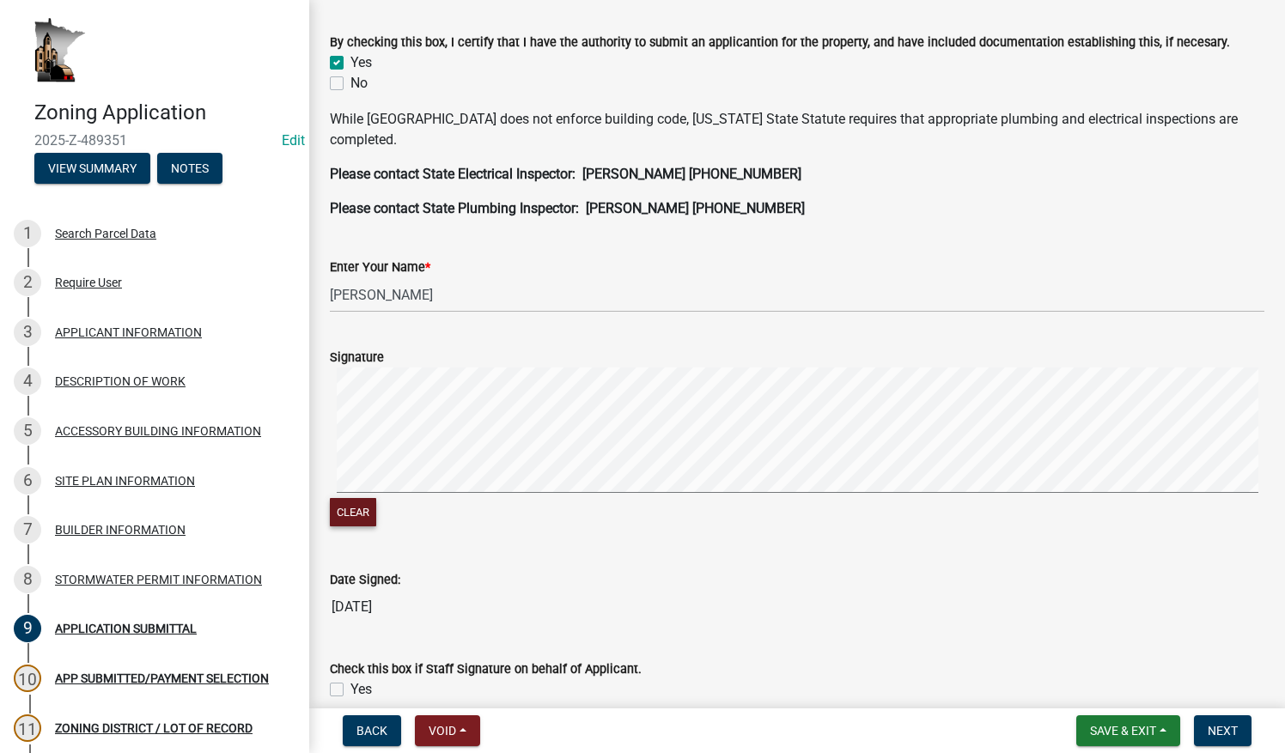
scroll to position [477, 0]
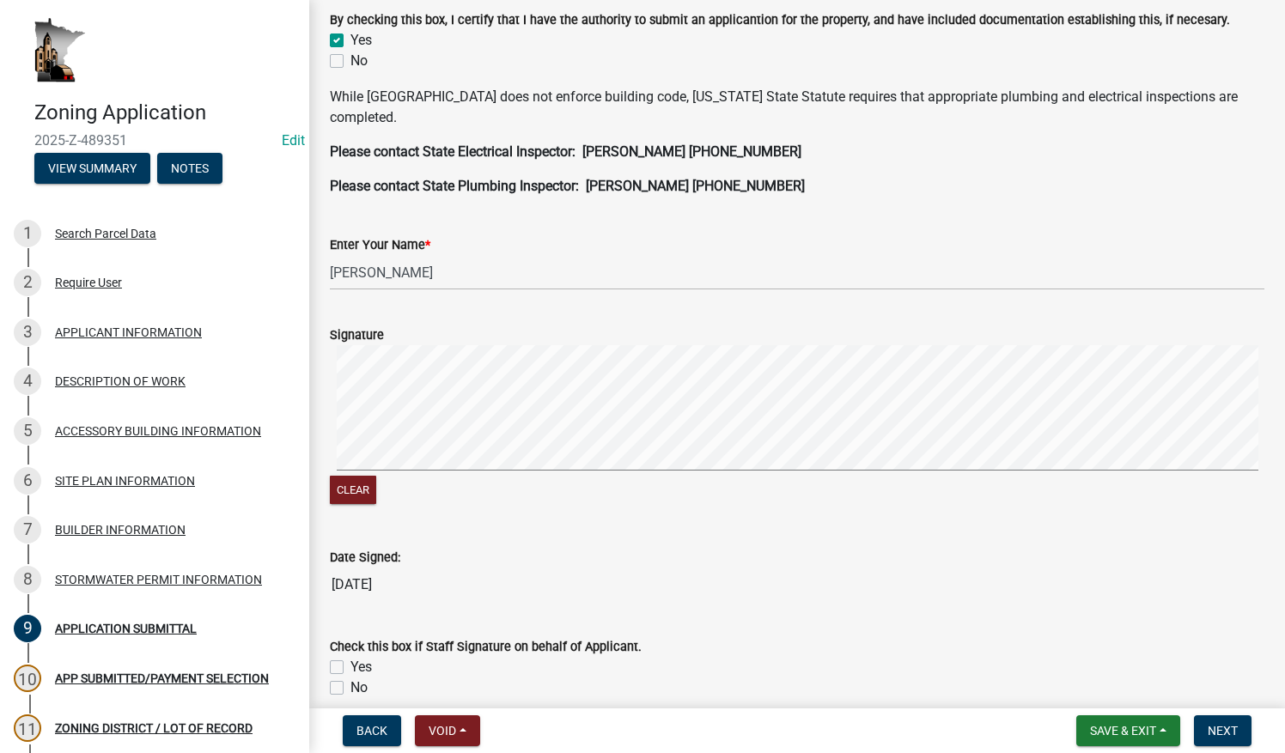
click at [1010, 328] on div "Signature" at bounding box center [797, 335] width 934 height 21
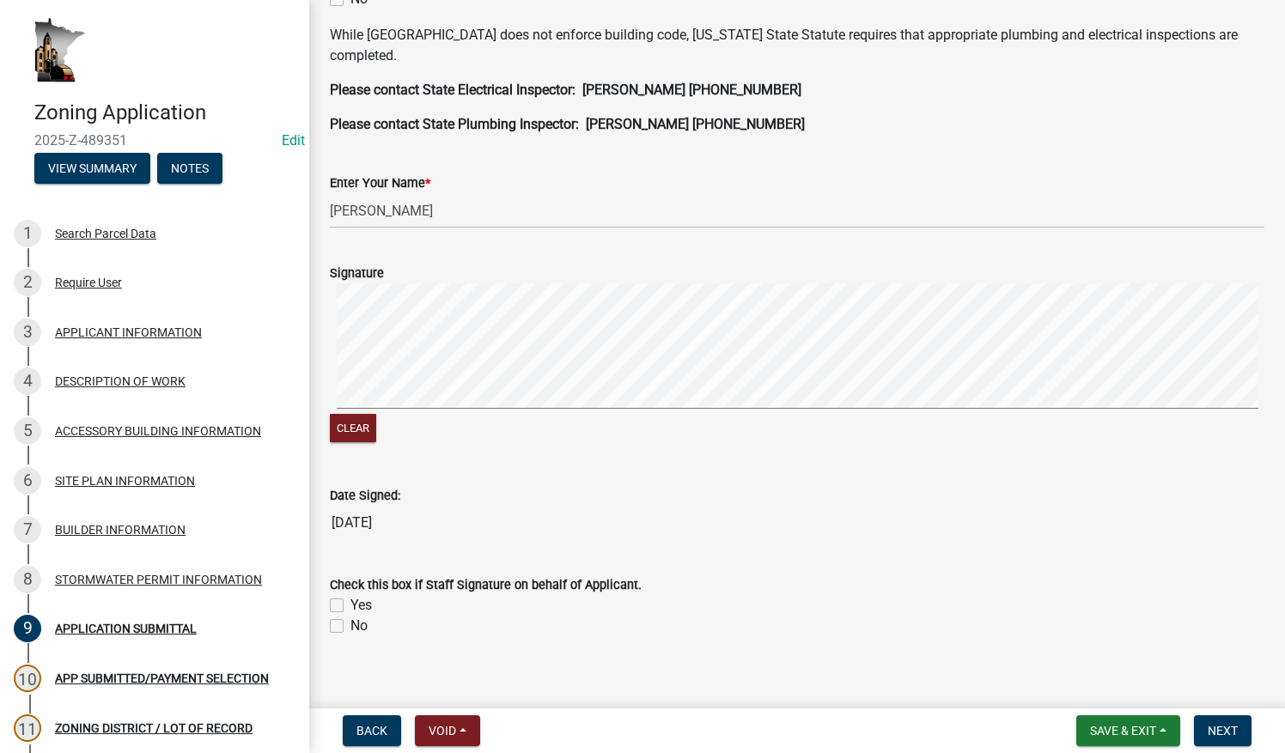
scroll to position [555, 0]
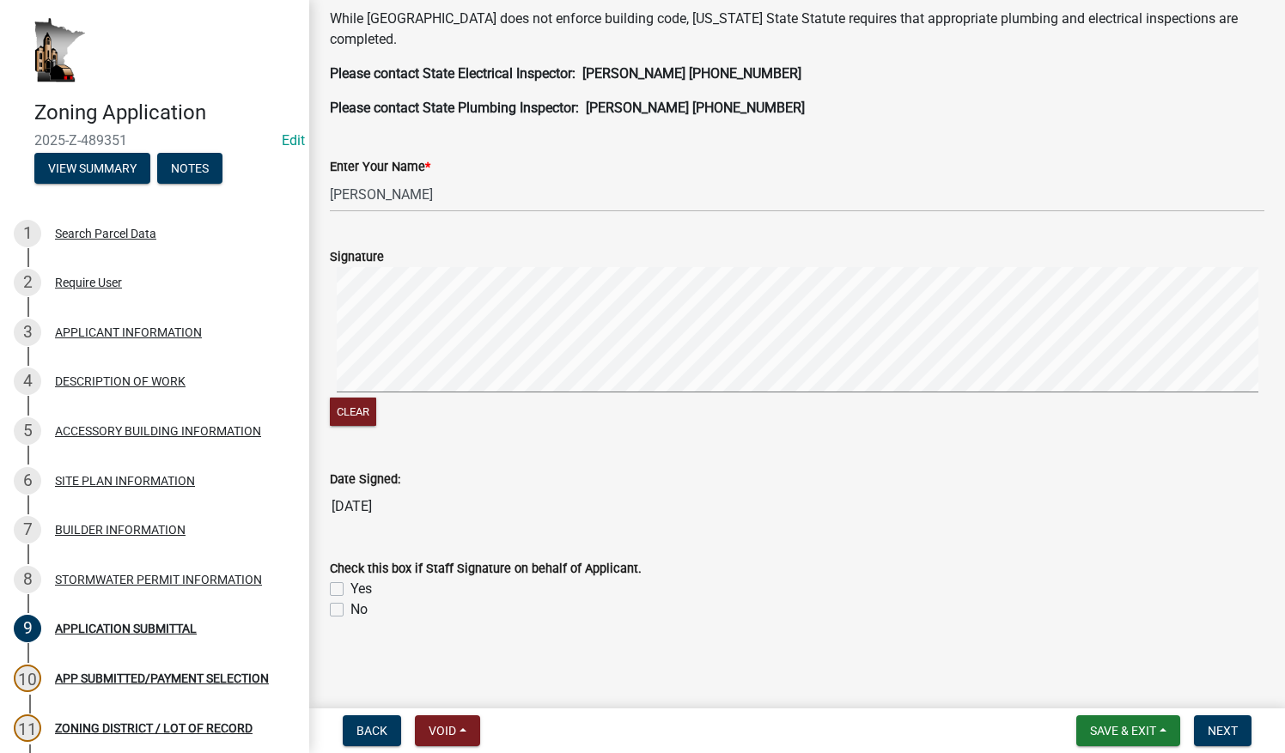
click at [350, 611] on label "No" at bounding box center [358, 609] width 17 height 21
click at [350, 611] on input "No" at bounding box center [355, 604] width 11 height 11
checkbox input "true"
checkbox input "false"
checkbox input "true"
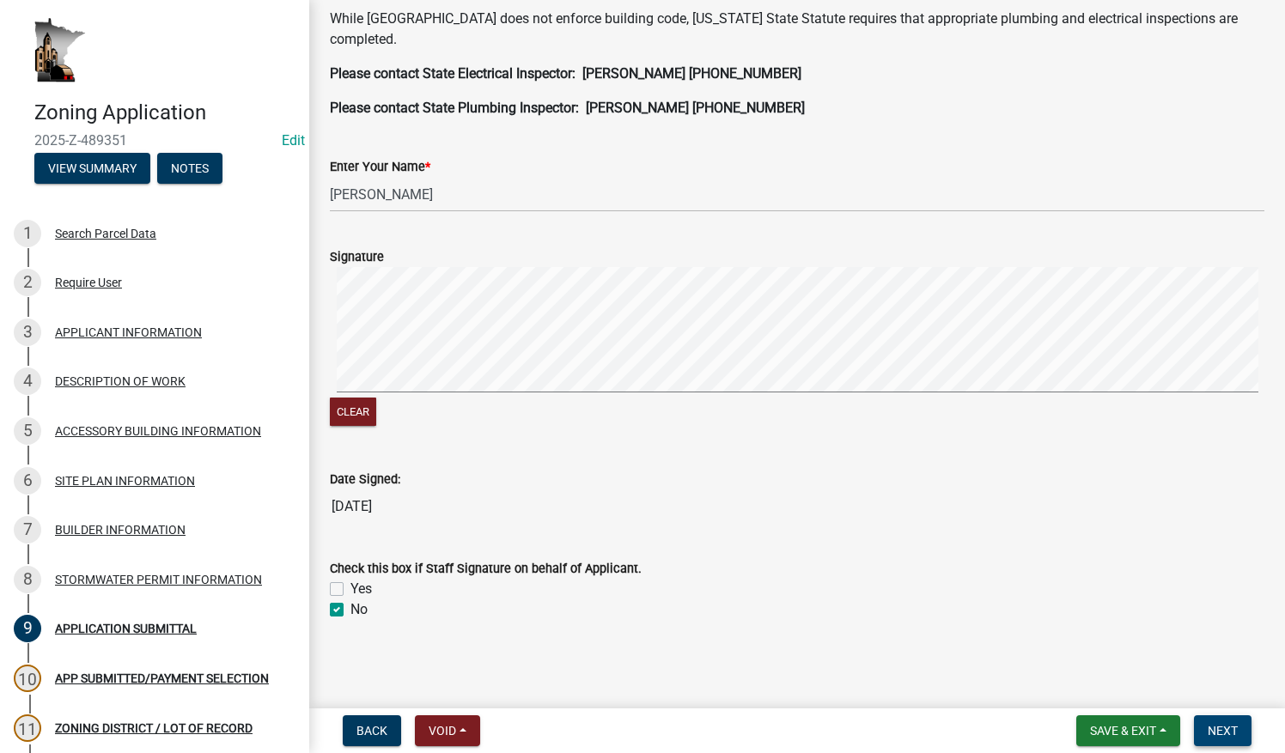
click at [1217, 724] on span "Next" at bounding box center [1222, 731] width 30 height 14
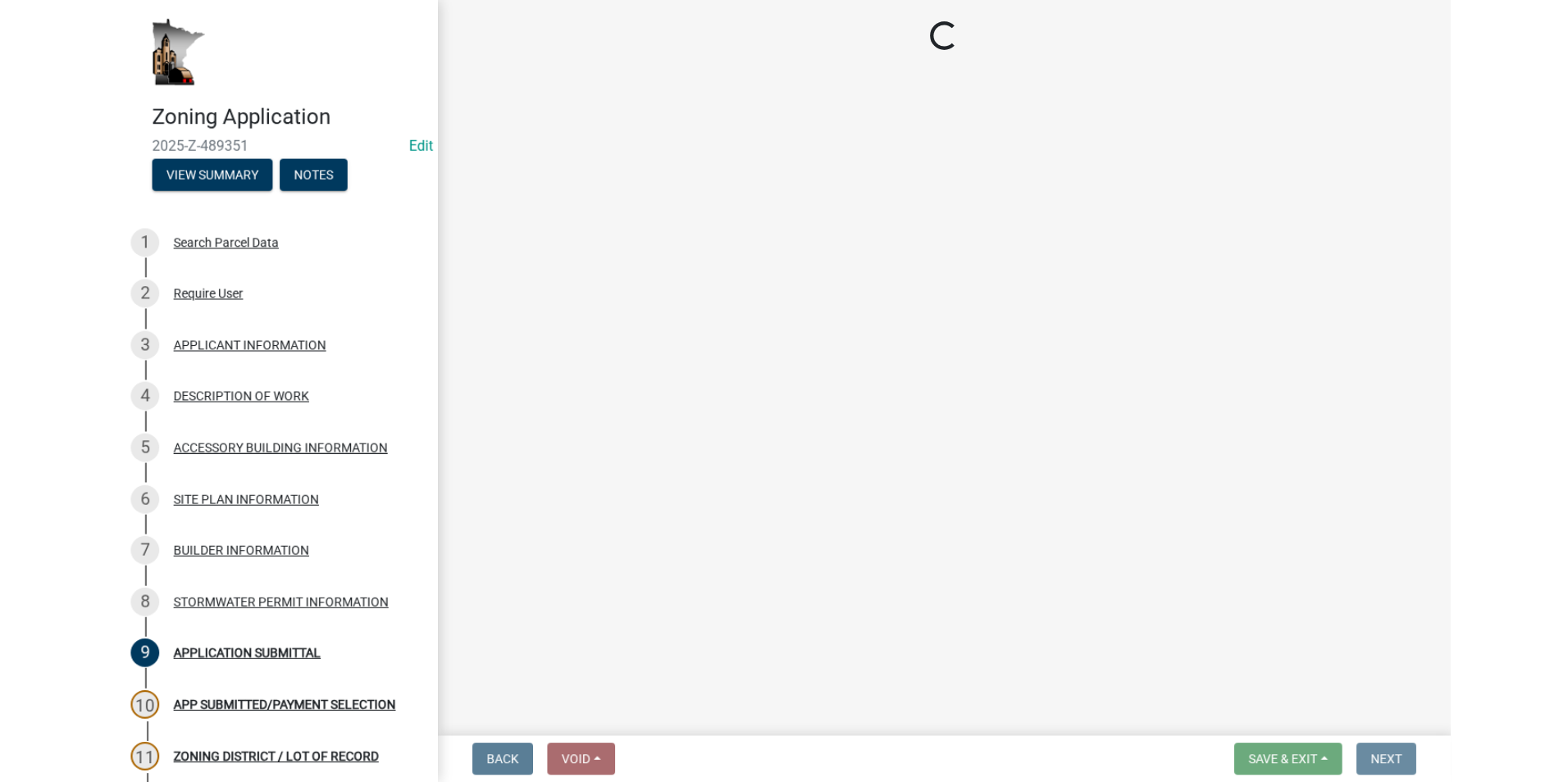
scroll to position [0, 0]
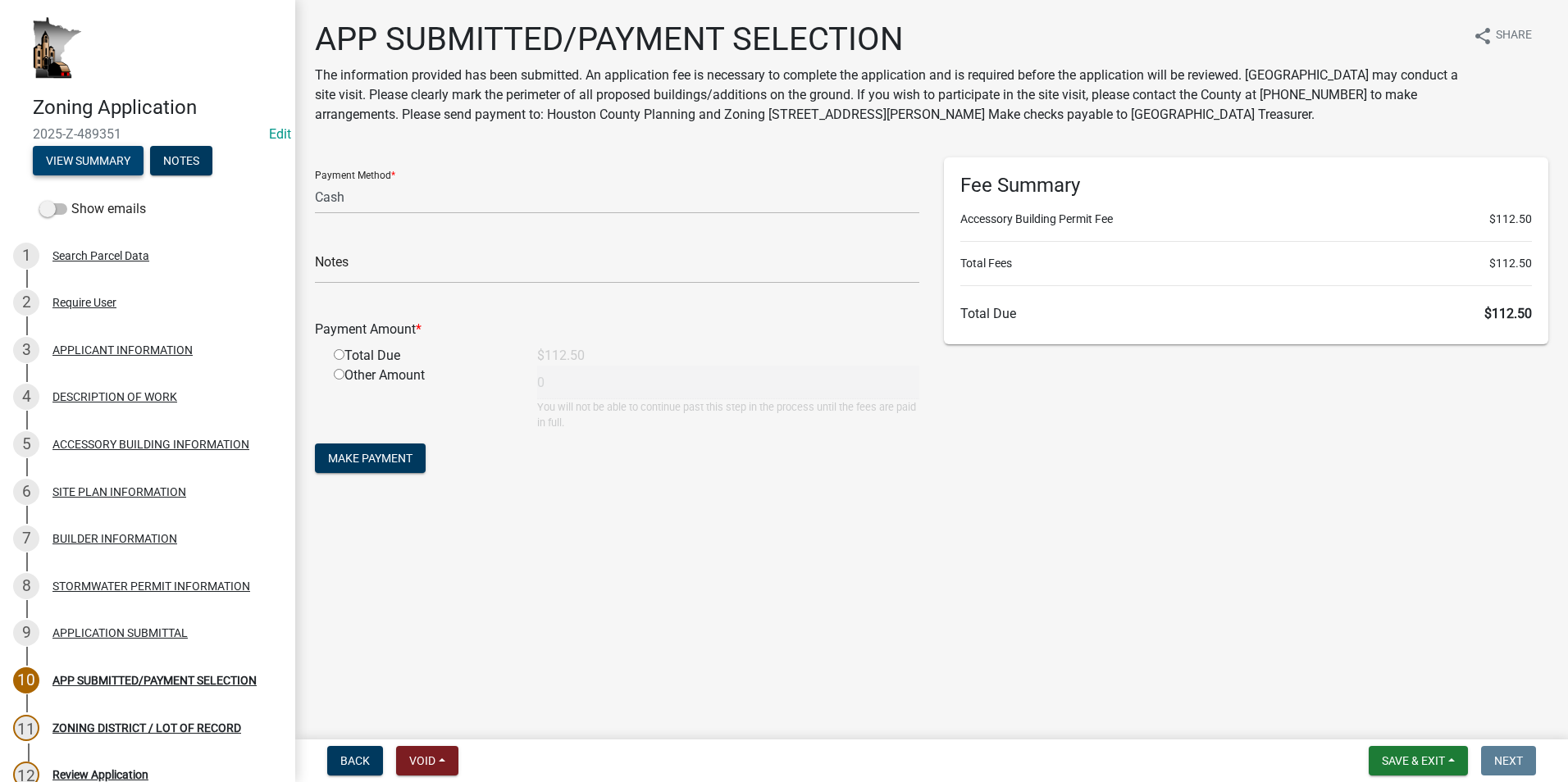
click at [109, 162] on button "View Summary" at bounding box center [88, 160] width 111 height 30
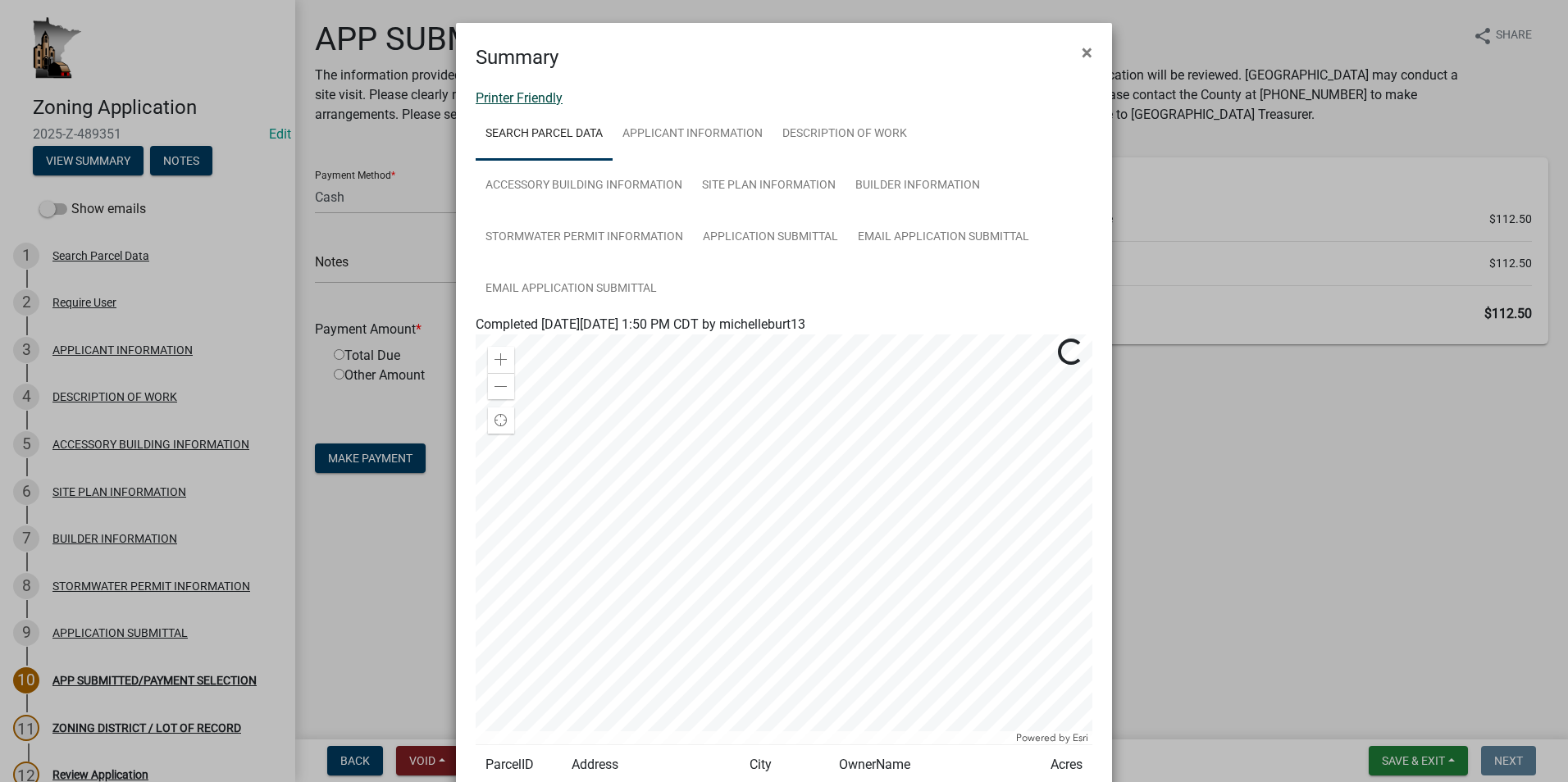
click at [537, 95] on link "Printer Friendly" at bounding box center [519, 97] width 87 height 15
click at [1082, 59] on span "×" at bounding box center [1087, 53] width 11 height 23
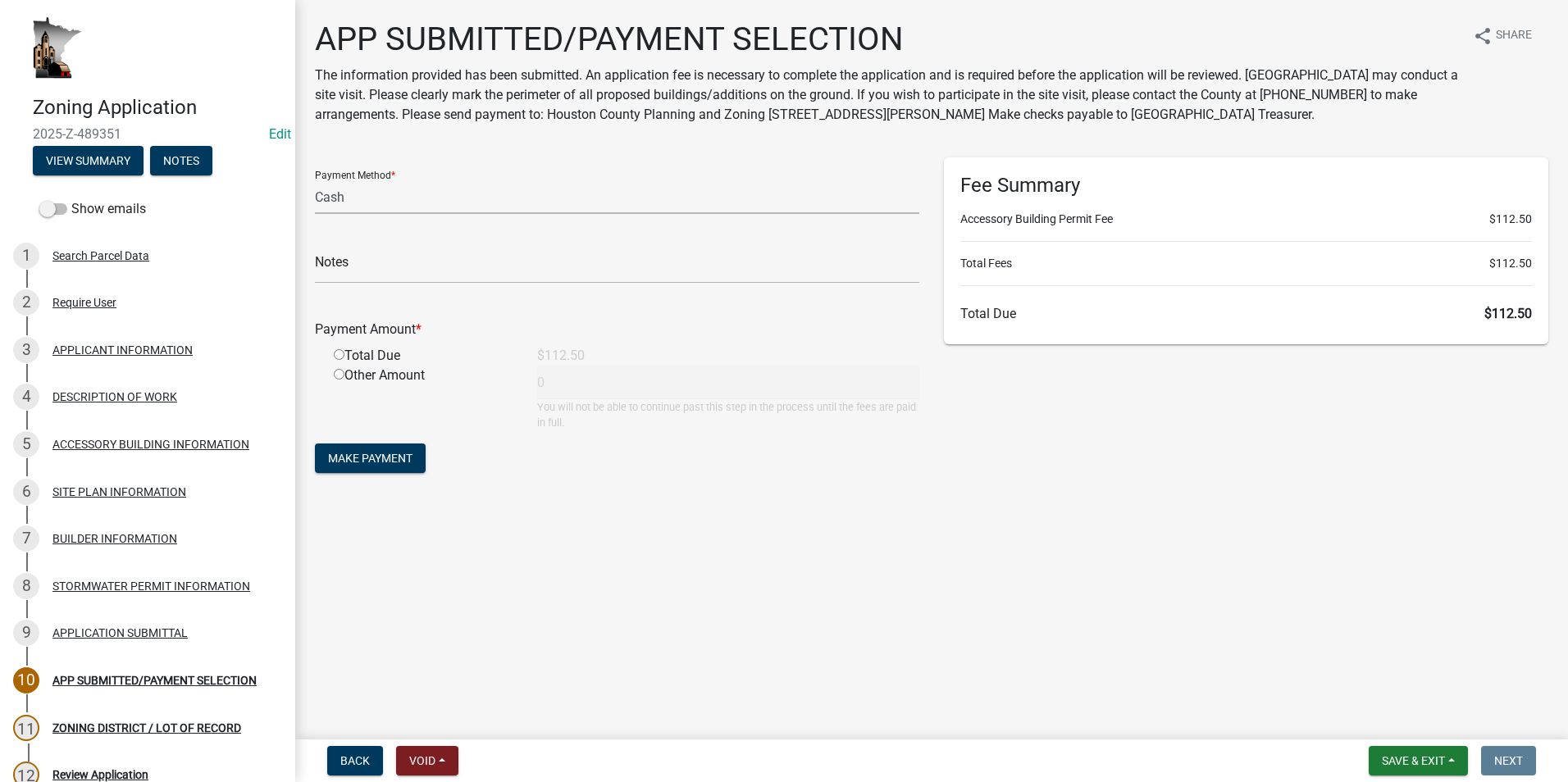
click at [371, 193] on select "Credit Card POS Check Cash" at bounding box center [617, 197] width 604 height 33
select select "1: 0"
click at [315, 180] on select "Credit Card POS Check Cash" at bounding box center [617, 197] width 604 height 33
click at [376, 269] on input "text" at bounding box center [617, 266] width 604 height 33
type input "5059"
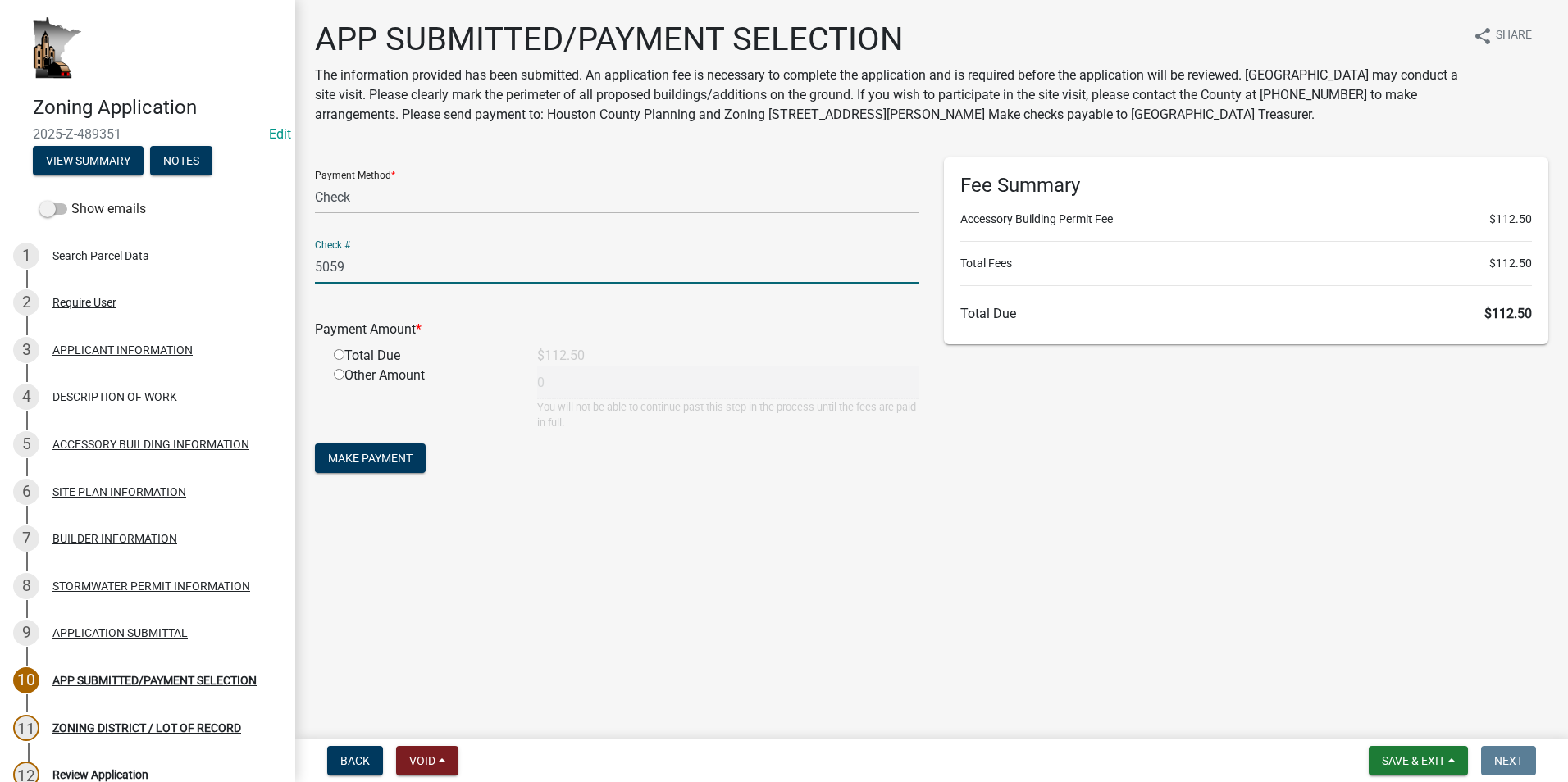
click at [339, 357] on input "radio" at bounding box center [339, 354] width 11 height 11
radio input "true"
type input "112.5"
click at [380, 456] on span "Make Payment" at bounding box center [371, 458] width 84 height 13
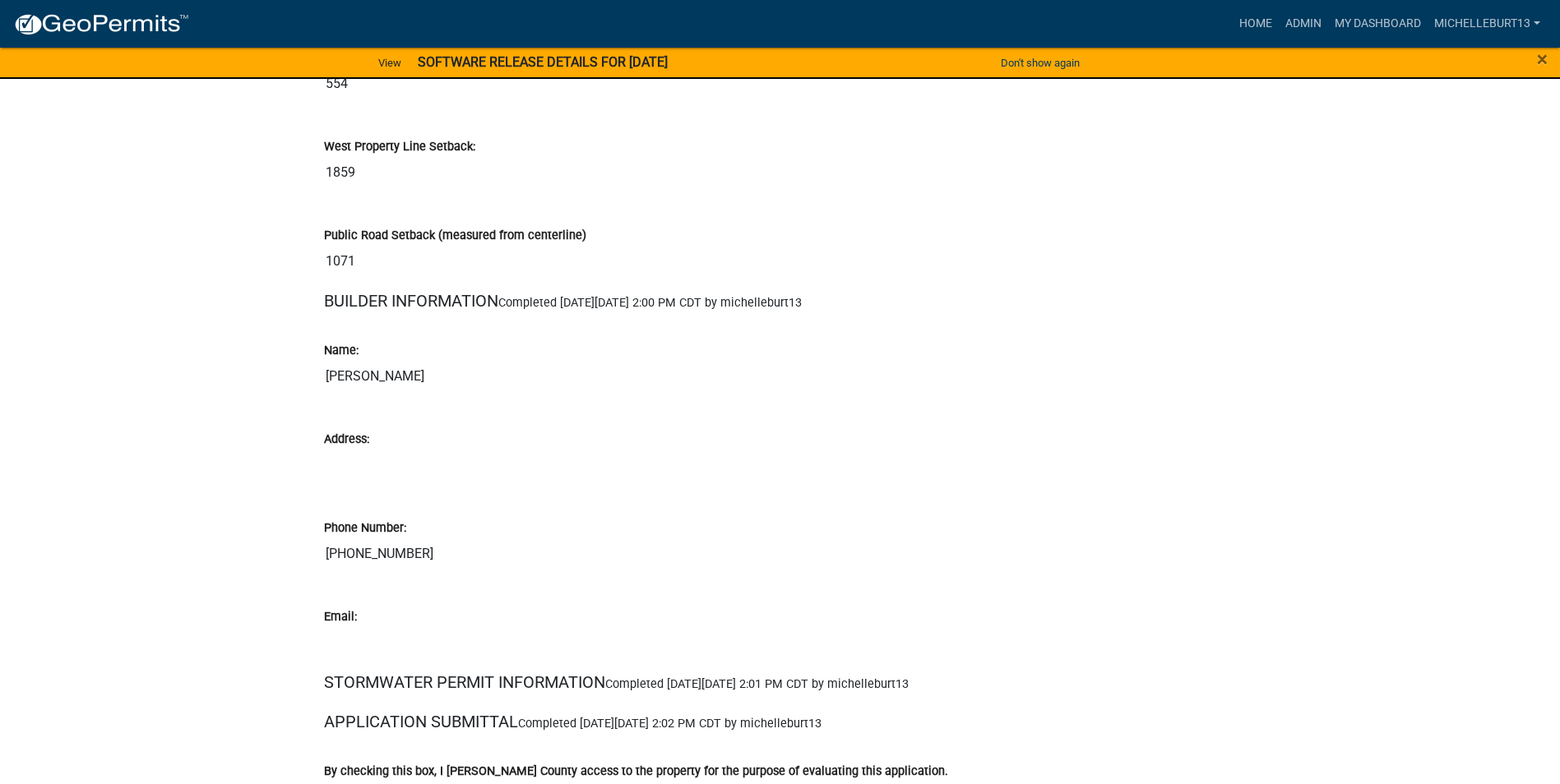
scroll to position [4603, 0]
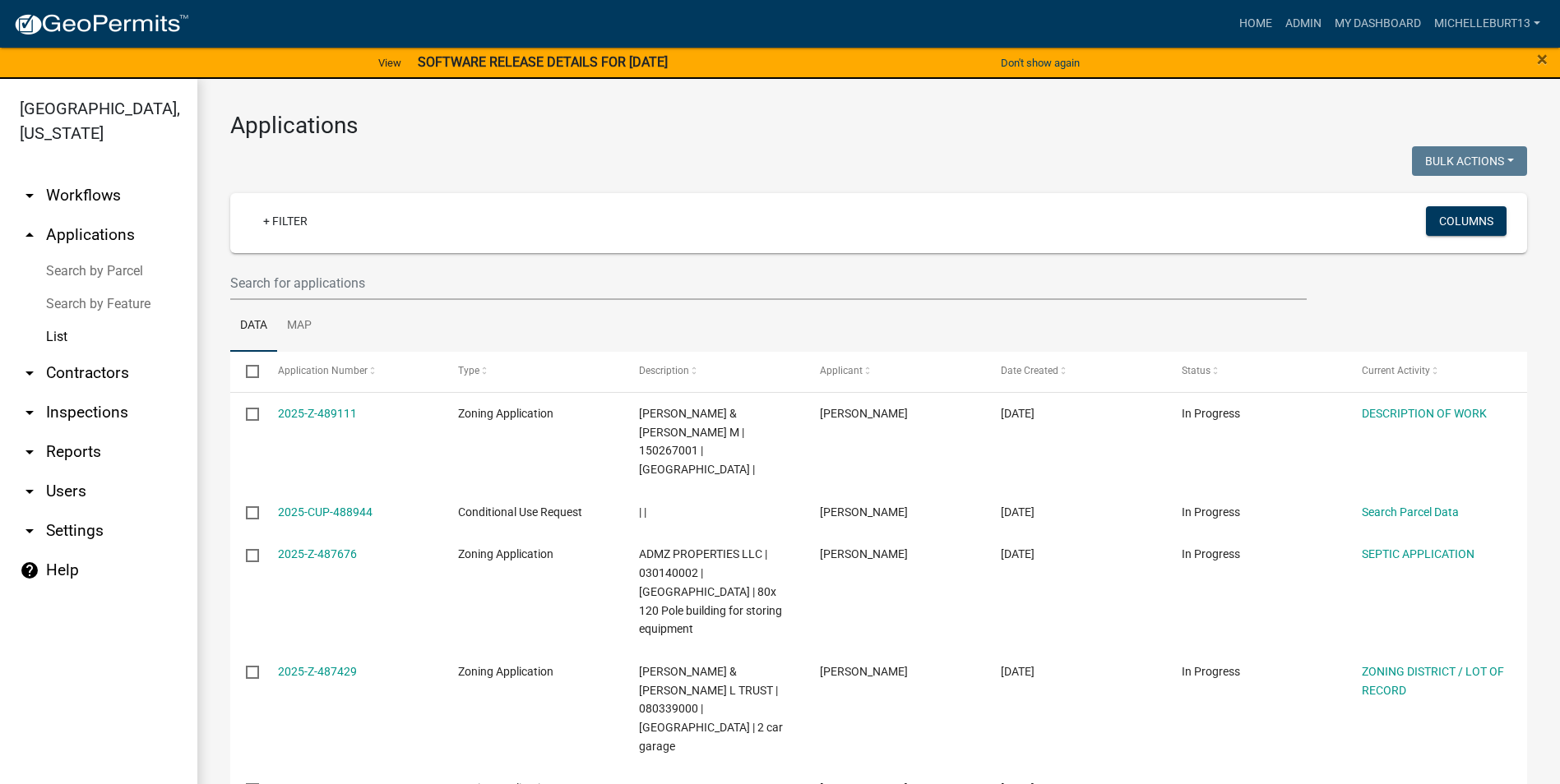
select select "3: 100"
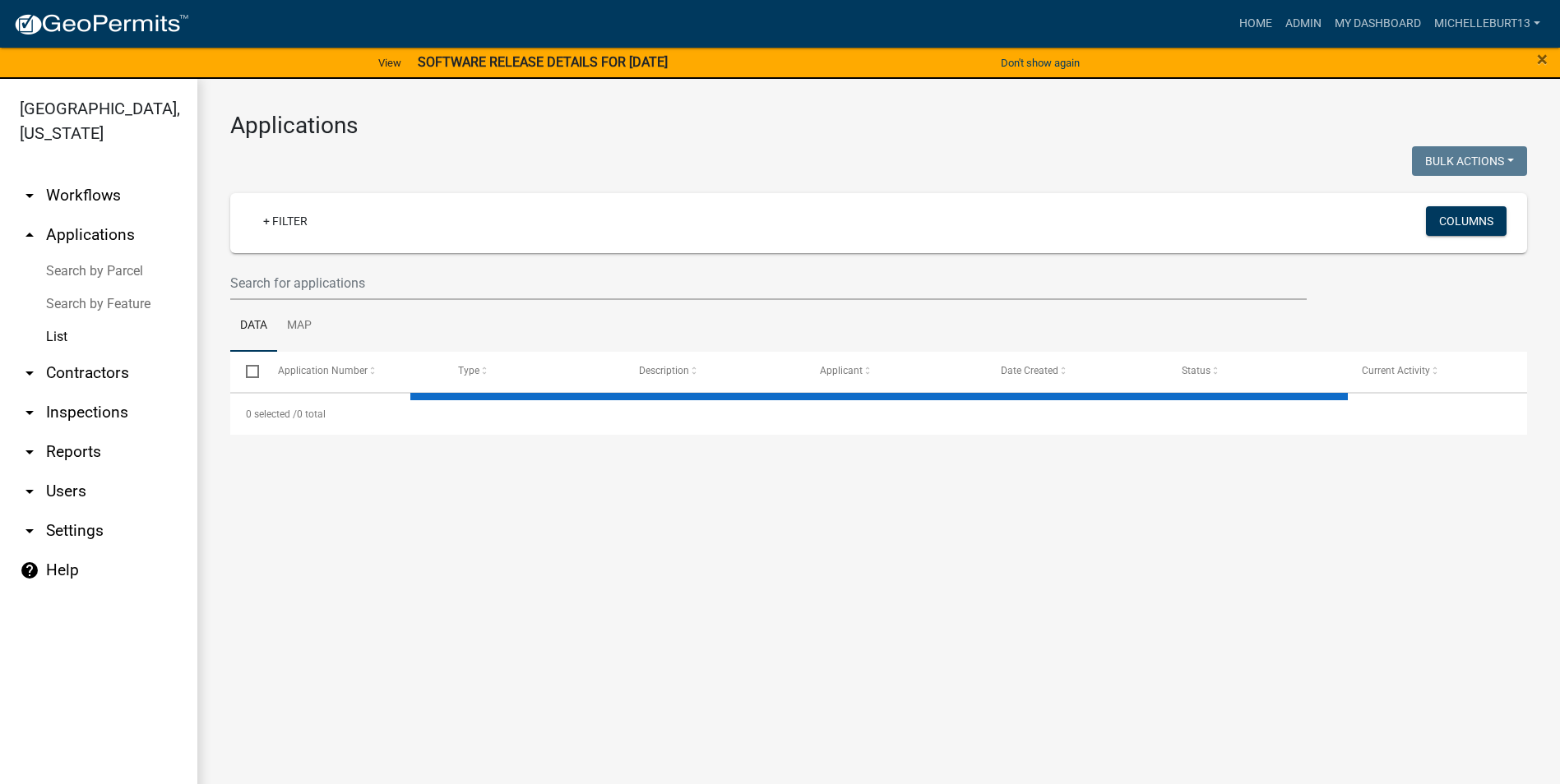
select select "3: 100"
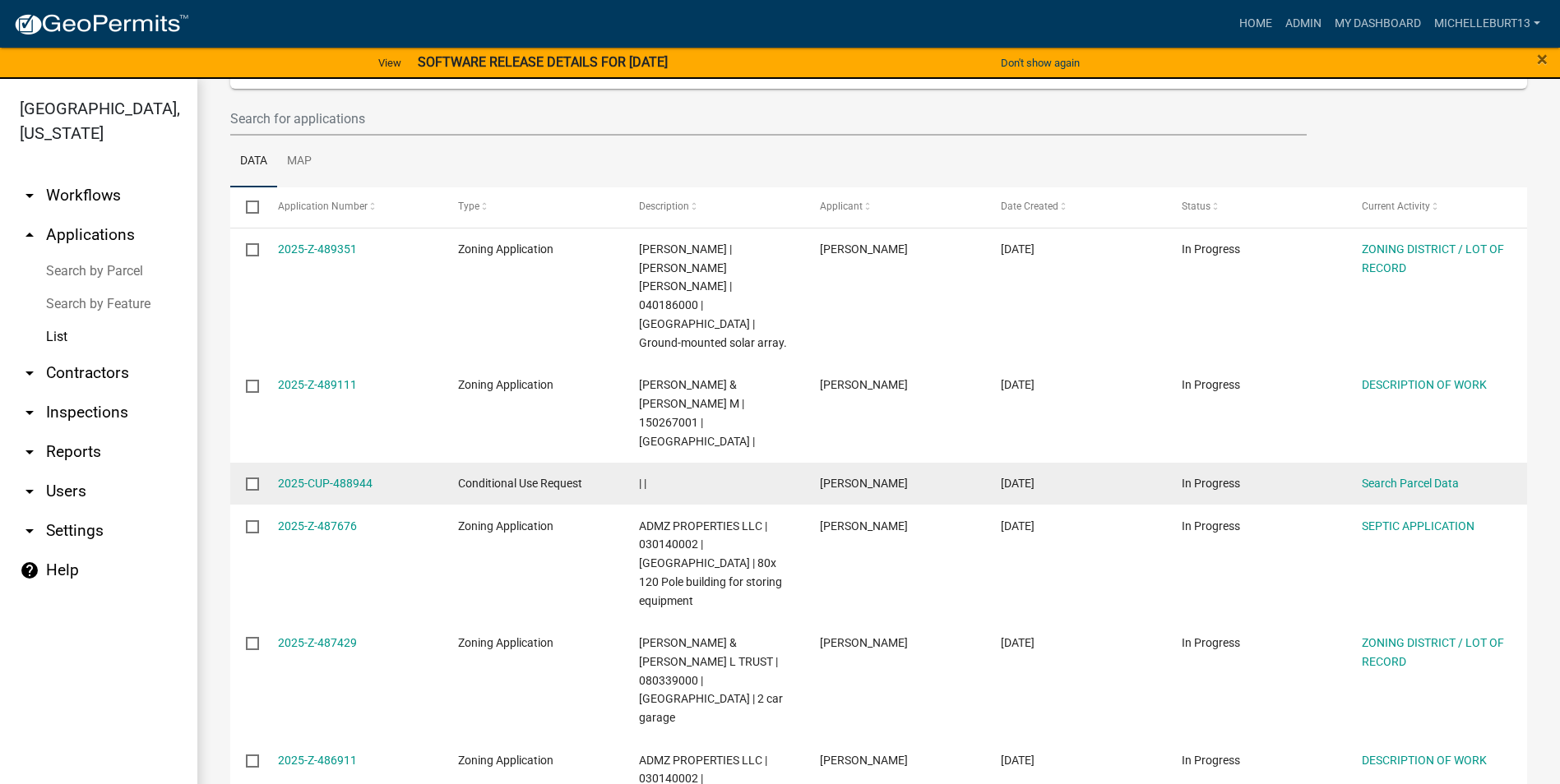
scroll to position [82, 0]
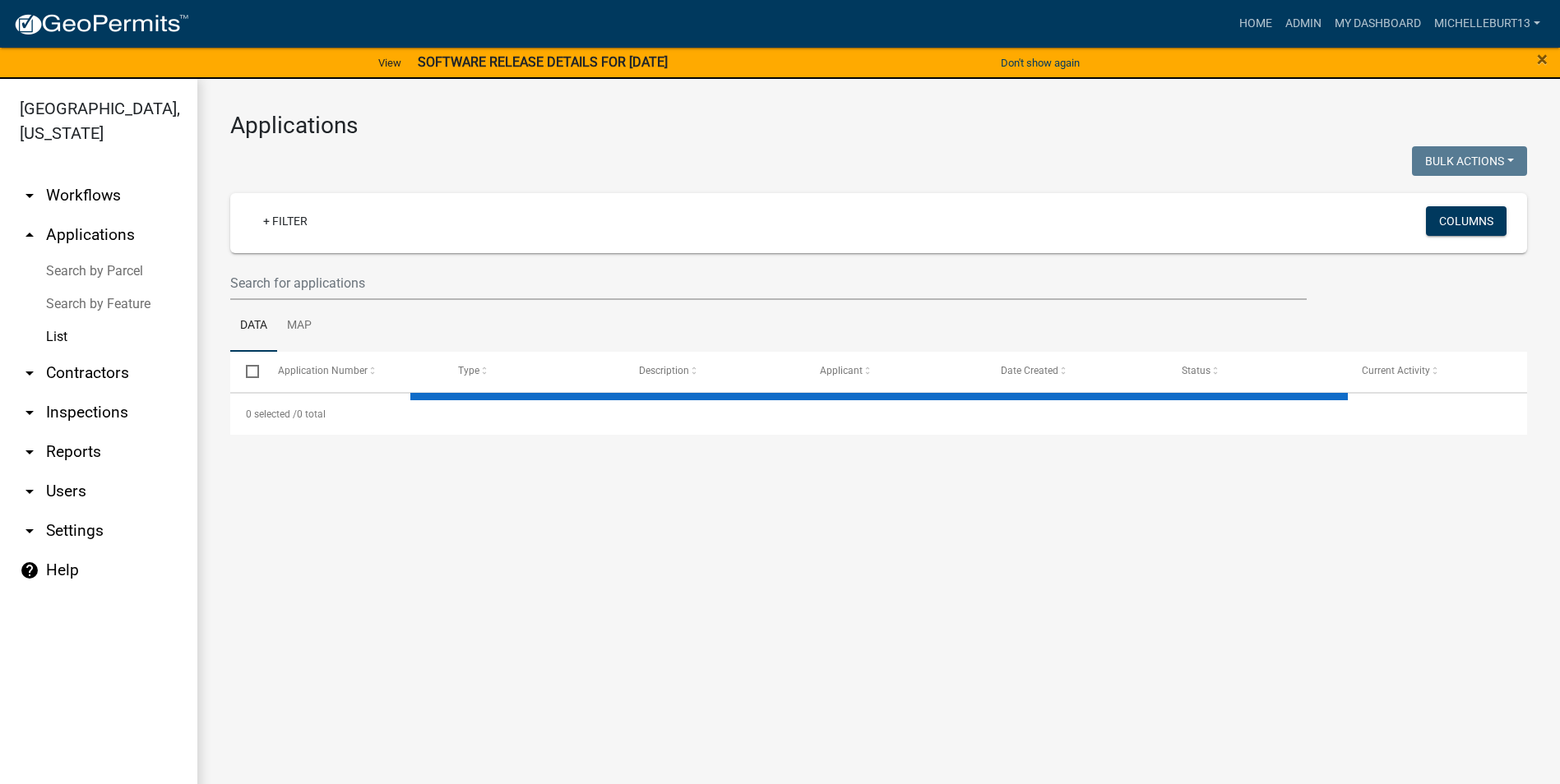
select select "3: 100"
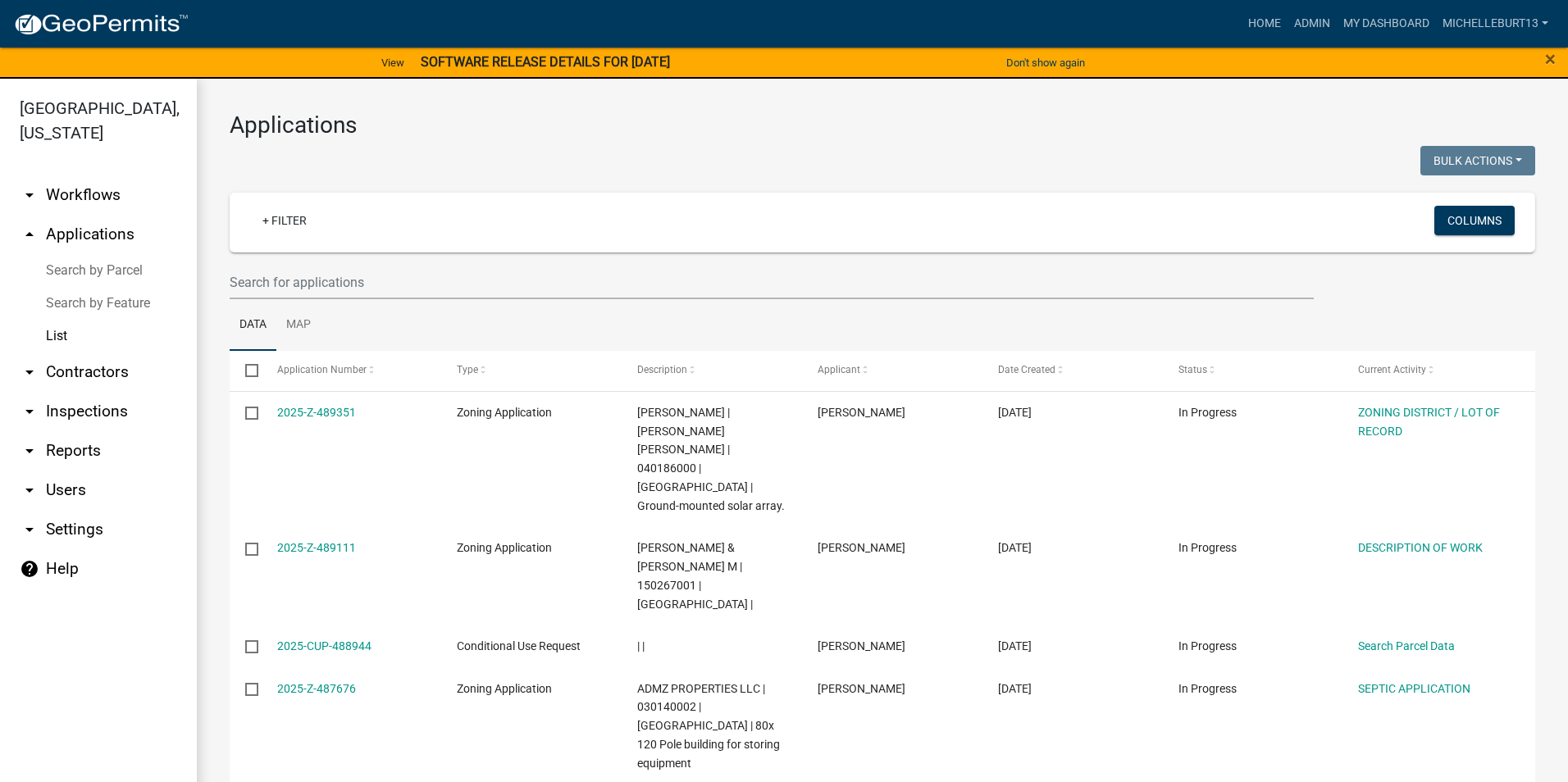
select select "3: 100"
